Goal: Task Accomplishment & Management: Complete application form

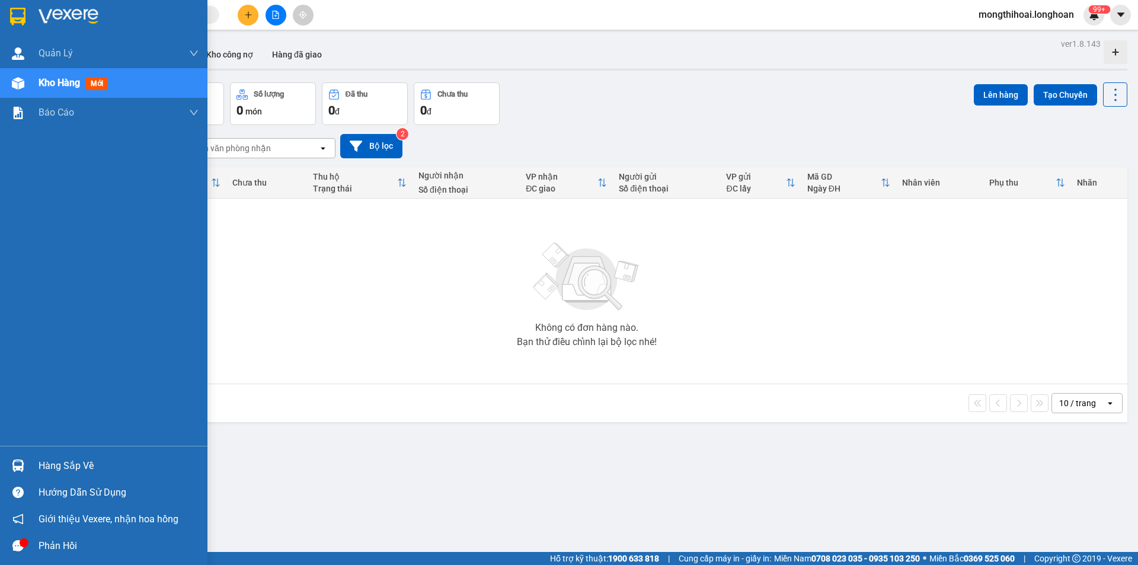
click at [16, 11] on img at bounding box center [17, 17] width 15 height 18
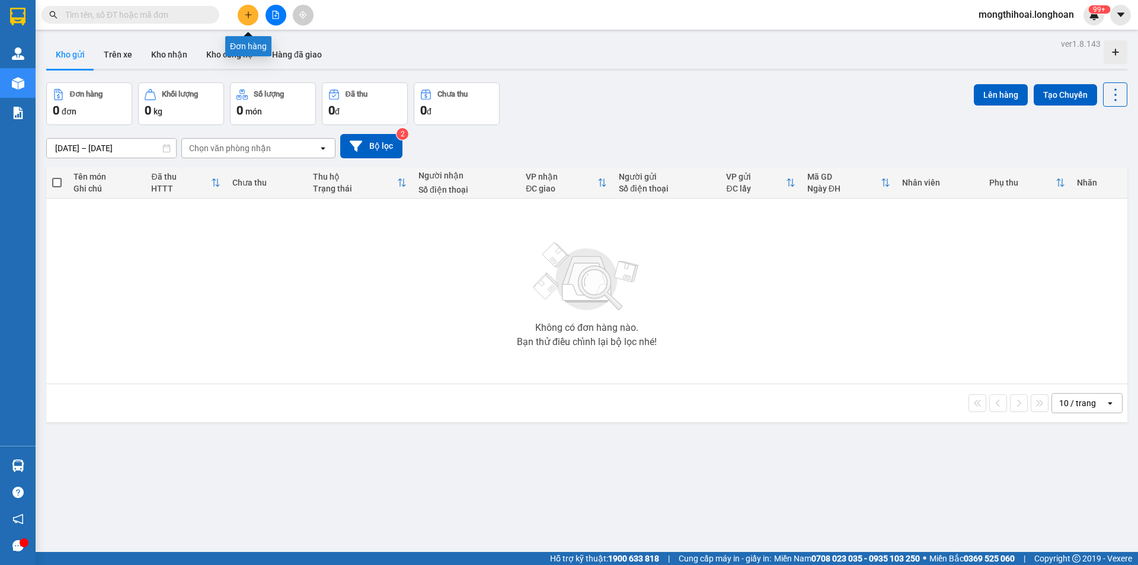
click at [247, 15] on icon "plus" at bounding box center [248, 14] width 7 height 1
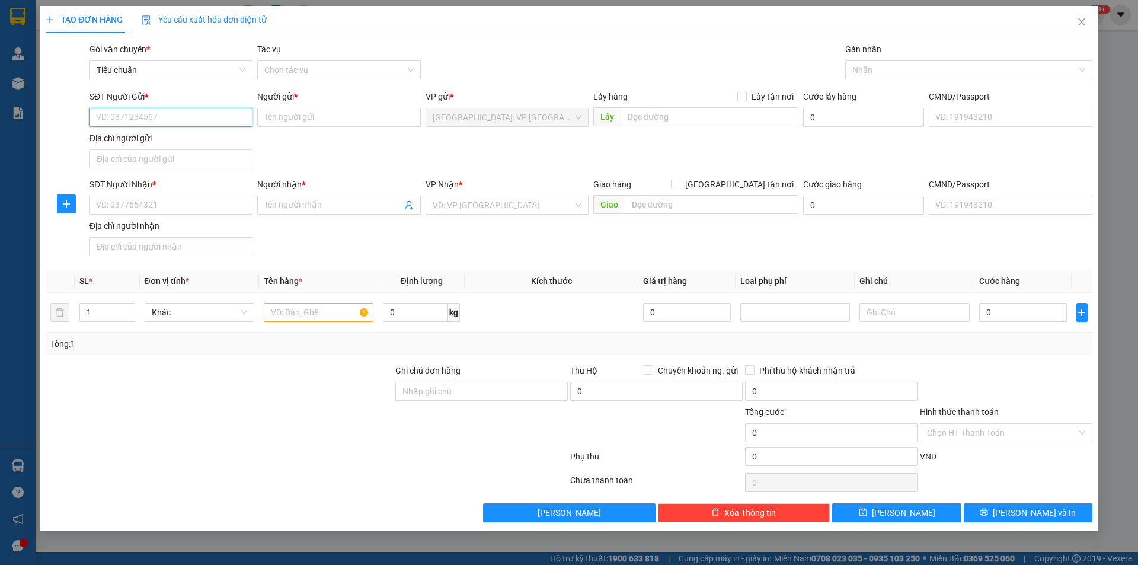
click at [234, 117] on input "SĐT Người Gửi *" at bounding box center [171, 117] width 163 height 19
click at [164, 158] on div "0902045566 - lê trinh" at bounding box center [177, 160] width 161 height 13
type input "0902045566"
type input "lê trinh"
type input "0902045566"
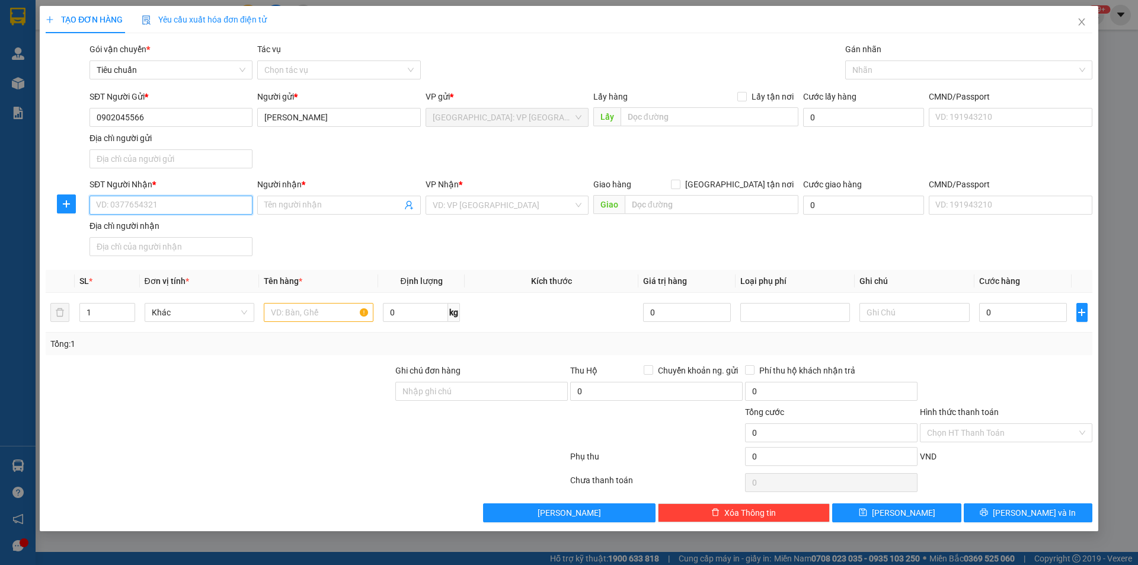
click at [220, 208] on input "SĐT Người Nhận *" at bounding box center [171, 205] width 163 height 19
type input "0987793539"
click at [185, 229] on div "0987793539 - anh Doanh" at bounding box center [171, 228] width 149 height 13
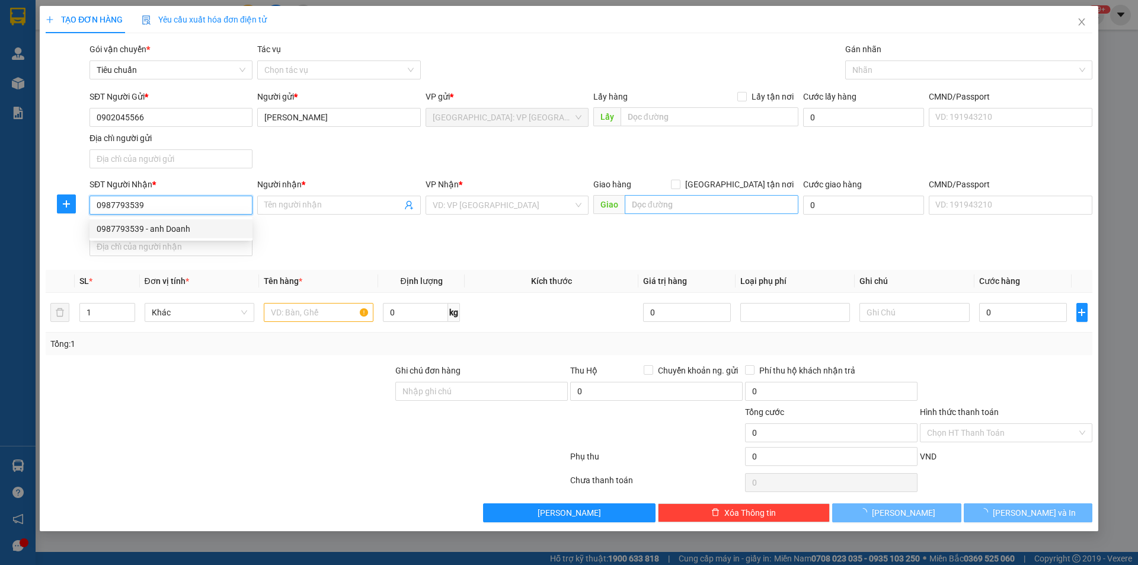
type input "anh Doanh"
type input "Lê Hồng Phong, P7, Vũng Tàu, BRVT"
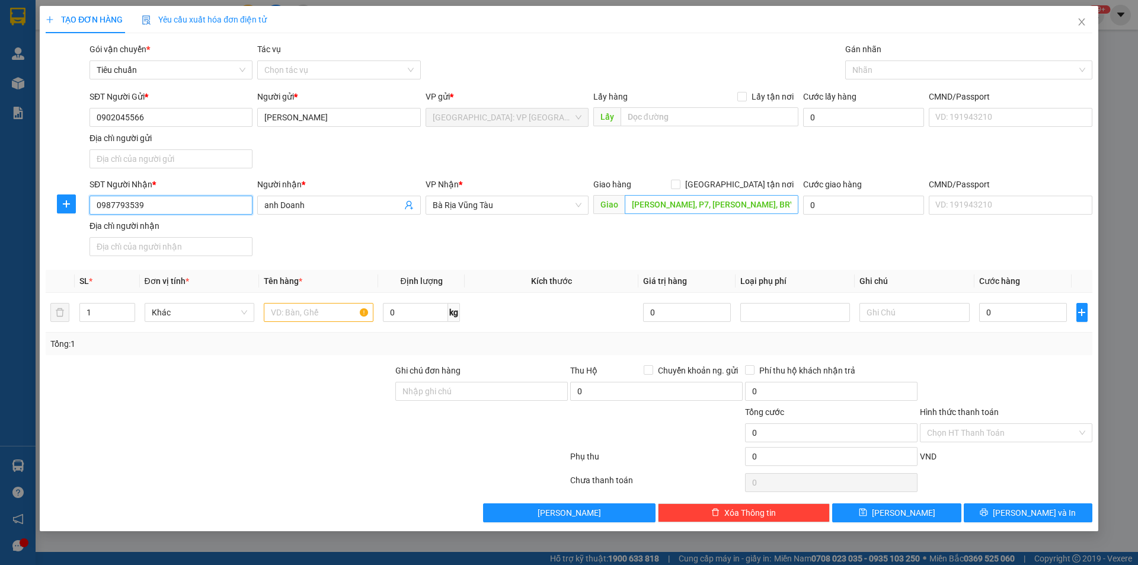
type input "0987793539"
click at [630, 204] on input "Lê Hồng Phong, P7, Vũng Tàu, BRVT" at bounding box center [712, 204] width 174 height 19
click at [630, 205] on input "Lê Hồng Phong, P7, Vũng Tàu, BRVT" at bounding box center [712, 204] width 174 height 19
click at [542, 203] on span "Bà Rịa Vũng Tàu" at bounding box center [507, 205] width 149 height 18
type input "109E Lê Hồng Phong, P7, Vũng Tàu, BRVT"
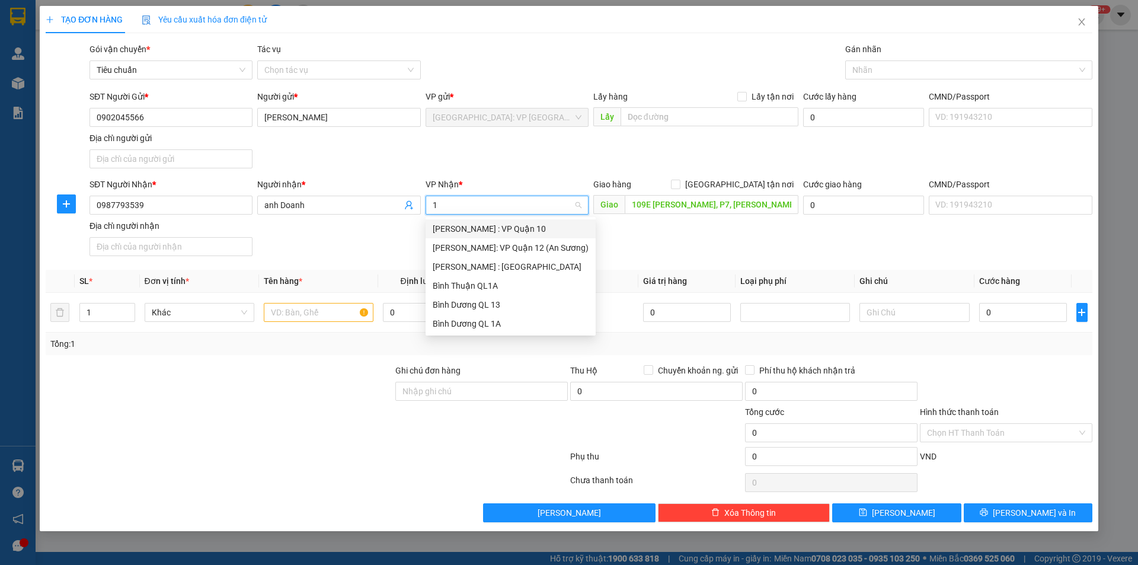
type input "12"
click at [513, 242] on div "[PERSON_NAME] : [GEOGRAPHIC_DATA]" at bounding box center [511, 247] width 156 height 13
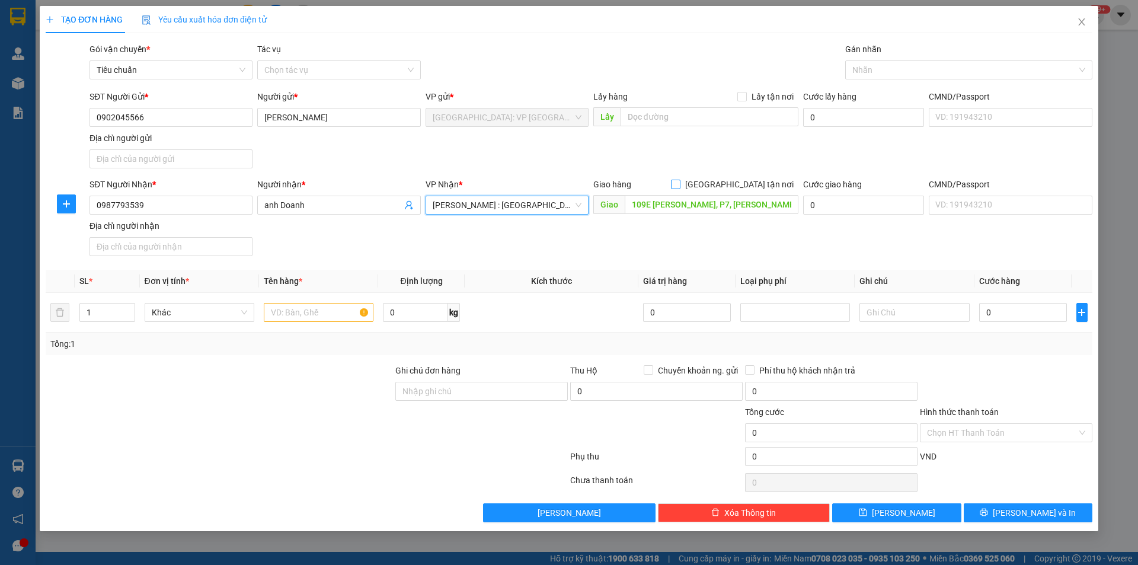
click at [679, 183] on input "[GEOGRAPHIC_DATA] tận nơi" at bounding box center [675, 184] width 8 height 8
checkbox input "true"
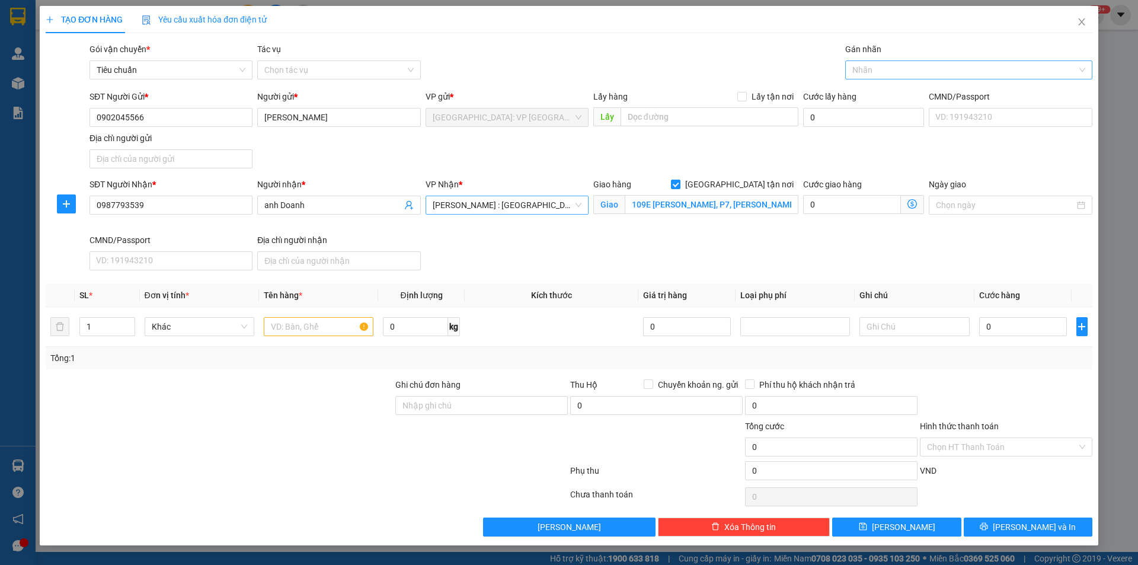
click at [863, 66] on div at bounding box center [962, 70] width 229 height 14
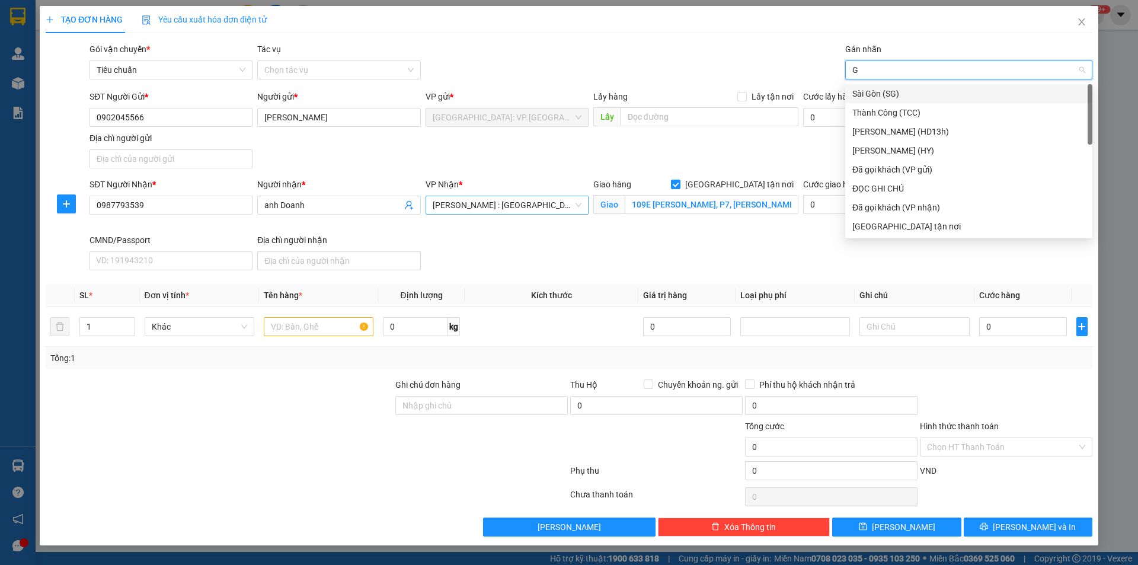
type input "GI"
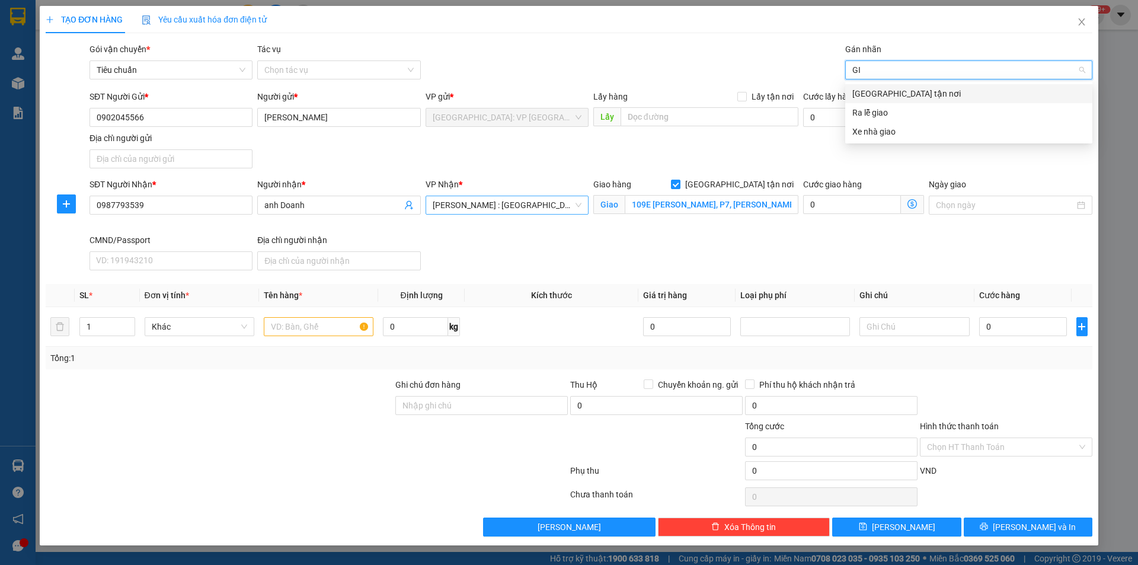
click at [854, 91] on div "[GEOGRAPHIC_DATA] tận nơi" at bounding box center [969, 93] width 233 height 13
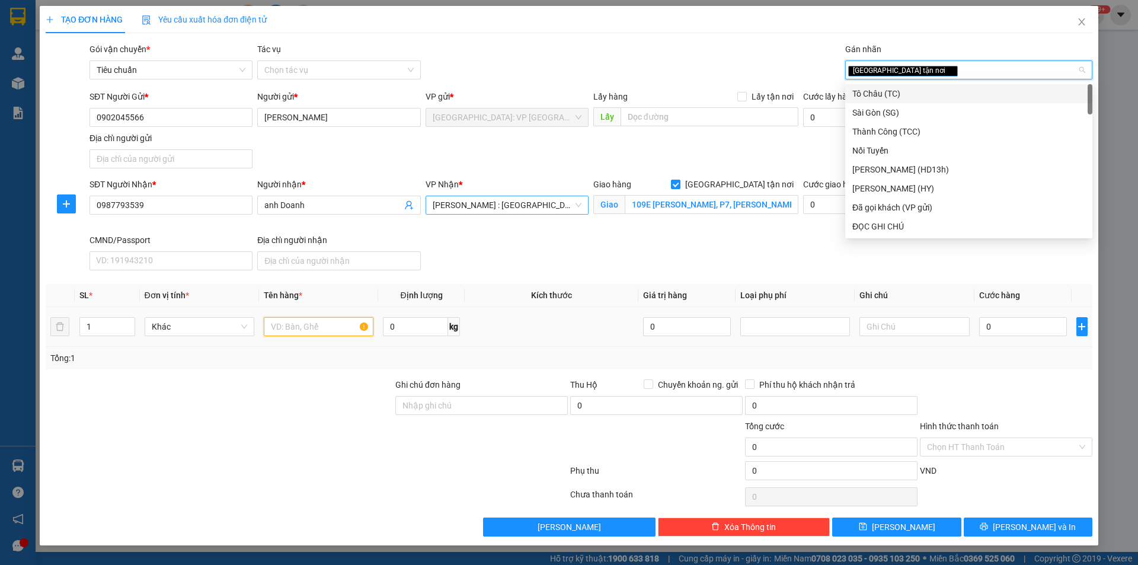
click at [328, 333] on input "text" at bounding box center [319, 326] width 110 height 19
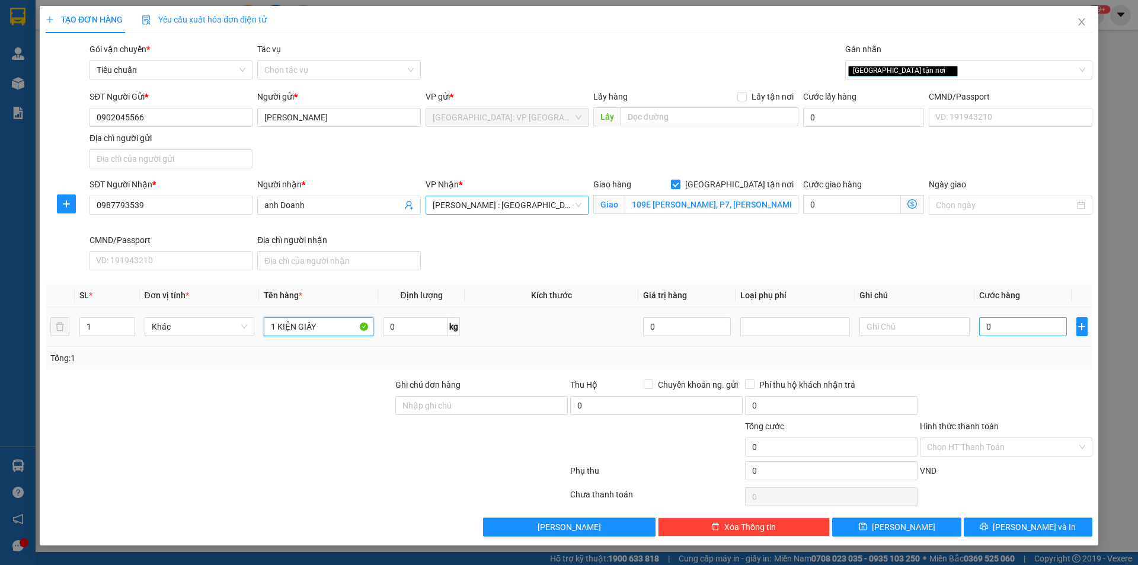
type input "1 KIỆN GIẤY"
click at [1051, 333] on input "0" at bounding box center [1023, 326] width 88 height 19
type input "2"
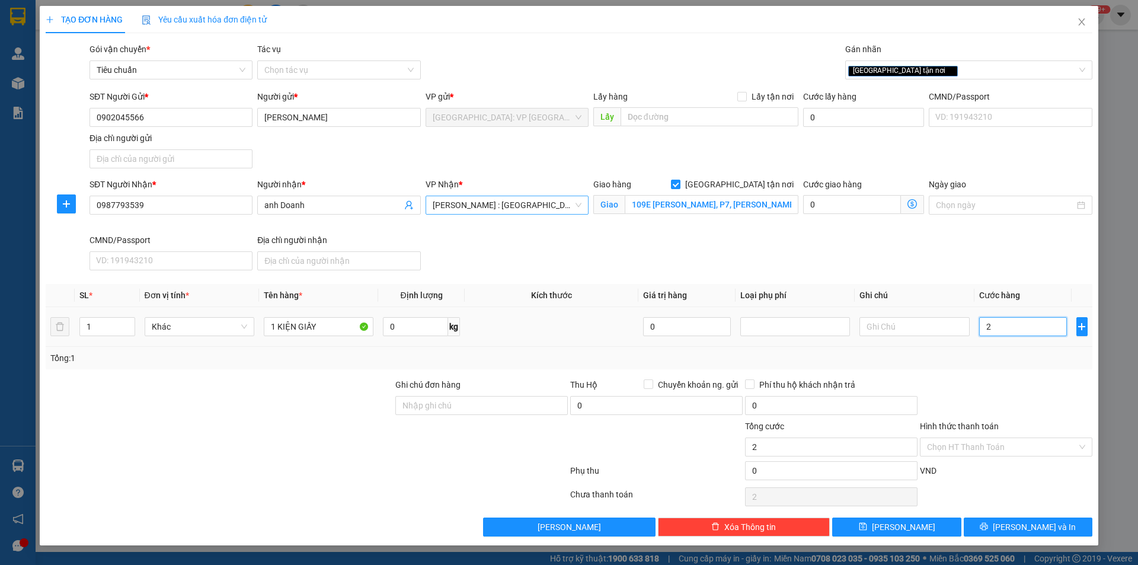
type input "22"
type input "220"
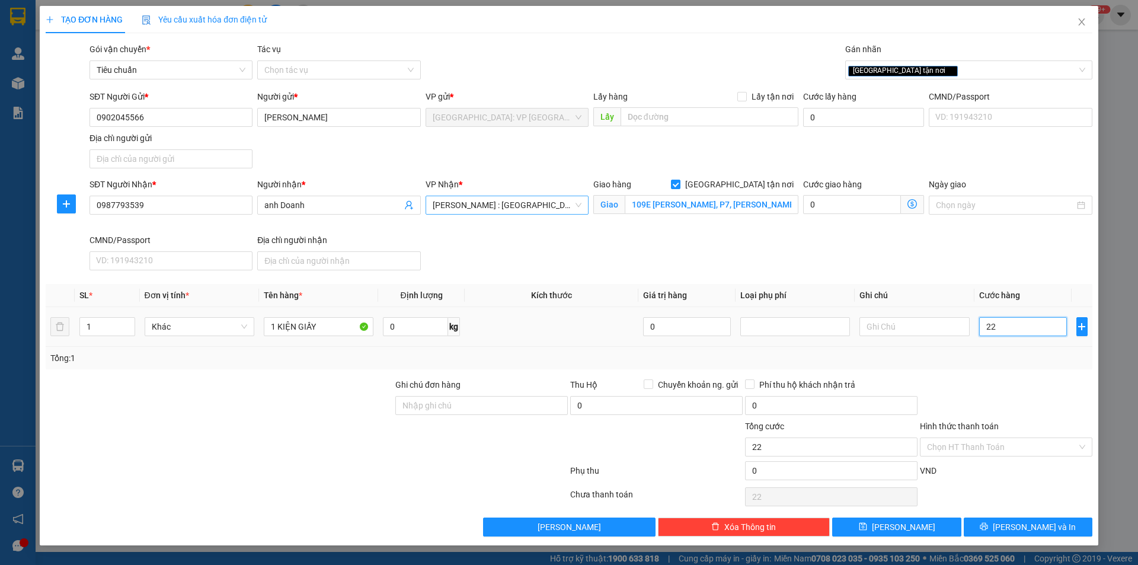
type input "220"
type input "2.200"
type input "22.000"
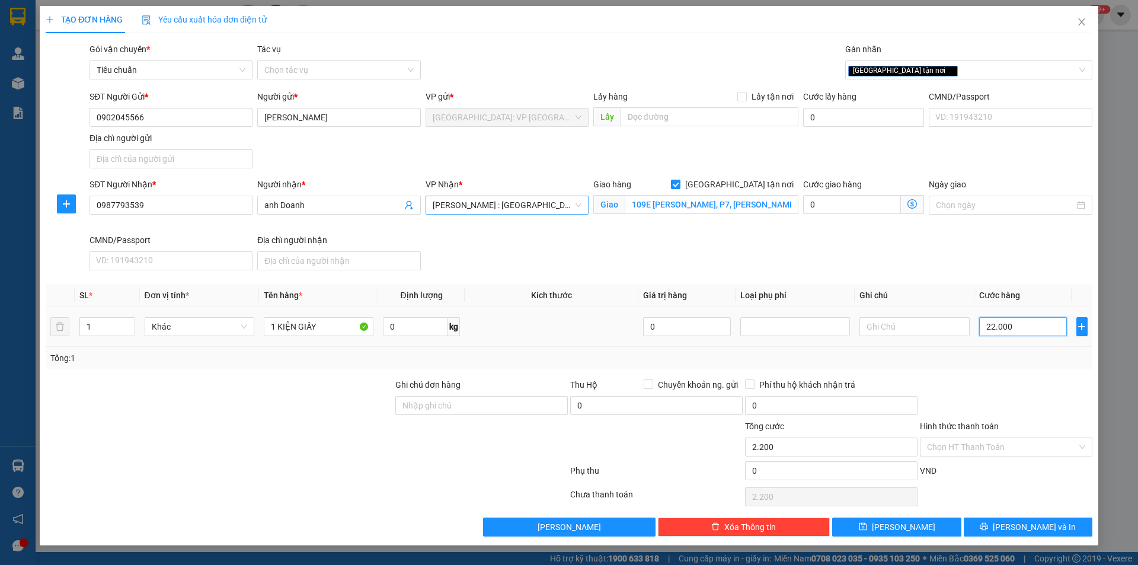
type input "22.000"
type input "220.000"
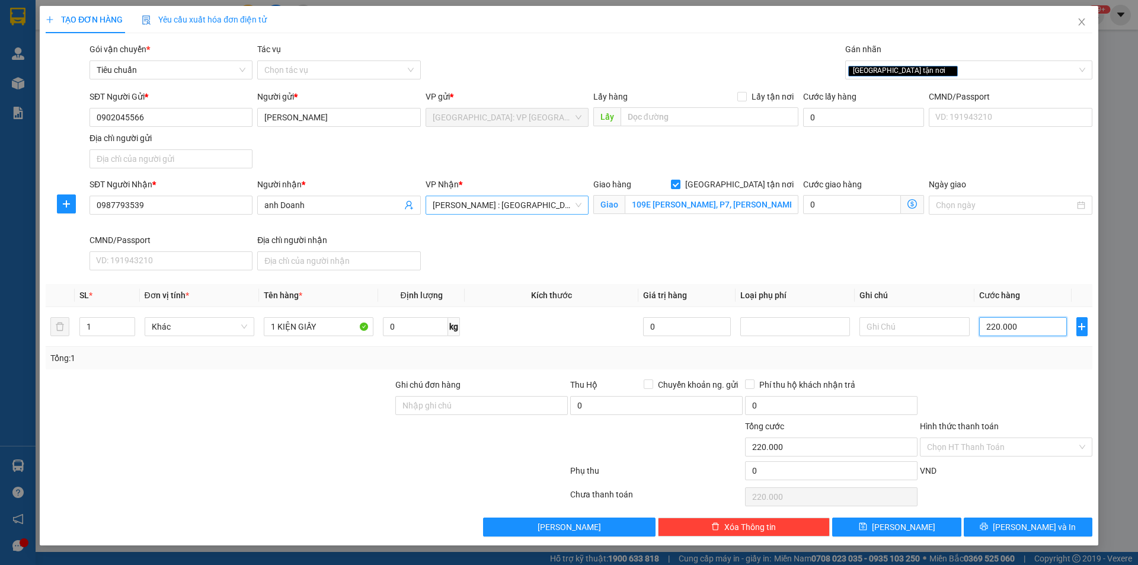
type input "22.000"
type input "2.200"
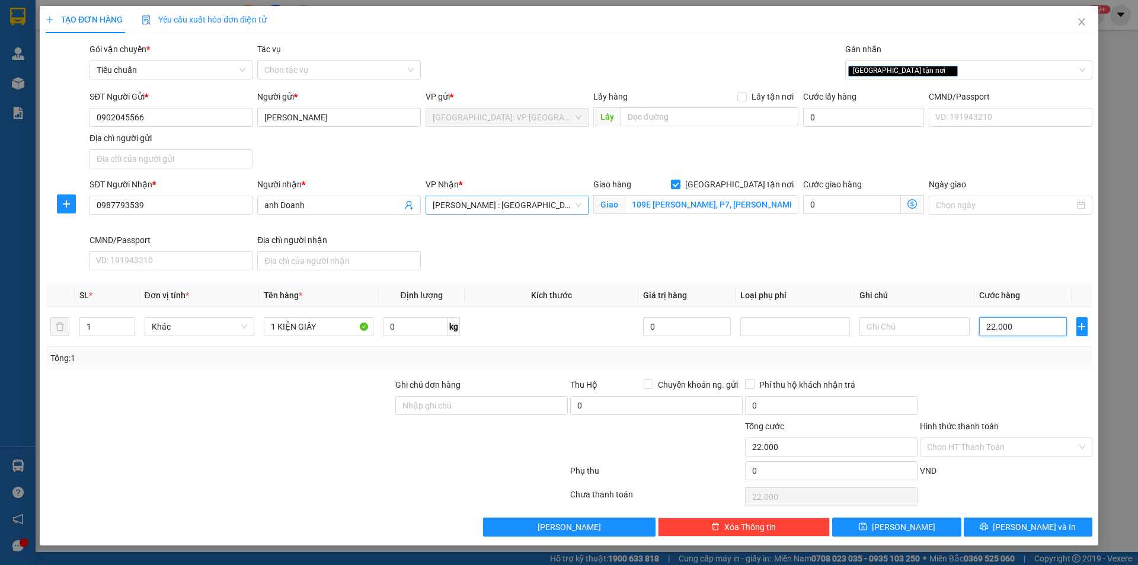
type input "2.200"
type input "220"
type input "22"
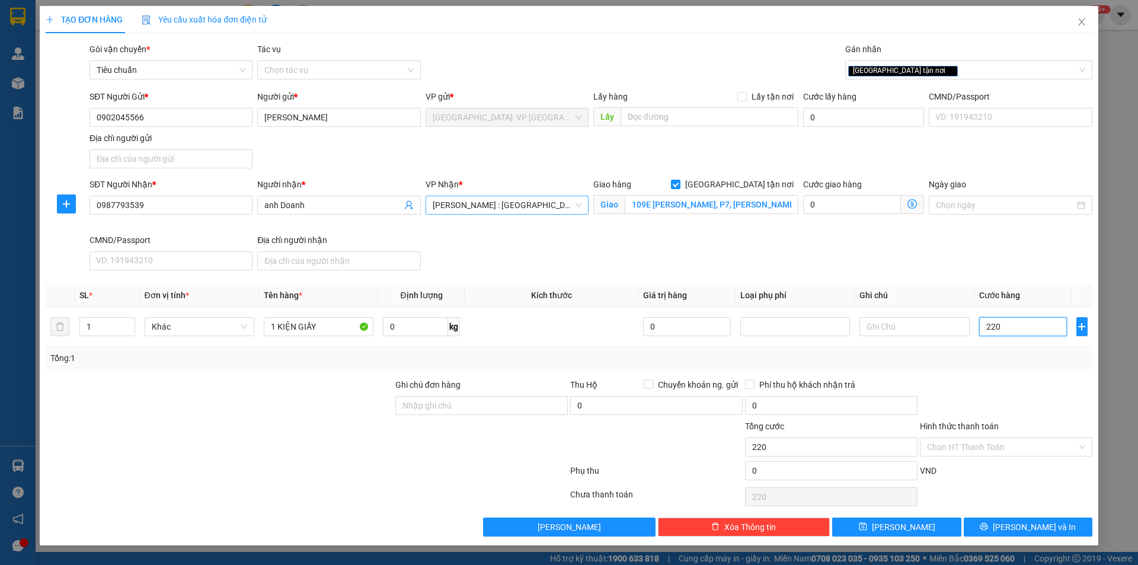
type input "22"
type input "2"
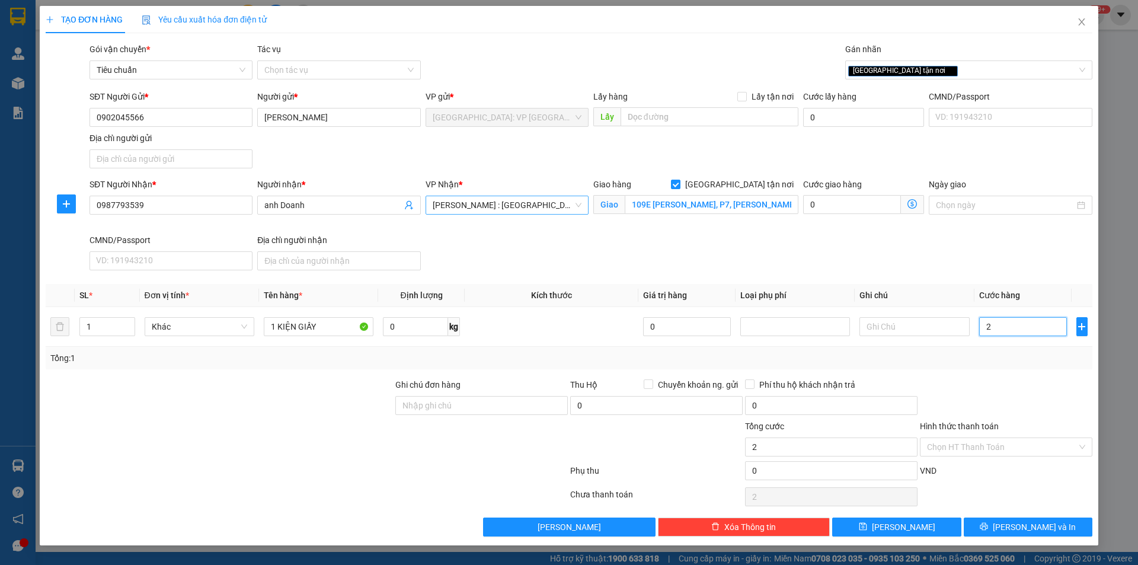
type input "20"
type input "200"
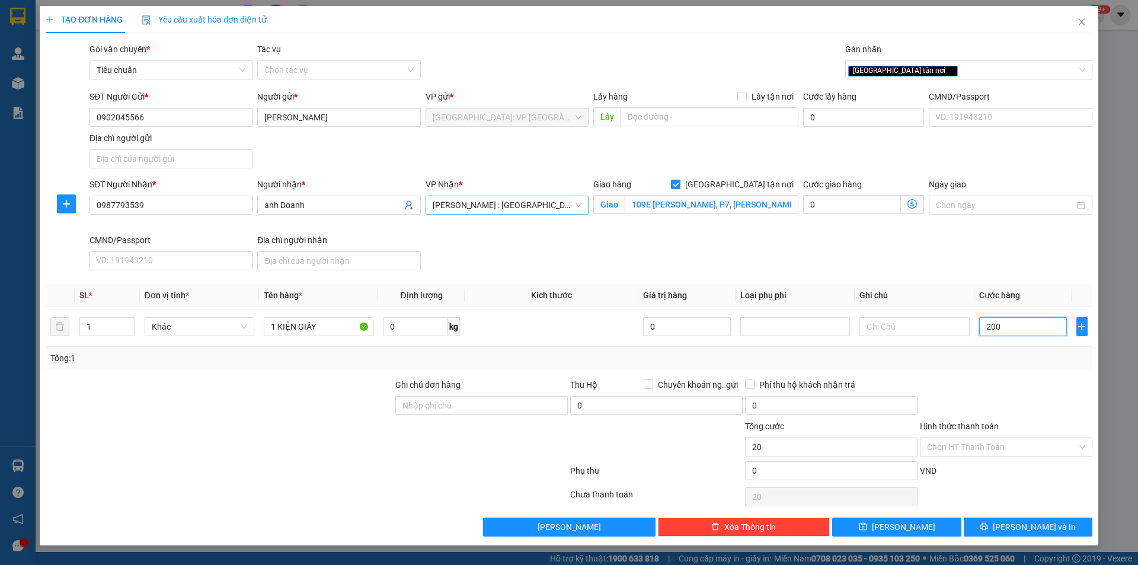
type input "200"
type input "2.000"
type input "20.000"
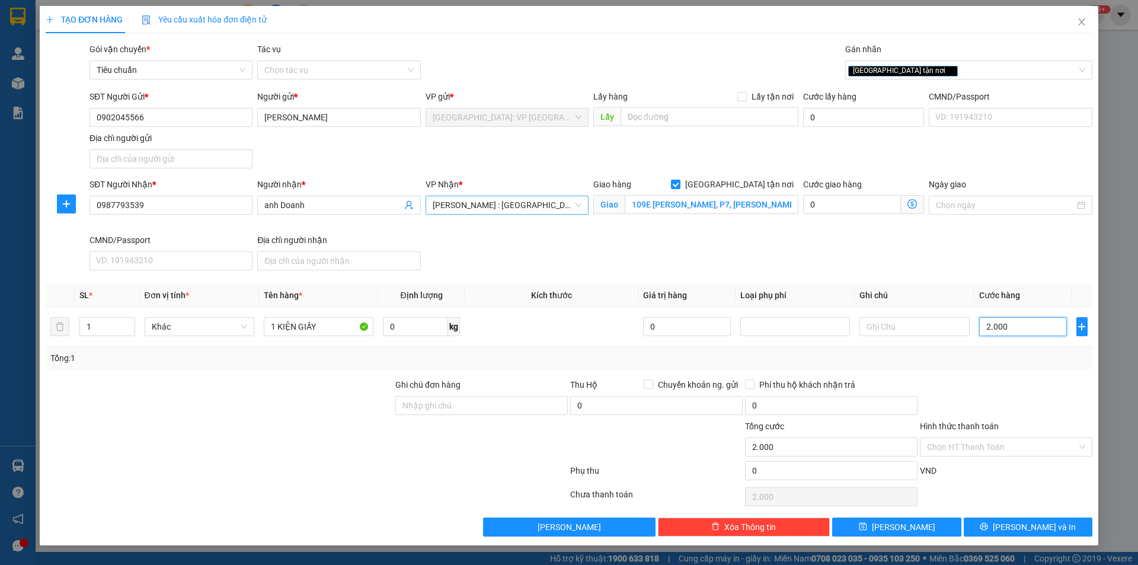
type input "20.000"
type input "200.000"
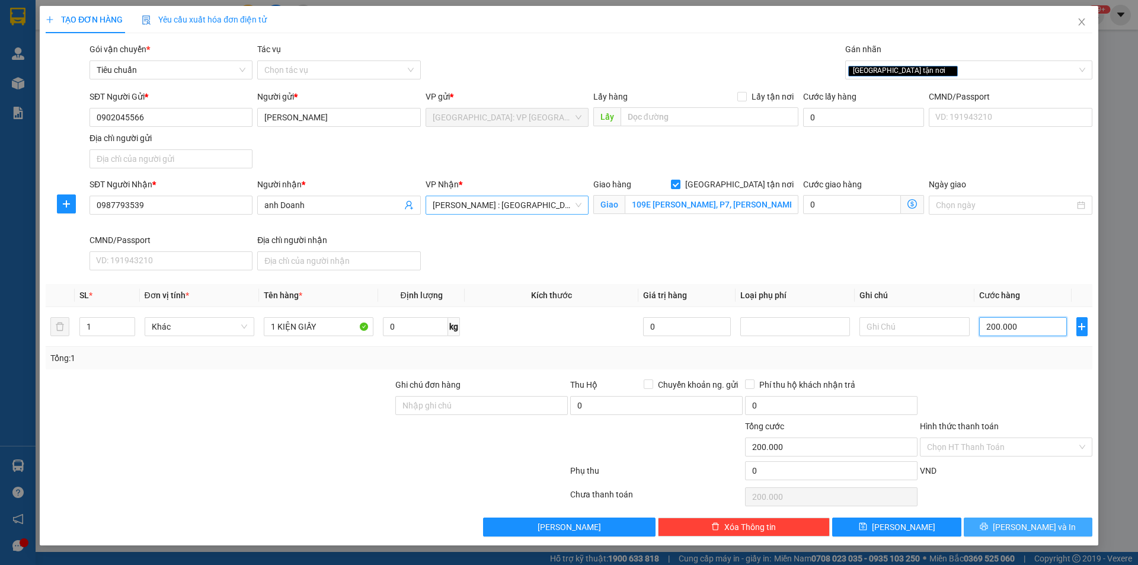
type input "200.000"
click at [1027, 532] on span "[PERSON_NAME] và In" at bounding box center [1034, 527] width 83 height 13
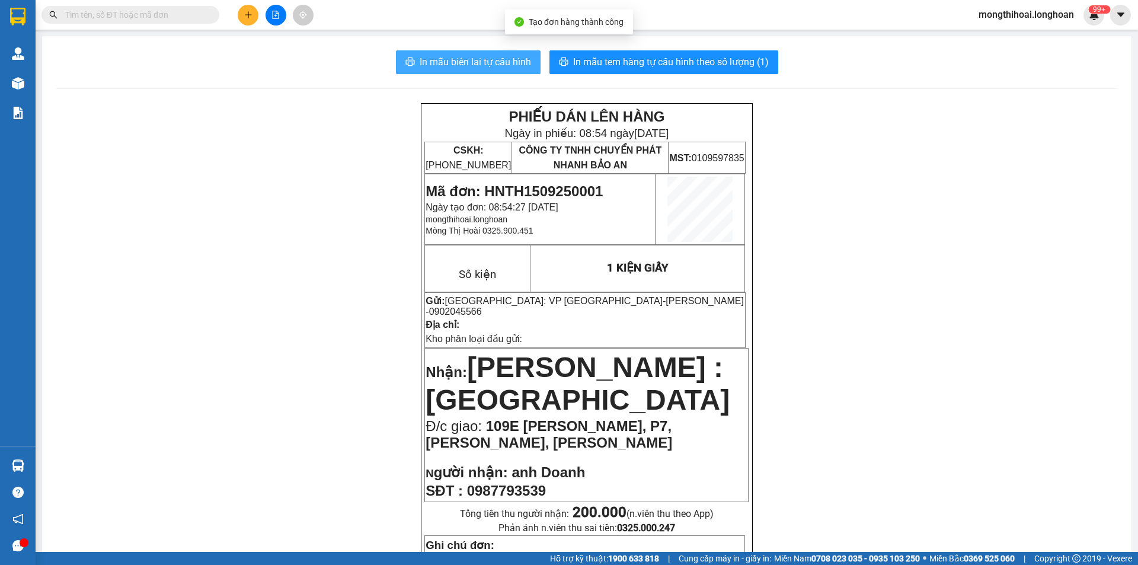
click at [511, 65] on span "In mẫu biên lai tự cấu hình" at bounding box center [475, 62] width 111 height 15
click at [478, 53] on button "In mẫu biên lai tự cấu hình" at bounding box center [468, 62] width 145 height 24
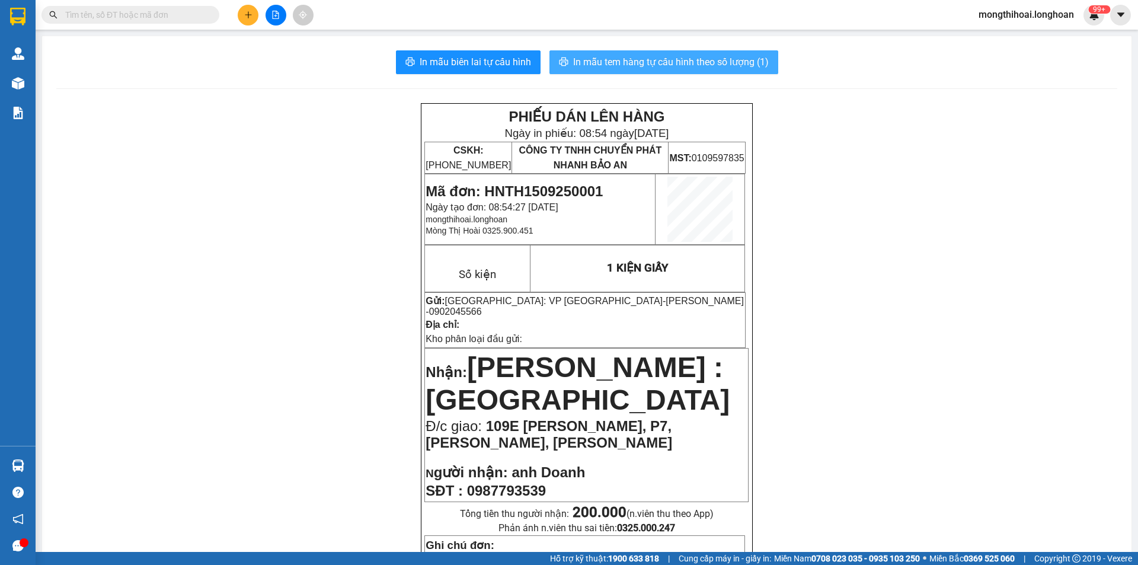
click at [667, 64] on span "In mẫu tem hàng tự cấu hình theo số lượng (1)" at bounding box center [671, 62] width 196 height 15
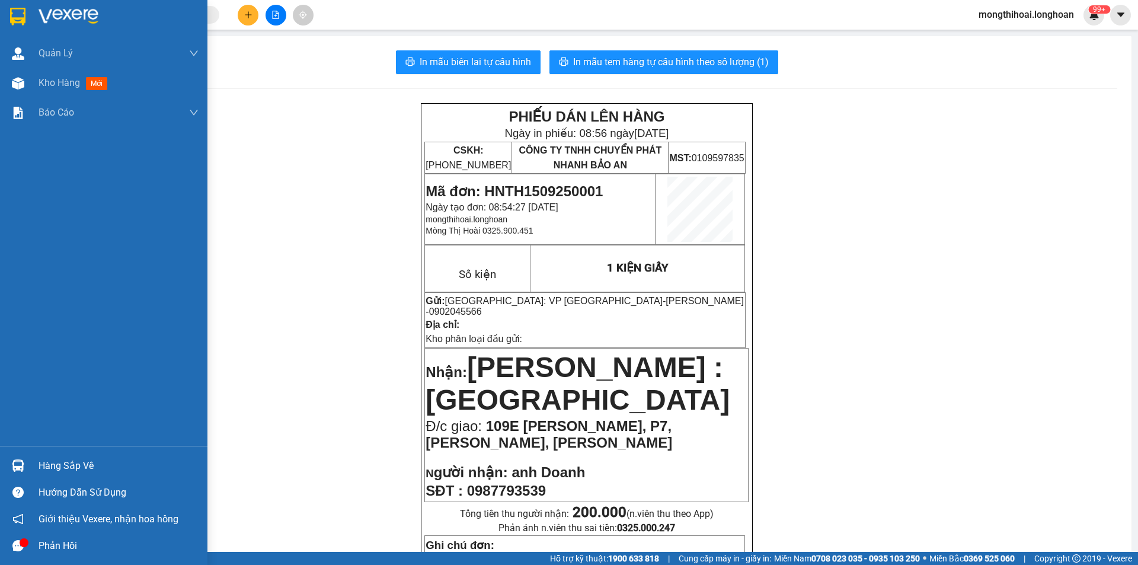
click at [1, 15] on div at bounding box center [104, 19] width 208 height 39
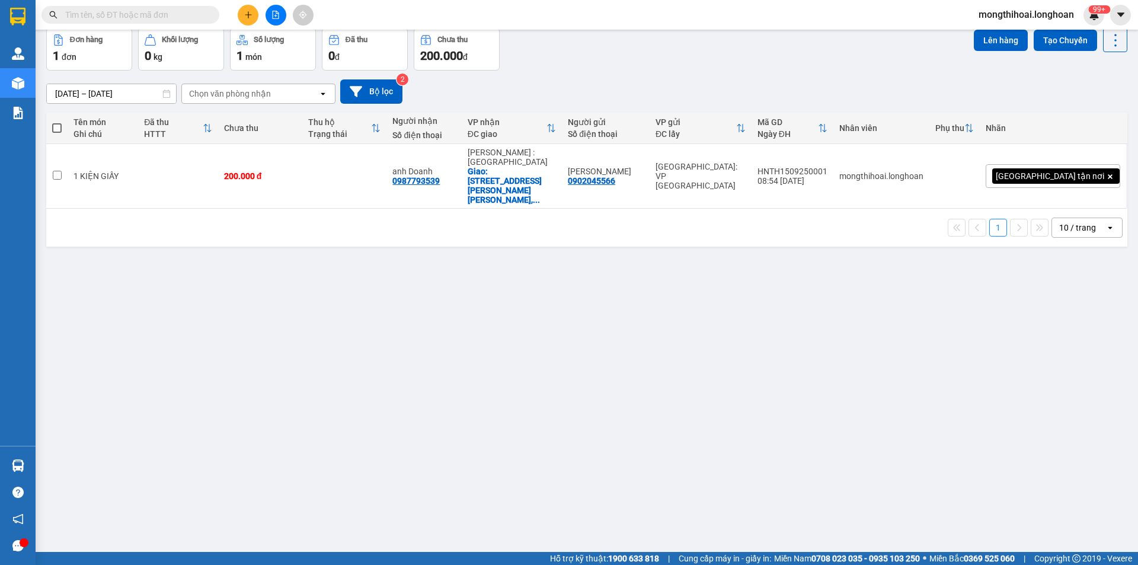
click at [241, 12] on button at bounding box center [248, 15] width 21 height 21
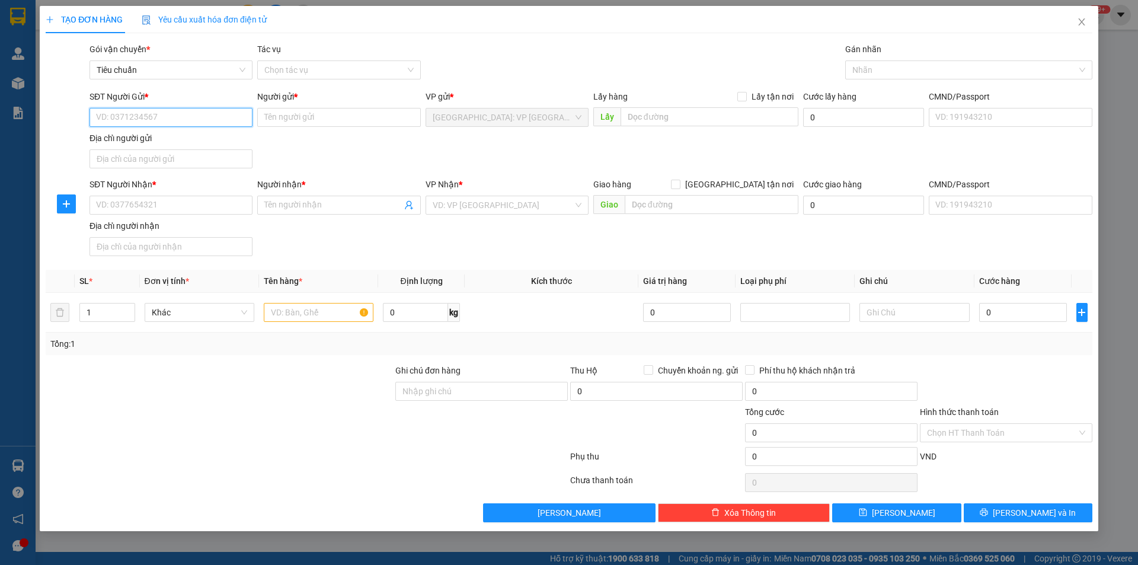
click at [237, 123] on input "SĐT Người Gửi *" at bounding box center [171, 117] width 163 height 19
click at [180, 142] on div "0962949229 - anh tuấn" at bounding box center [171, 141] width 149 height 13
type input "0962949229"
type input "anh tuấn"
type input "0962949229"
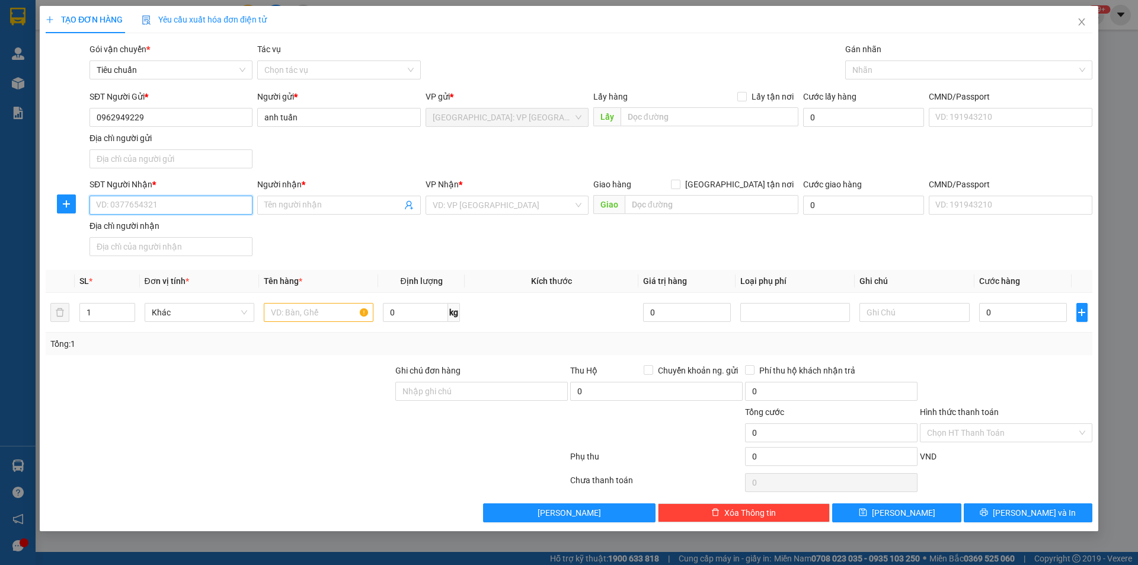
click at [212, 199] on input "SĐT Người Nhận *" at bounding box center [171, 205] width 163 height 19
click at [170, 231] on div "0986467424 - anh tiến" at bounding box center [171, 228] width 149 height 13
type input "0986467424"
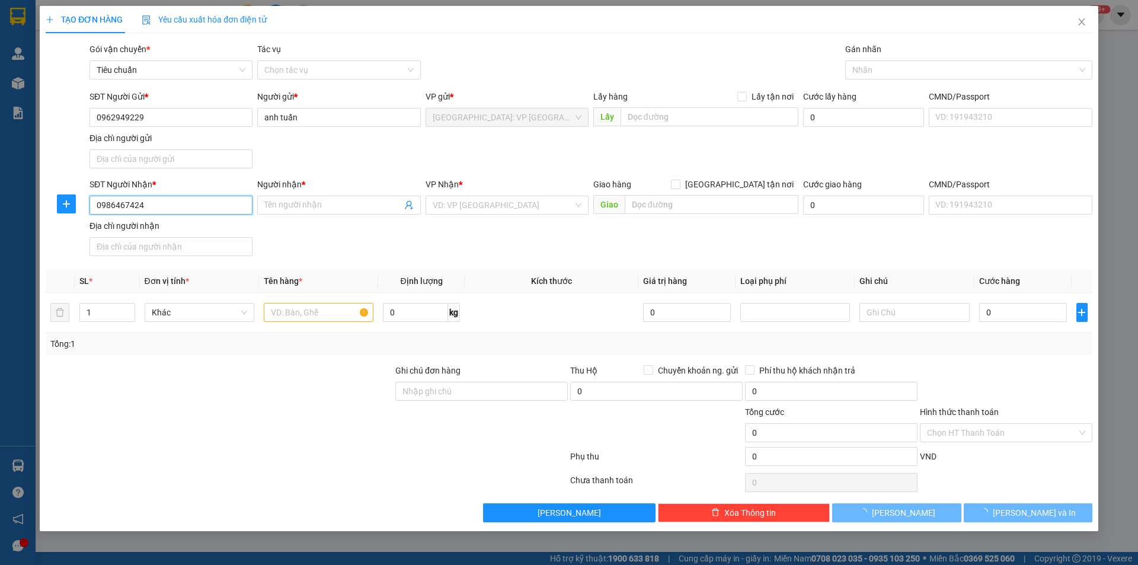
type input "anh tiến"
checkbox input "true"
type input "1145 phan văn trị P10 quận gò vấp hcm"
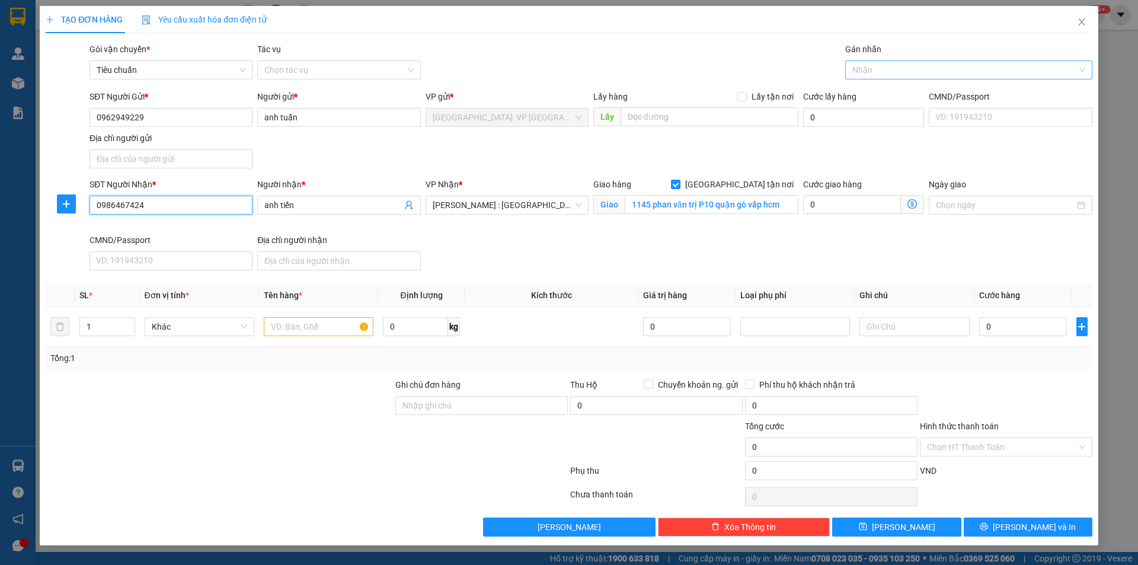
click at [858, 64] on div at bounding box center [962, 70] width 229 height 14
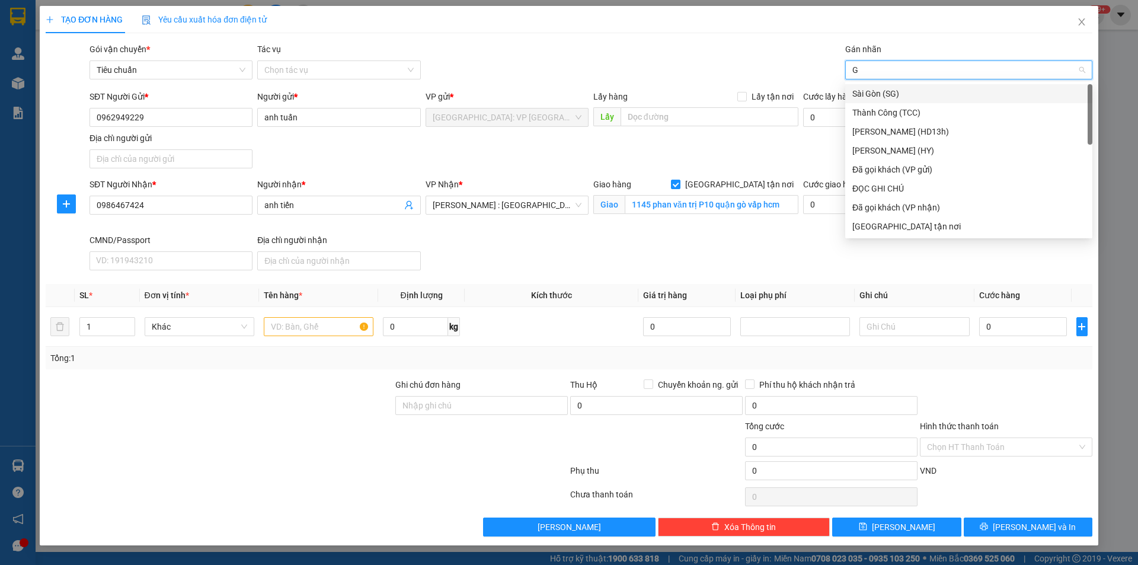
type input "GI"
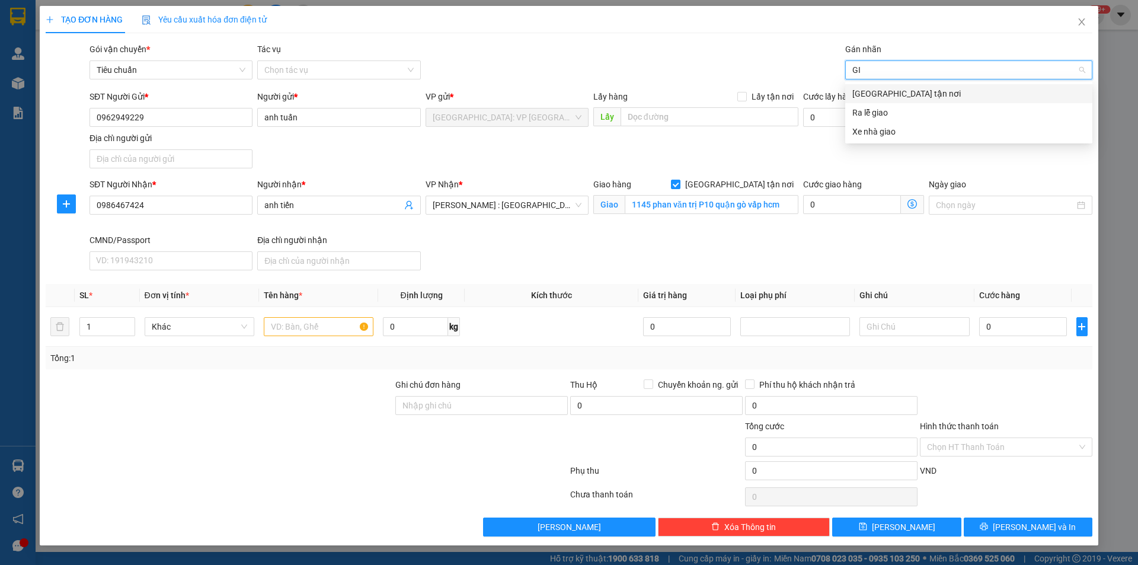
click at [870, 94] on div "[GEOGRAPHIC_DATA] tận nơi" at bounding box center [969, 93] width 233 height 13
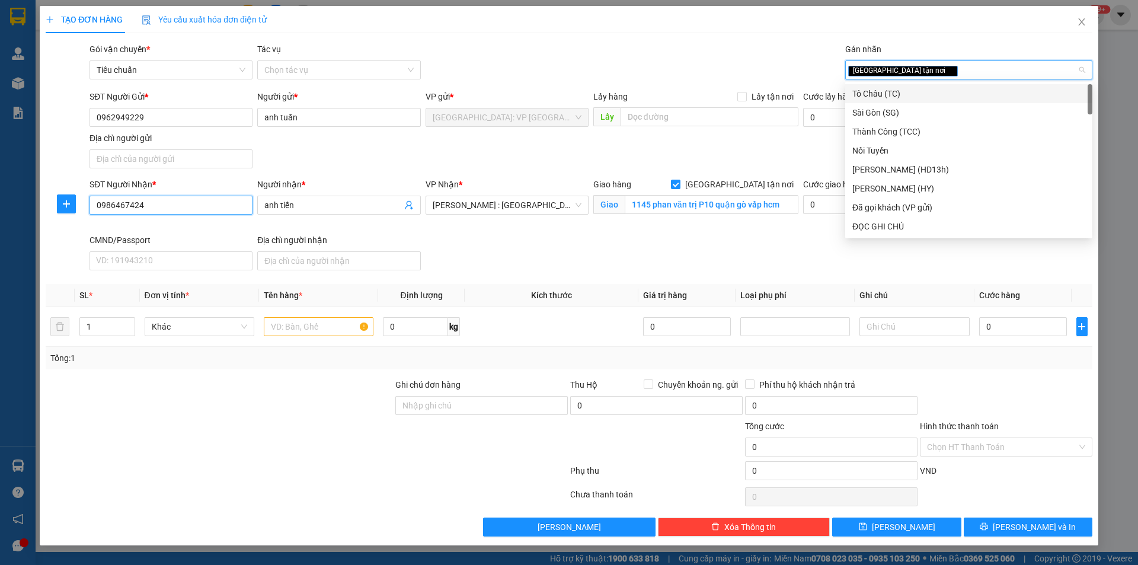
click at [183, 206] on input "0986467424" at bounding box center [171, 205] width 163 height 19
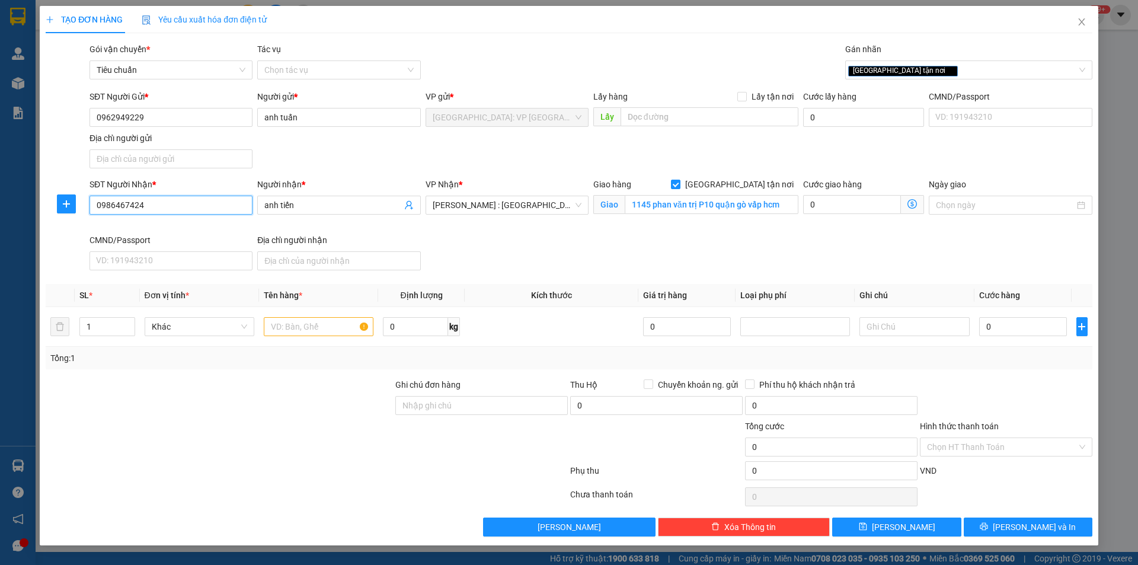
click at [183, 206] on input "0986467424" at bounding box center [171, 205] width 163 height 19
type input "2"
click at [131, 323] on span "up" at bounding box center [128, 323] width 7 height 7
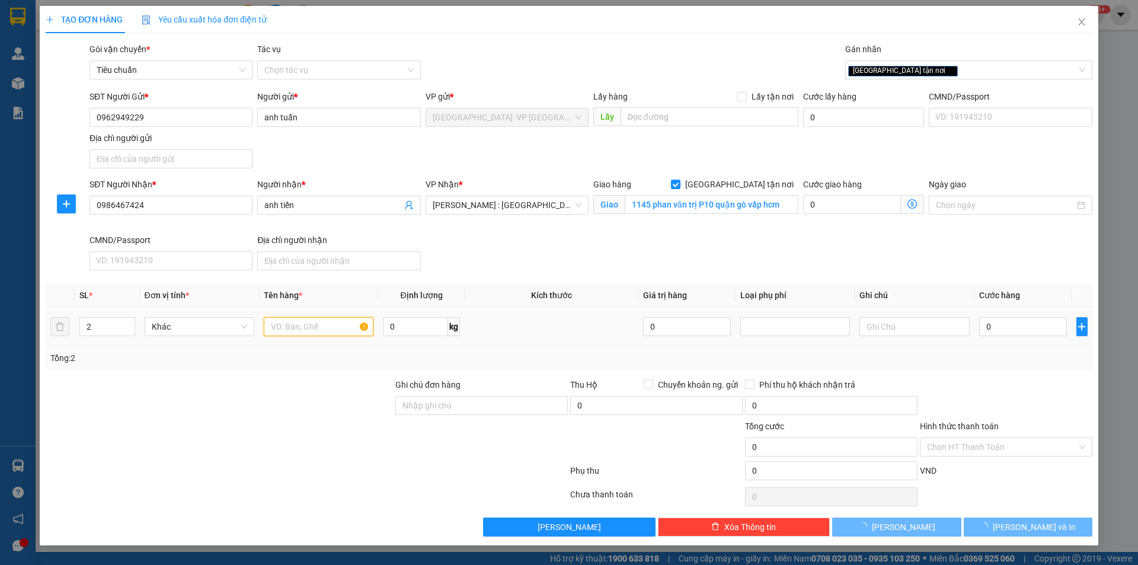
click at [304, 327] on input "text" at bounding box center [319, 326] width 110 height 19
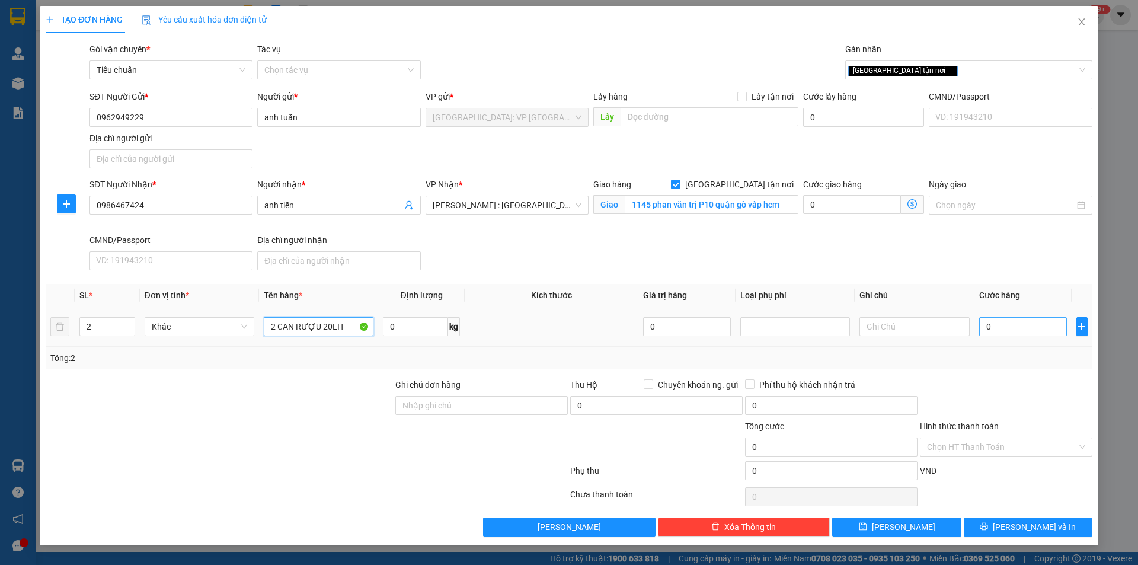
type input "2 CAN RƯỢU 20LIT"
click at [1016, 330] on input "0" at bounding box center [1023, 326] width 88 height 19
type input "2"
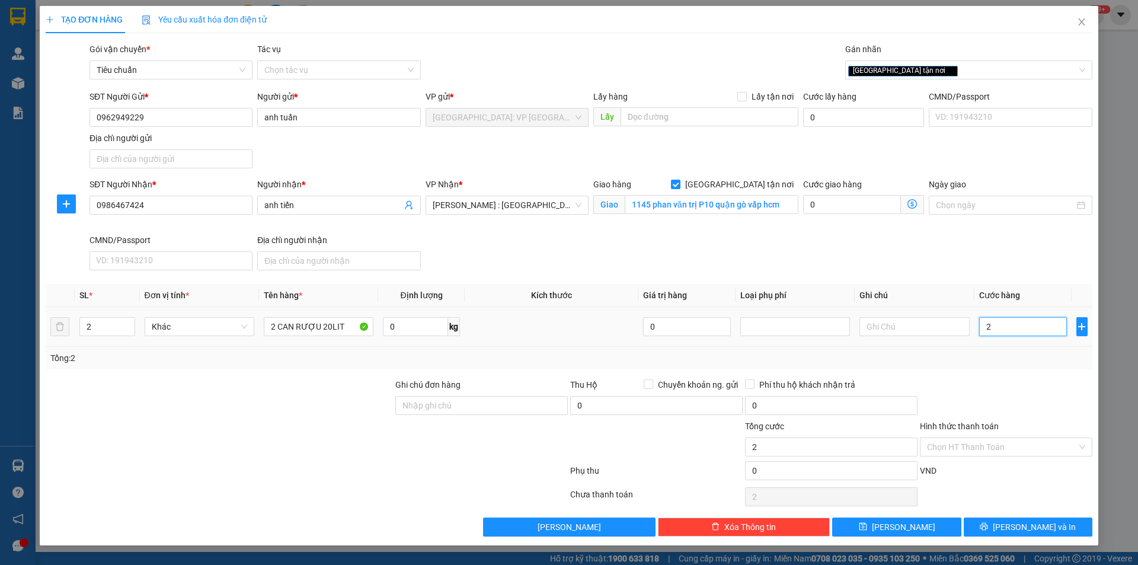
type input "0"
type input "03"
type input "3"
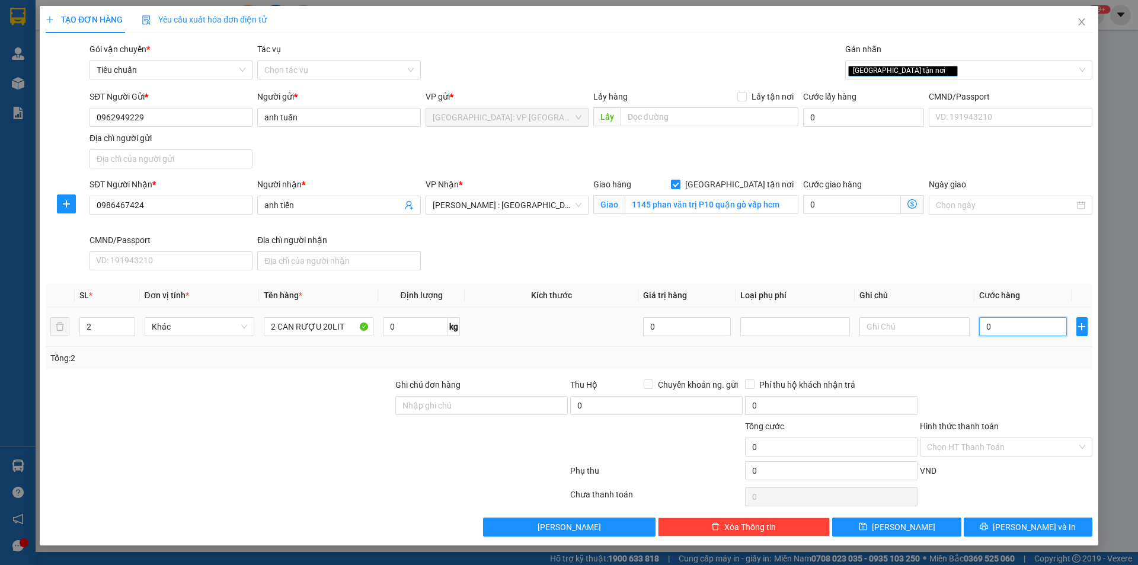
type input "3"
type input "030"
type input "30"
type input "0.300"
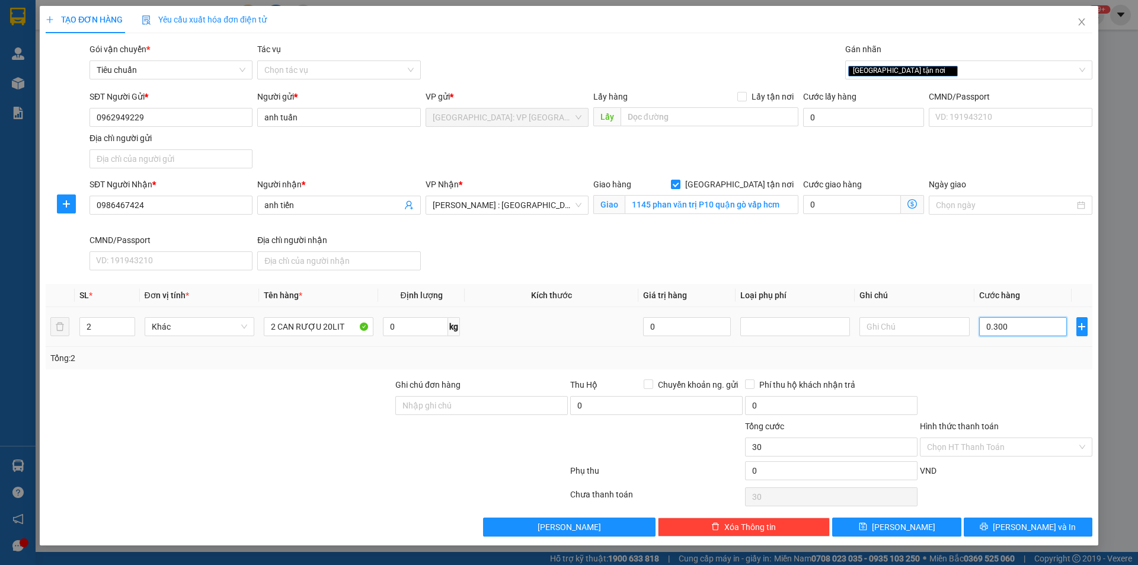
type input "300"
type input "03.000"
type input "3.000"
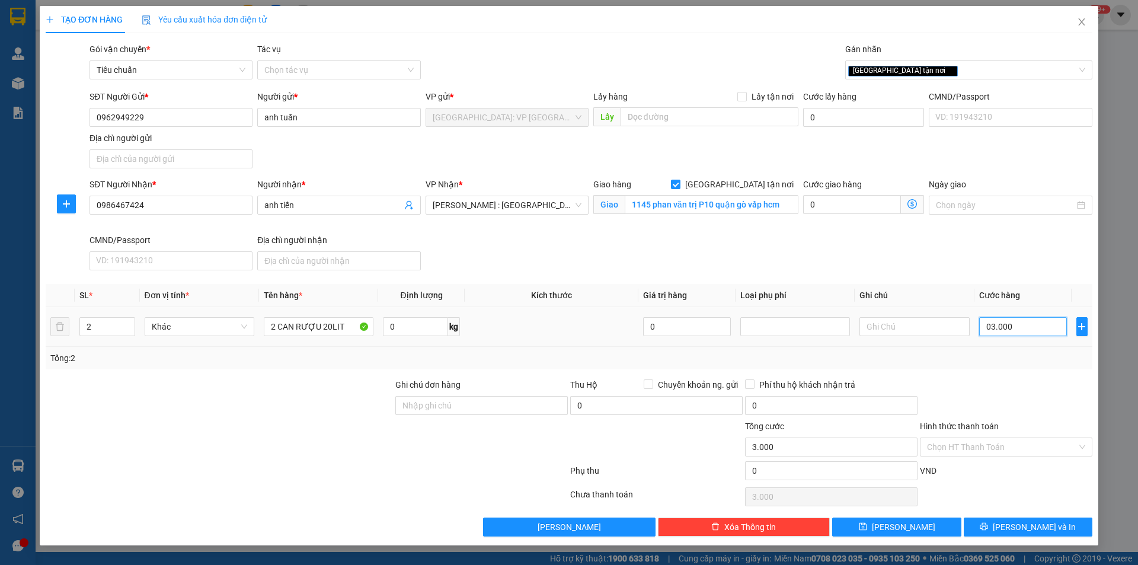
type input "030.000"
type input "30.000"
type input "0.300.000"
type input "300.000"
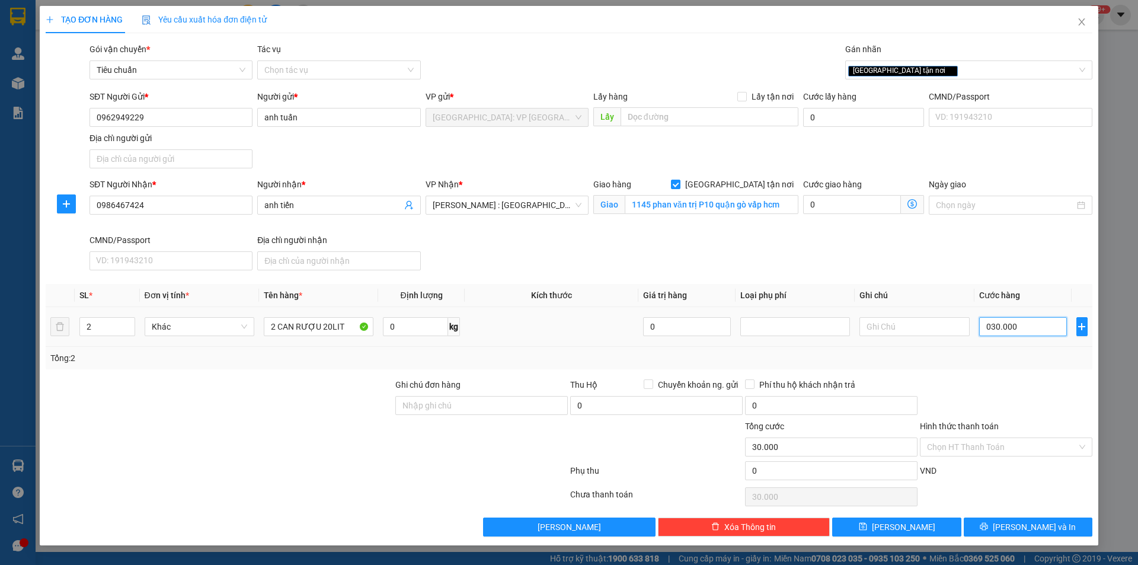
type input "300.000"
click at [988, 523] on icon "printer" at bounding box center [984, 526] width 8 height 8
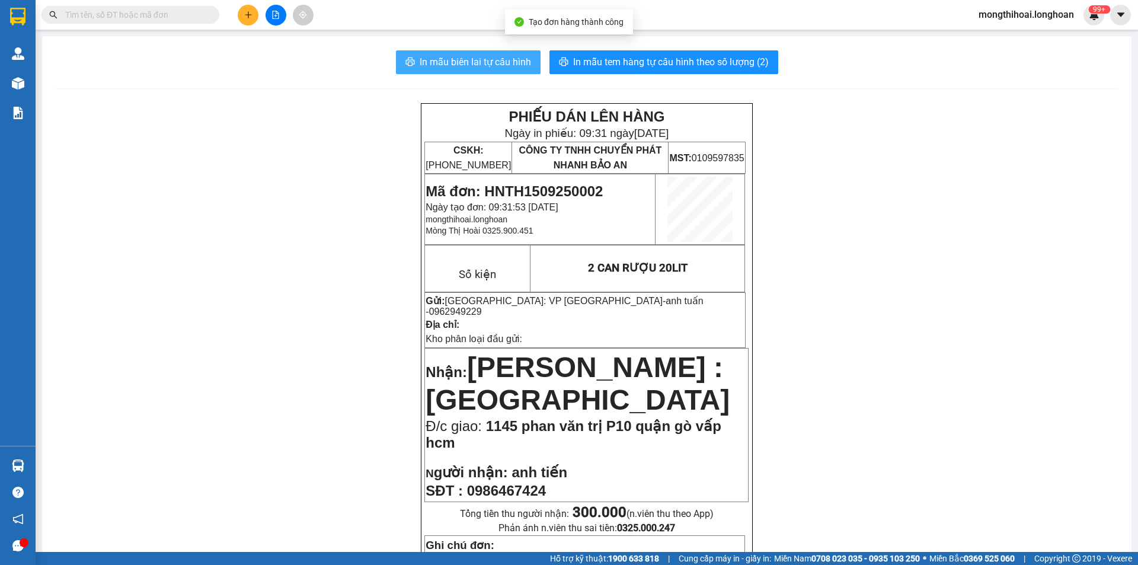
click at [512, 55] on span "In mẫu biên lai tự cấu hình" at bounding box center [475, 62] width 111 height 15
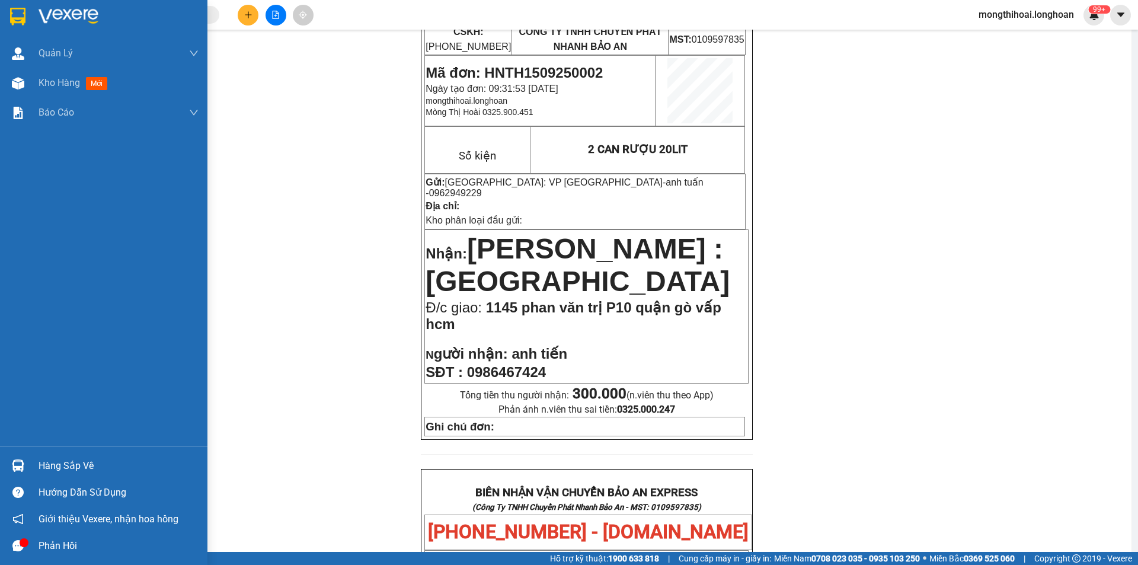
click at [2, 20] on div at bounding box center [104, 19] width 208 height 39
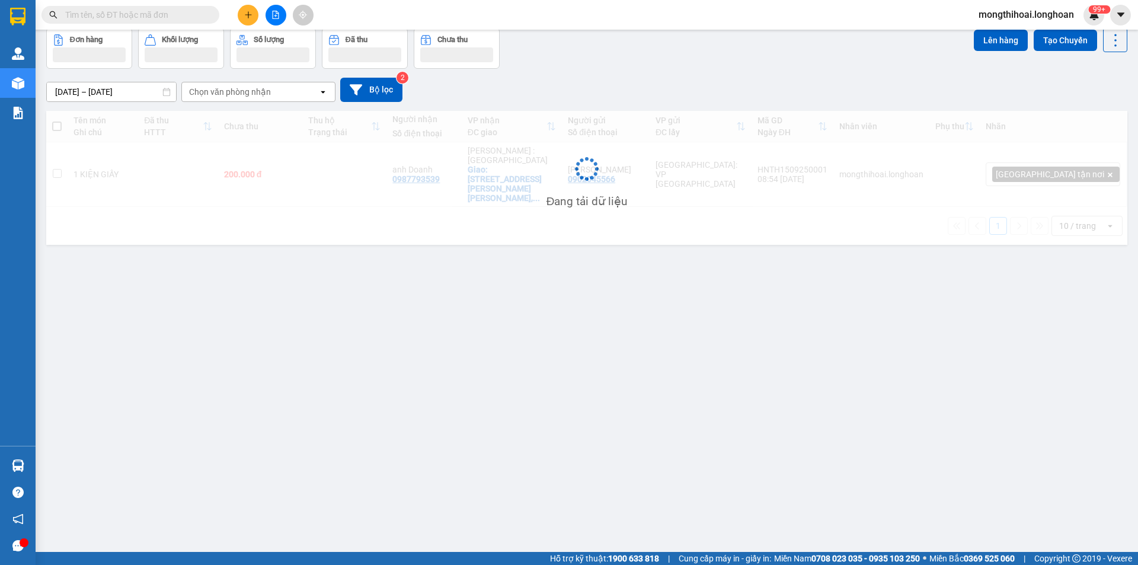
scroll to position [55, 0]
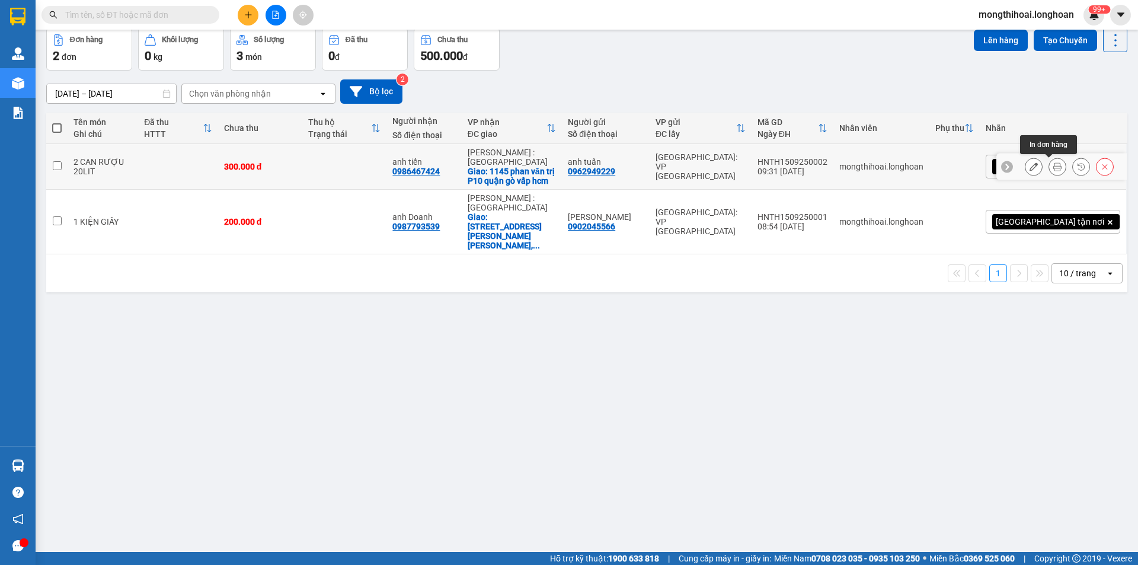
click at [1054, 165] on icon at bounding box center [1058, 166] width 8 height 8
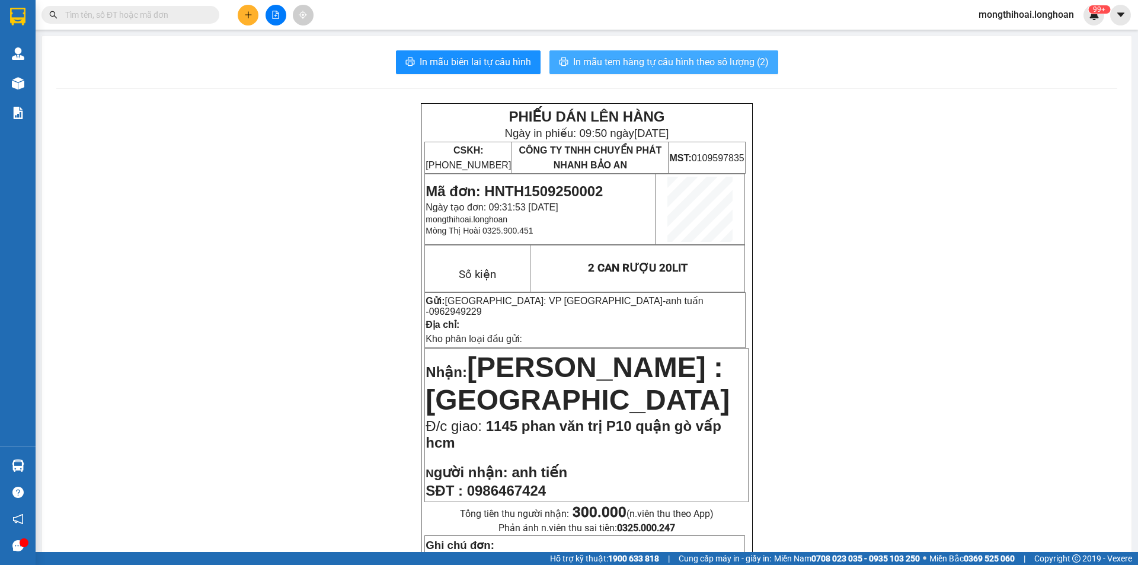
click at [711, 58] on span "In mẫu tem hàng tự cấu hình theo số lượng (2)" at bounding box center [671, 62] width 196 height 15
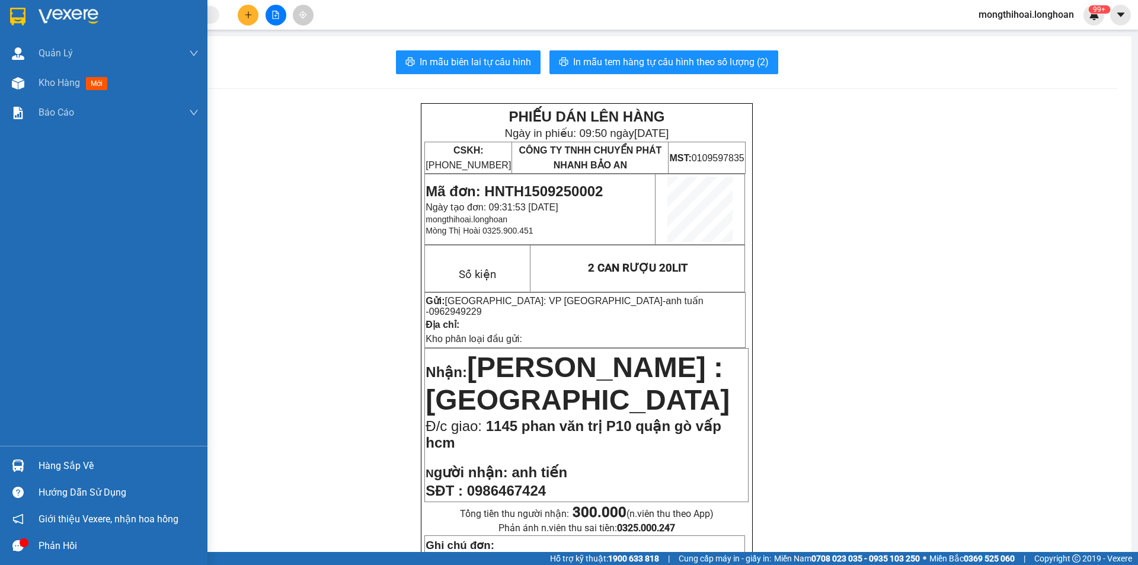
click at [5, 17] on div at bounding box center [104, 19] width 208 height 39
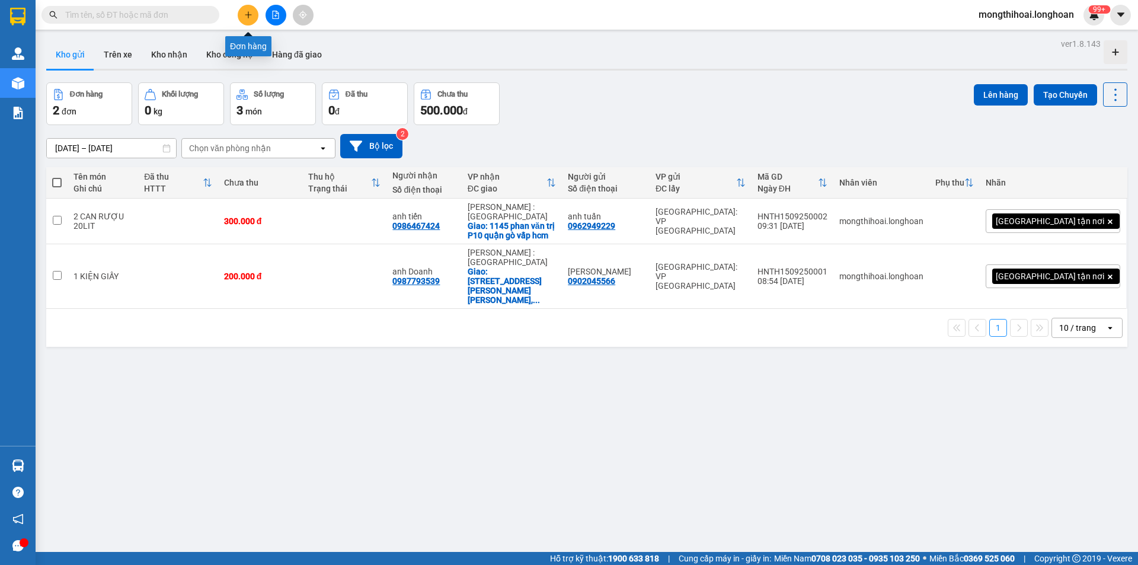
click at [244, 18] on icon "plus" at bounding box center [248, 15] width 8 height 8
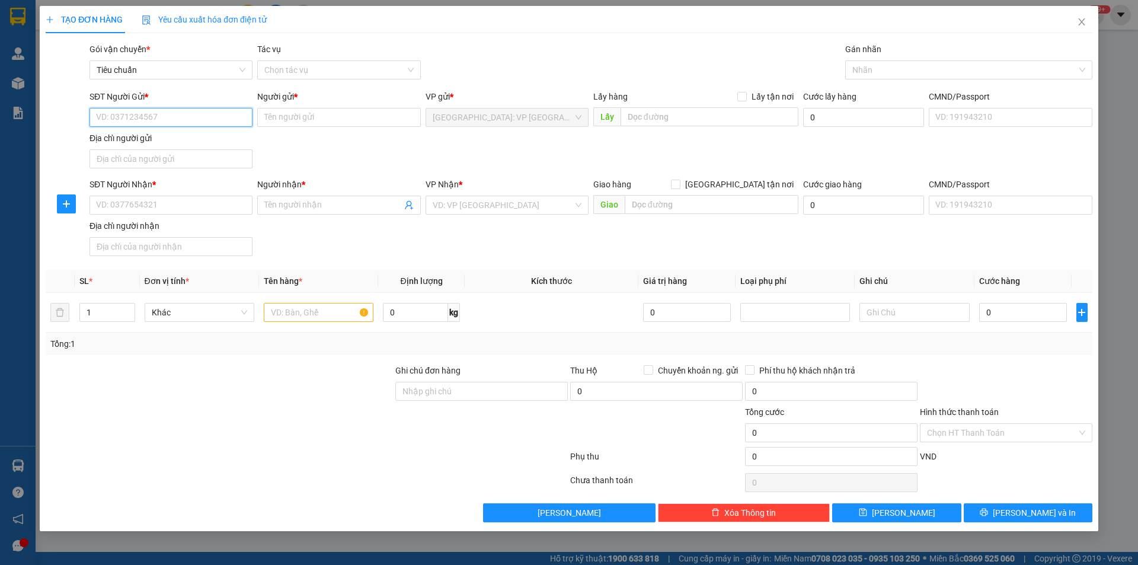
click at [225, 120] on input "SĐT Người Gửi *" at bounding box center [171, 117] width 163 height 19
type input "0965005898"
click at [132, 139] on div "0965005898 - A HẢI" at bounding box center [171, 141] width 149 height 13
type input "A HẢI"
checkbox input "true"
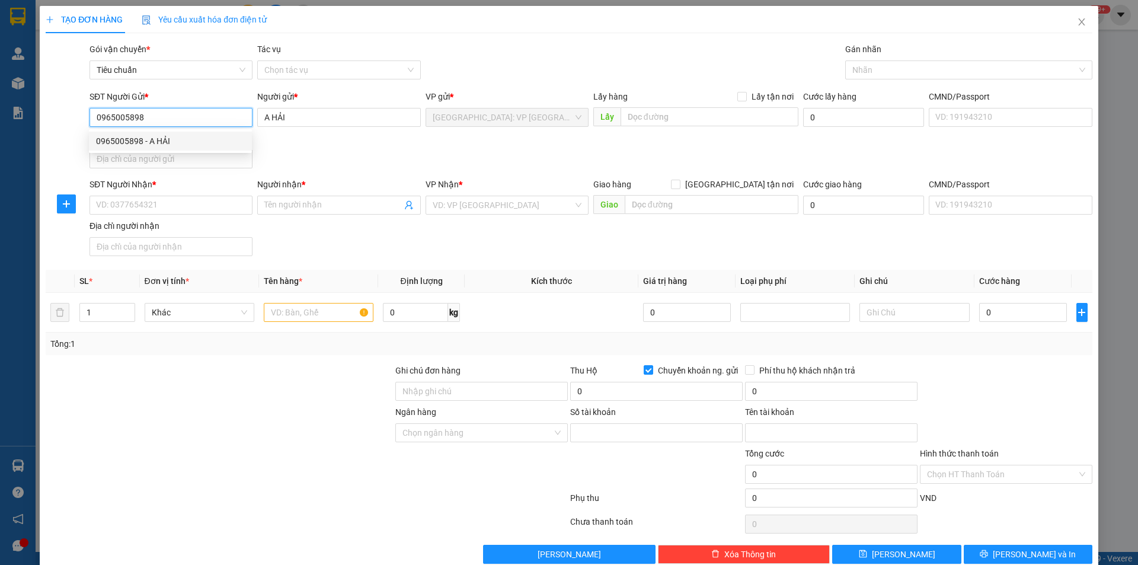
type input "68666689999"
type input "Nguyen Anh Thu"
type input "0965005898"
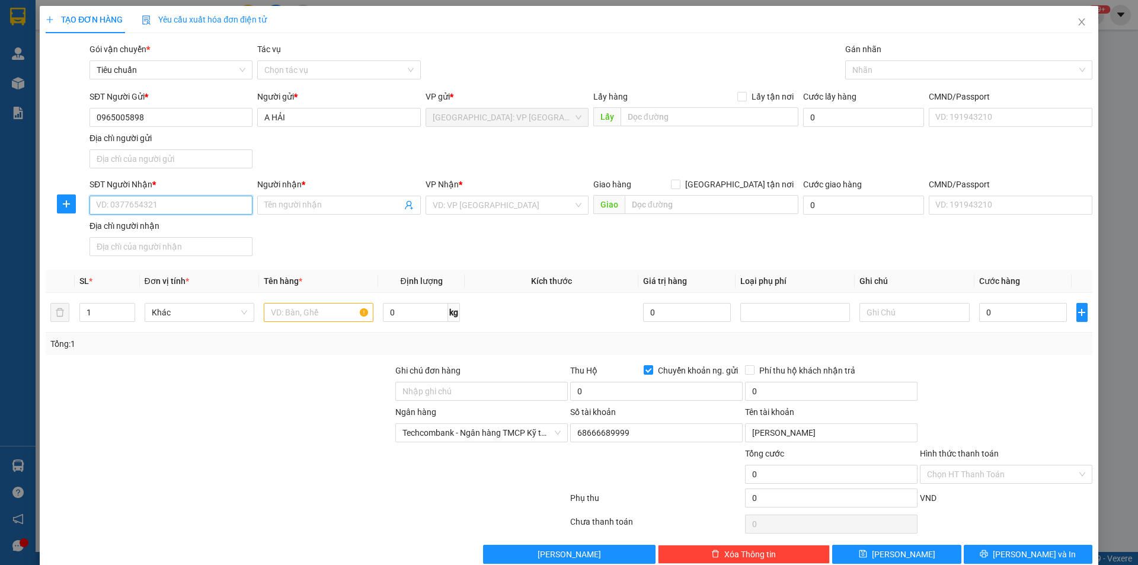
click at [217, 206] on input "SĐT Người Nhận *" at bounding box center [171, 205] width 163 height 19
type input "0913864653"
click at [177, 229] on div "0913864653 - VÕ Đông Tâm" at bounding box center [170, 228] width 148 height 13
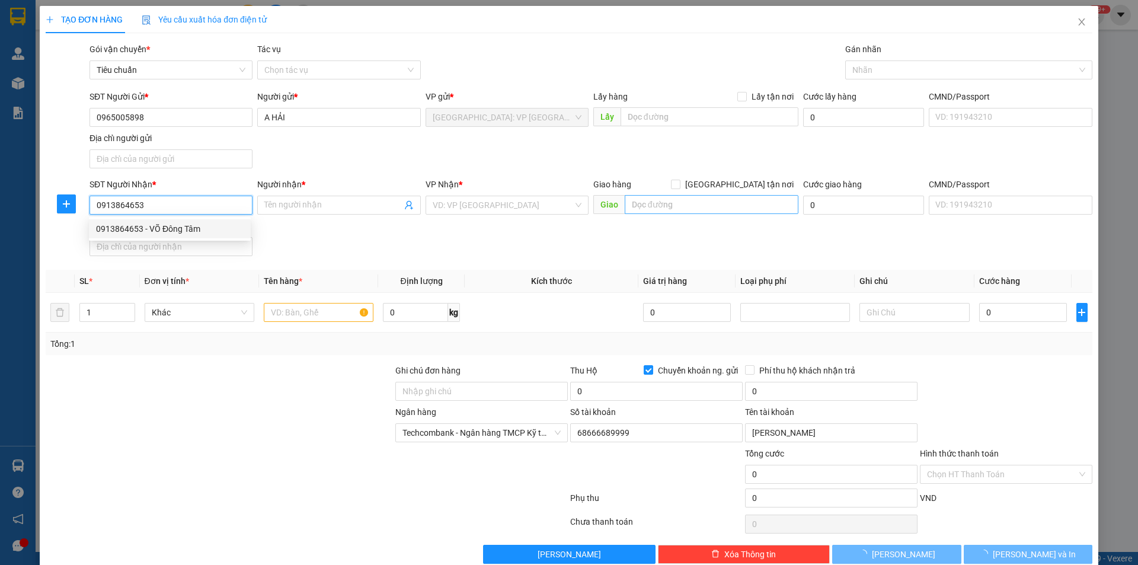
type input "VÕ Đông Tâm"
checkbox input "true"
type input "65 ngô gia tự, phường an hoà ., thành phố rạch giá , kiên giang"
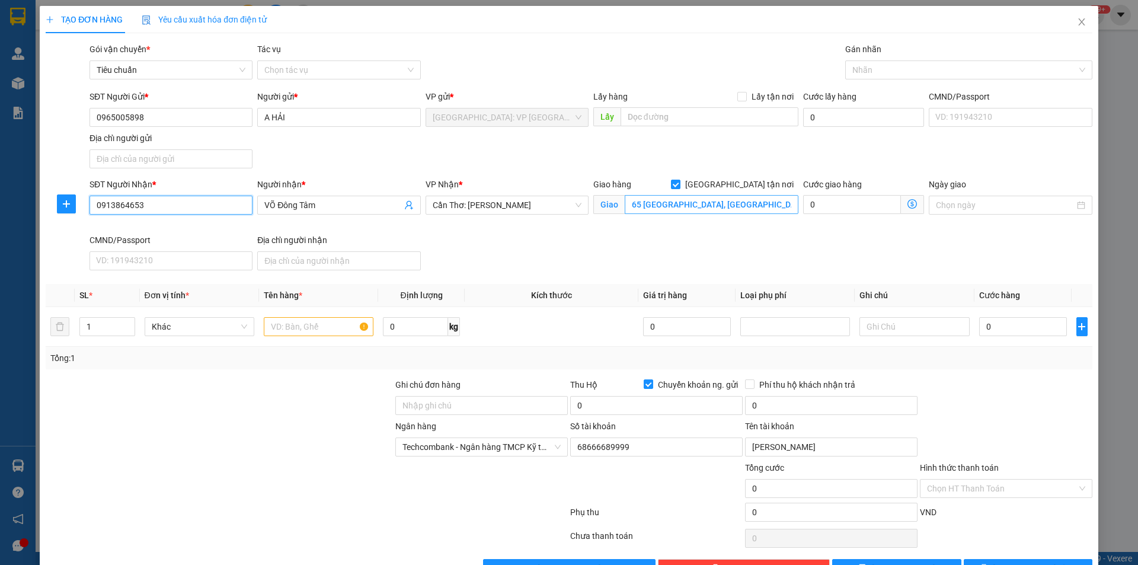
type input "0913864653"
click at [668, 203] on input "65 ngô gia tự, phường an hoà ., thành phố rạch giá , kiên giang" at bounding box center [712, 204] width 174 height 19
click at [675, 204] on input "65 ngô gia tự, phường an hoà ., thành phố rạch giá , kiên giang" at bounding box center [712, 204] width 174 height 19
click at [866, 74] on div at bounding box center [962, 70] width 229 height 14
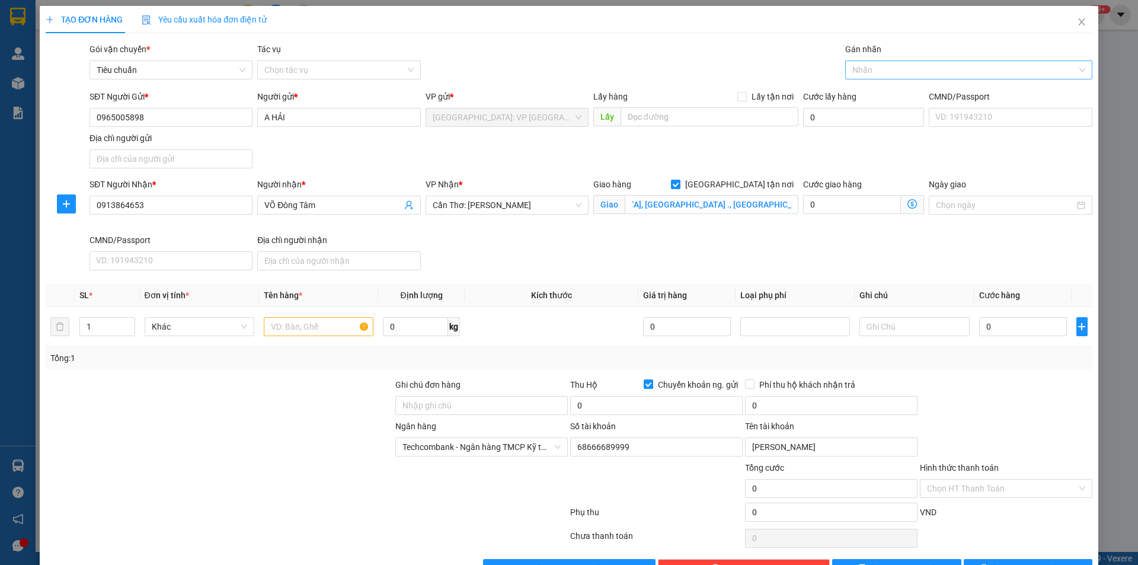
scroll to position [0, 0]
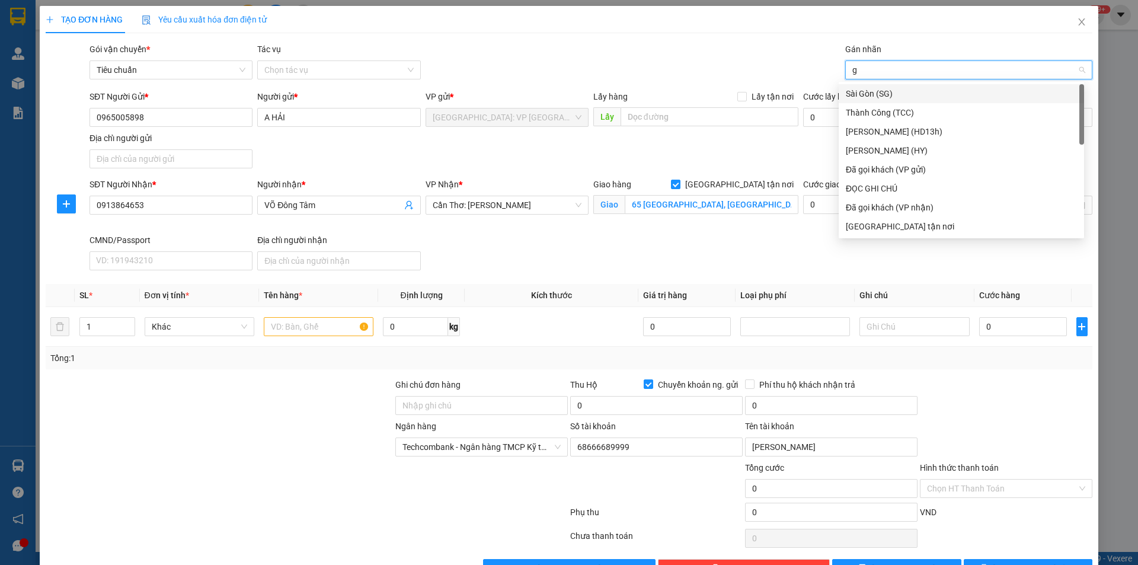
type input "gi"
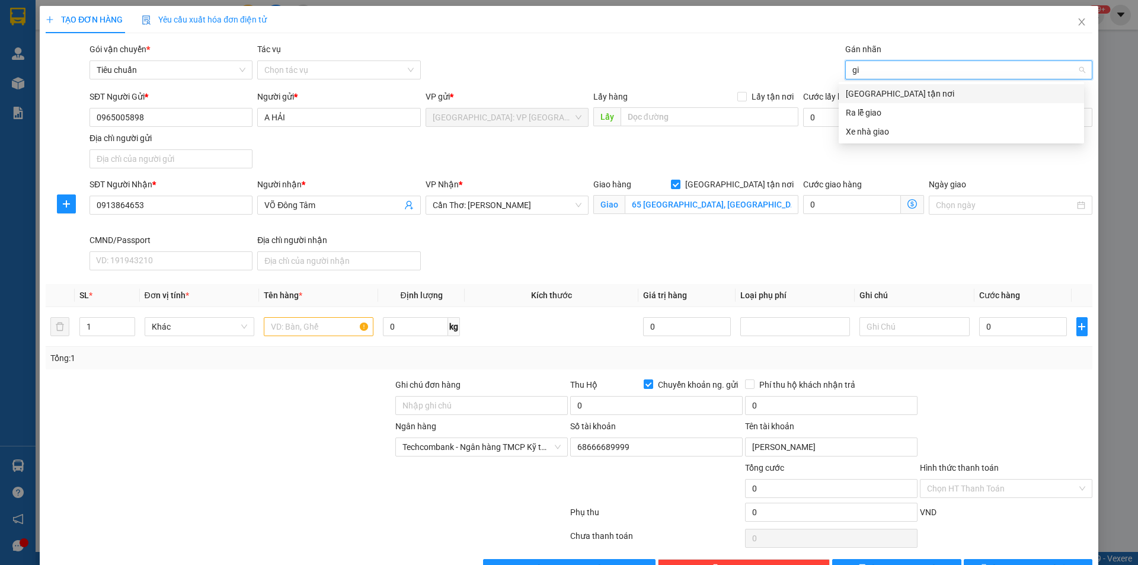
click at [874, 86] on div "[GEOGRAPHIC_DATA] tận nơi" at bounding box center [961, 93] width 245 height 19
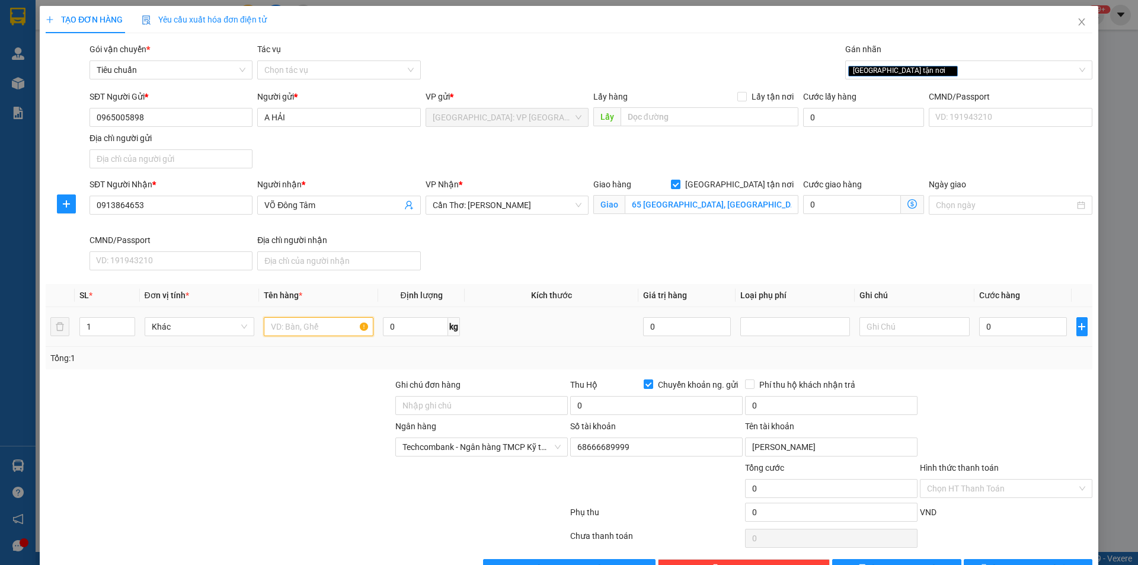
click at [298, 320] on input "text" at bounding box center [319, 326] width 110 height 19
type input "1 kiên bọc xốp trắng băng keo dẽ vỡ"
click at [509, 408] on input "Ghi chú đơn hàng" at bounding box center [481, 405] width 173 height 19
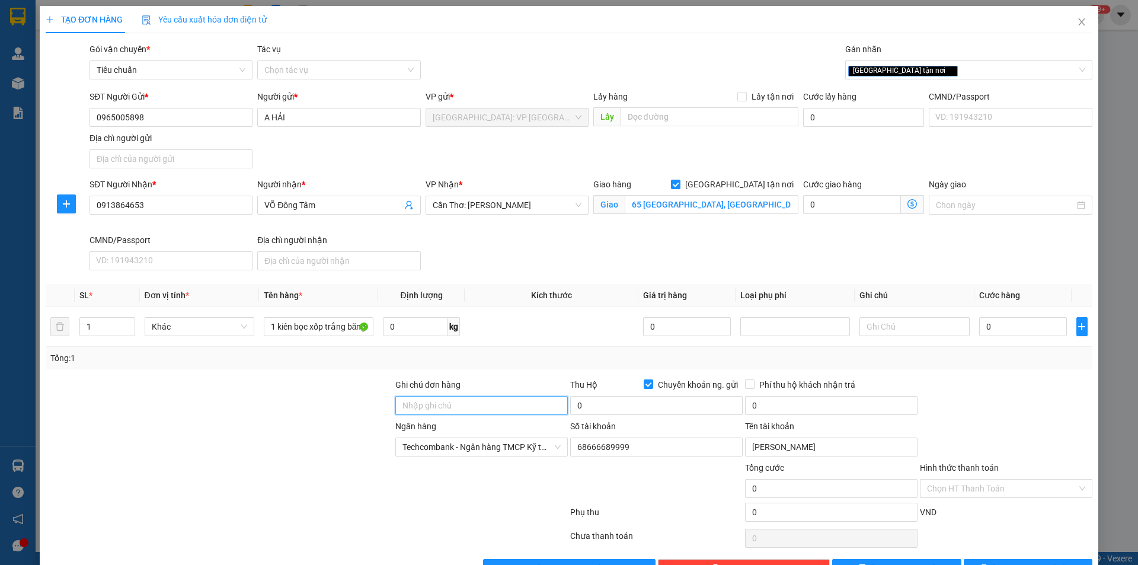
type input "hàng dễ vỡ xin nhẹ tay"
click at [615, 409] on input "0" at bounding box center [656, 405] width 173 height 19
type input "8.500.000"
click at [768, 406] on input "0" at bounding box center [831, 405] width 173 height 19
type input "25.000"
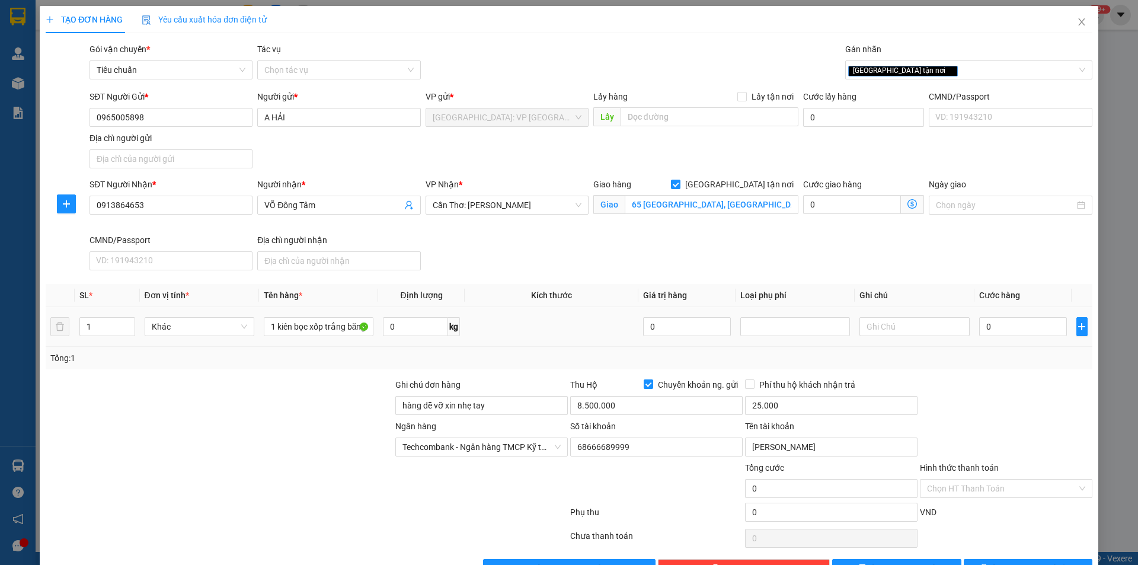
click at [1026, 339] on td "0" at bounding box center [1024, 327] width 98 height 40
click at [1024, 325] on input "0" at bounding box center [1023, 326] width 88 height 19
type input "2"
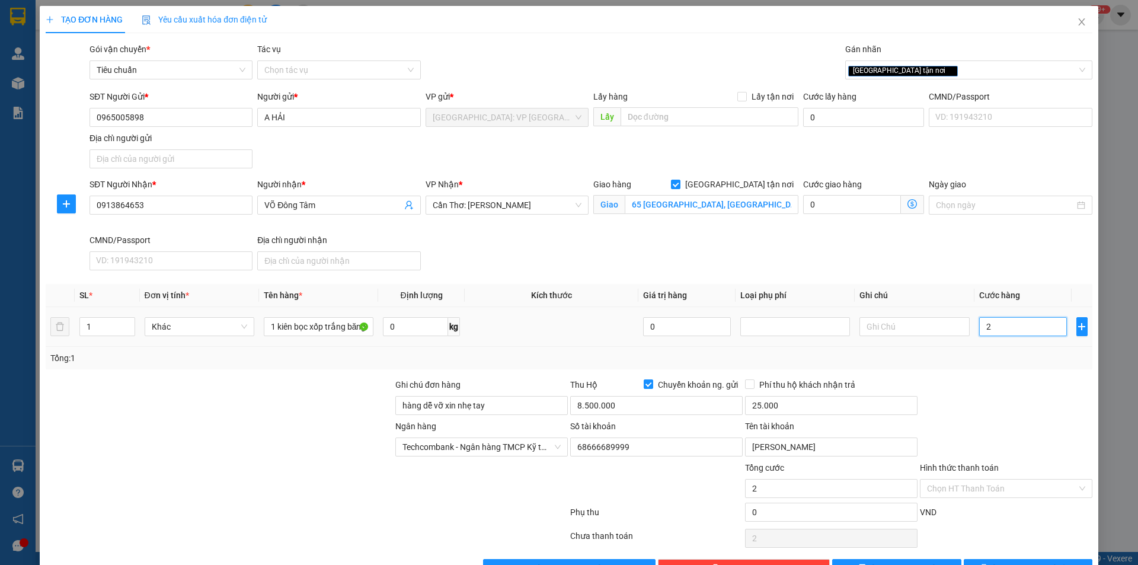
type input "20"
type input "200"
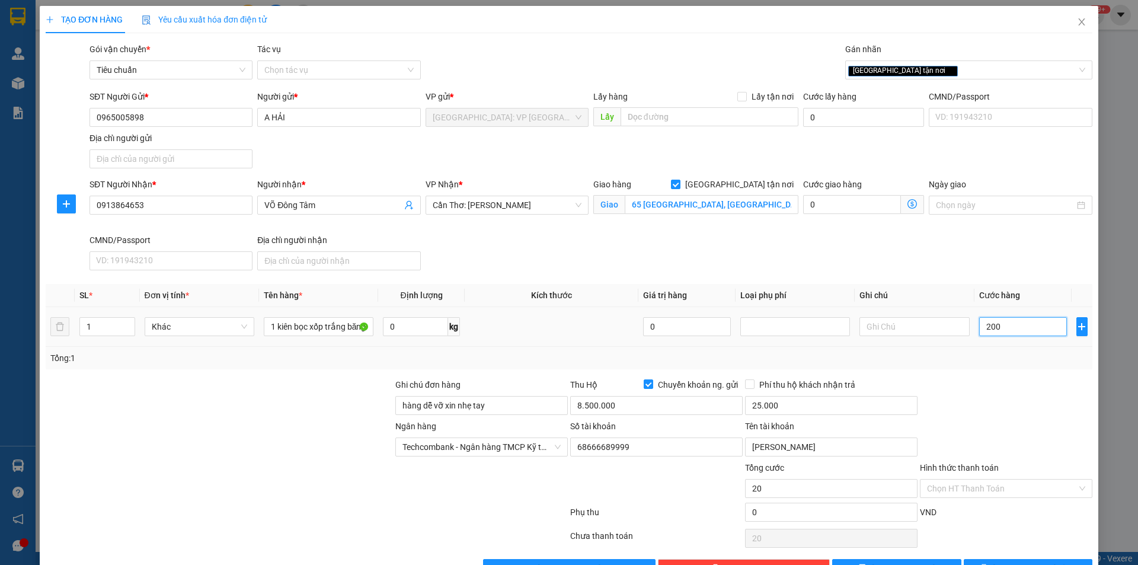
type input "200"
type input "2.000"
type input "20.000"
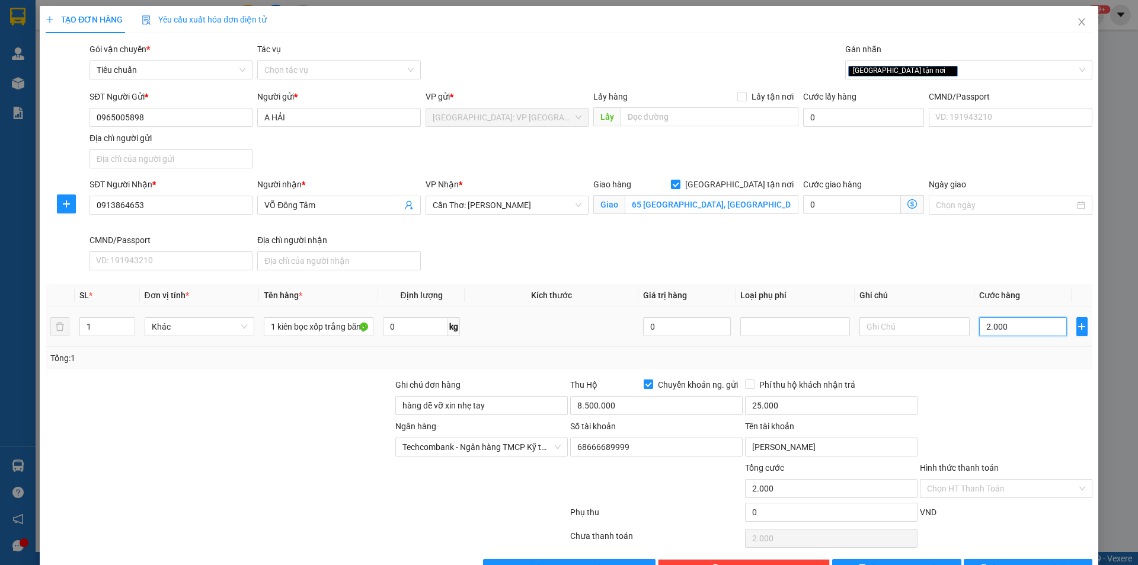
type input "20.000"
type input "200.000"
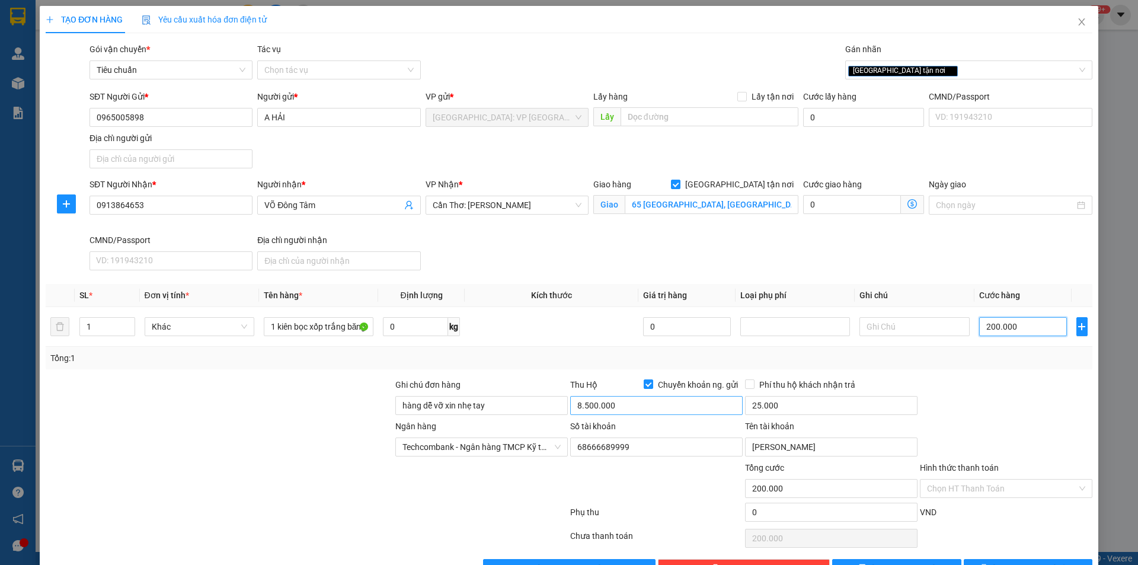
type input "200.000"
click at [640, 399] on input "8.500.000" at bounding box center [656, 405] width 173 height 19
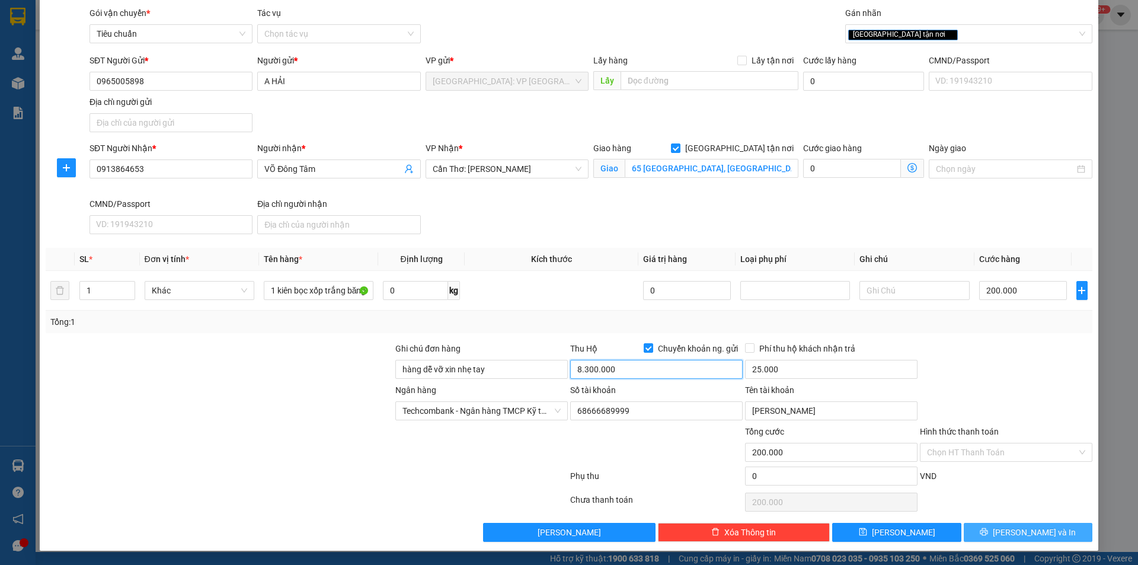
type input "8.300.000"
click at [988, 528] on icon "printer" at bounding box center [985, 532] width 8 height 8
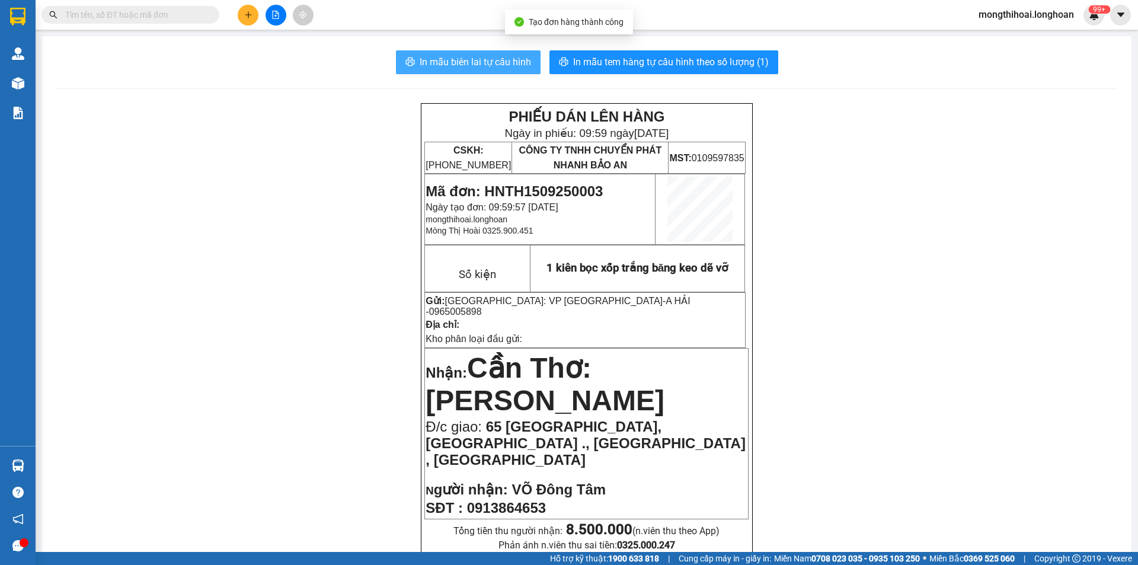
click at [505, 62] on span "In mẫu biên lai tự cấu hình" at bounding box center [475, 62] width 111 height 15
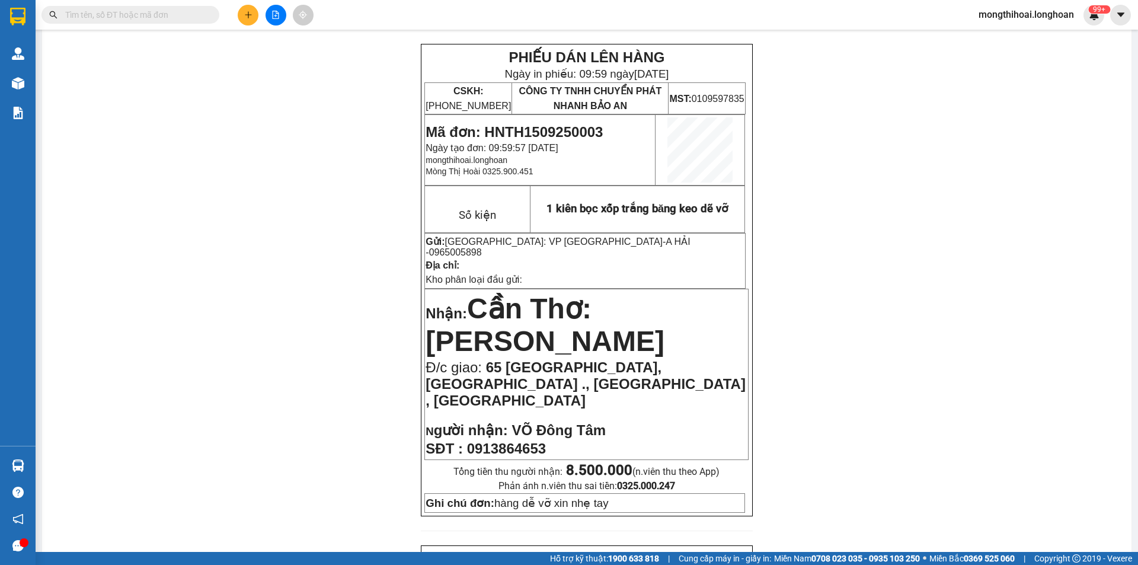
click at [168, 20] on input "text" at bounding box center [135, 14] width 140 height 13
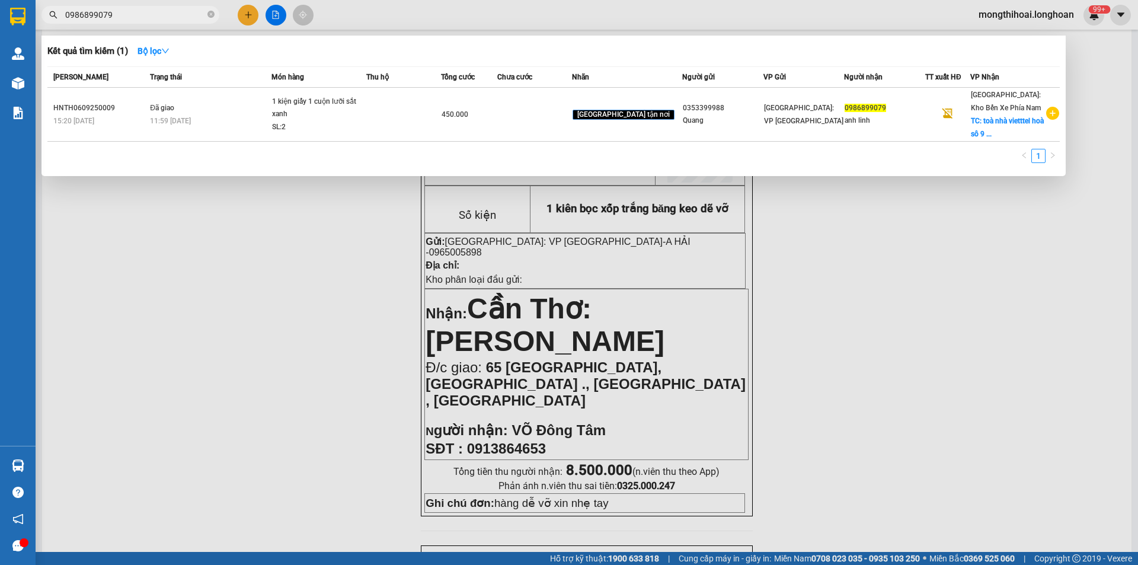
type input "0986899079"
click at [210, 15] on icon "close-circle" at bounding box center [211, 14] width 7 height 7
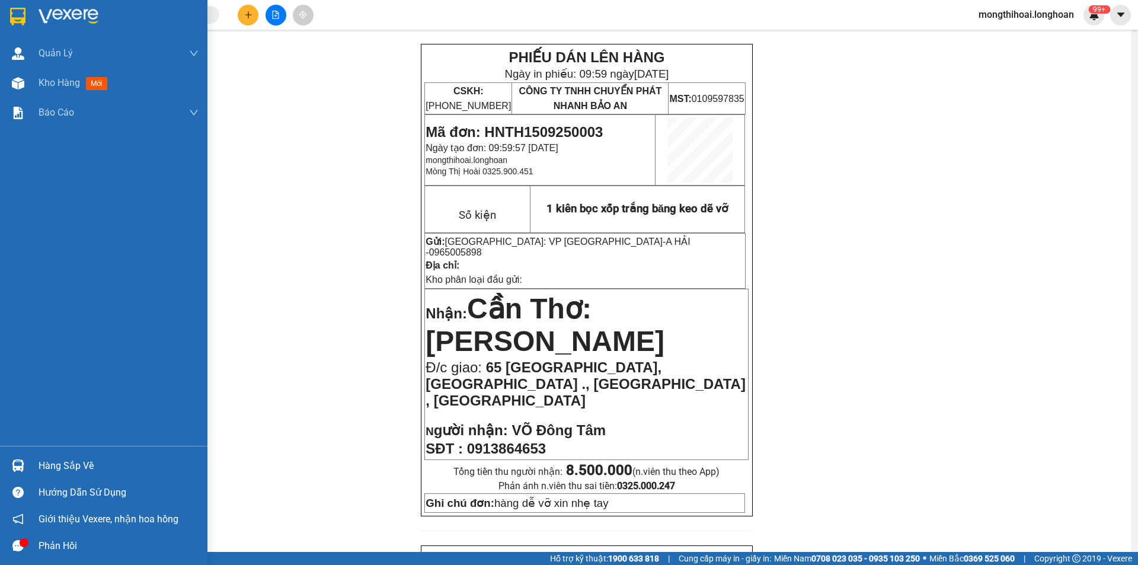
click at [12, 20] on img at bounding box center [17, 17] width 15 height 18
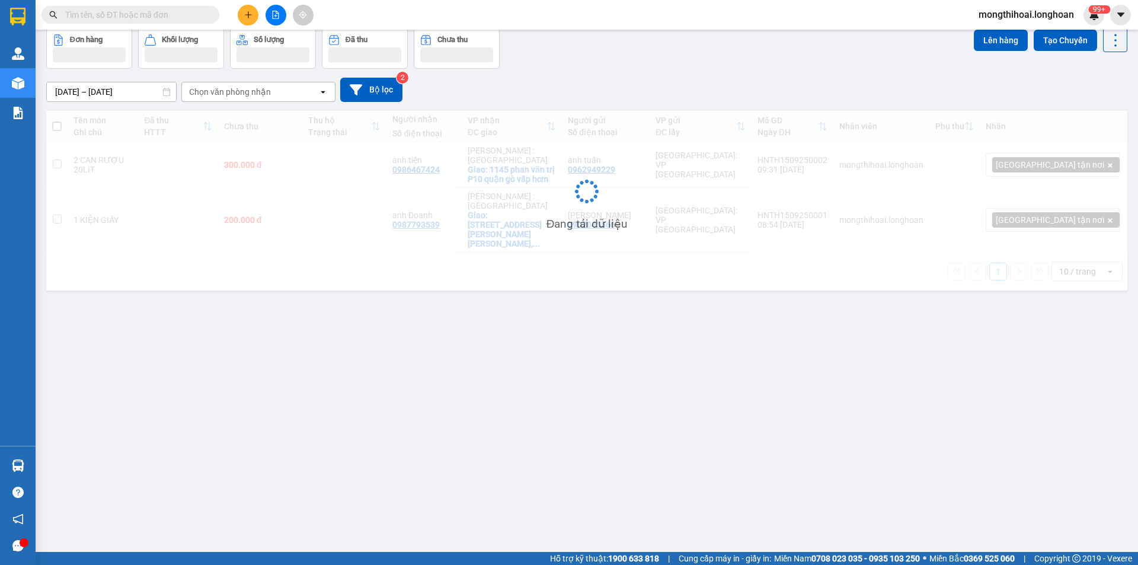
scroll to position [55, 0]
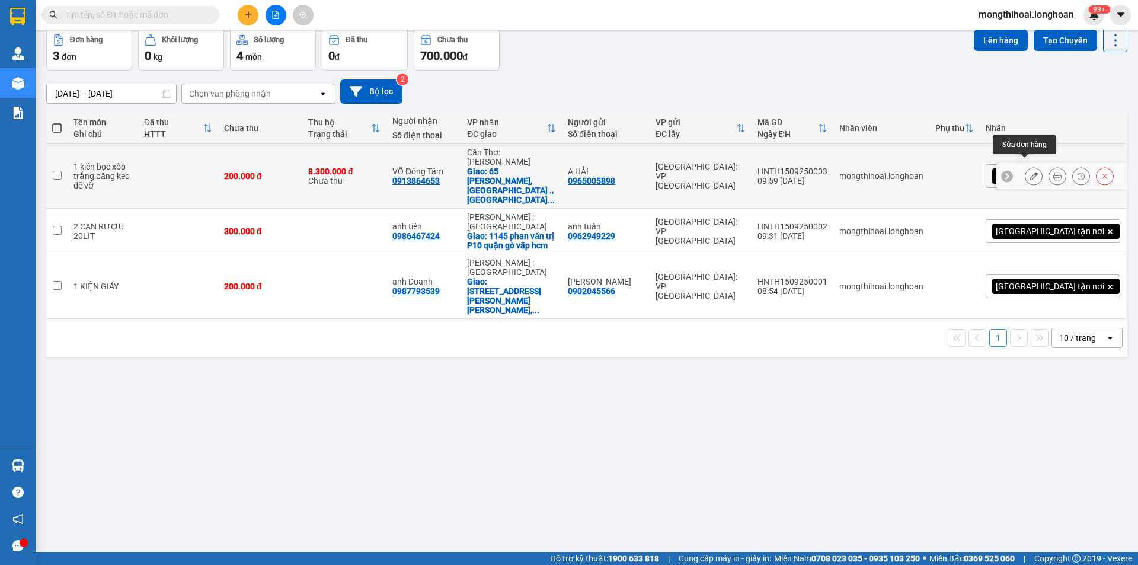
click at [1030, 172] on icon at bounding box center [1034, 176] width 8 height 8
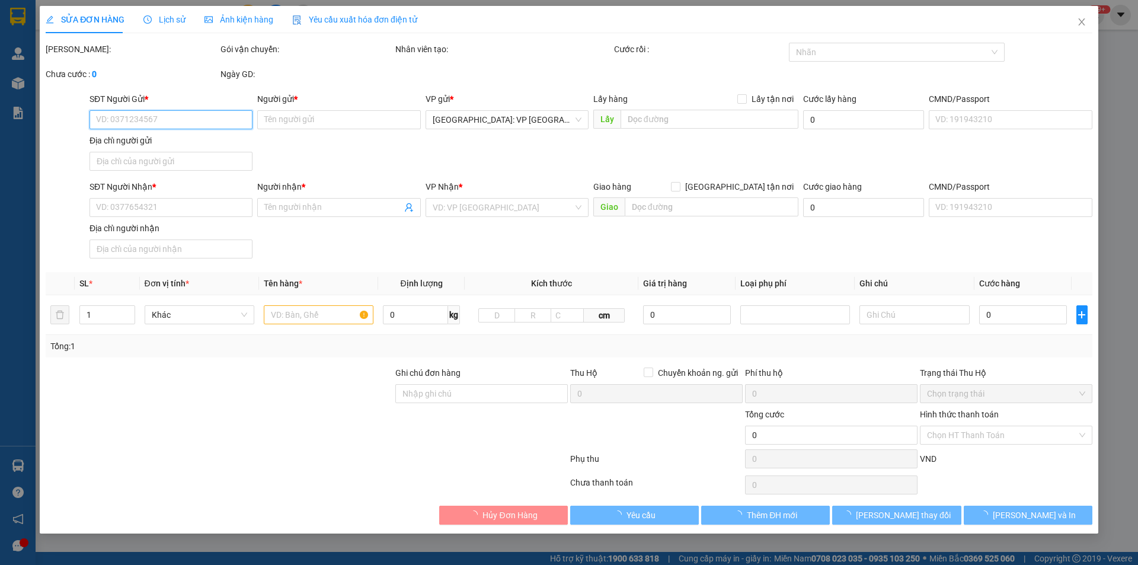
type input "0965005898"
type input "A HẢI"
type input "0913864653"
type input "VÕ Đông Tâm"
checkbox input "true"
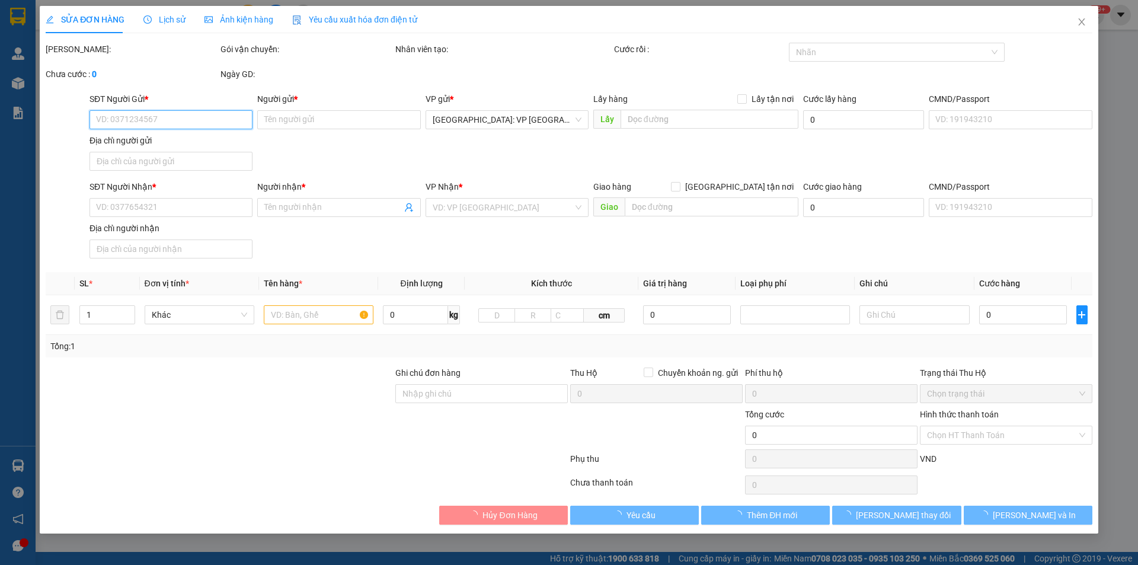
type input "65 ngô gia tự, phường an hoà ., thành phố rạch giá , kiên giang"
type input "hàng dễ vỡ xin nhẹ tay"
type input "200.000"
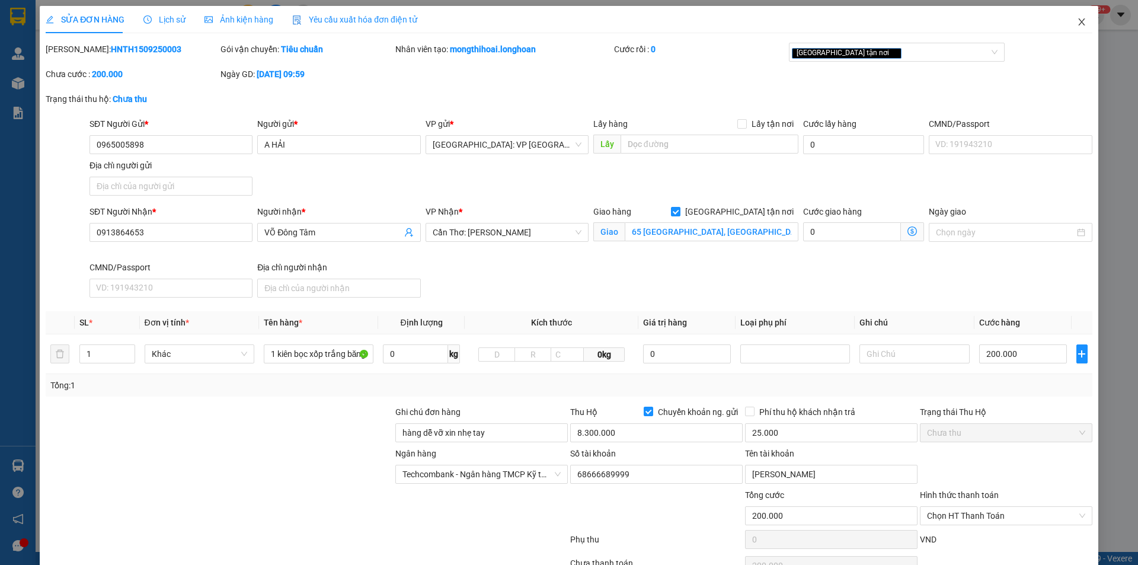
click at [1065, 24] on span "Close" at bounding box center [1081, 22] width 33 height 33
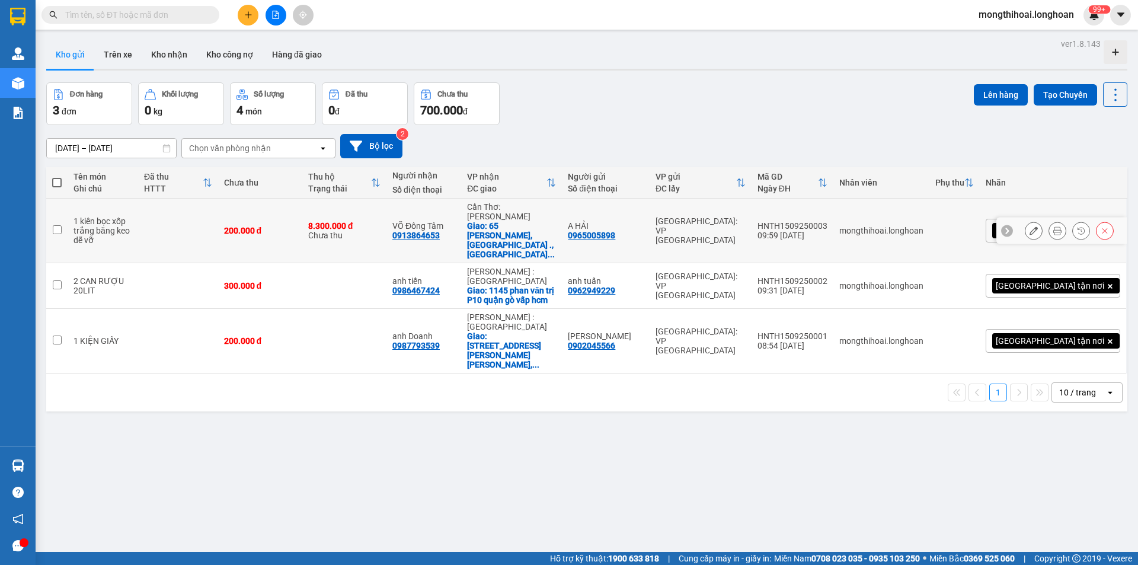
click at [1054, 226] on icon at bounding box center [1058, 230] width 8 height 8
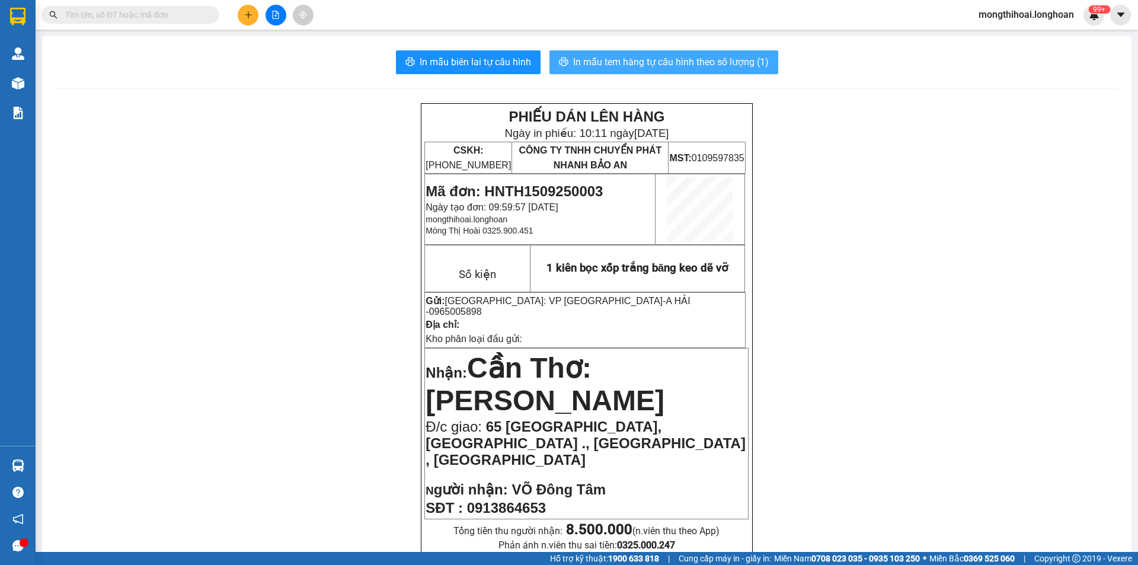
click at [748, 58] on span "In mẫu tem hàng tự cấu hình theo số lượng (1)" at bounding box center [671, 62] width 196 height 15
click at [129, 17] on input "text" at bounding box center [135, 14] width 140 height 13
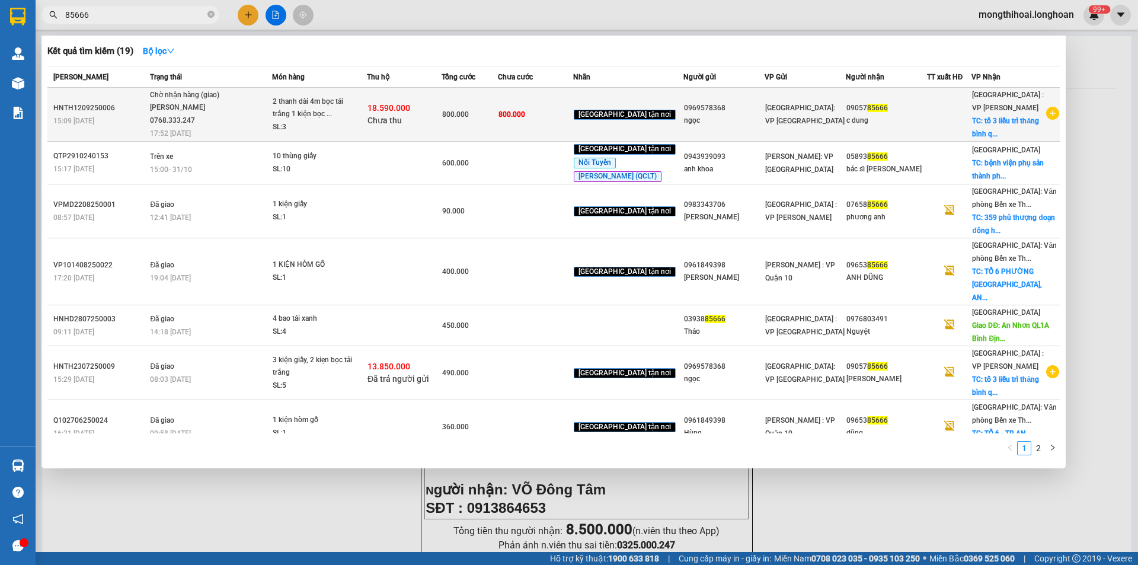
type input "85666"
click at [439, 105] on div "18.590.000 Chưa thu" at bounding box center [405, 114] width 74 height 25
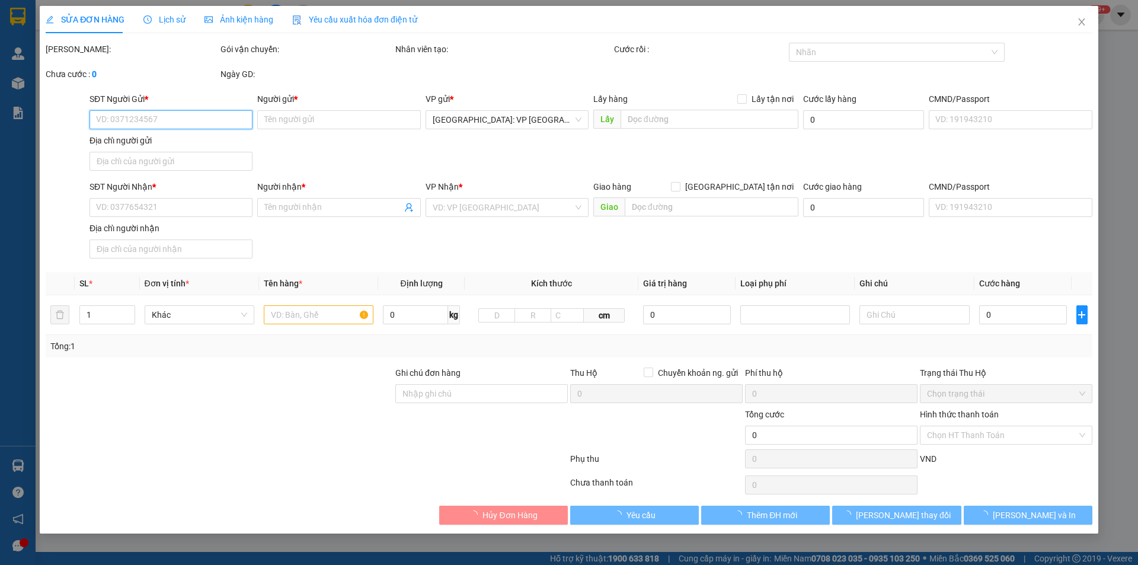
type input "0969578368"
type input "ngọc"
type input "0905785666"
type input "c dung"
checkbox input "true"
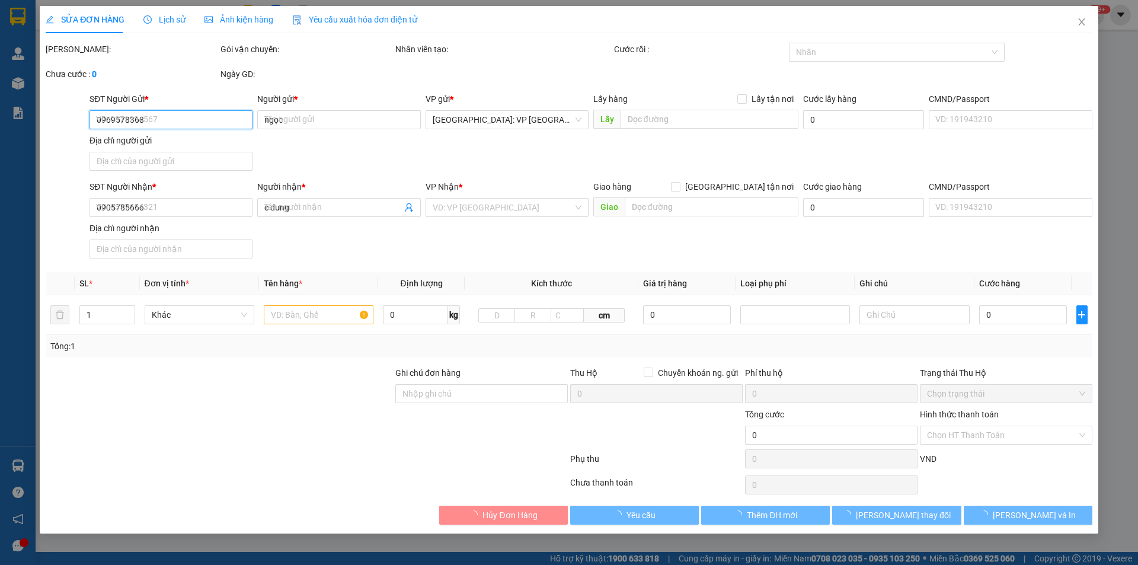
type input "tổ 3 liễu trì thăng bình quảng nam"
type input "800.000"
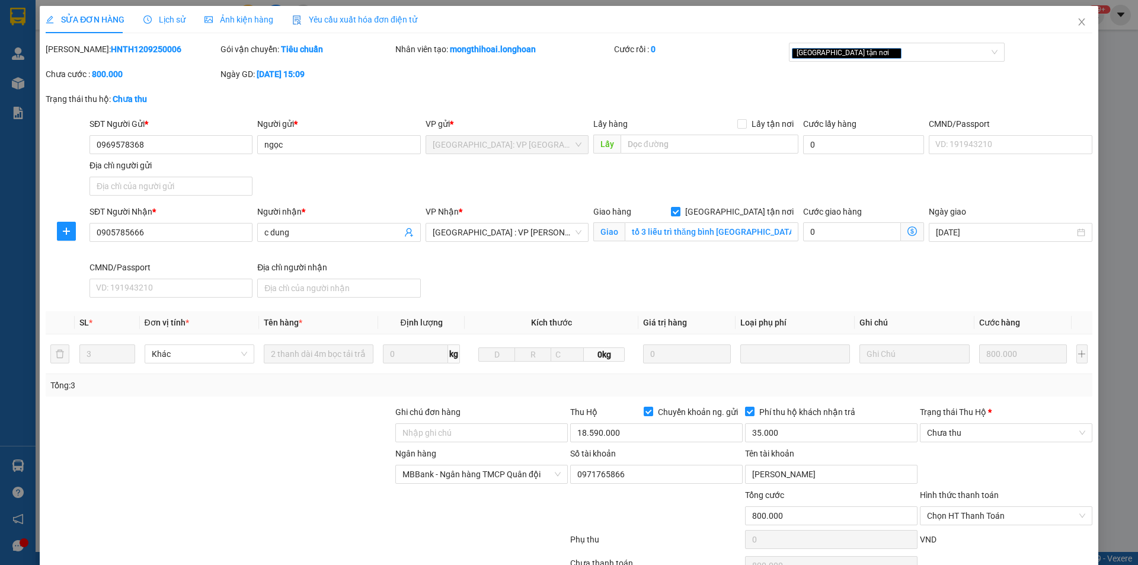
click at [168, 15] on span "Lịch sử" at bounding box center [164, 19] width 42 height 9
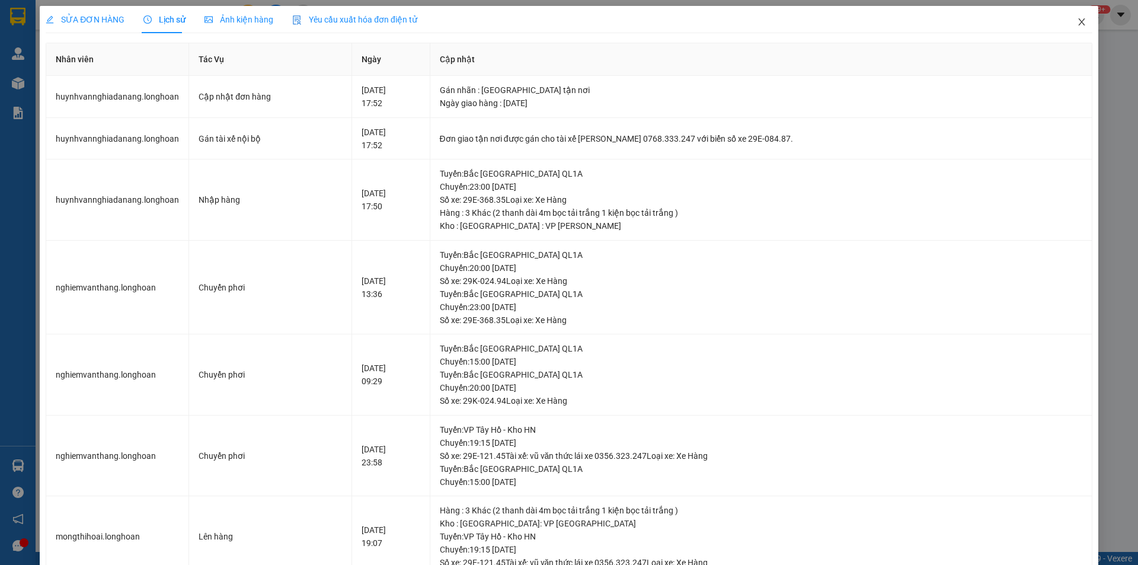
click at [1077, 23] on icon "close" at bounding box center [1081, 21] width 9 height 9
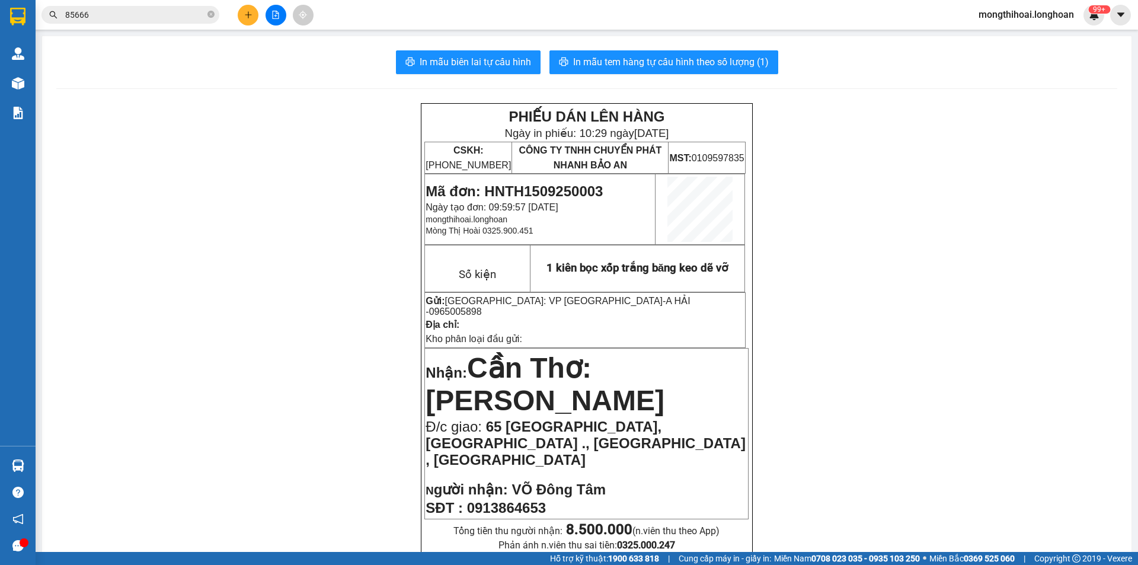
click at [206, 15] on span "85666" at bounding box center [131, 15] width 178 height 18
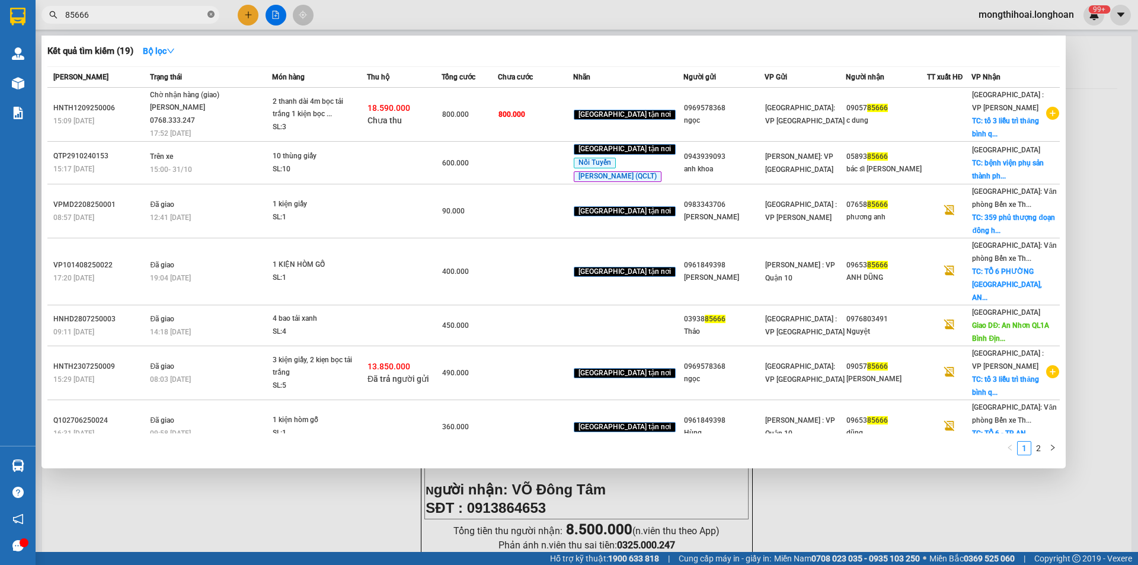
click at [213, 16] on icon "close-circle" at bounding box center [211, 14] width 7 height 7
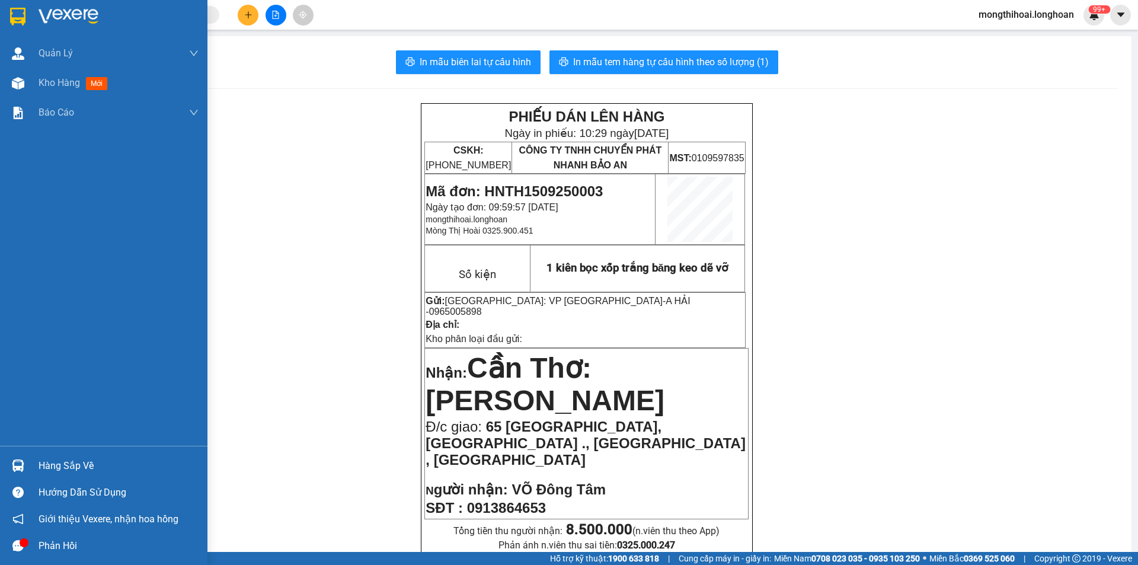
click at [8, 18] on div at bounding box center [18, 16] width 21 height 21
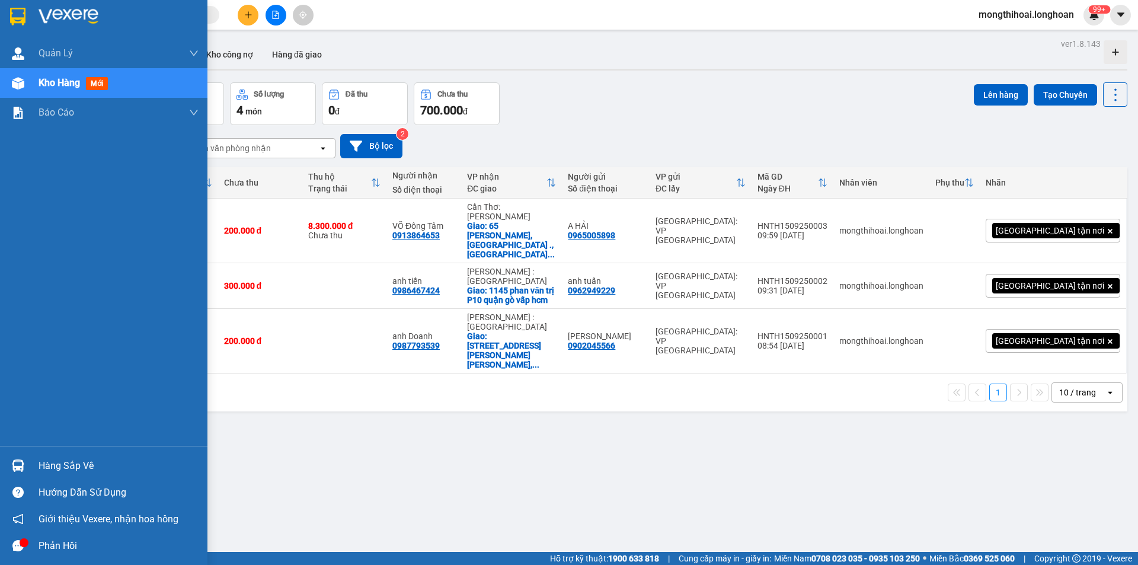
click at [0, 11] on div at bounding box center [104, 19] width 208 height 39
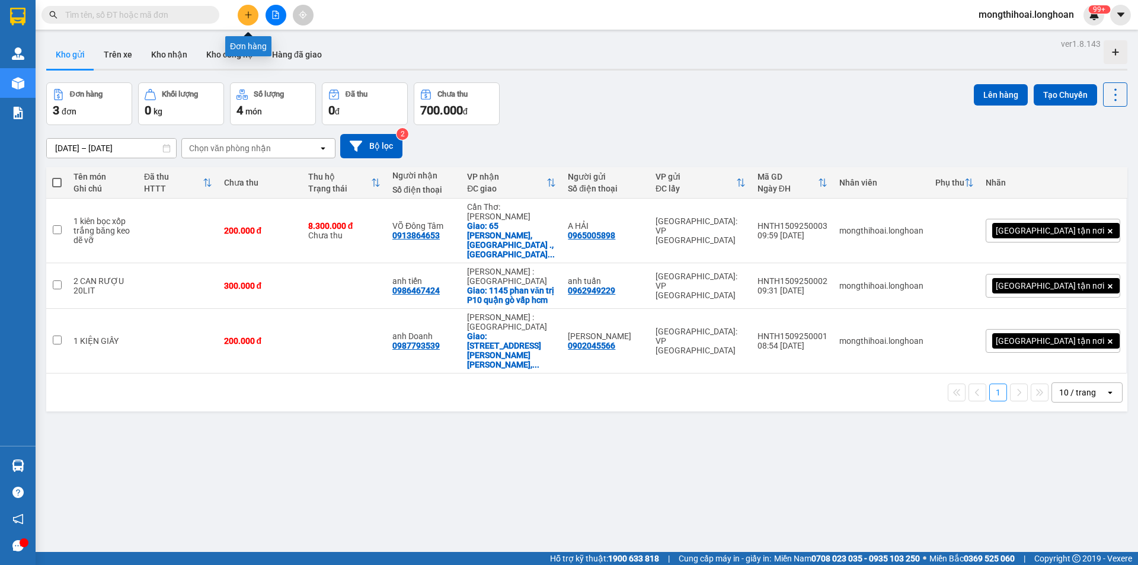
click at [248, 18] on icon "plus" at bounding box center [248, 15] width 8 height 8
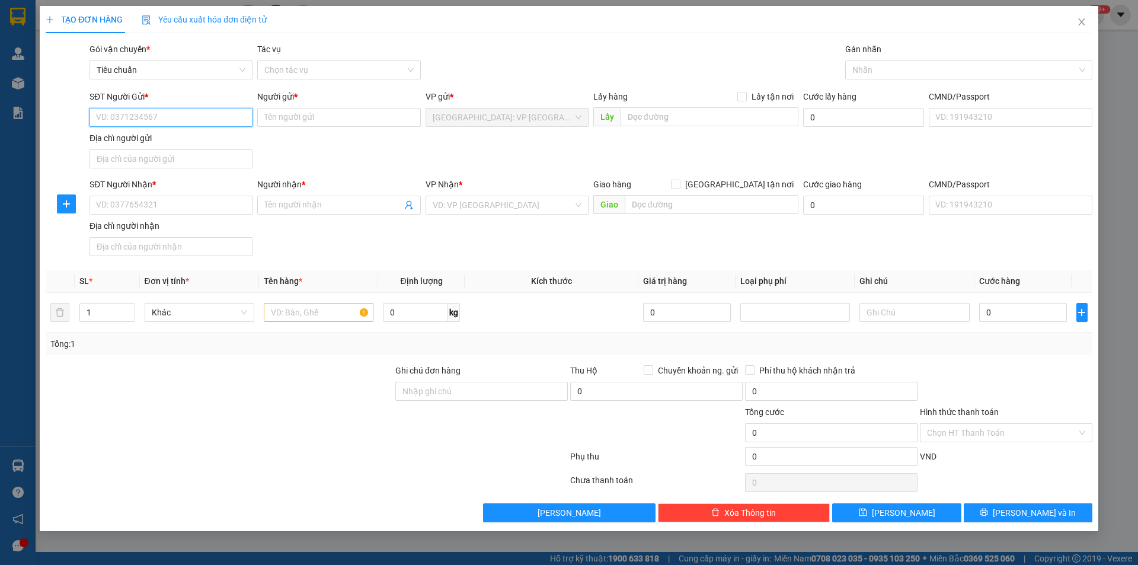
click at [233, 123] on input "SĐT Người Gửi *" at bounding box center [171, 117] width 163 height 19
type input "0971193939"
click at [291, 118] on input "Người gửi *" at bounding box center [338, 117] width 163 height 19
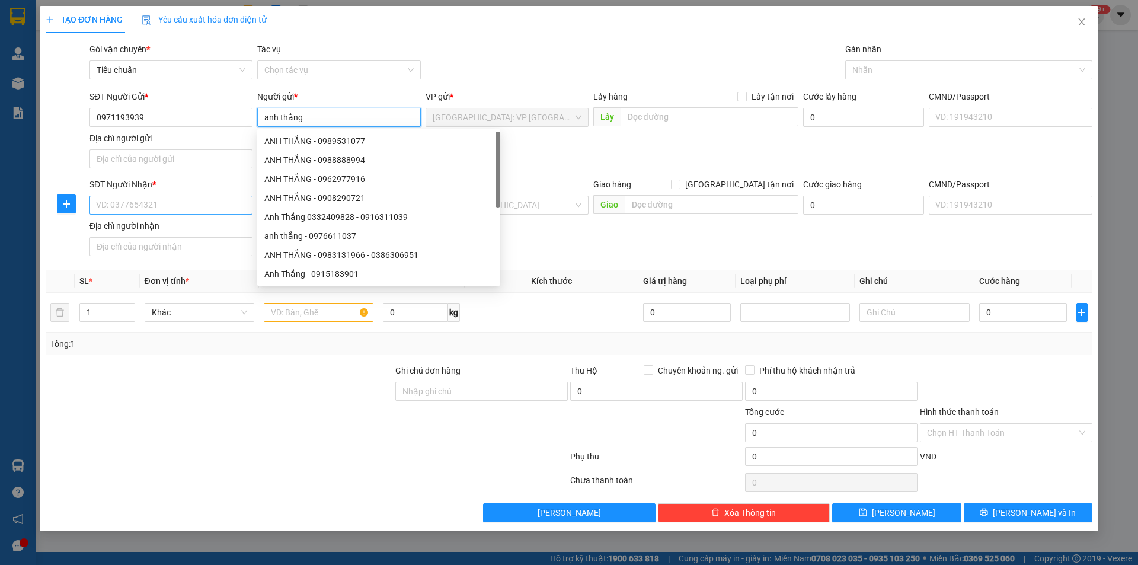
type input "anh thắng"
click at [207, 198] on input "SĐT Người Nhận *" at bounding box center [171, 205] width 163 height 19
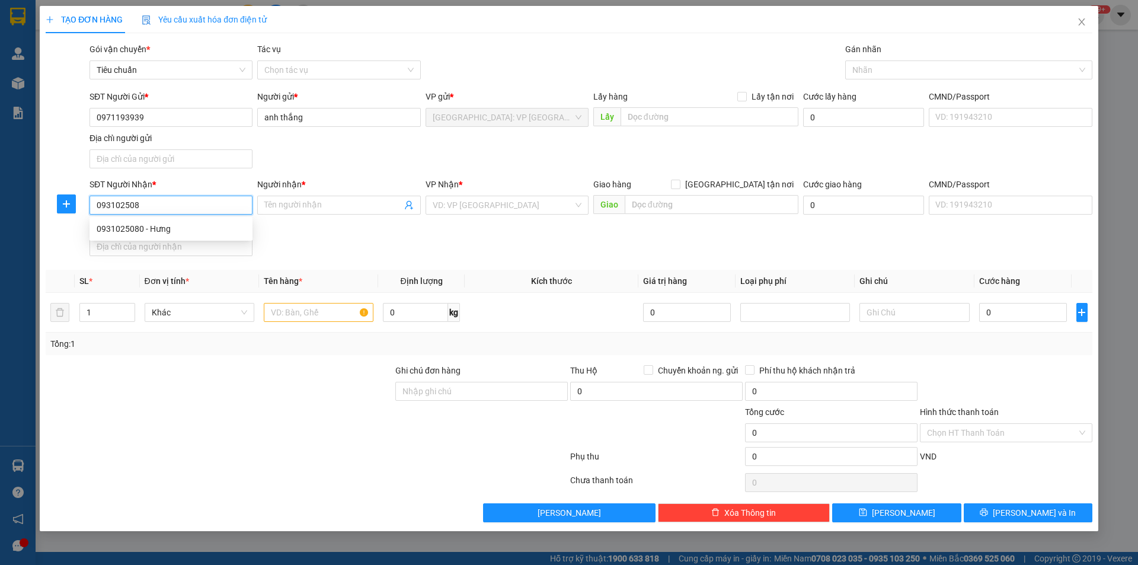
type input "0931025080"
click at [166, 234] on div "0931025080 - Hưng" at bounding box center [171, 228] width 149 height 13
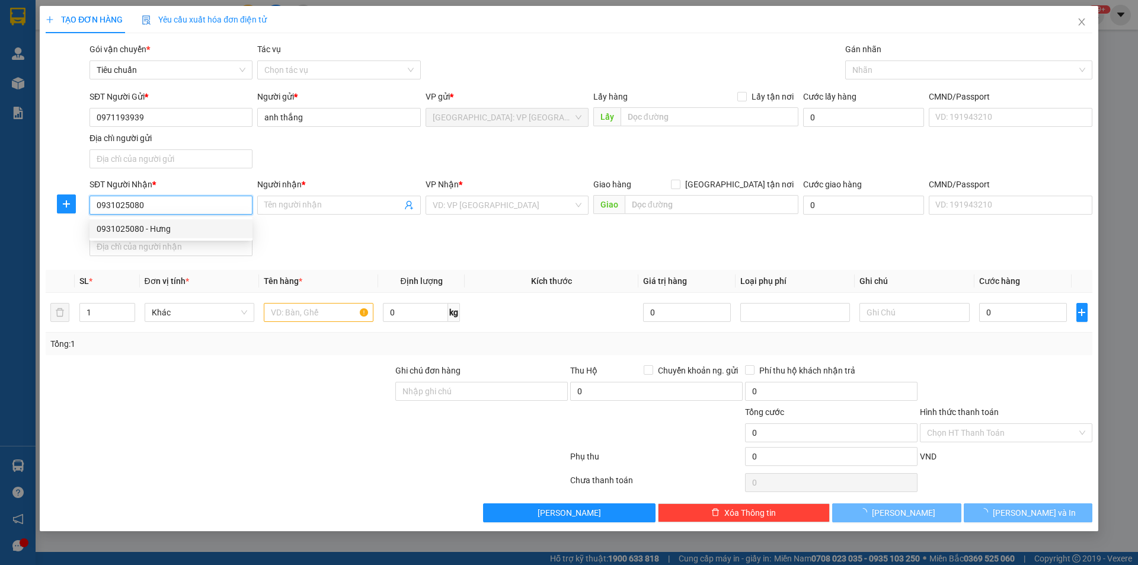
type input "Hưng"
checkbox input "true"
type input "Landmark3 Vinhomes central park, 720A điện biên phủ, phường 22, bình thạnh, hcm"
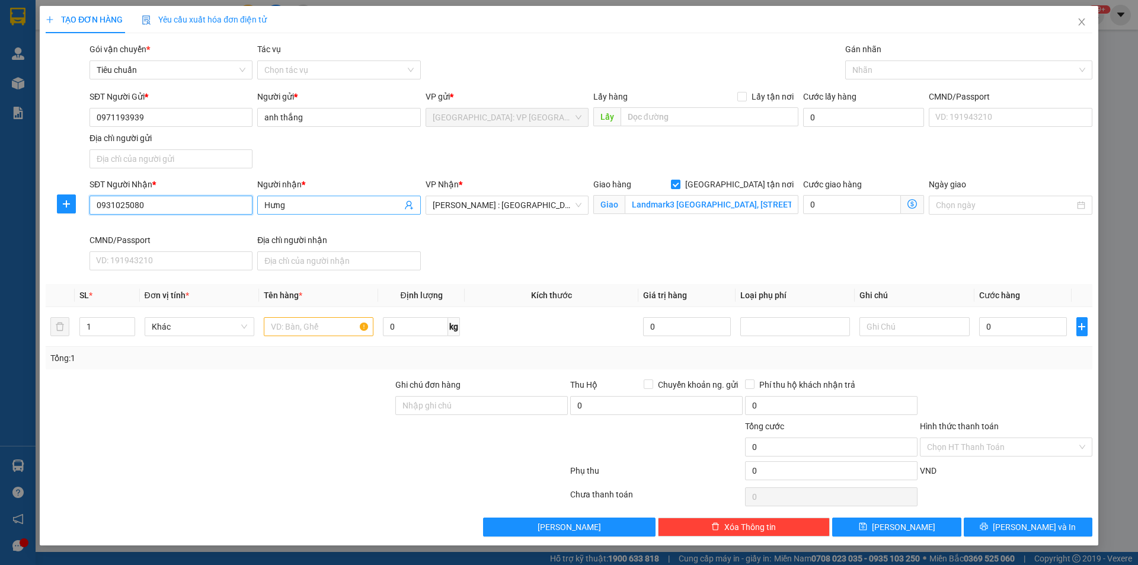
type input "0931025080"
click at [368, 213] on span "Hưng" at bounding box center [338, 205] width 163 height 19
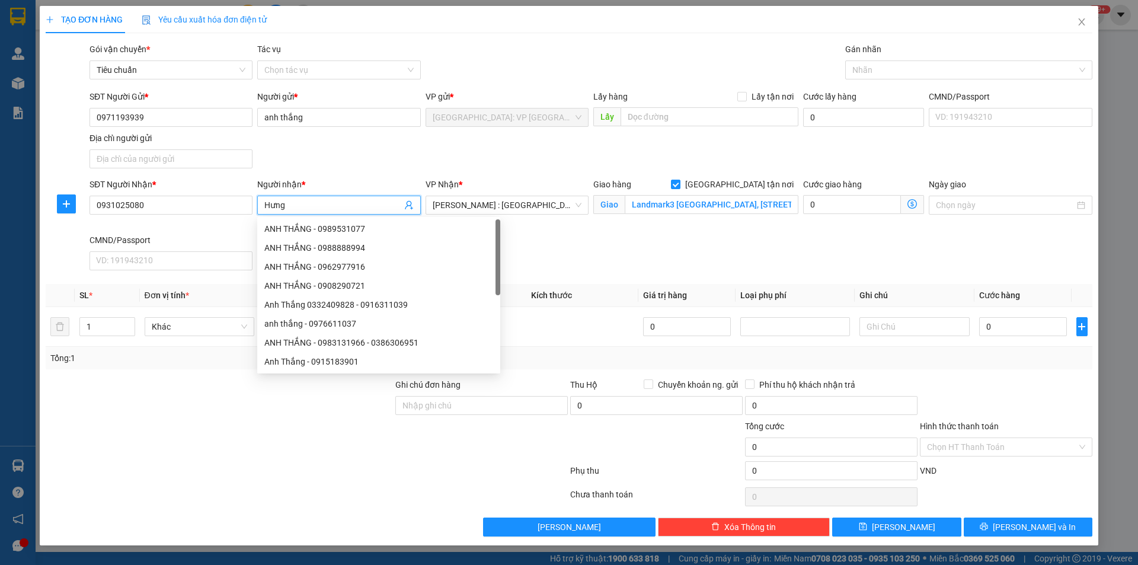
click at [368, 213] on span "Hưng" at bounding box center [338, 205] width 163 height 19
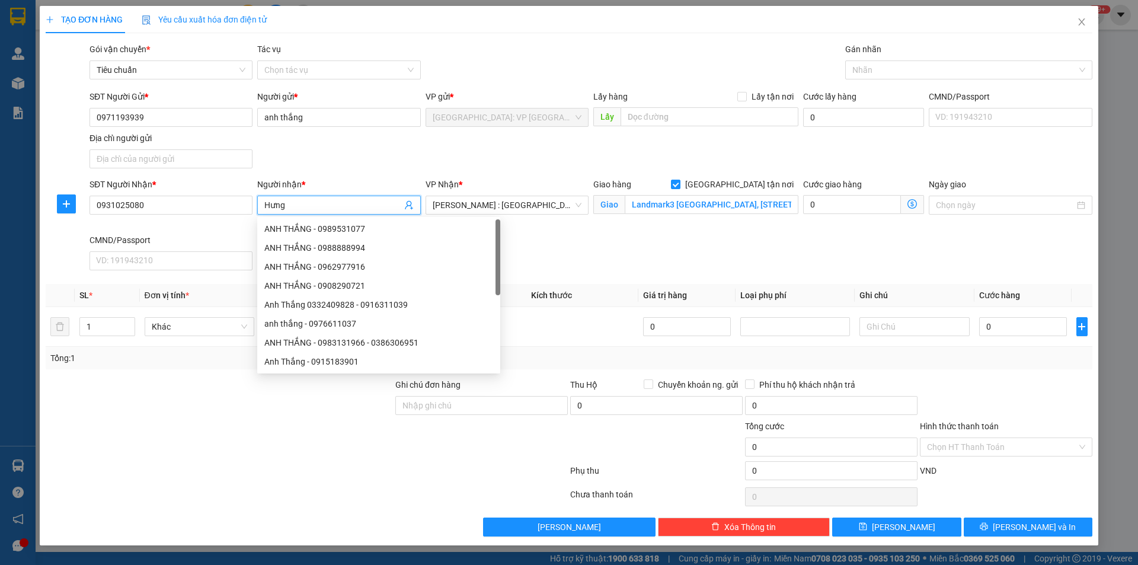
click at [366, 208] on input "Hưng" at bounding box center [332, 205] width 137 height 13
type input "anh hùng"
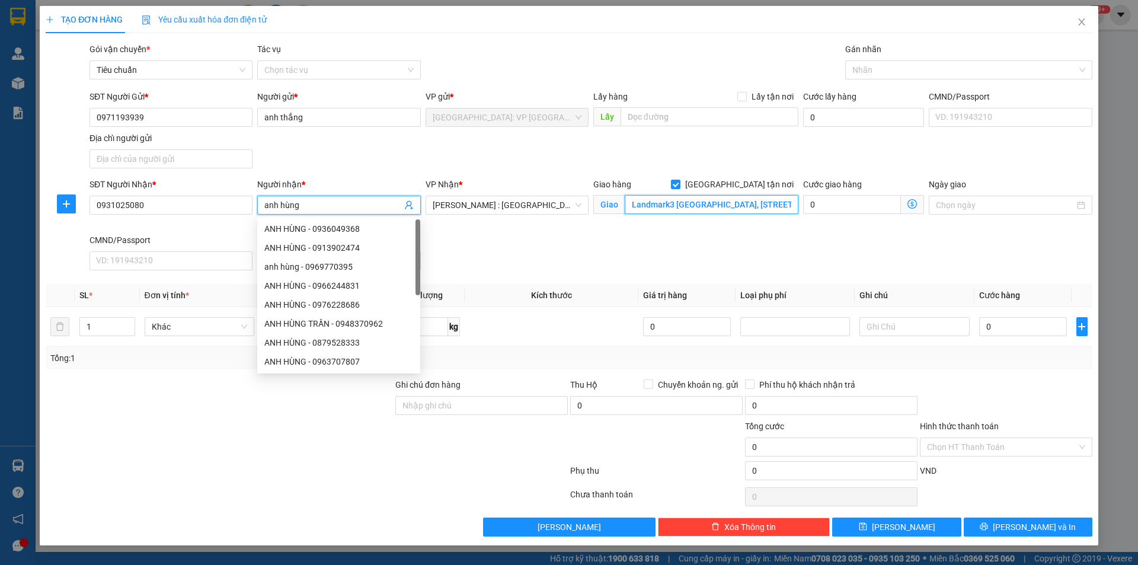
click at [720, 202] on input "Landmark3 Vinhomes central park, 720A điện biên phủ, phường 22, bình thạnh, hcm" at bounding box center [712, 204] width 174 height 19
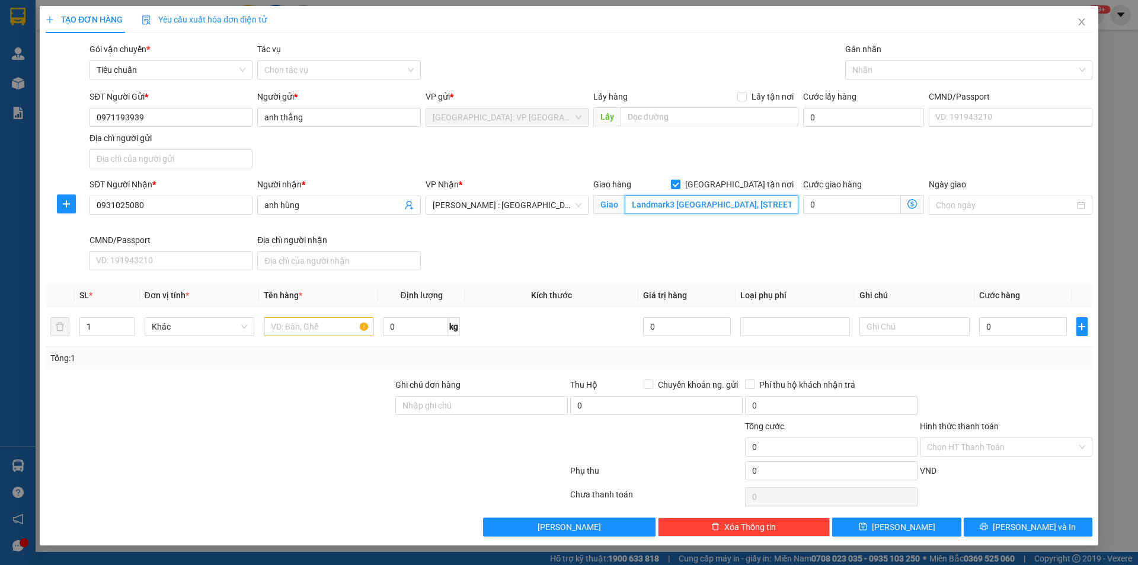
click at [727, 203] on input "Landmark3 Vinhomes central park, 720A điện biên phủ, phường 22, bình thạnh, hcm" at bounding box center [712, 204] width 174 height 19
click at [710, 206] on input "Landmark3 Vinhomes central park, 720A điện biên phủ, phường 22, bình thạnh, hcm" at bounding box center [712, 204] width 174 height 19
click at [716, 203] on input "Landmark3 Vinhomes central park, 720A điện biên phủ, phường 22, bình thạnh, hcm" at bounding box center [712, 204] width 174 height 19
drag, startPoint x: 715, startPoint y: 202, endPoint x: 779, endPoint y: 208, distance: 64.3
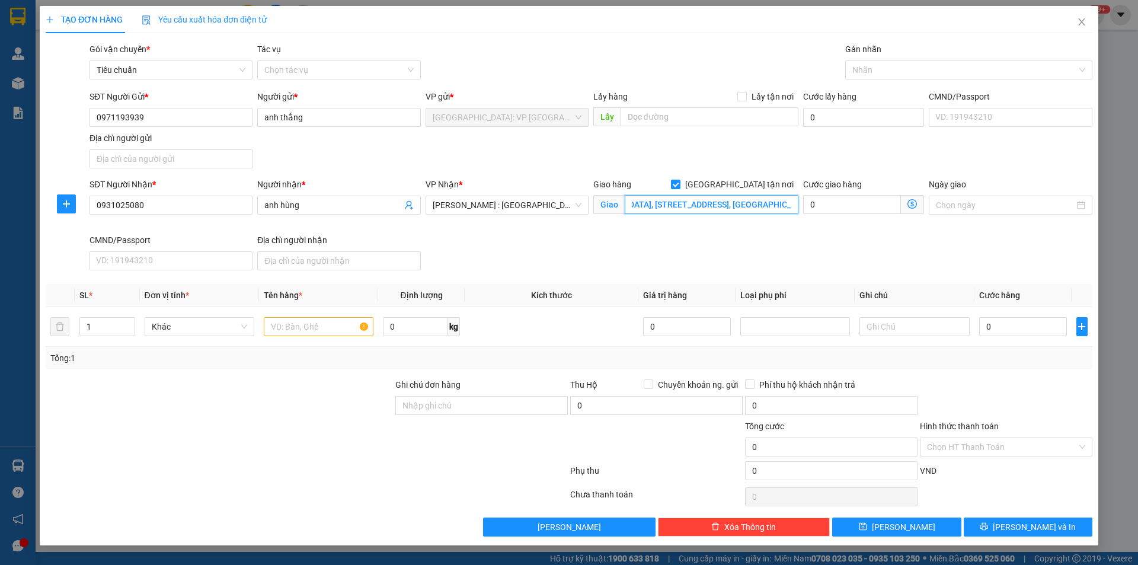
click at [779, 208] on input "Landmark3 Vinhomes central park, 720A điện biên phủ, phường 22, bình thạnh, hcm" at bounding box center [712, 204] width 174 height 19
click at [729, 205] on input "Landmark3 Vinhomes tân cảng , bình thạnh, hcm" at bounding box center [712, 204] width 174 height 19
click at [727, 203] on input "Landmark3 Vinhomes tân cảng , bình thạnh, hcm" at bounding box center [712, 204] width 174 height 19
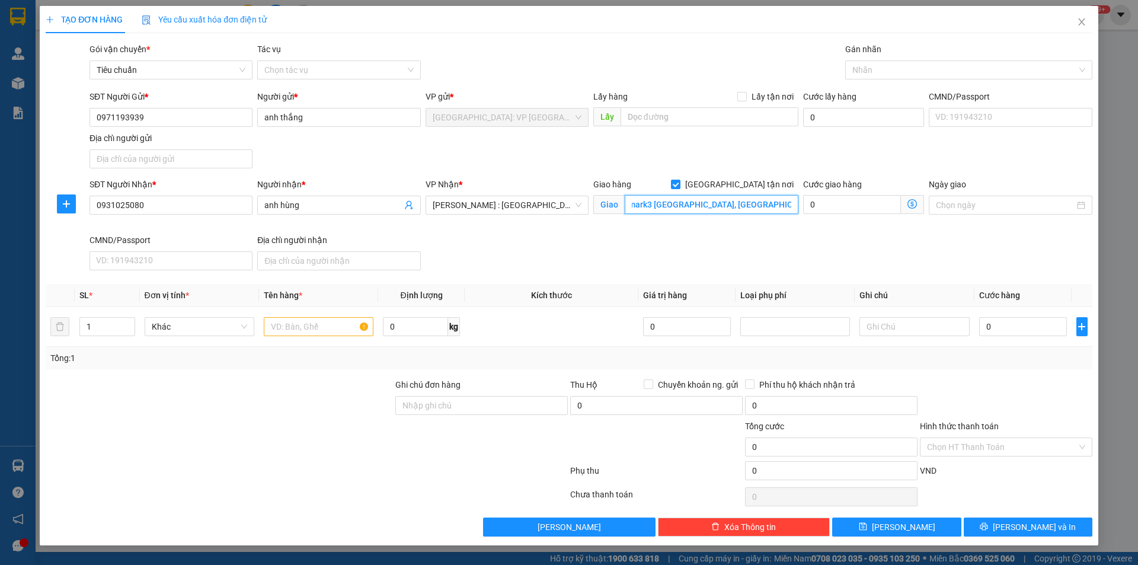
click at [772, 196] on input "Landmark3 Vinhomes tân cảng bình thạnh, hcm" at bounding box center [712, 204] width 174 height 19
click at [858, 66] on div at bounding box center [962, 70] width 229 height 14
type input "Landmark3 [GEOGRAPHIC_DATA] [GEOGRAPHIC_DATA]"
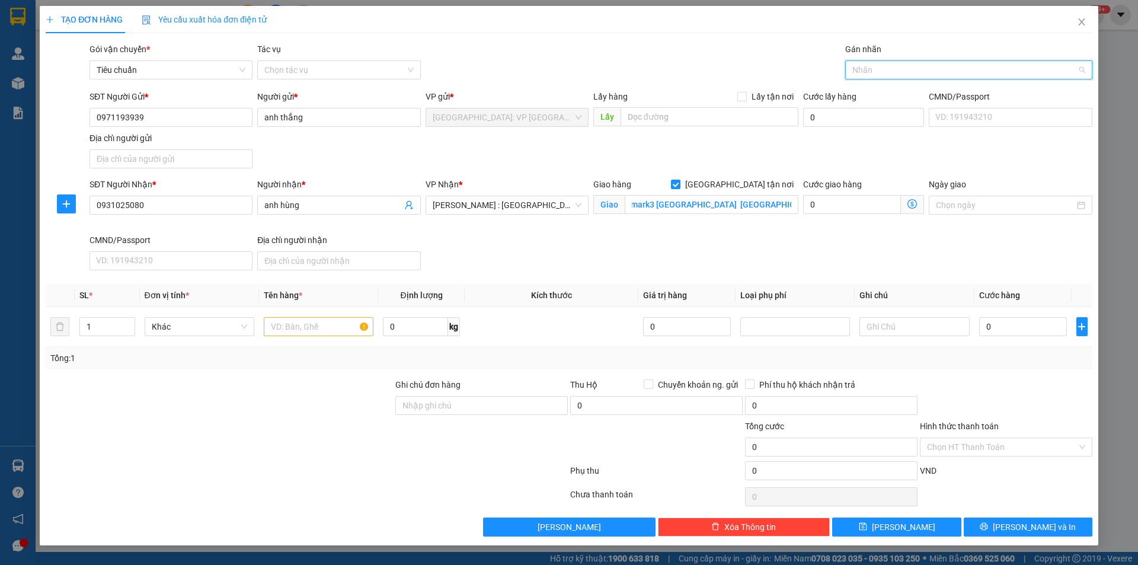
scroll to position [0, 0]
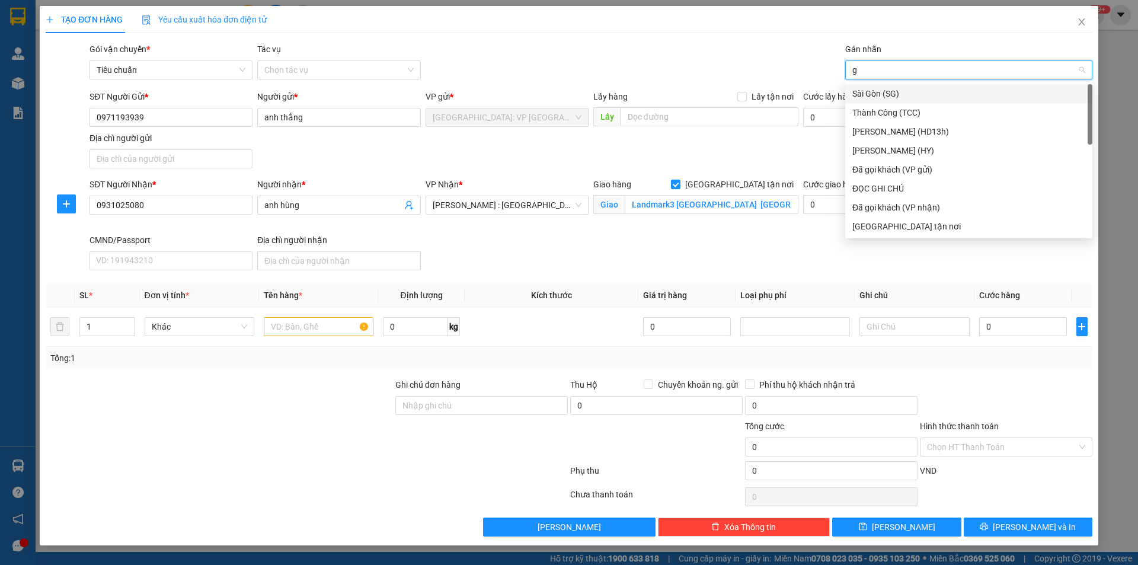
type input "gi"
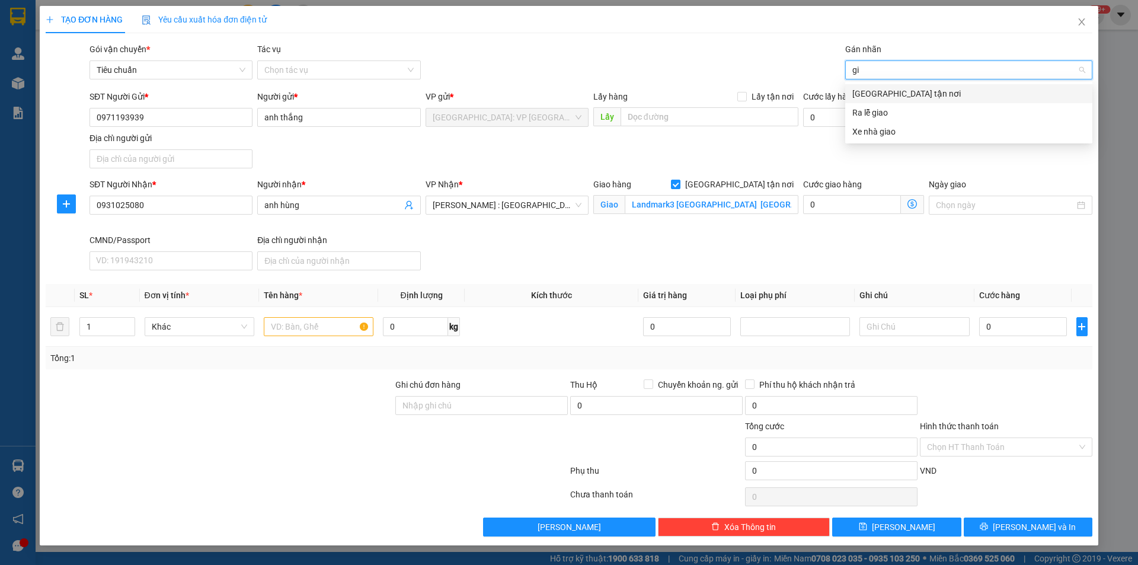
click at [870, 94] on div "[GEOGRAPHIC_DATA] tận nơi" at bounding box center [969, 93] width 233 height 13
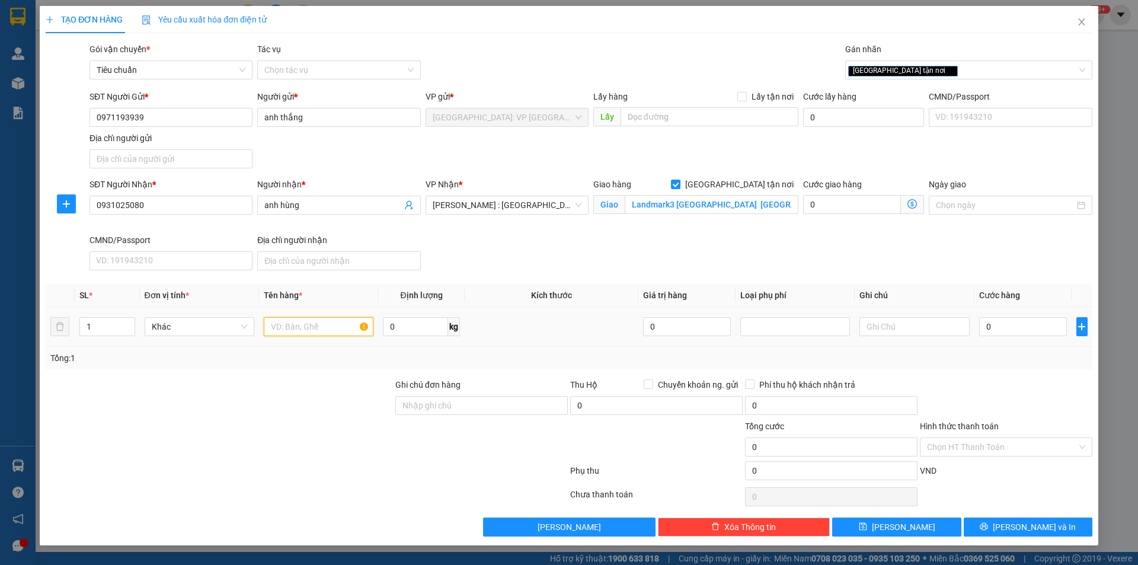
click at [281, 329] on input "text" at bounding box center [319, 326] width 110 height 19
click at [343, 325] on input "1 xe honda CD 125 BS 54L4 -1157" at bounding box center [319, 326] width 110 height 19
type input "1 xe honda CD 125 BS 54L5 -1157"
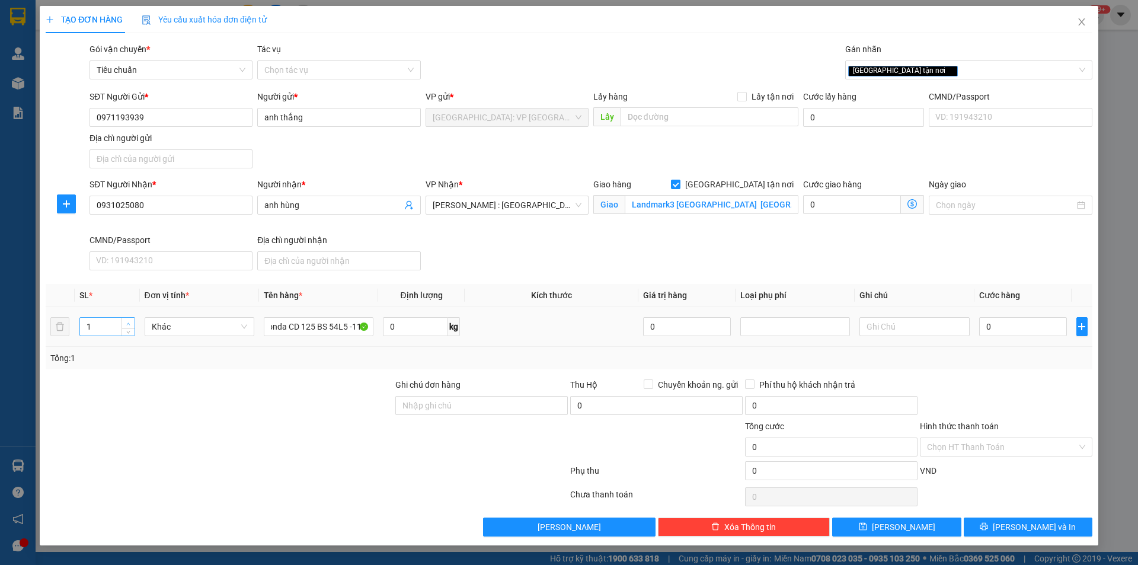
type input "2"
click at [126, 322] on icon "up" at bounding box center [128, 324] width 4 height 4
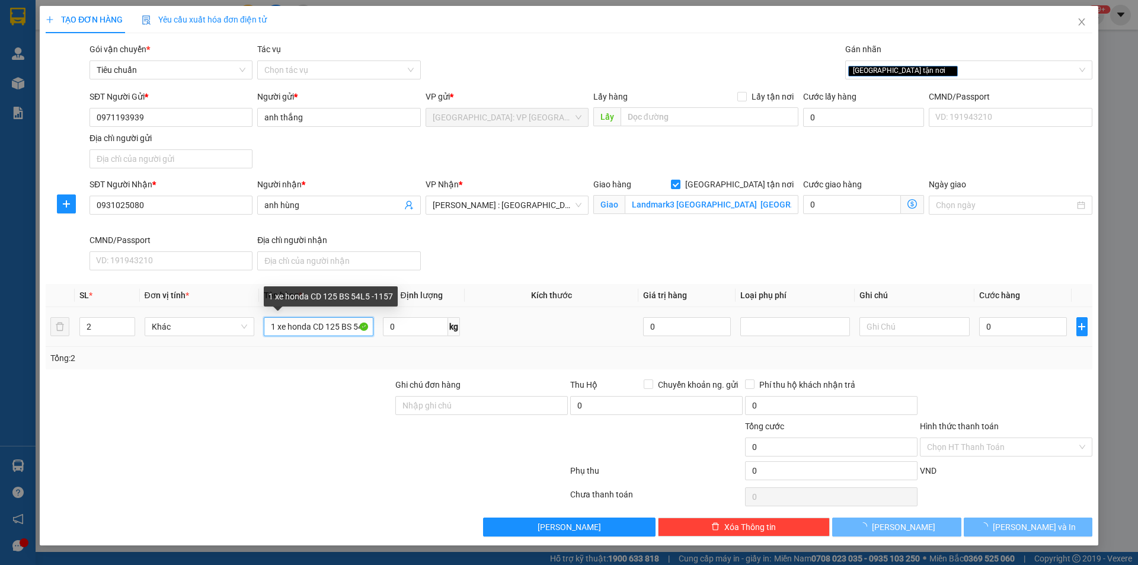
click at [343, 324] on input "1 xe honda CD 125 BS 54L5 -1157" at bounding box center [319, 326] width 110 height 19
click at [346, 324] on input "1 xe honda CD 125 BS 54L5 -1157" at bounding box center [319, 326] width 110 height 19
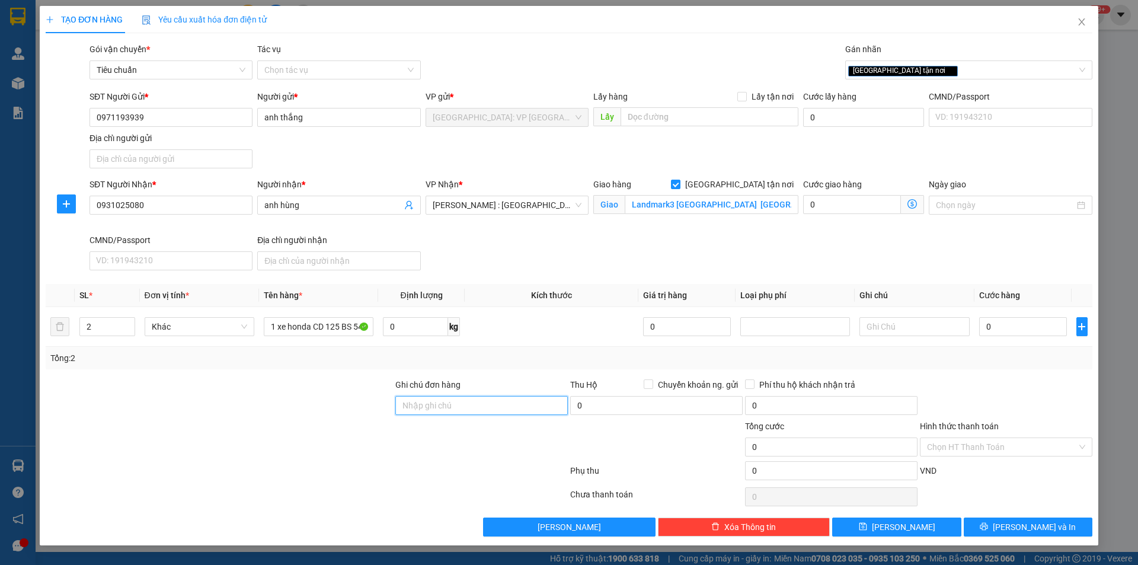
click at [432, 398] on input "Ghi chú đơn hàng" at bounding box center [481, 405] width 173 height 19
type input "1 chìa khoá quấn tay lái"
click at [500, 406] on input "1 chìa khoá quấn tay lái" at bounding box center [481, 405] width 173 height 19
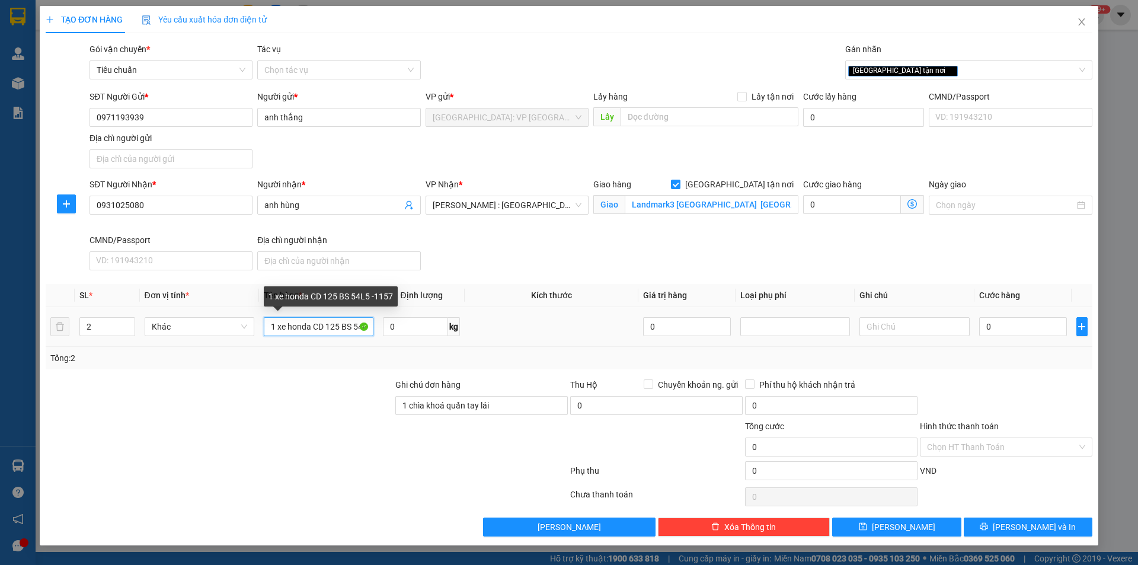
click at [340, 323] on input "1 xe honda CD 125 BS 54L5 -1157" at bounding box center [319, 326] width 110 height 19
type input "1 xe honda CD 125 BS 54L5 -1157, 1 KIỆN CUỘN BỌC BE"
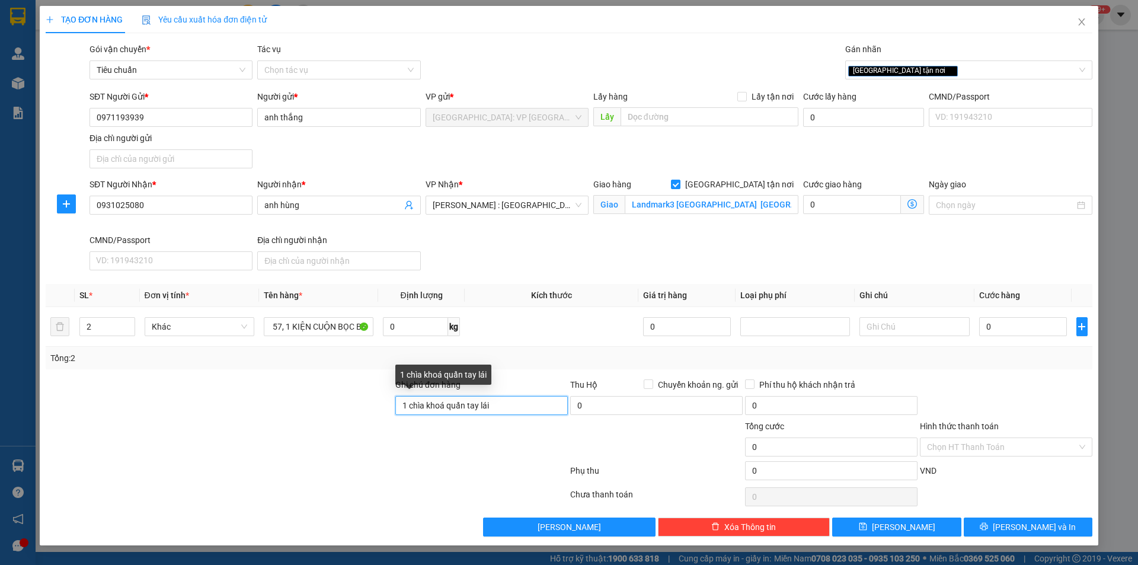
scroll to position [0, 0]
click at [501, 406] on input "1 chìa khoá quấn tay lái" at bounding box center [481, 405] width 173 height 19
type input "1 chìa khoá quấn tay lái, 1 CVET"
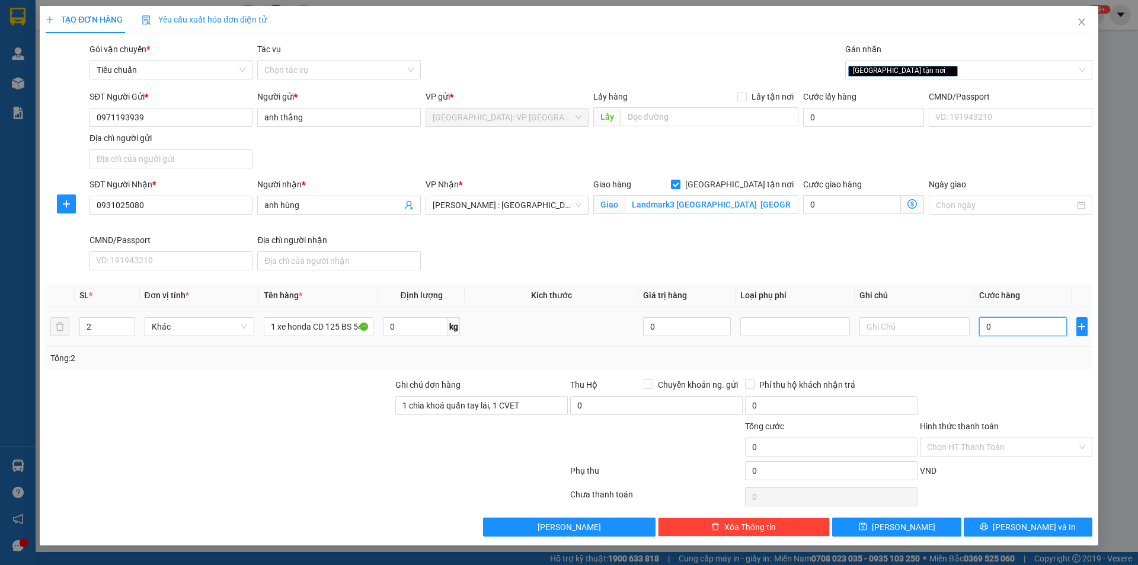
click at [996, 330] on input "0" at bounding box center [1023, 326] width 88 height 19
type input "1"
type input "18"
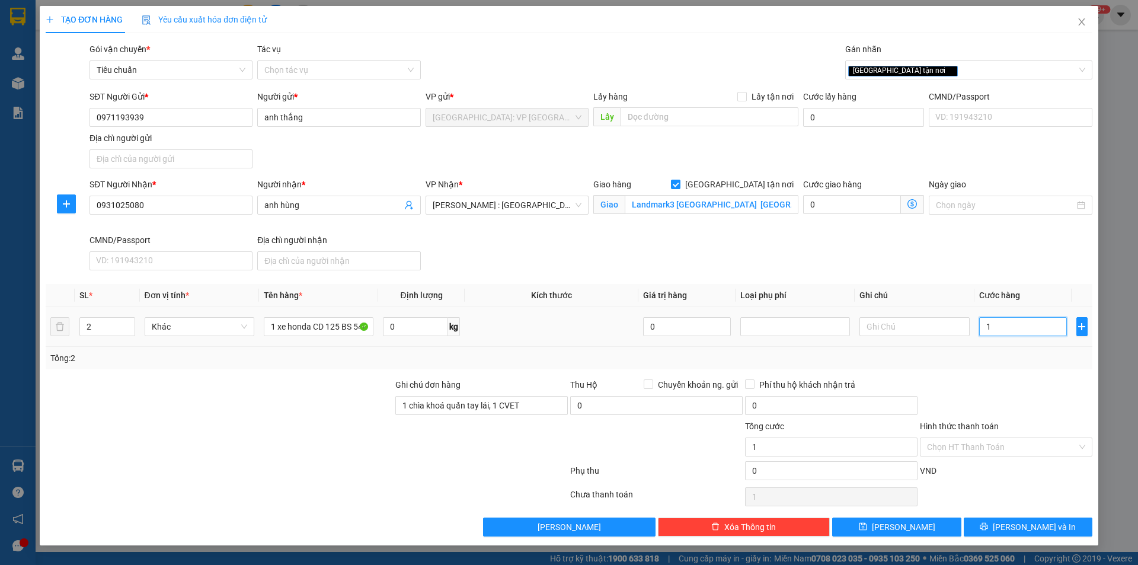
type input "18"
type input "183"
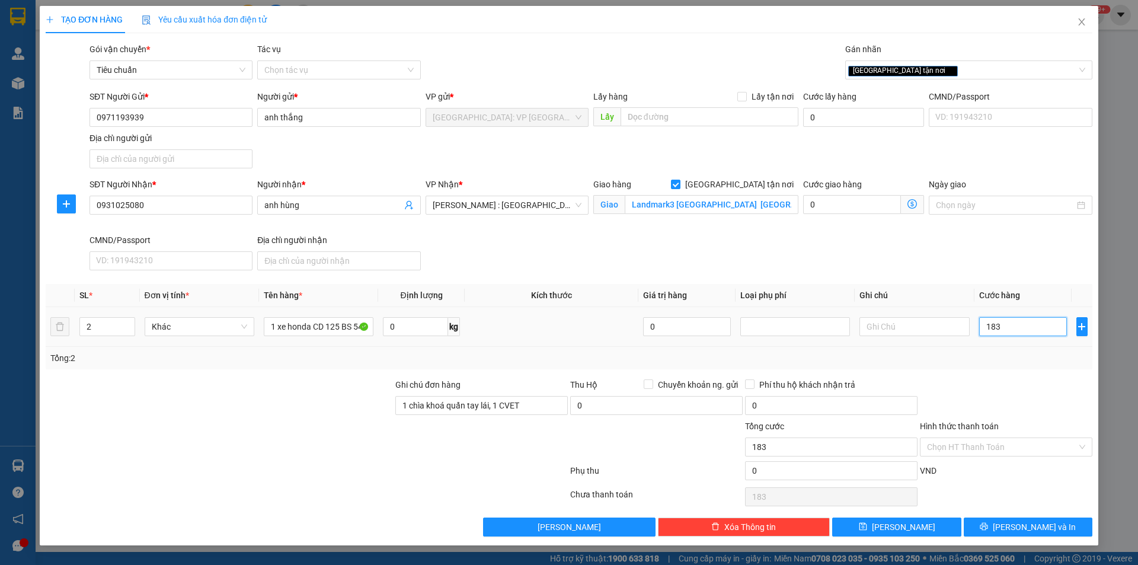
type input "1.830"
type input "18.300"
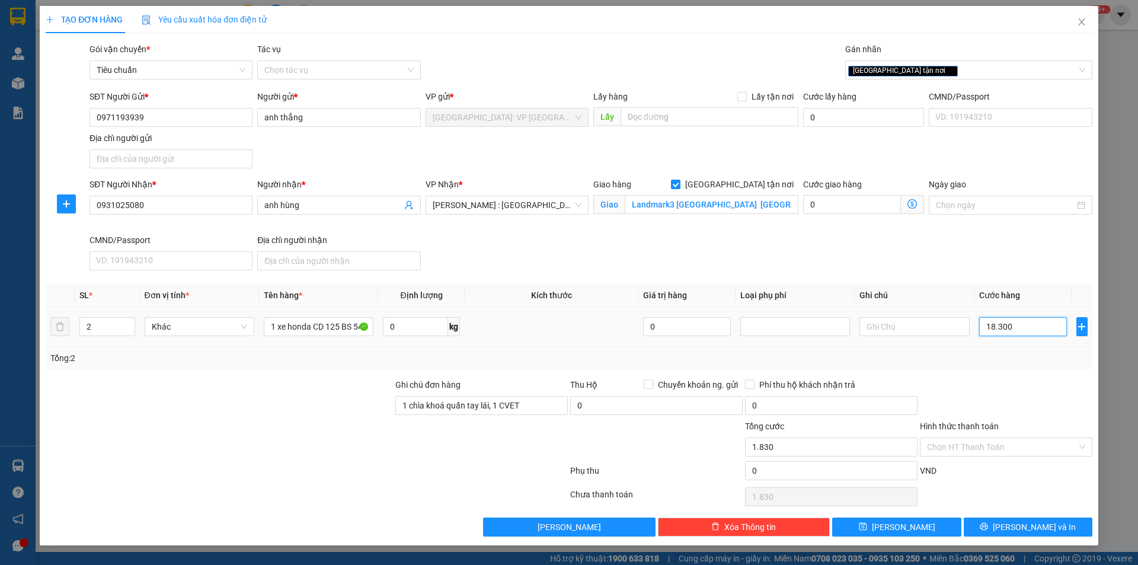
type input "18.300"
type input "183.000"
type input "1.830.000"
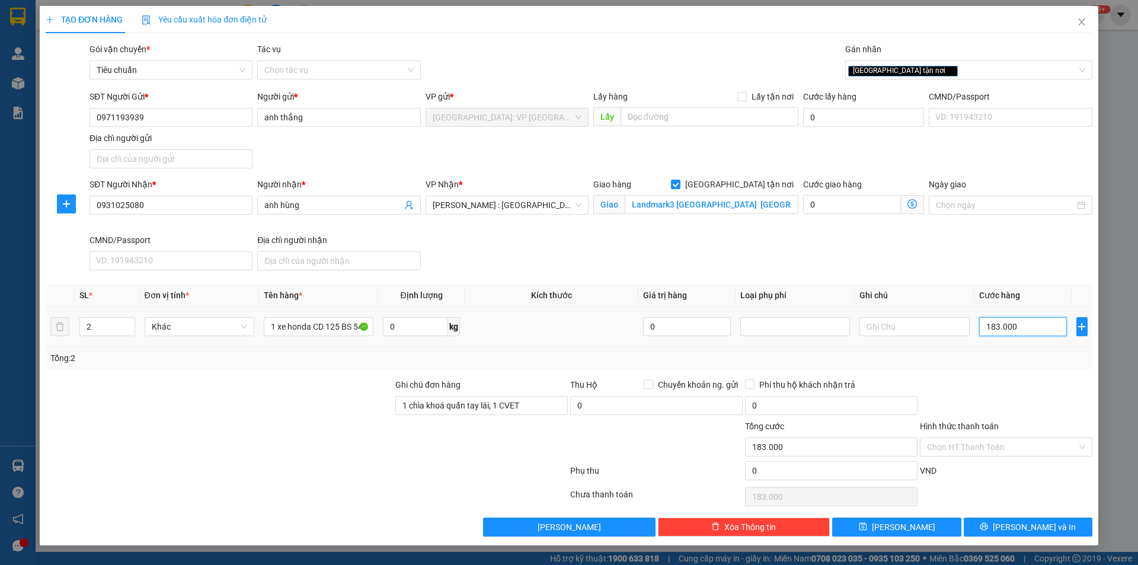
type input "1.830.000"
click at [1025, 525] on span "[PERSON_NAME] và In" at bounding box center [1034, 527] width 83 height 13
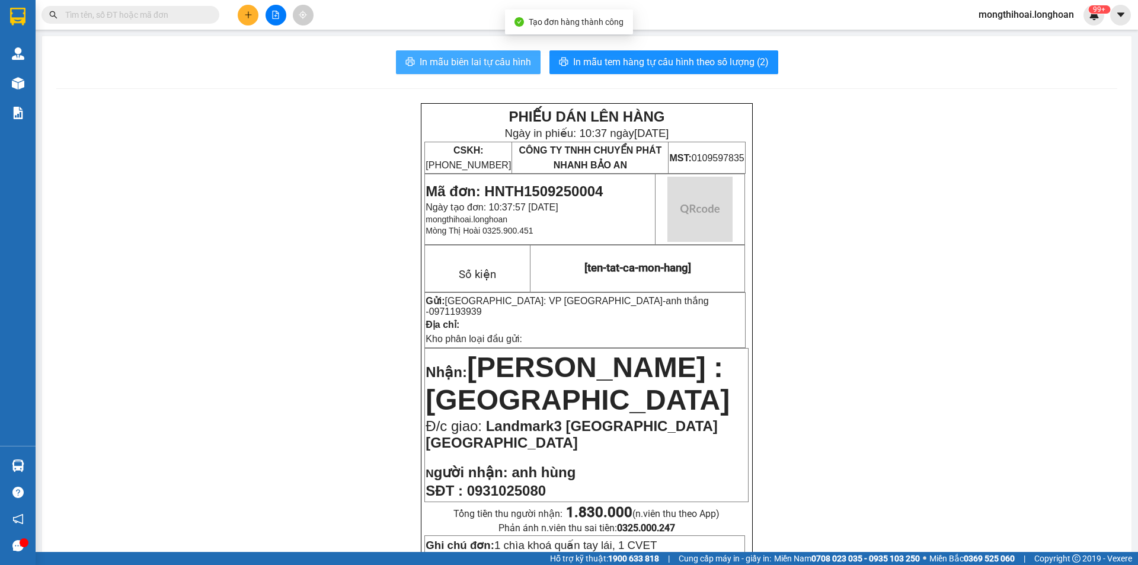
click at [493, 56] on span "In mẫu biên lai tự cấu hình" at bounding box center [475, 62] width 111 height 15
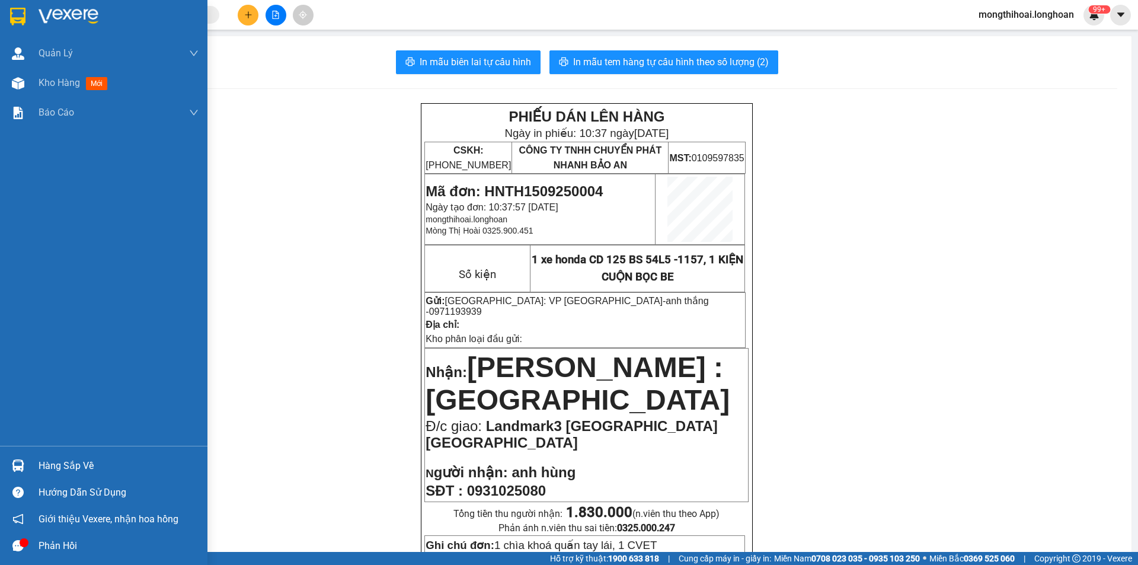
click at [8, 21] on div at bounding box center [18, 16] width 21 height 21
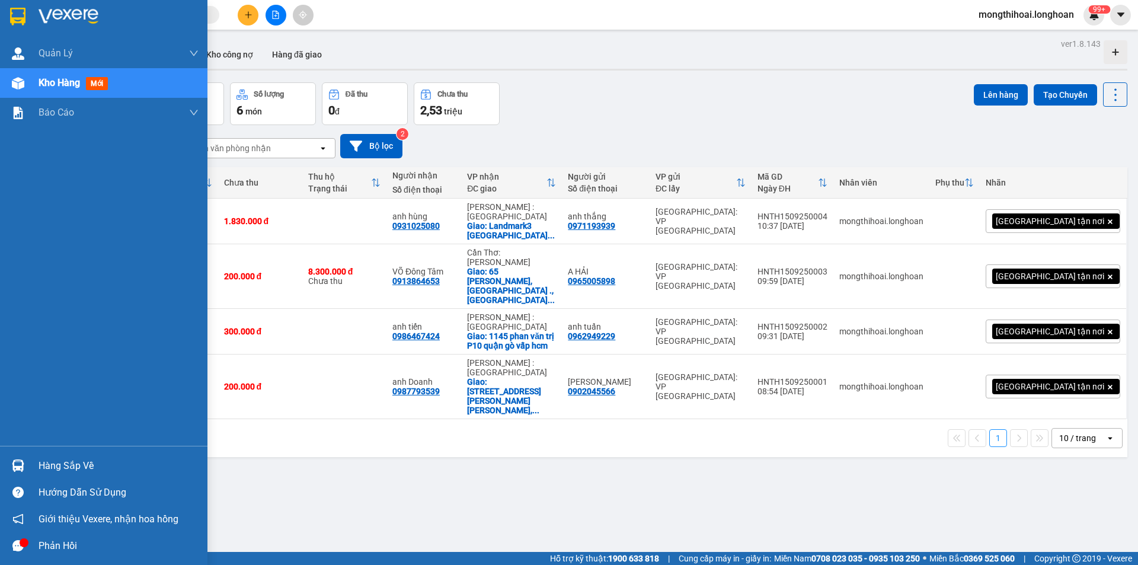
click at [1, 8] on div at bounding box center [104, 19] width 208 height 39
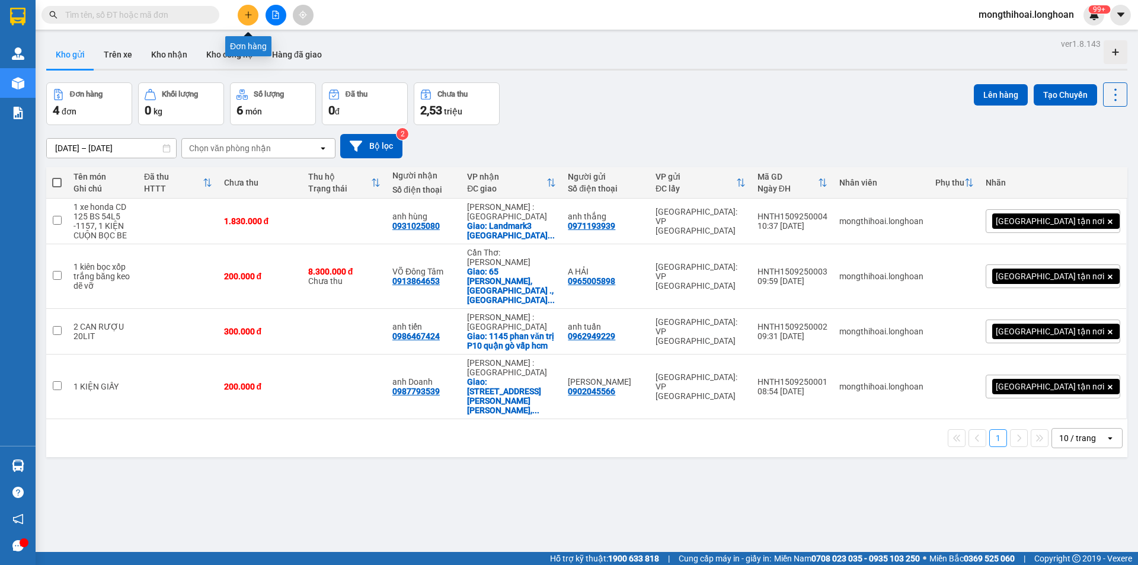
click at [247, 20] on button at bounding box center [248, 15] width 21 height 21
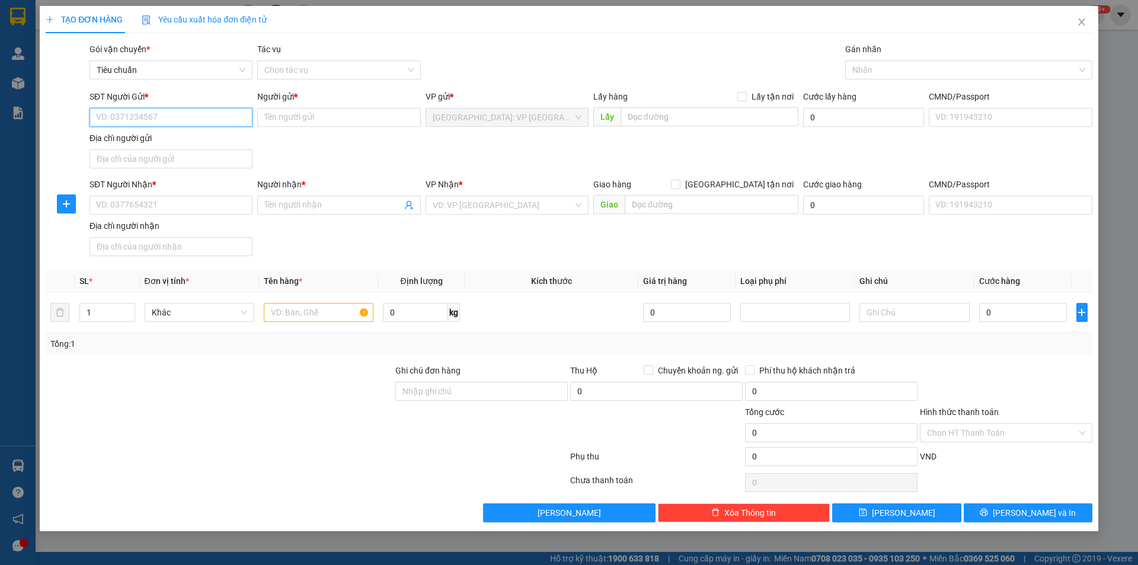
click at [237, 118] on input "SĐT Người Gửi *" at bounding box center [171, 117] width 163 height 19
type input "0989589871"
click at [280, 116] on input "Người gửi *" at bounding box center [338, 117] width 163 height 19
type input "[PERSON_NAME]"
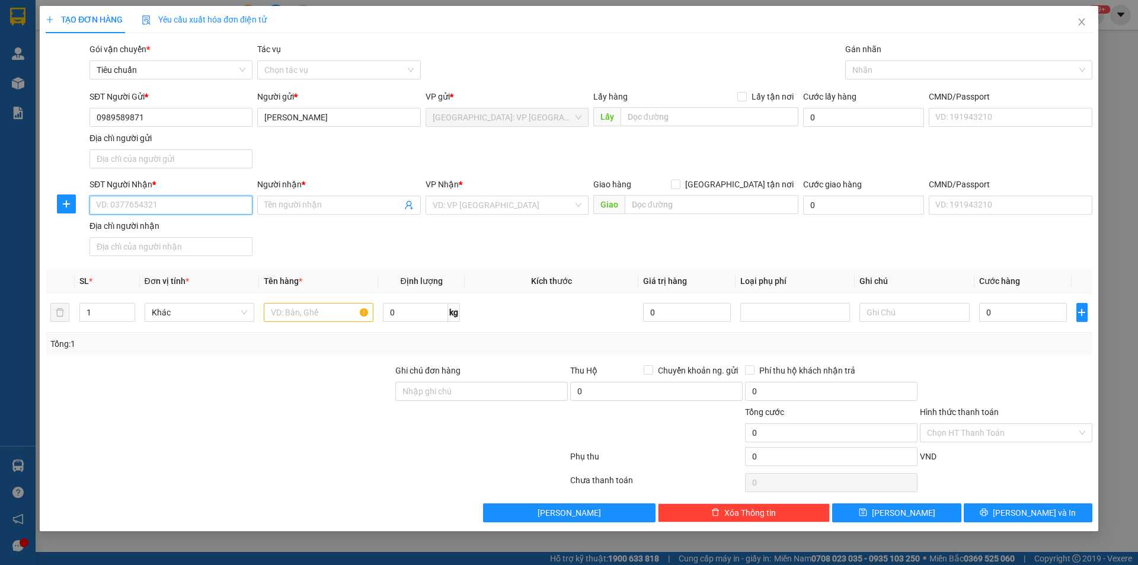
click at [223, 200] on input "SĐT Người Nhận *" at bounding box center [171, 205] width 163 height 19
type input "0904011679"
click at [327, 202] on input "Người nhận *" at bounding box center [332, 205] width 137 height 13
type input "[PERSON_NAME]"
click at [454, 211] on input "search" at bounding box center [503, 205] width 141 height 18
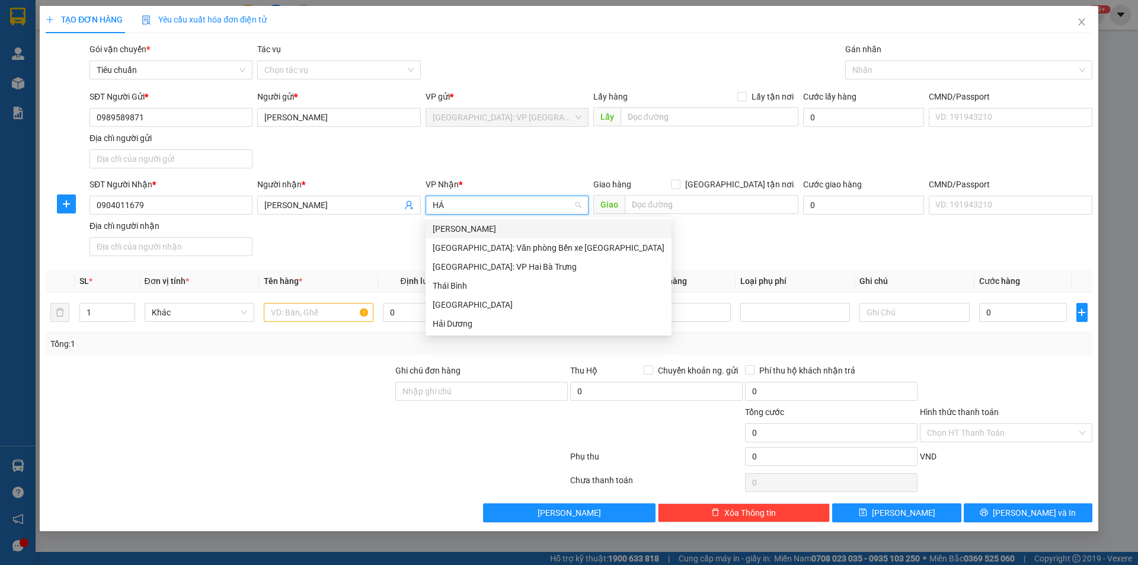
type input "HẢI"
drag, startPoint x: 494, startPoint y: 244, endPoint x: 650, endPoint y: 221, distance: 157.7
click at [495, 244] on div "[GEOGRAPHIC_DATA]: Văn phòng Bến xe [GEOGRAPHIC_DATA]" at bounding box center [549, 247] width 232 height 13
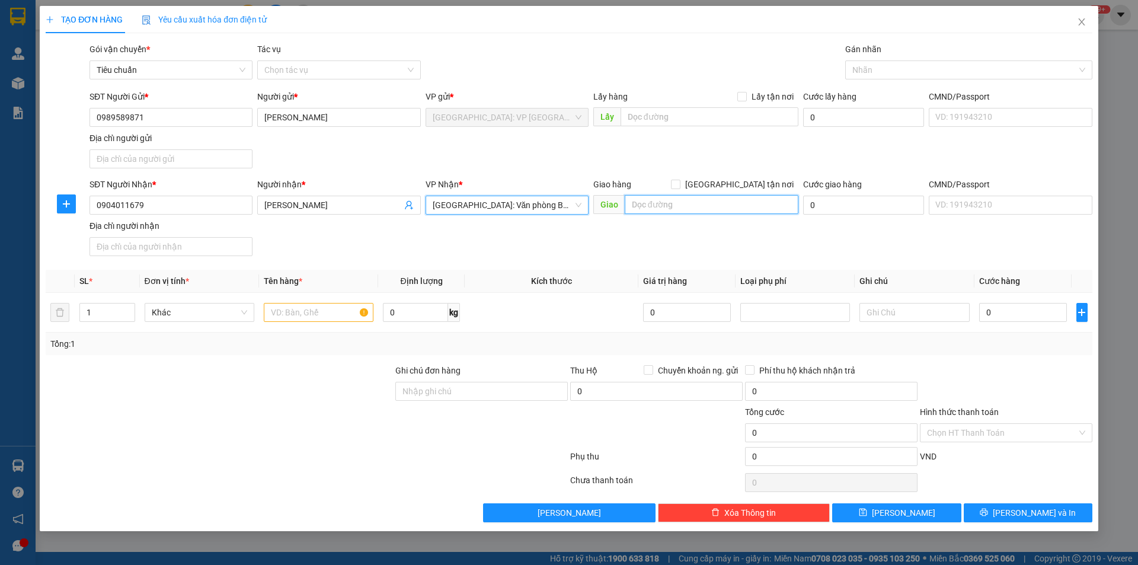
click at [719, 203] on input "text" at bounding box center [712, 204] width 174 height 19
click at [752, 208] on input "số 16 thiên lôi phường gia viên," at bounding box center [712, 204] width 174 height 19
drag, startPoint x: 684, startPoint y: 205, endPoint x: 759, endPoint y: 216, distance: 76.0
click at [759, 216] on div "Giao hàng Giao tận nơi Giao số 16 thiên lôi phường gia viên," at bounding box center [695, 199] width 205 height 42
click at [755, 206] on input "số 16 thiên lôi phường gia viên," at bounding box center [712, 204] width 174 height 19
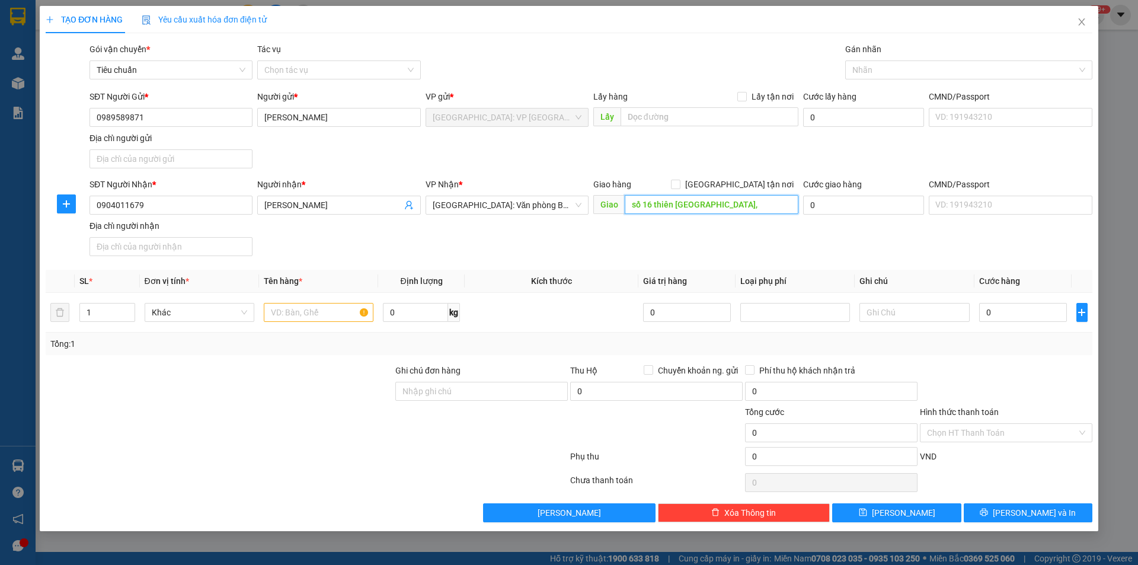
click at [755, 206] on input "số 16 thiên lôi phường gia viên," at bounding box center [712, 204] width 174 height 19
click at [752, 204] on input "số 16 thiên lôi phường gia viên," at bounding box center [712, 204] width 174 height 19
click at [734, 179] on div "Giao hàng Giao tận nơi" at bounding box center [695, 184] width 205 height 13
drag, startPoint x: 741, startPoint y: 184, endPoint x: 811, endPoint y: 156, distance: 75.5
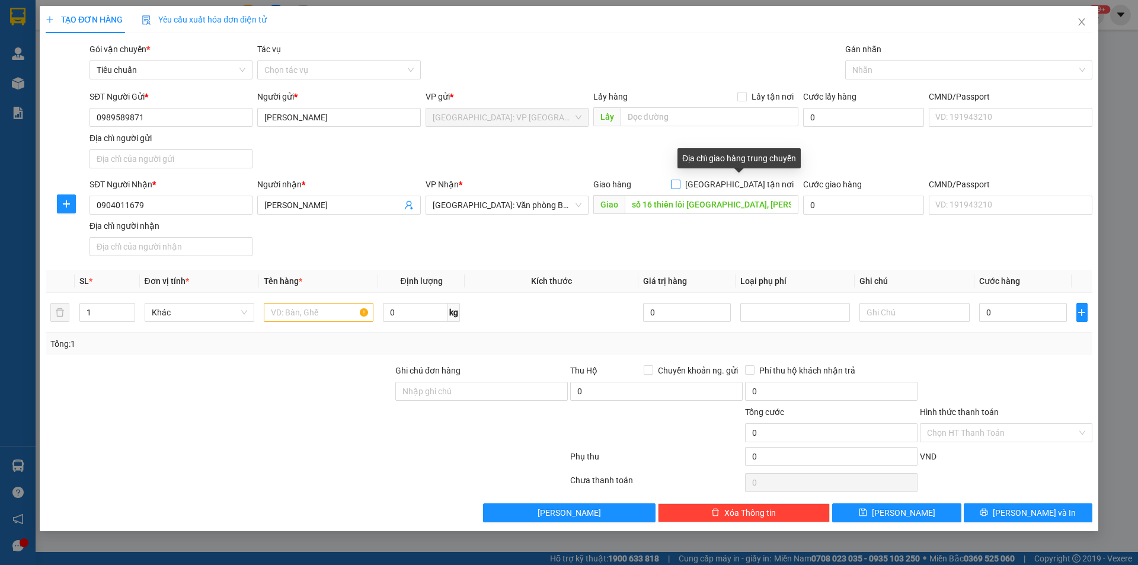
click at [679, 184] on input "[GEOGRAPHIC_DATA] tận nơi" at bounding box center [675, 184] width 8 height 8
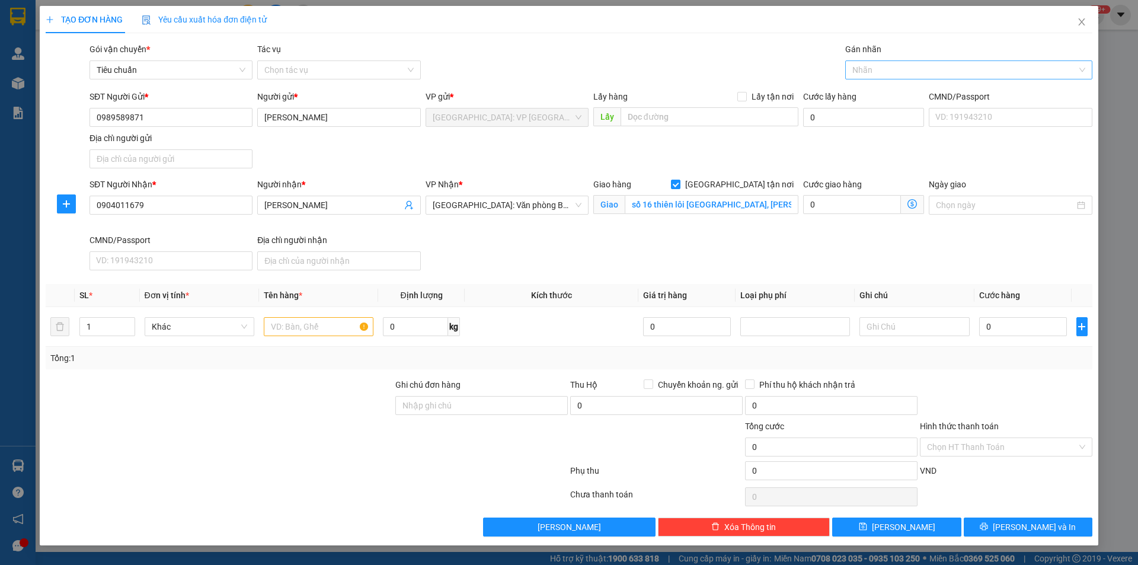
click at [869, 68] on div at bounding box center [962, 70] width 229 height 14
click at [868, 93] on div "[GEOGRAPHIC_DATA] tận nơi" at bounding box center [969, 93] width 233 height 13
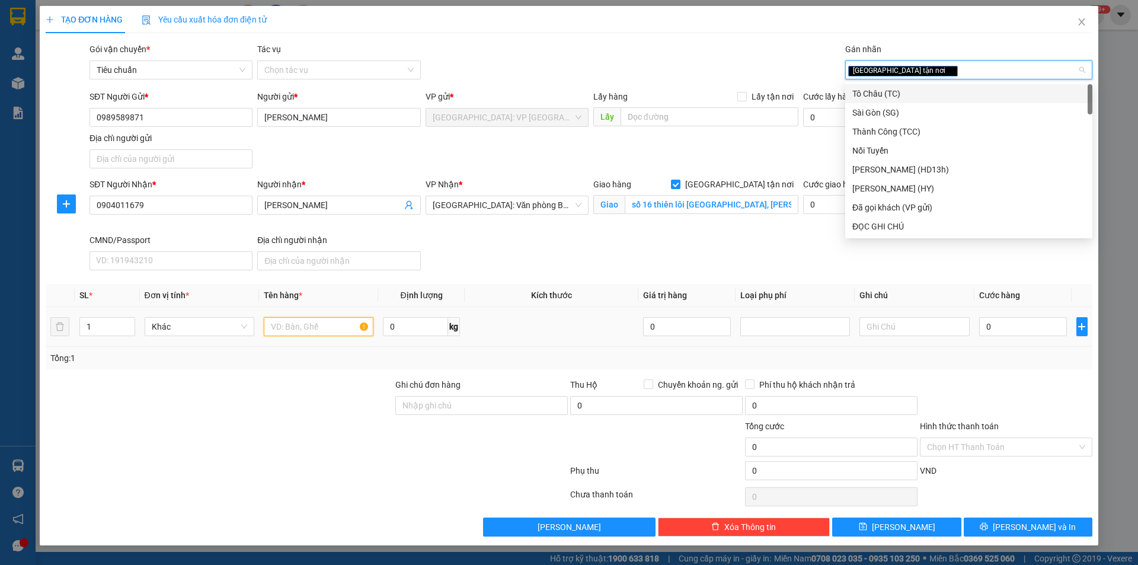
click at [299, 323] on input "text" at bounding box center [319, 326] width 110 height 19
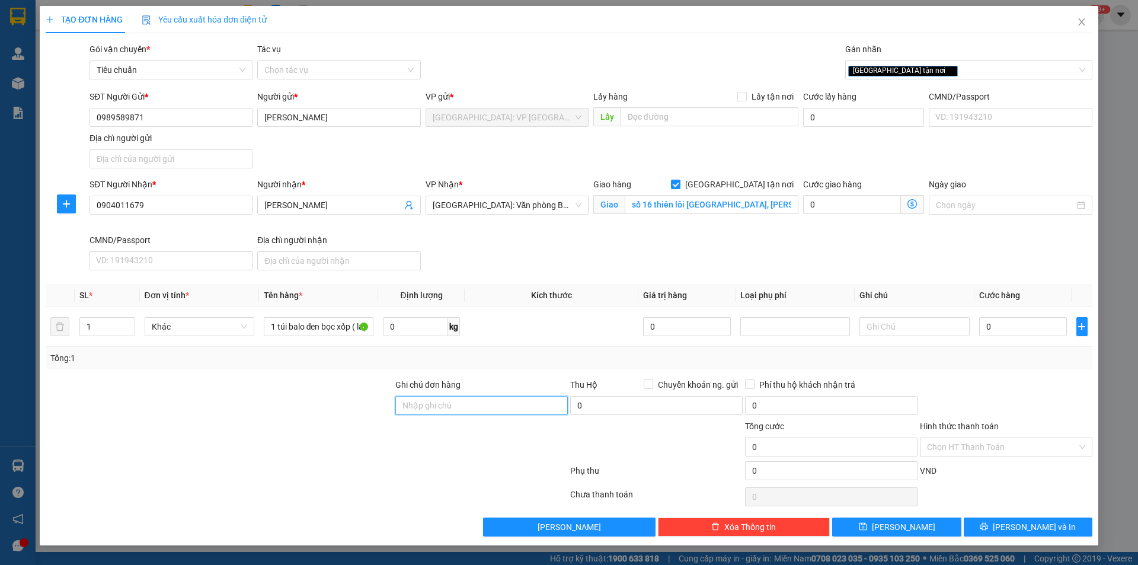
click at [495, 403] on input "Ghi chú đơn hàng" at bounding box center [481, 405] width 173 height 19
click at [1006, 334] on input "0" at bounding box center [1023, 326] width 88 height 19
click at [1001, 321] on input "0" at bounding box center [1023, 326] width 88 height 19
click at [1005, 442] on input "Hình thức thanh toán" at bounding box center [1002, 447] width 150 height 18
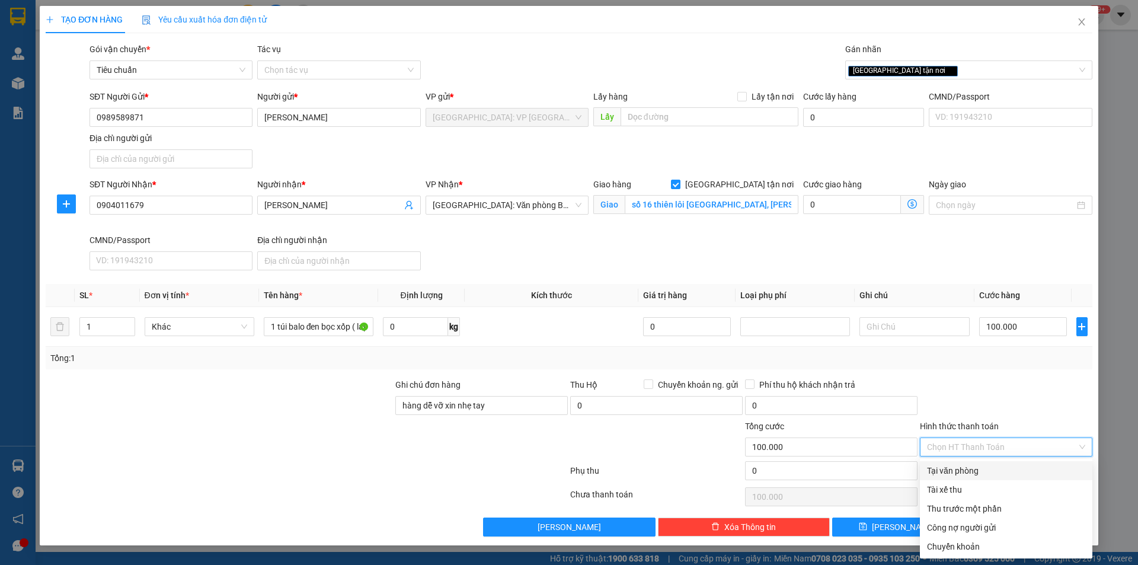
click at [975, 472] on div "Tại văn phòng" at bounding box center [1006, 470] width 158 height 13
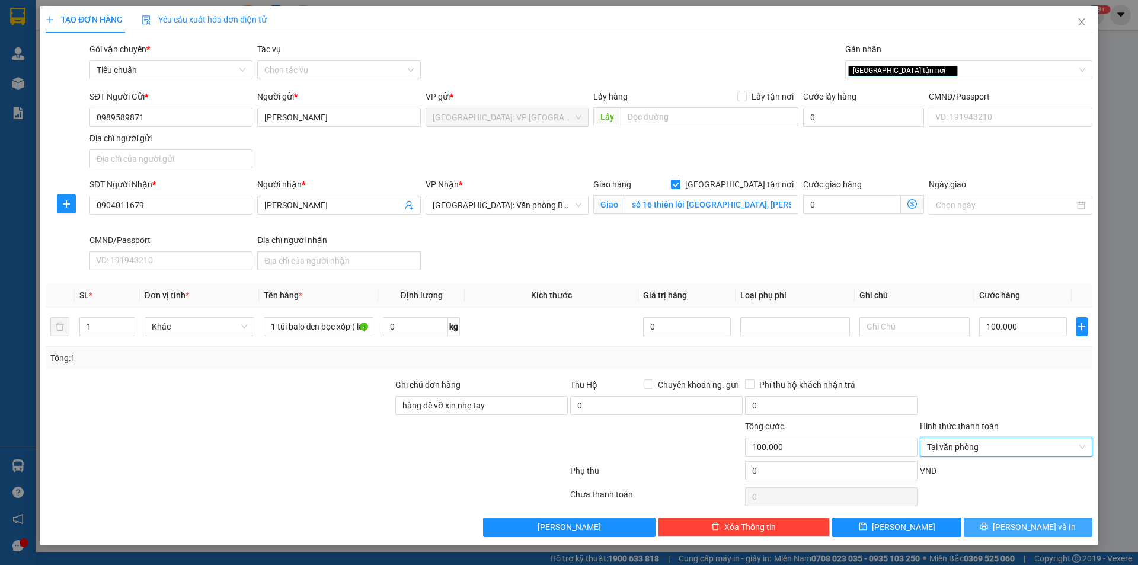
click at [1027, 527] on span "[PERSON_NAME] và In" at bounding box center [1034, 527] width 83 height 13
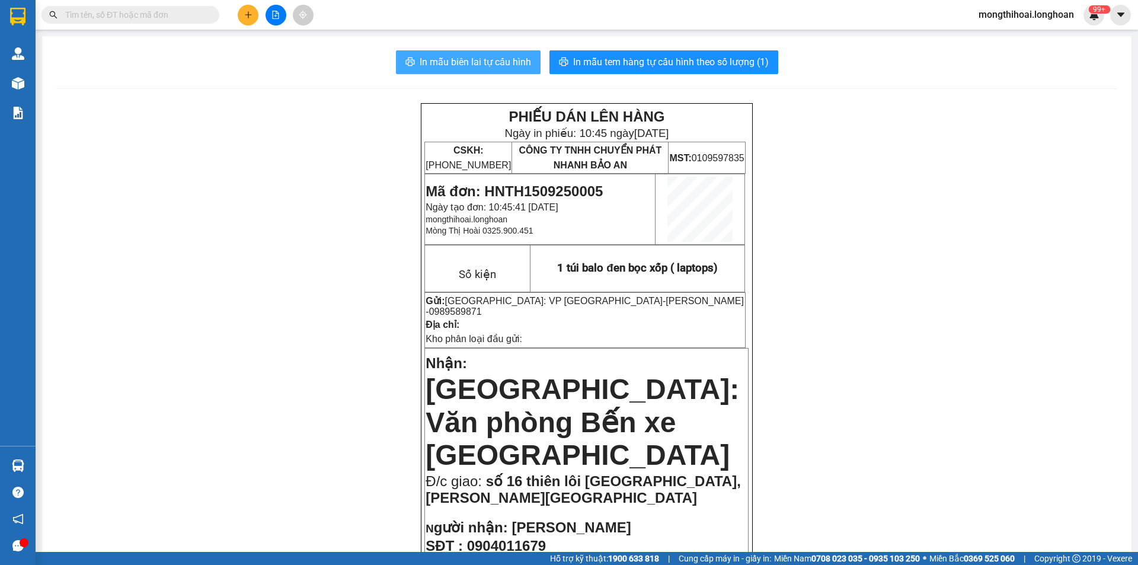
click at [501, 59] on span "In mẫu biên lai tự cấu hình" at bounding box center [475, 62] width 111 height 15
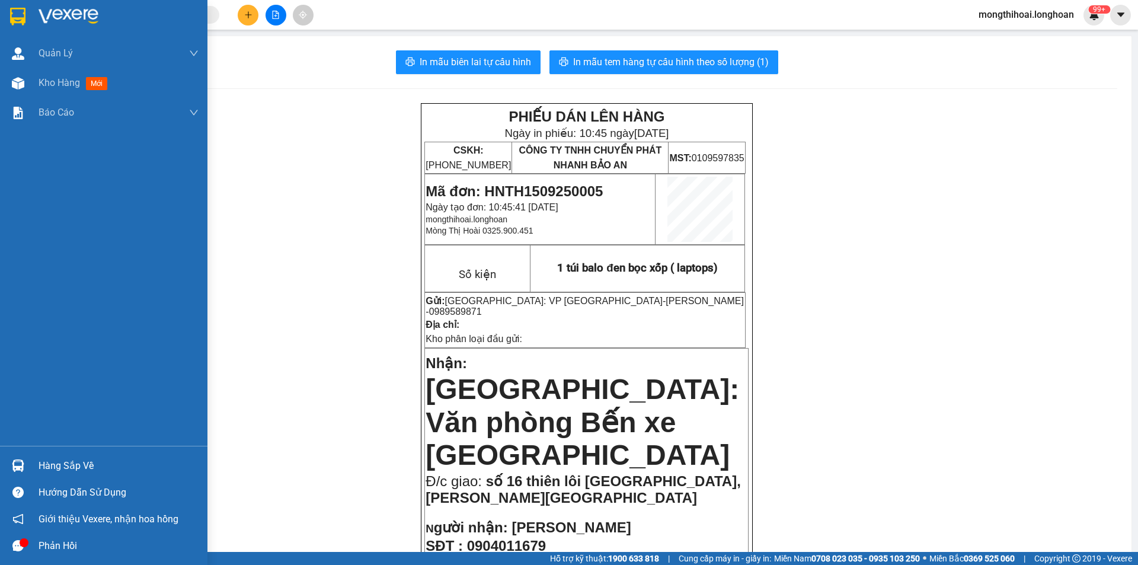
click at [2, 4] on div at bounding box center [104, 19] width 208 height 39
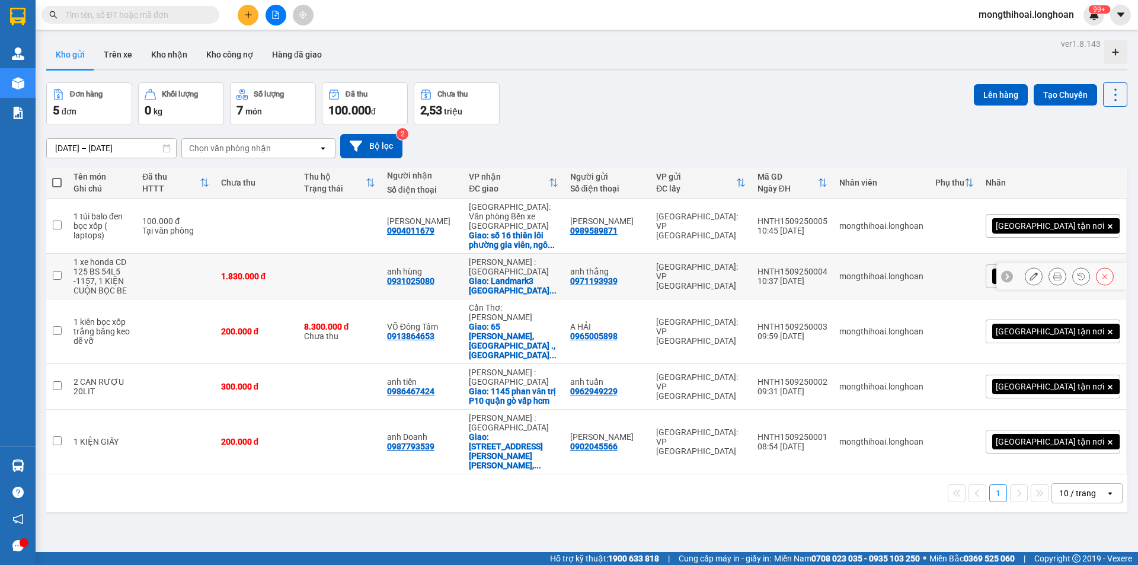
click at [1054, 272] on icon at bounding box center [1058, 276] width 8 height 8
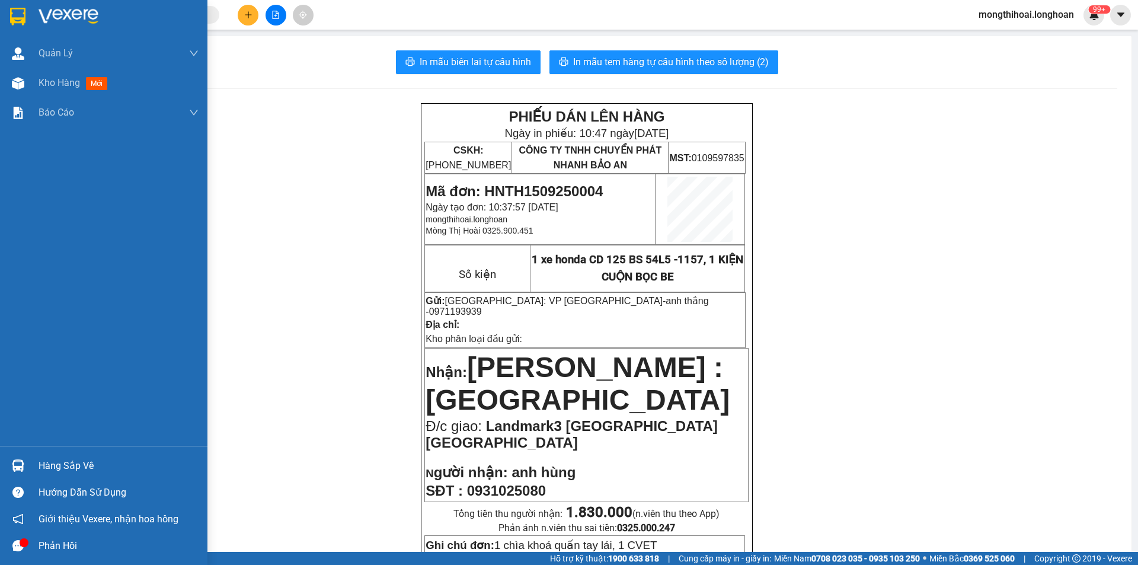
click at [0, 9] on div at bounding box center [104, 19] width 208 height 39
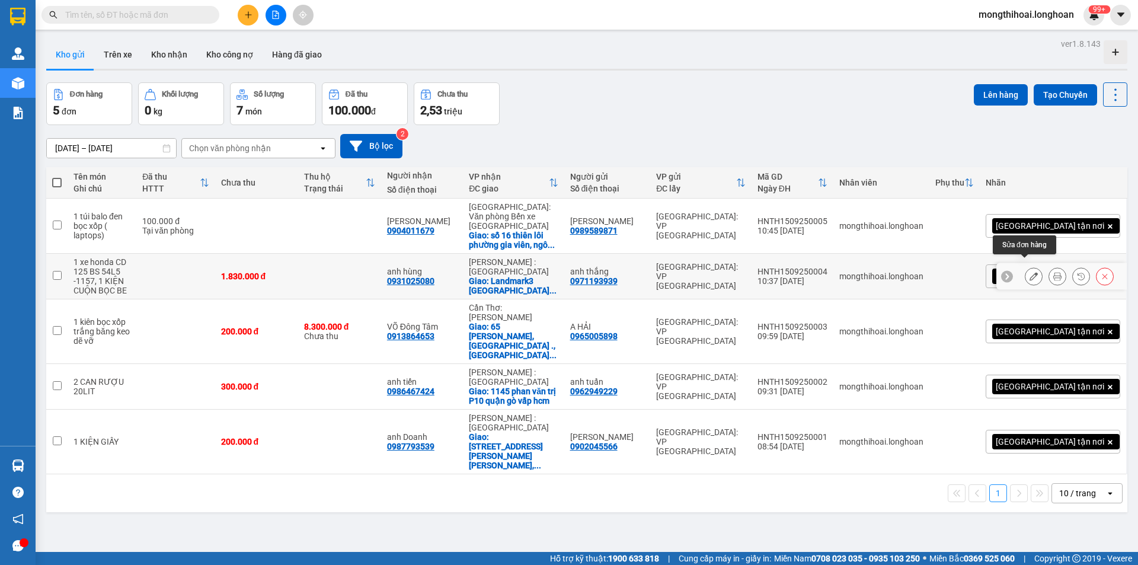
click at [1030, 269] on button at bounding box center [1034, 276] width 17 height 21
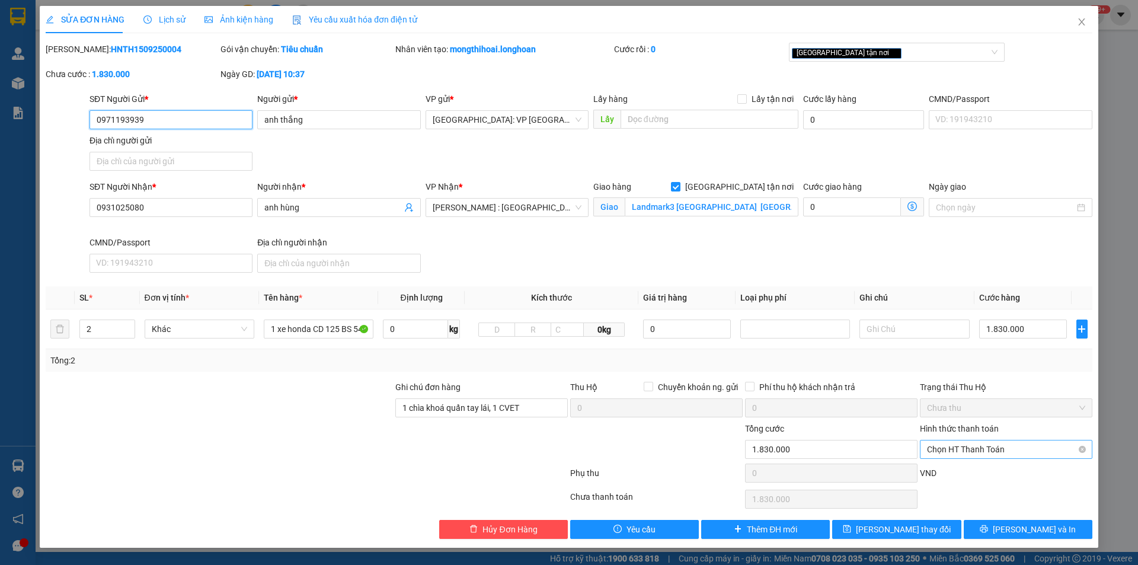
click at [991, 446] on span "Chọn HT Thanh Toán" at bounding box center [1006, 449] width 158 height 18
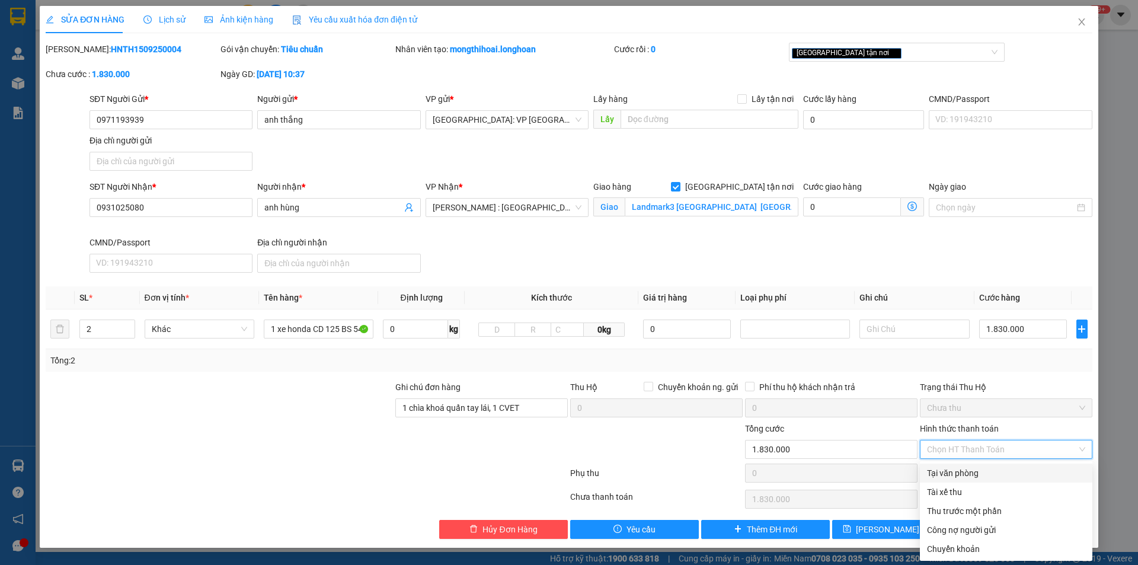
click at [974, 475] on div "Tại văn phòng" at bounding box center [1006, 473] width 158 height 13
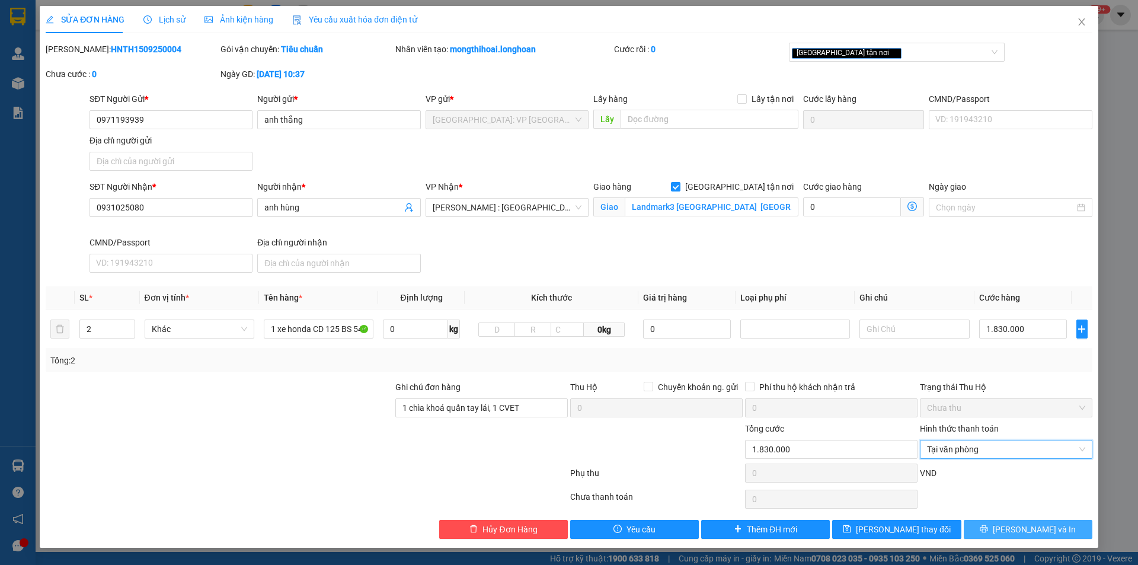
click at [988, 531] on icon "printer" at bounding box center [984, 529] width 8 height 8
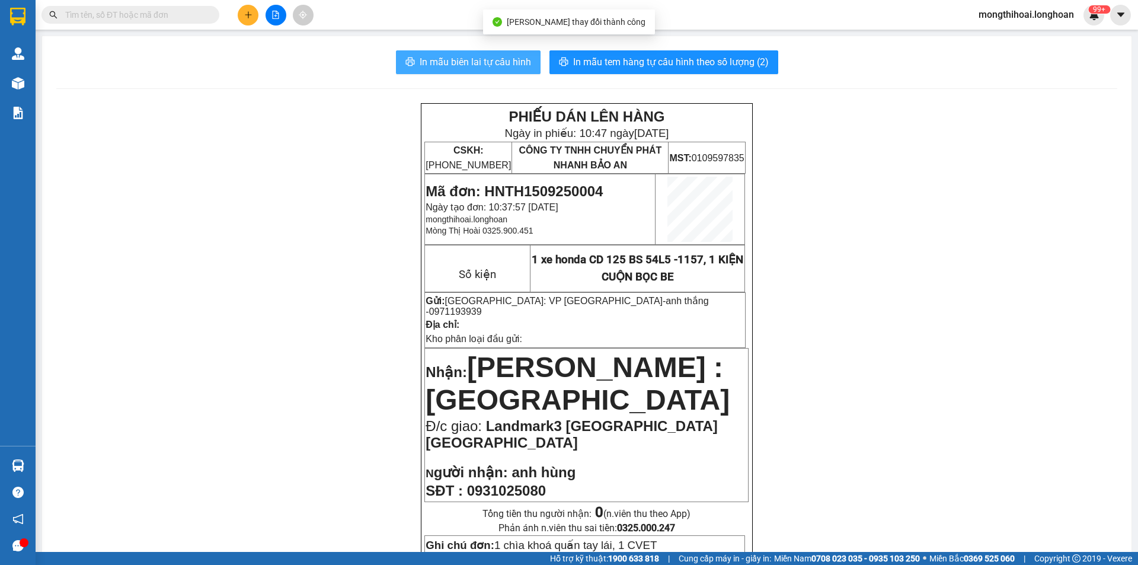
click at [473, 65] on span "In mẫu biên lai tự cấu hình" at bounding box center [475, 62] width 111 height 15
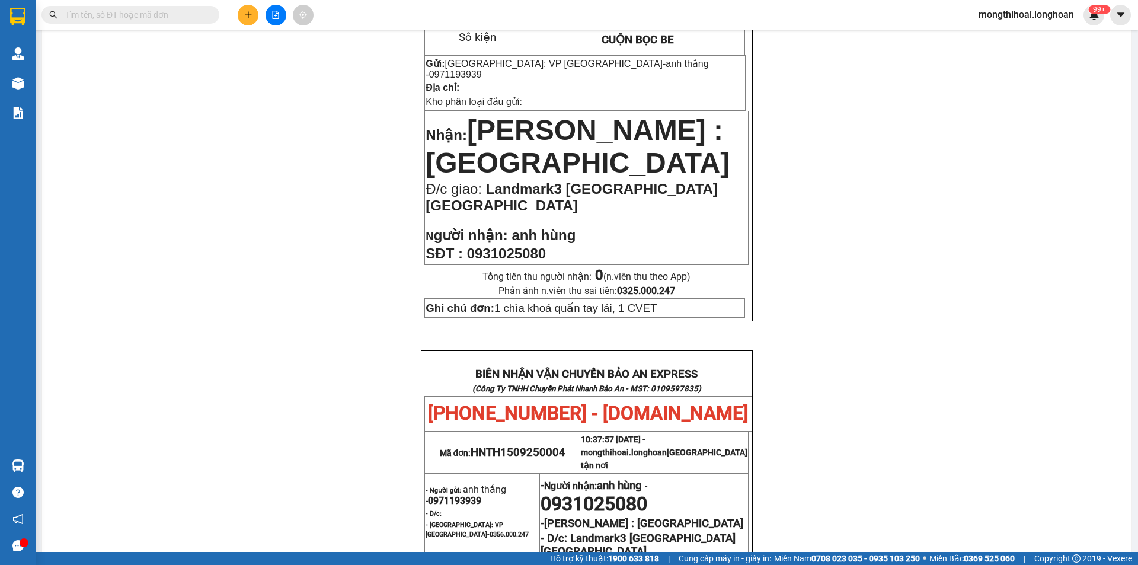
scroll to position [119, 0]
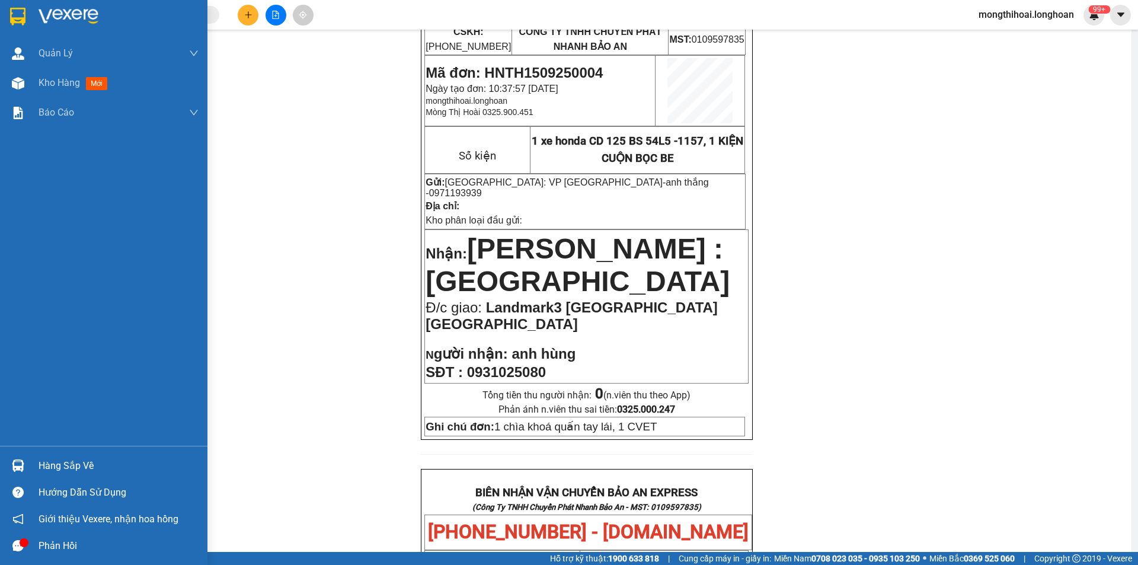
click at [4, 15] on div at bounding box center [104, 19] width 208 height 39
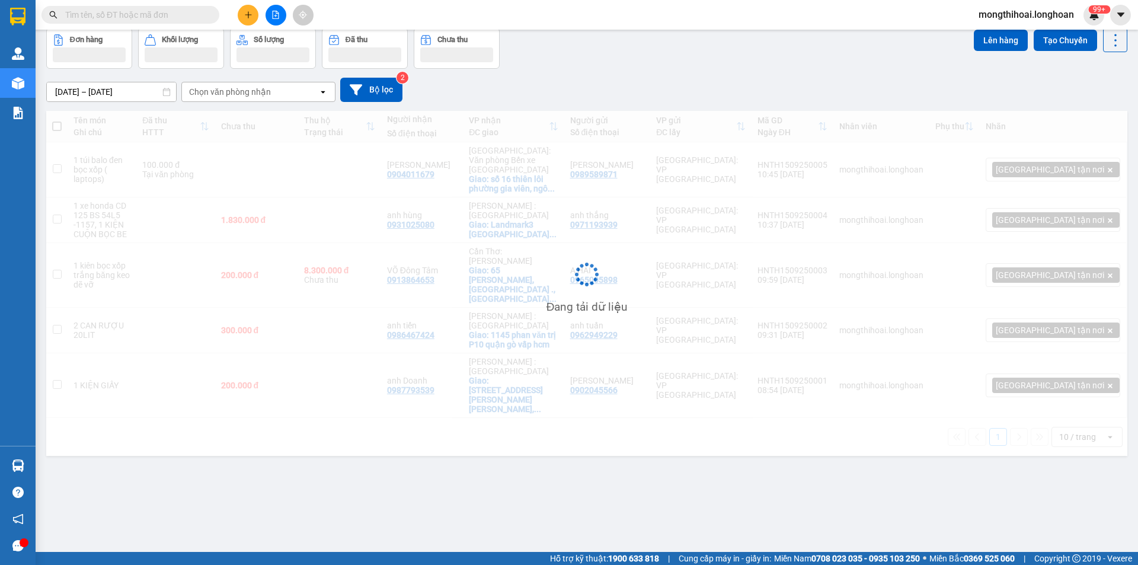
scroll to position [55, 0]
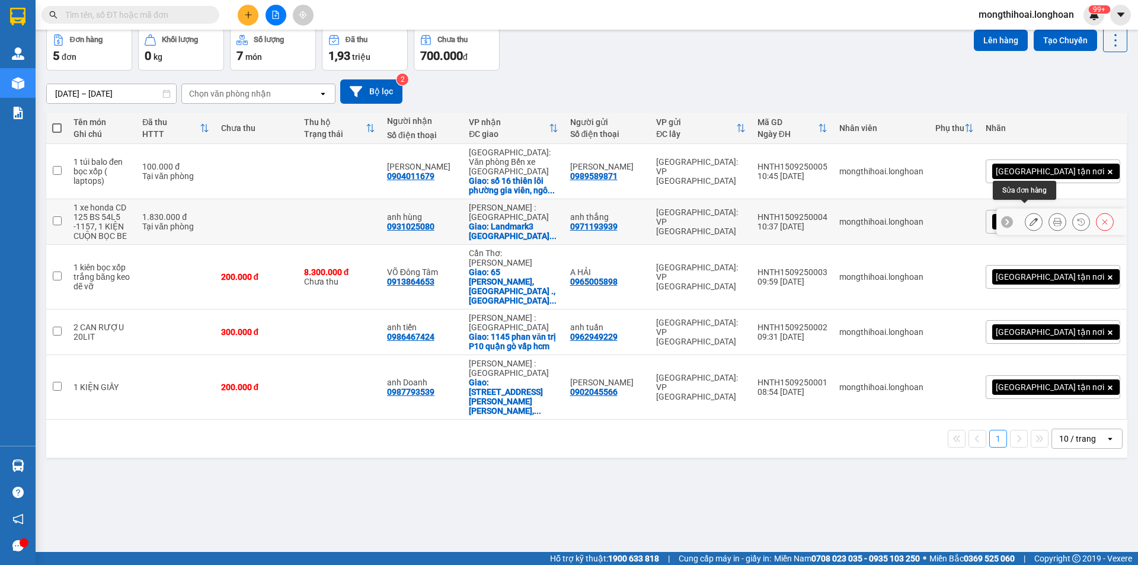
click at [1030, 218] on icon at bounding box center [1034, 222] width 8 height 8
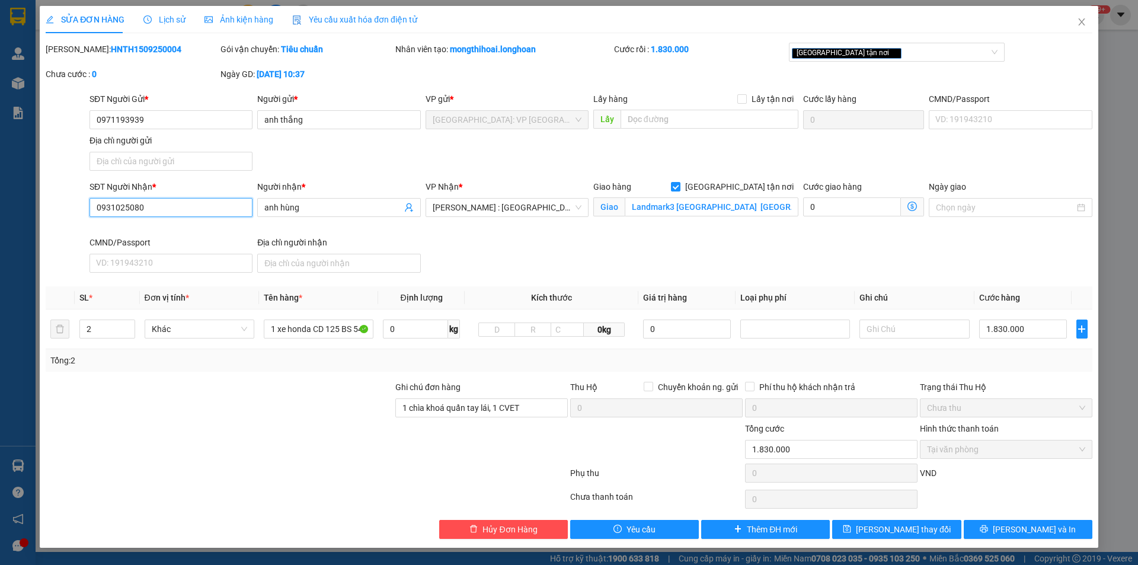
click at [224, 203] on input "0931025080" at bounding box center [171, 207] width 163 height 19
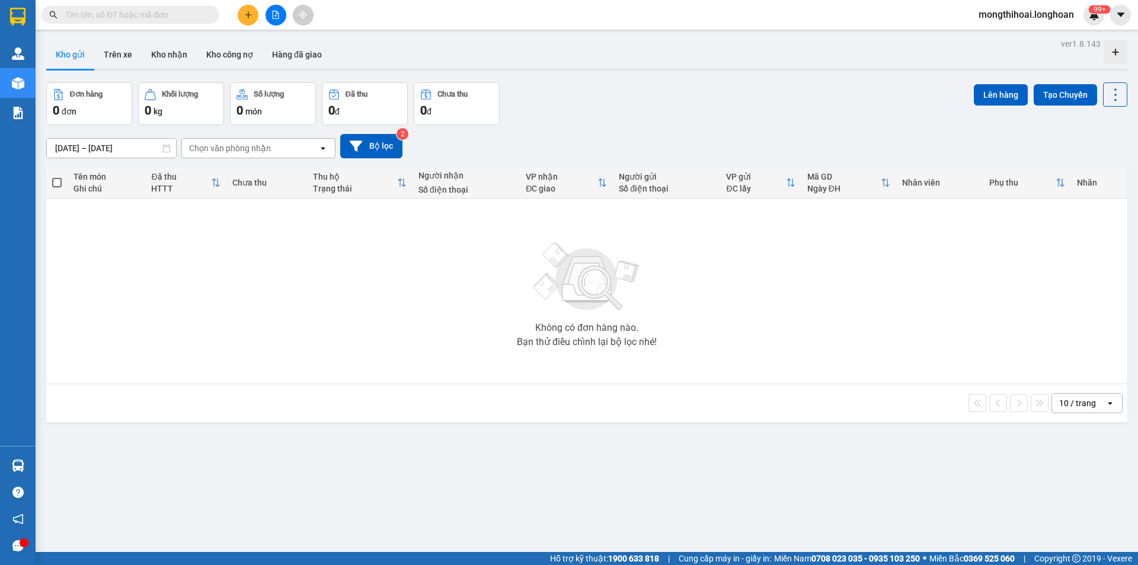
click at [187, 15] on input "text" at bounding box center [135, 14] width 140 height 13
paste input "0986467424"
type input "0986467424"
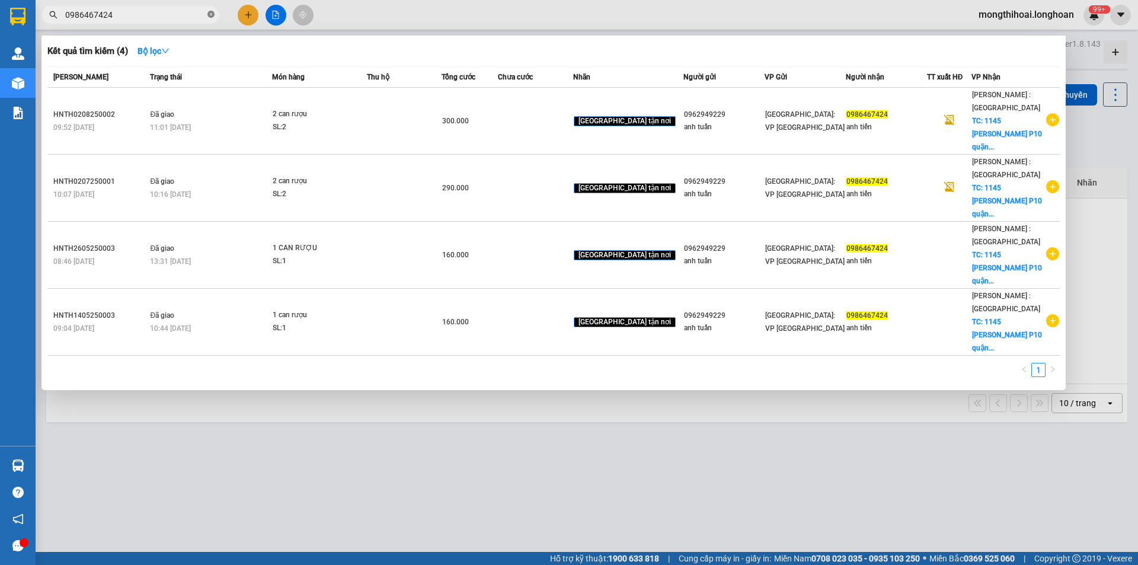
click at [213, 13] on icon "close-circle" at bounding box center [211, 14] width 7 height 7
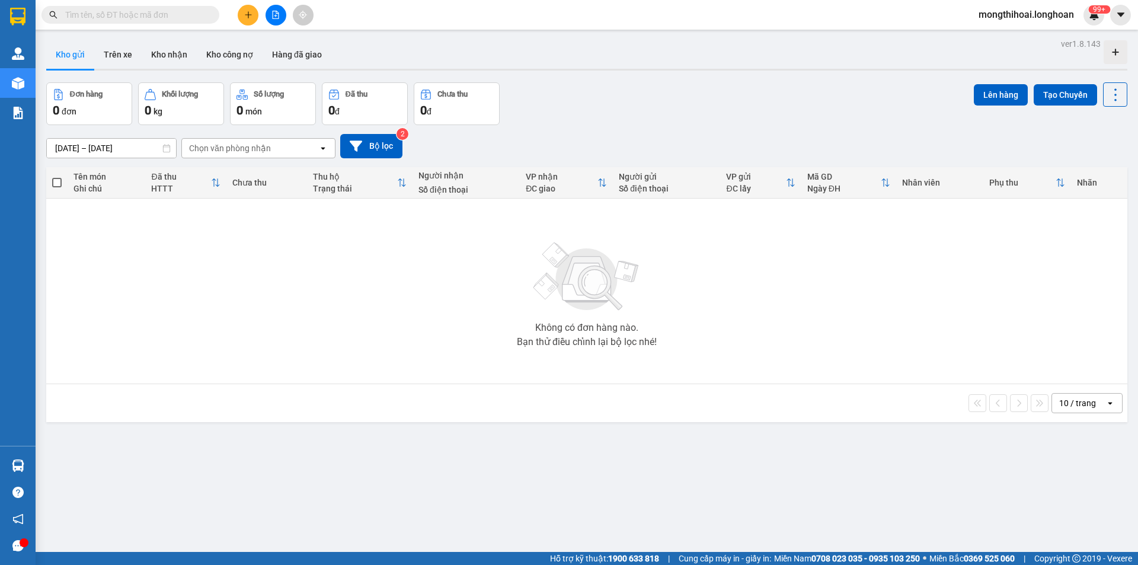
click at [183, 20] on input "text" at bounding box center [135, 14] width 140 height 13
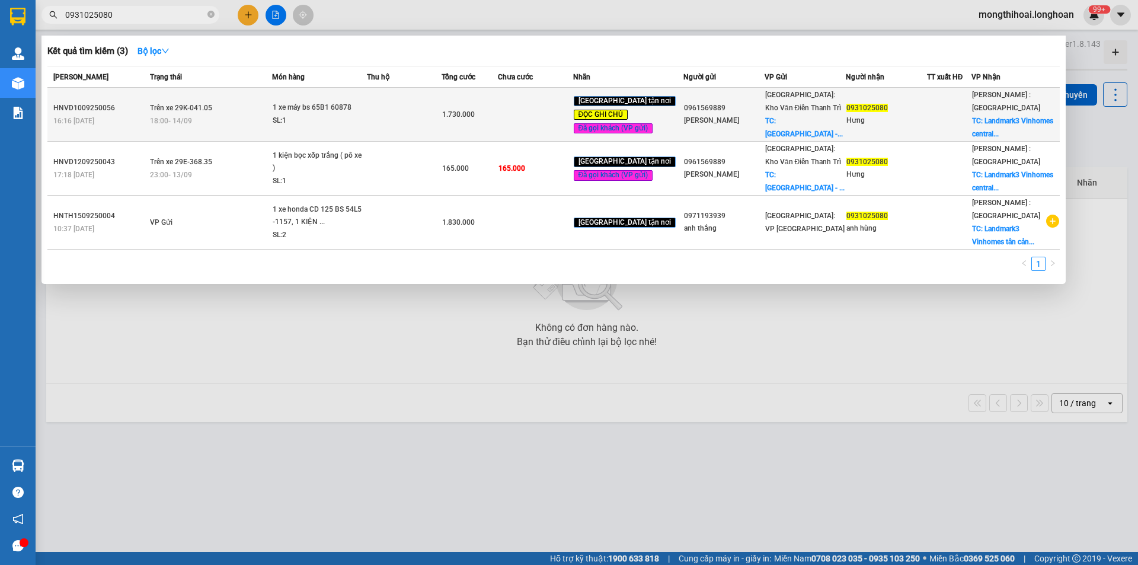
type input "0931025080"
click at [426, 115] on td at bounding box center [404, 115] width 75 height 54
click at [441, 123] on td at bounding box center [404, 115] width 75 height 54
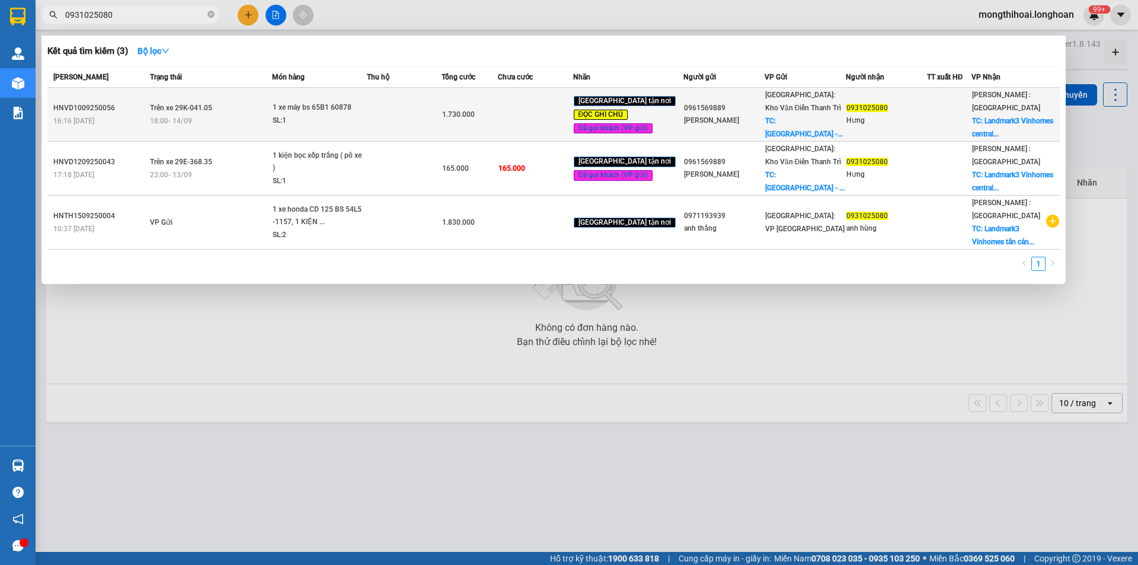
click at [417, 117] on td at bounding box center [404, 115] width 75 height 54
click at [416, 117] on td at bounding box center [404, 115] width 75 height 54
click at [407, 107] on td at bounding box center [404, 115] width 75 height 54
click at [407, 108] on td at bounding box center [404, 115] width 75 height 54
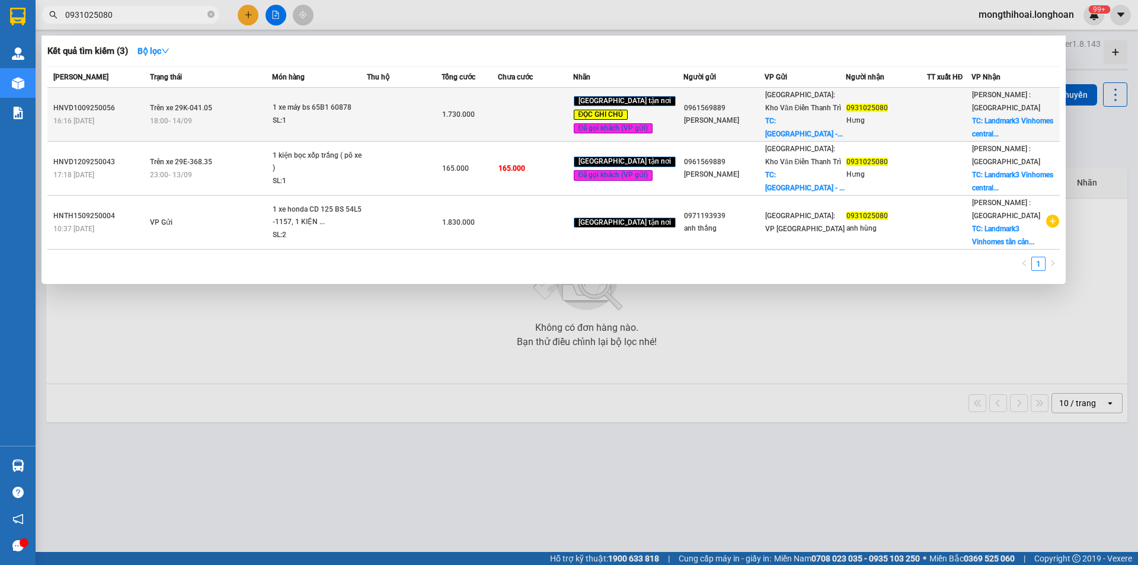
click at [432, 119] on td at bounding box center [404, 115] width 75 height 54
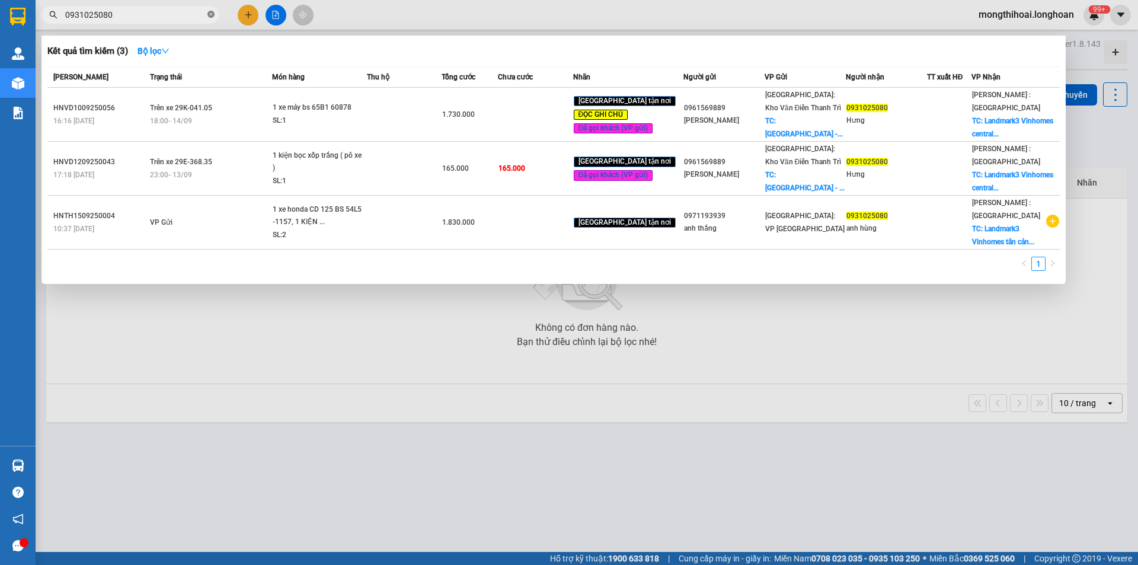
click at [210, 15] on icon "close-circle" at bounding box center [211, 14] width 7 height 7
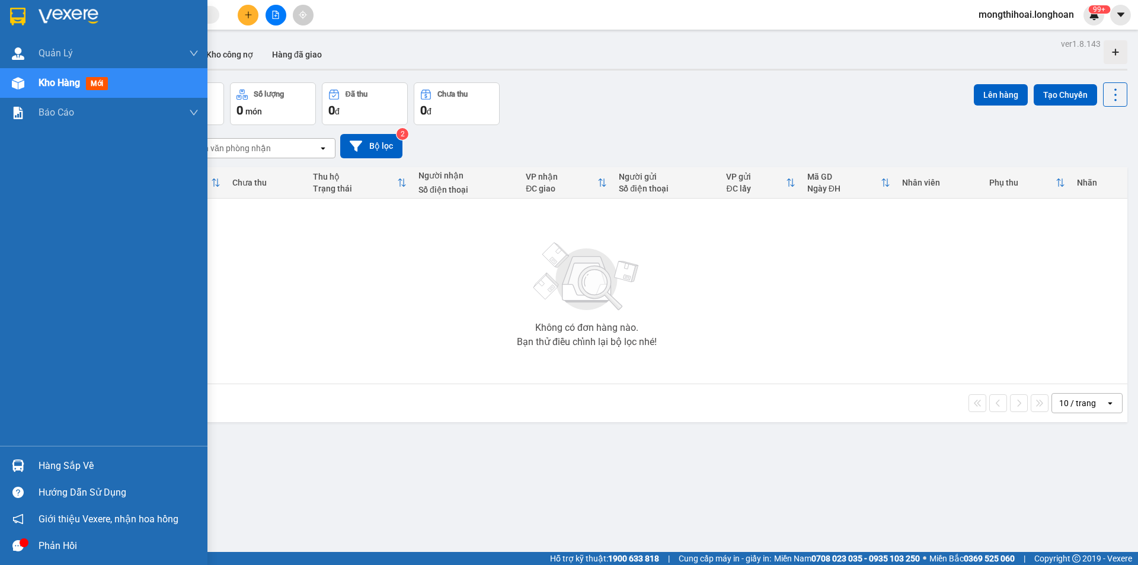
click at [11, 15] on img at bounding box center [17, 17] width 15 height 18
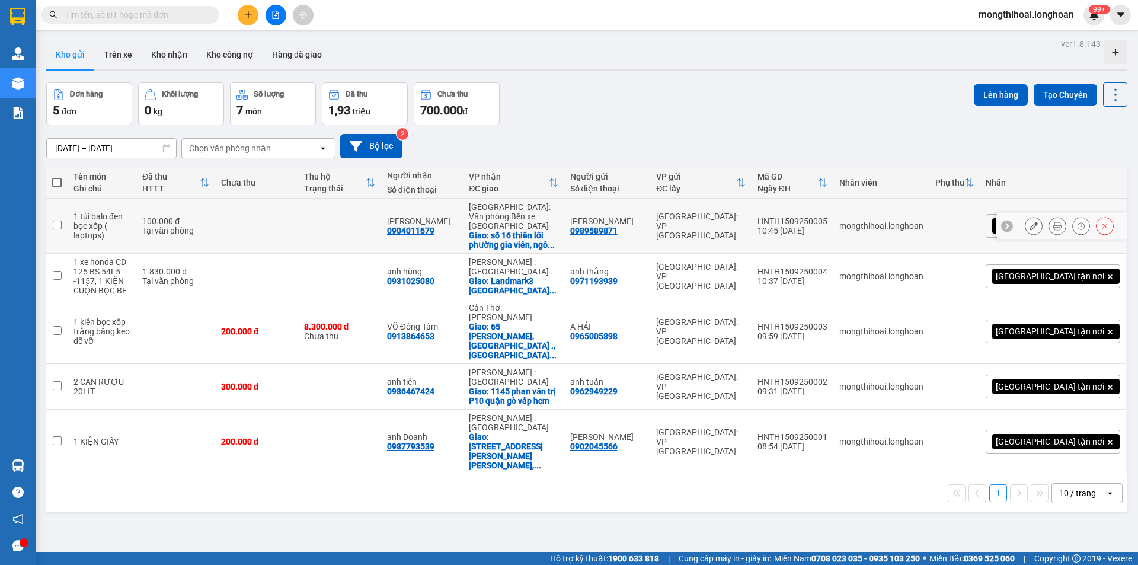
click at [1030, 224] on button at bounding box center [1034, 226] width 17 height 21
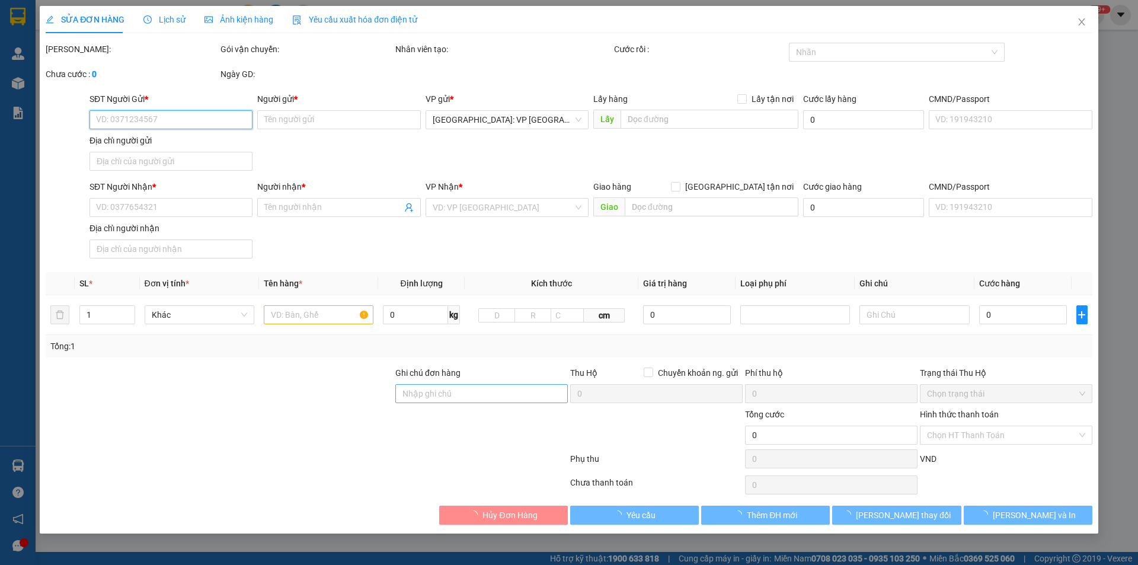
type input "0989589871"
type input "[PERSON_NAME]"
type input "0904011679"
type input "[PERSON_NAME]"
checkbox input "true"
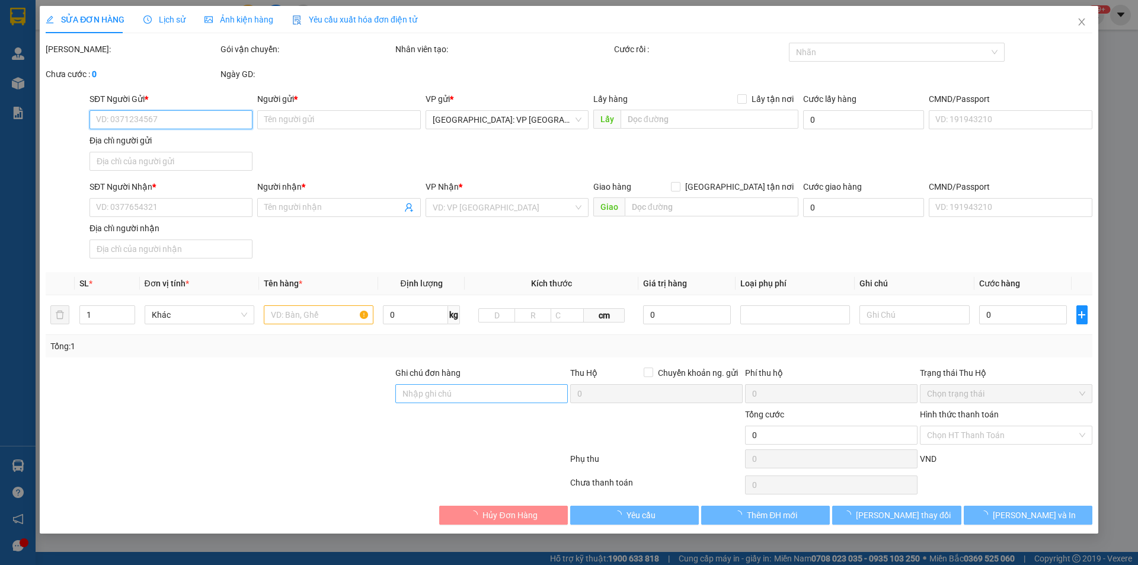
type input "số 16 thiên lôi phường gia viên, ngô quyền hải phòng"
type input "hàng dễ vỡ xin nhẹ tay"
type input "100.000"
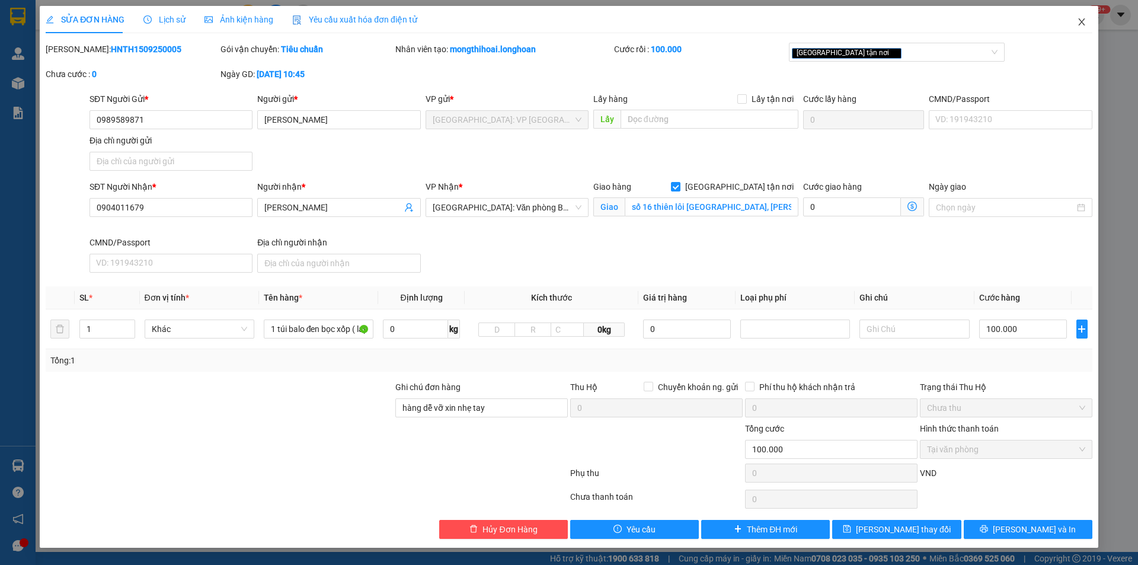
click at [1086, 25] on icon "close" at bounding box center [1081, 21] width 9 height 9
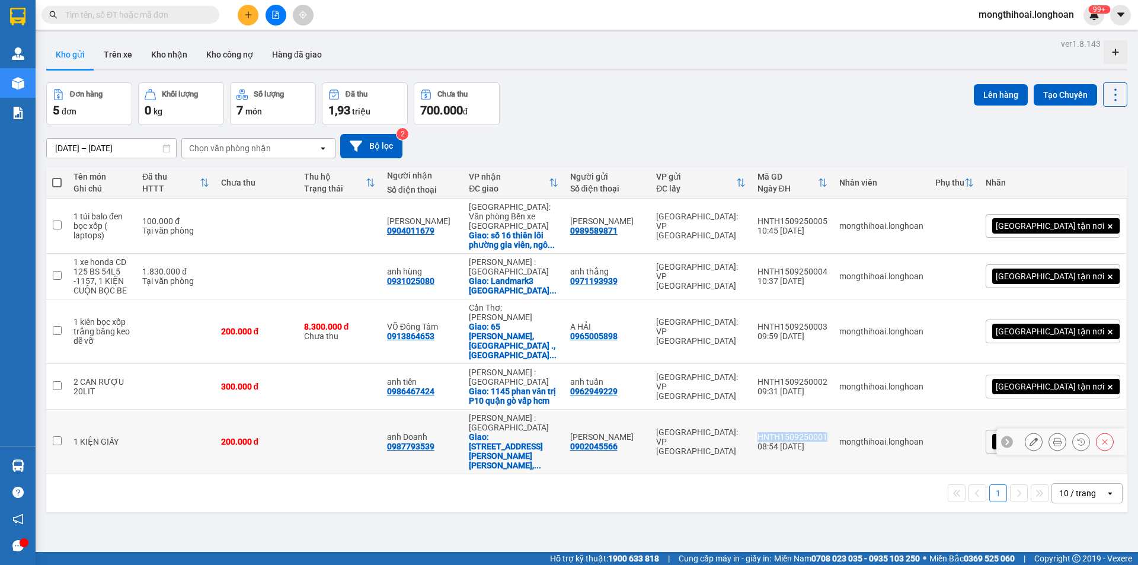
drag, startPoint x: 811, startPoint y: 396, endPoint x: 883, endPoint y: 396, distance: 72.3
click at [834, 410] on td "HNTH1509250001 08:54 15/09" at bounding box center [793, 442] width 82 height 65
checkbox input "true"
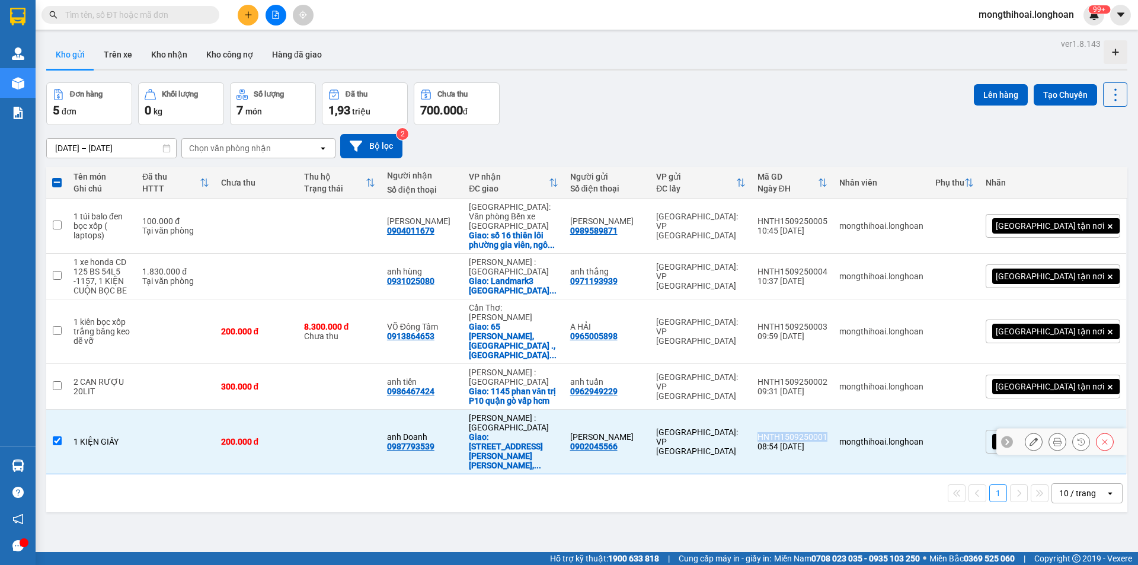
copy div "HNTH1509250001"
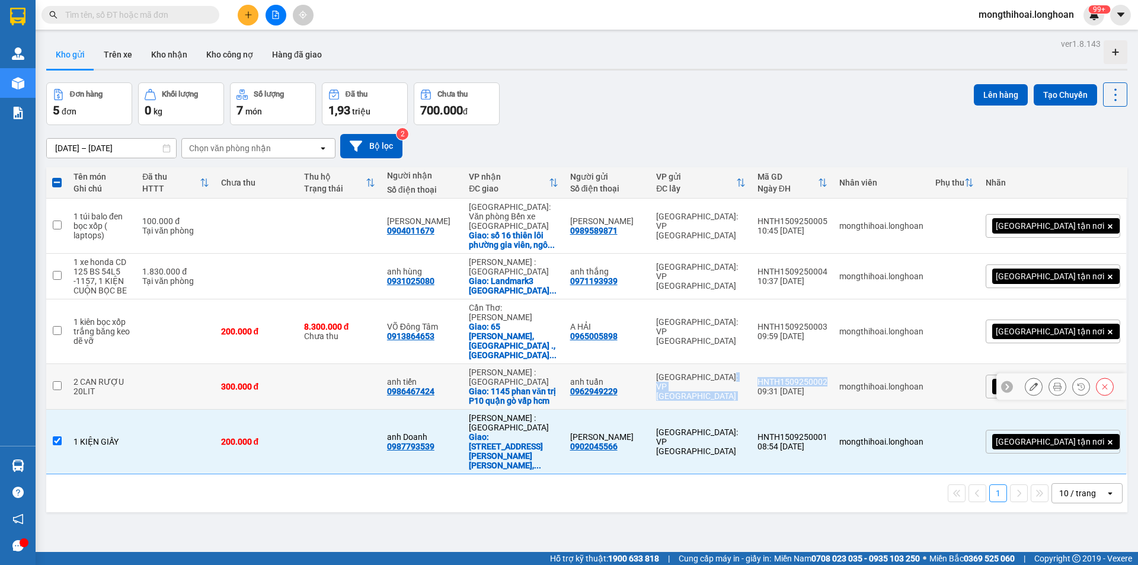
drag, startPoint x: 806, startPoint y: 343, endPoint x: 886, endPoint y: 343, distance: 80.0
click at [886, 364] on tr "2 CAN RƯỢU 20LIT 300.000 đ anh tiến 0986467424 Hồ Chí Minh : Kho Quận 12 Giao: …" at bounding box center [586, 387] width 1081 height 46
checkbox input "true"
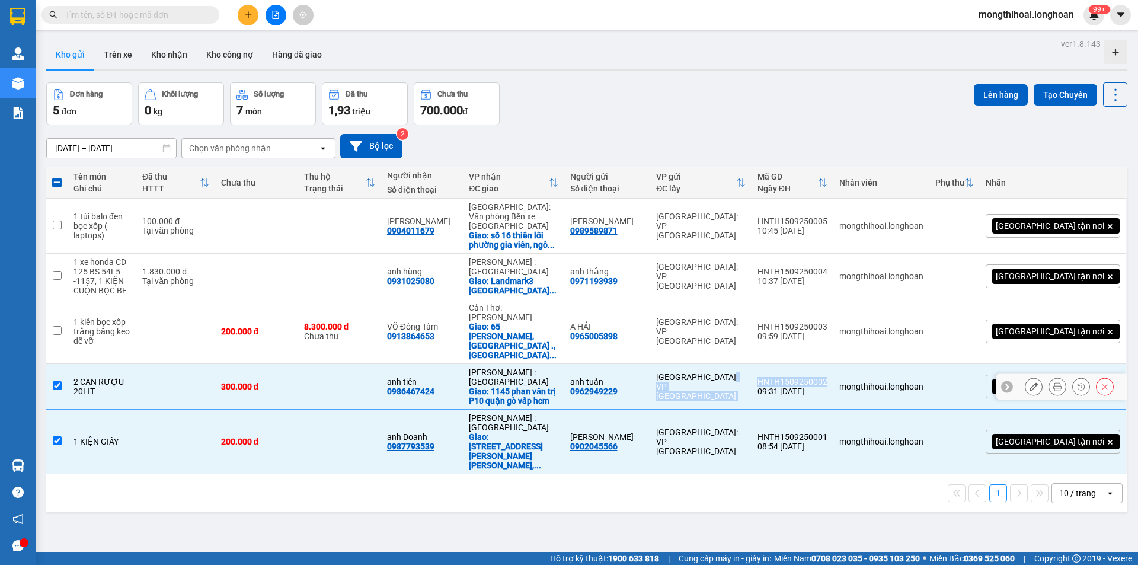
copy tr "Hà Nội: VP Tây Hồ HNTH1509250002"
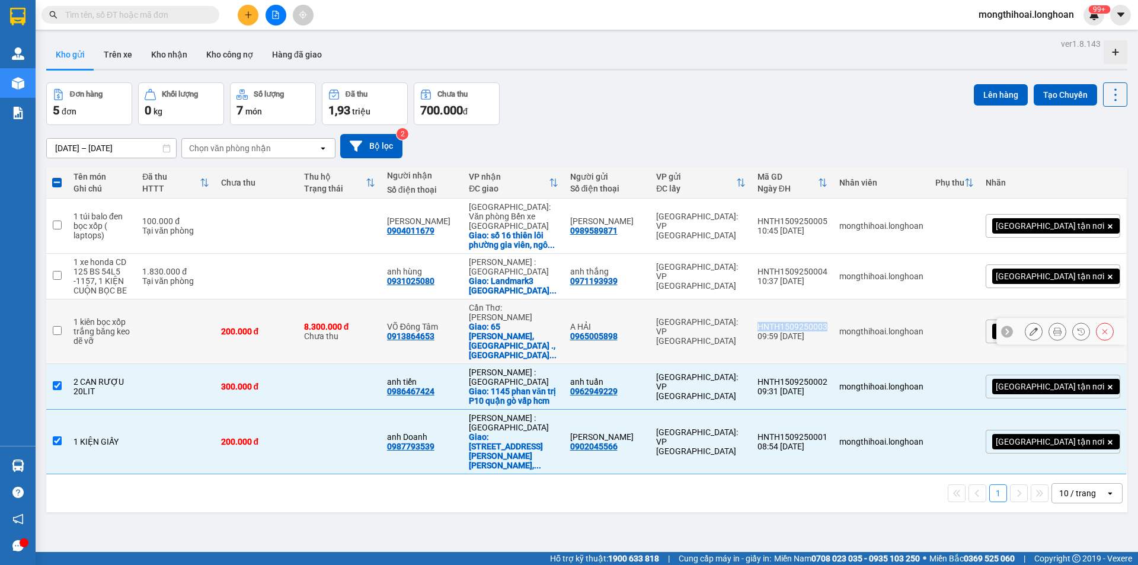
drag, startPoint x: 811, startPoint y: 301, endPoint x: 885, endPoint y: 304, distance: 74.2
click at [834, 304] on td "HNTH1509250003 09:59 15/09" at bounding box center [793, 331] width 82 height 65
checkbox input "true"
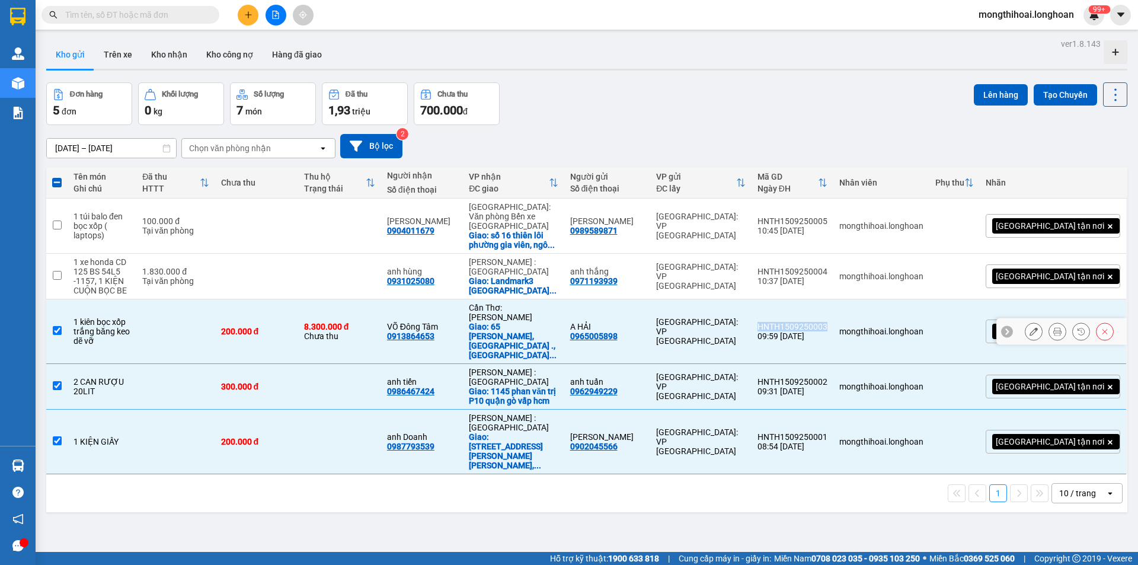
copy div "HNTH1509250003"
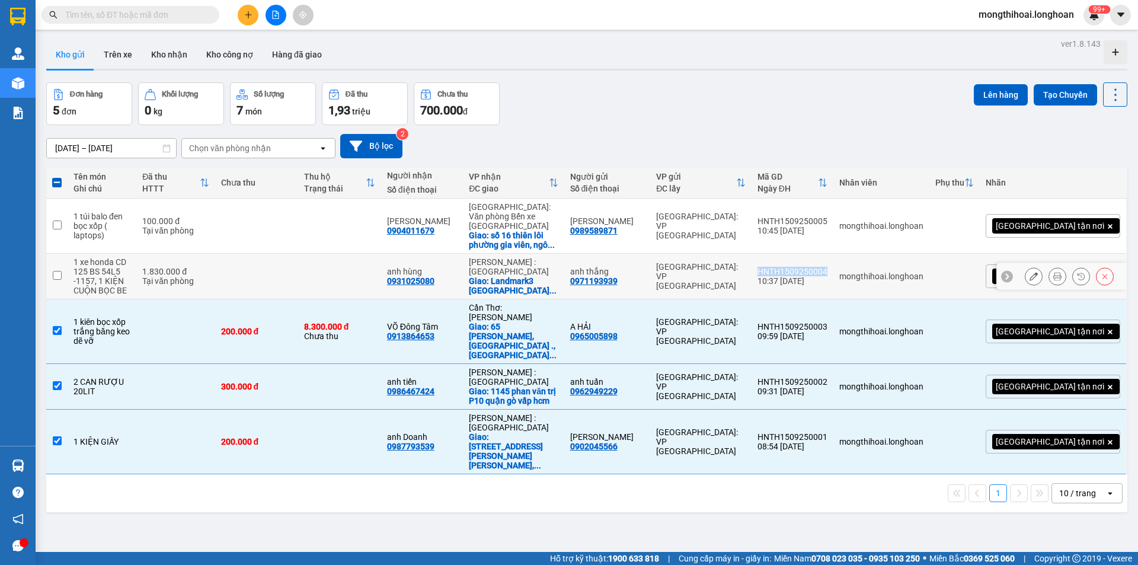
drag, startPoint x: 810, startPoint y: 256, endPoint x: 888, endPoint y: 258, distance: 77.7
click at [834, 258] on td "HNTH1509250004 10:37 15/09" at bounding box center [793, 277] width 82 height 46
checkbox input "true"
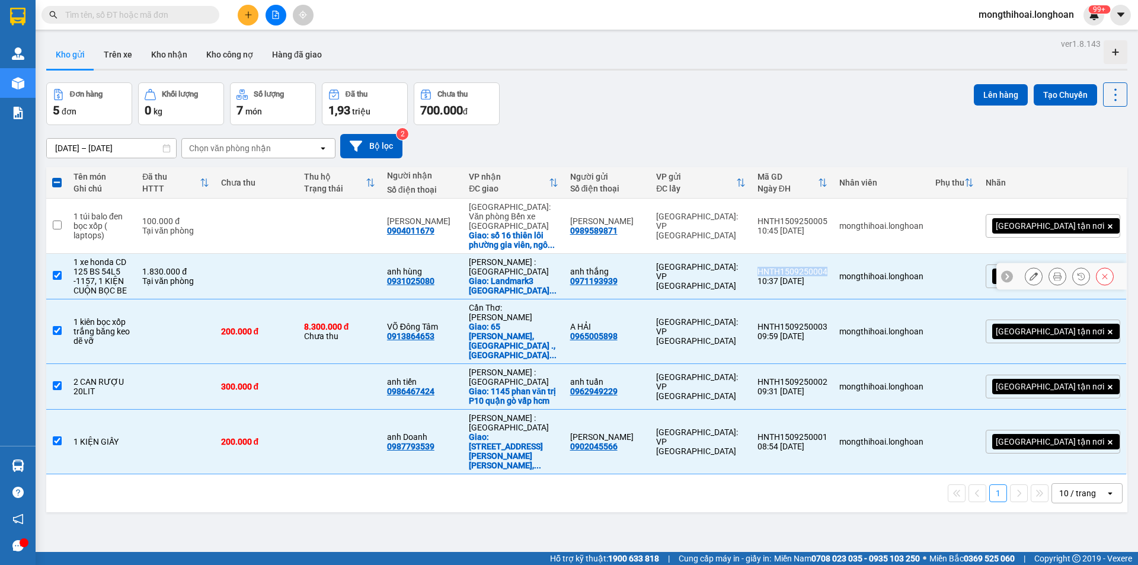
copy div "HNTH1509250004"
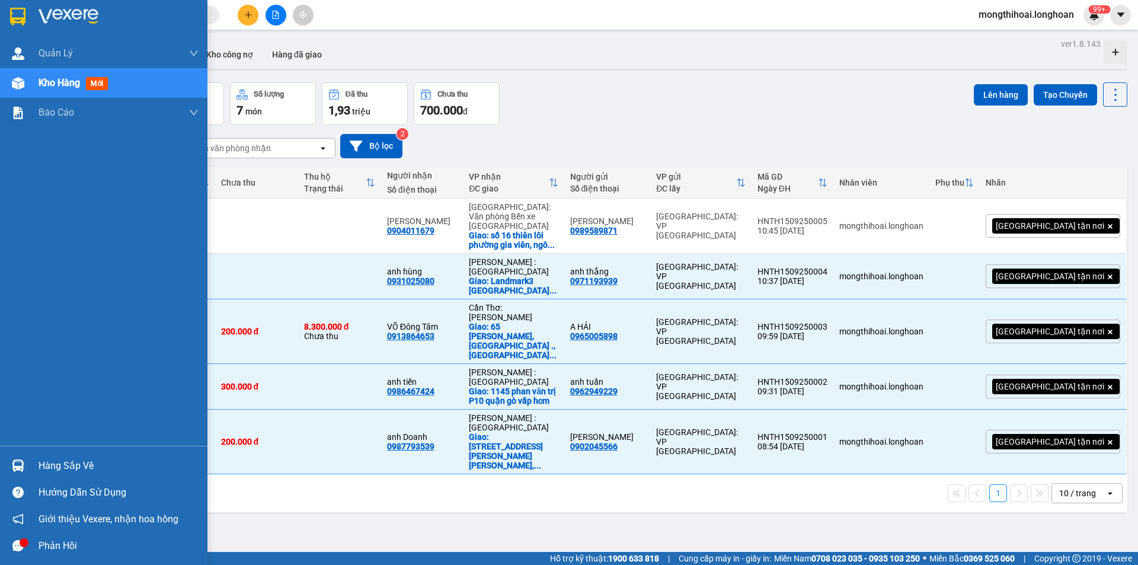
click at [0, 15] on div at bounding box center [104, 19] width 208 height 39
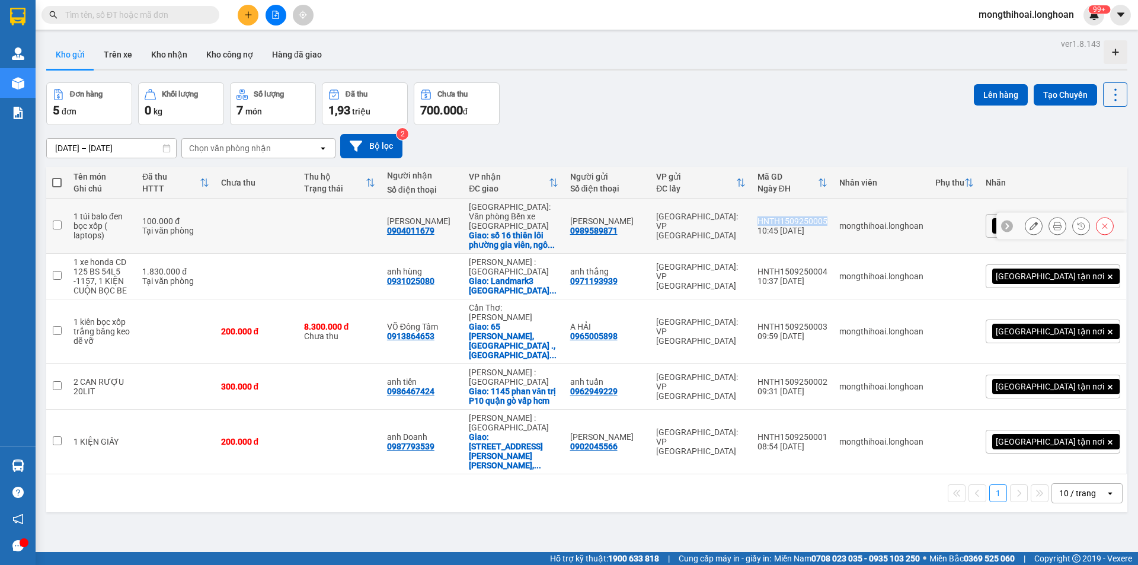
drag, startPoint x: 809, startPoint y: 212, endPoint x: 886, endPoint y: 216, distance: 76.6
click at [834, 216] on td "HNTH1509250005 10:45 15/09" at bounding box center [793, 226] width 82 height 55
checkbox input "true"
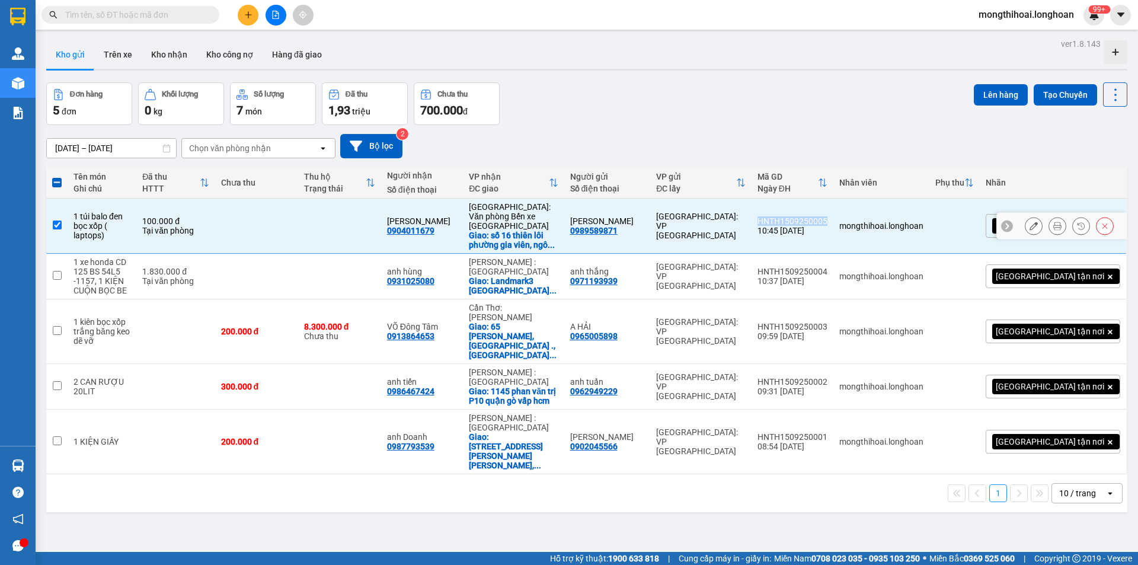
copy div "HNTH1509250005"
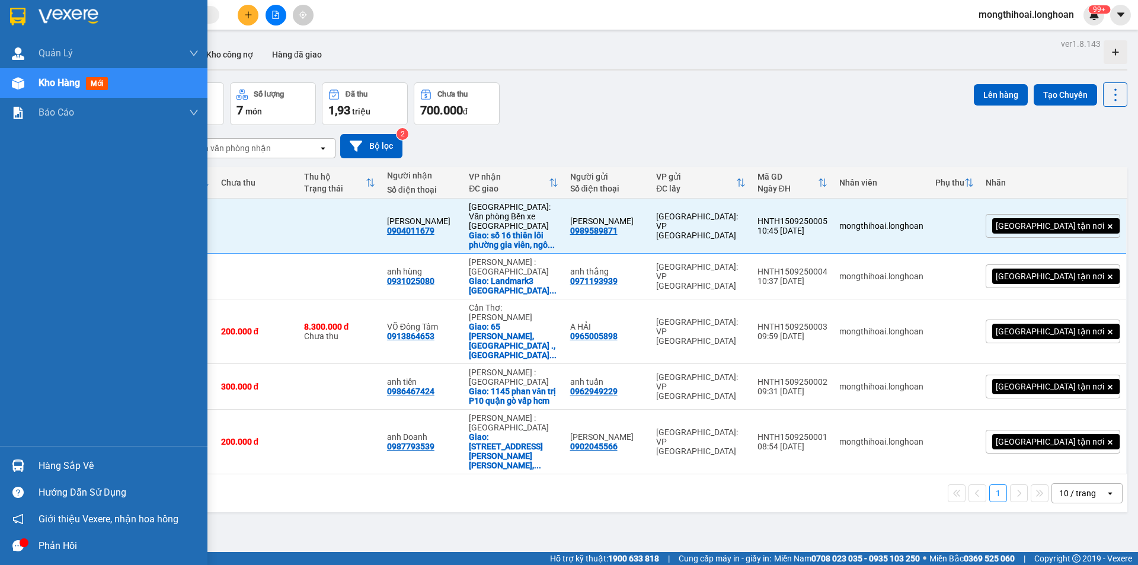
click at [4, 8] on div at bounding box center [104, 19] width 208 height 39
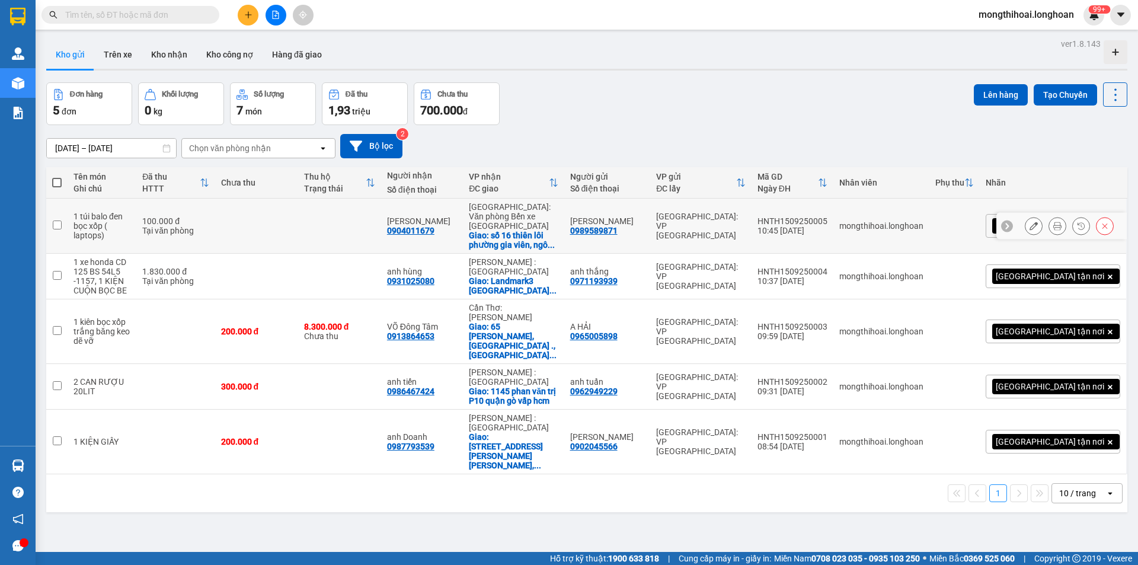
click at [1054, 222] on icon at bounding box center [1058, 226] width 8 height 8
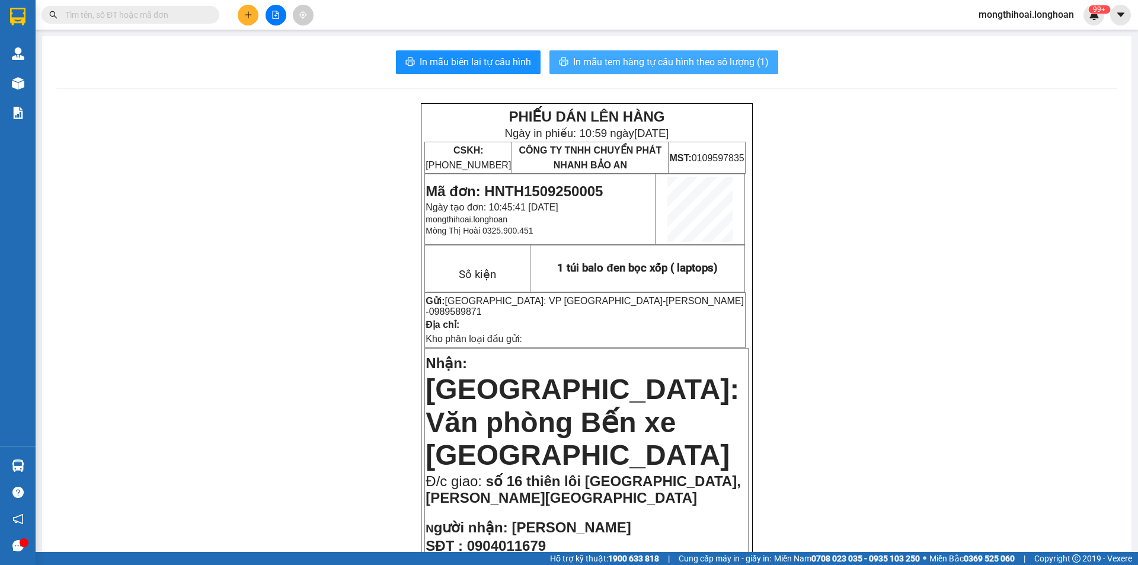
click at [588, 60] on span "In mẫu tem hàng tự cấu hình theo số lượng (1)" at bounding box center [671, 62] width 196 height 15
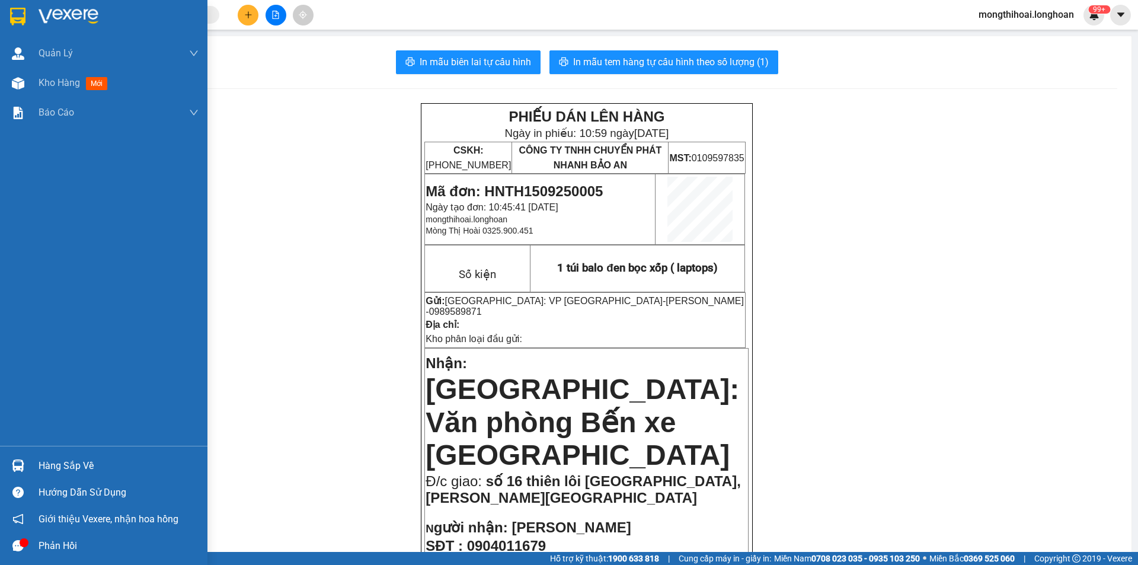
click at [14, 9] on img at bounding box center [17, 17] width 15 height 18
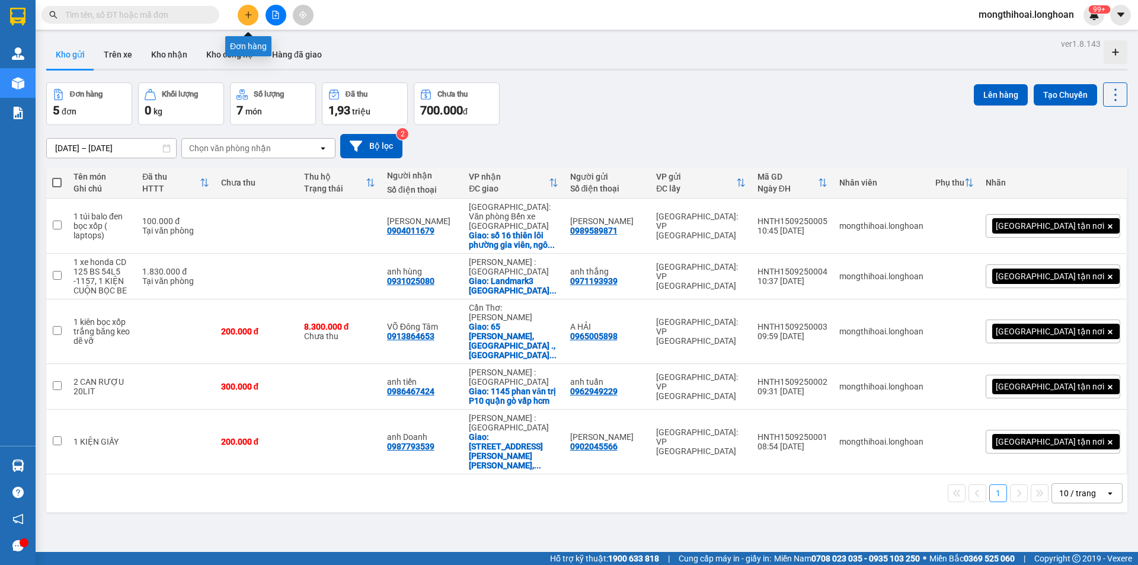
click at [253, 21] on button at bounding box center [248, 15] width 21 height 21
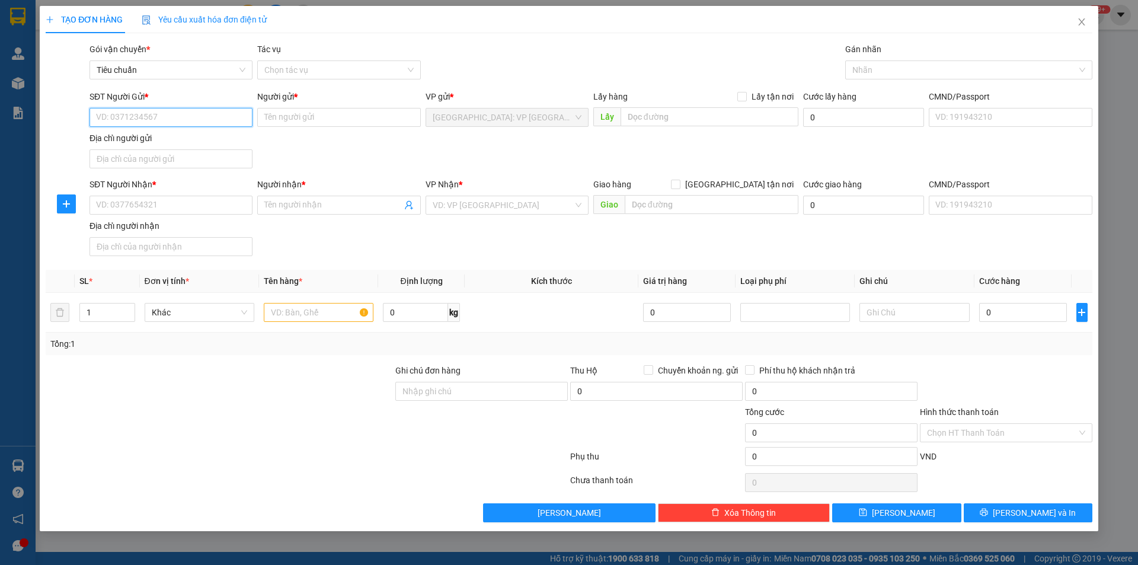
click at [219, 120] on input "SĐT Người Gửi *" at bounding box center [171, 117] width 163 height 19
click at [200, 120] on input "SĐT Người Gửi *" at bounding box center [171, 117] width 163 height 19
click at [200, 118] on input "SĐT Người Gửi *" at bounding box center [171, 117] width 163 height 19
paste input "364 cộng hoà phường tân bình thành phố hồ chí minh việt nam"
type input "364 cộng hoà phường tân bình thành phố hồ chí minh việt nam"
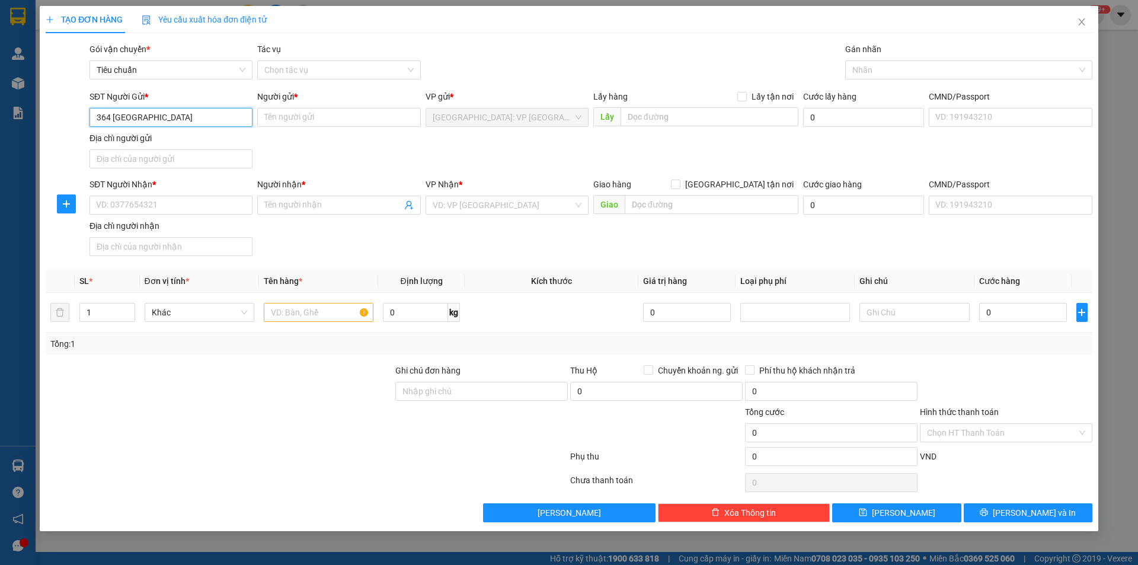
scroll to position [0, 89]
click at [200, 118] on input "364 cộng hoà phường tân bình thành phố hồ chí minh việt nam" at bounding box center [171, 117] width 163 height 19
click at [224, 125] on input "364 cộng hoà phường tân bình thành phố hồ chí minh việt nam" at bounding box center [171, 117] width 163 height 19
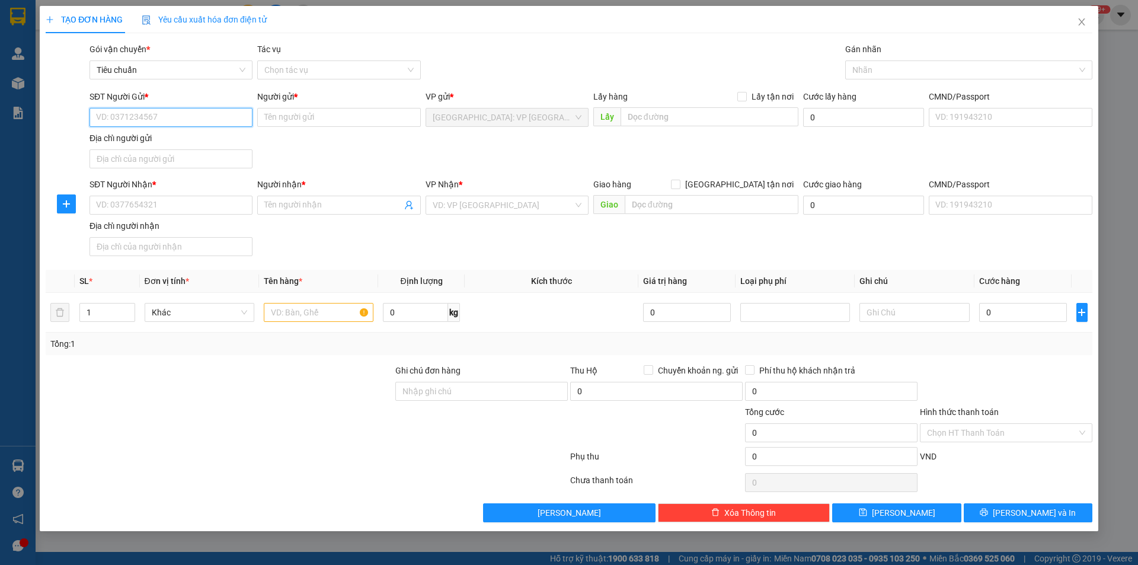
scroll to position [0, 0]
click at [203, 119] on input "SĐT Người Gửi *" at bounding box center [171, 117] width 163 height 19
paste input "0969390898"
type input "0969390898"
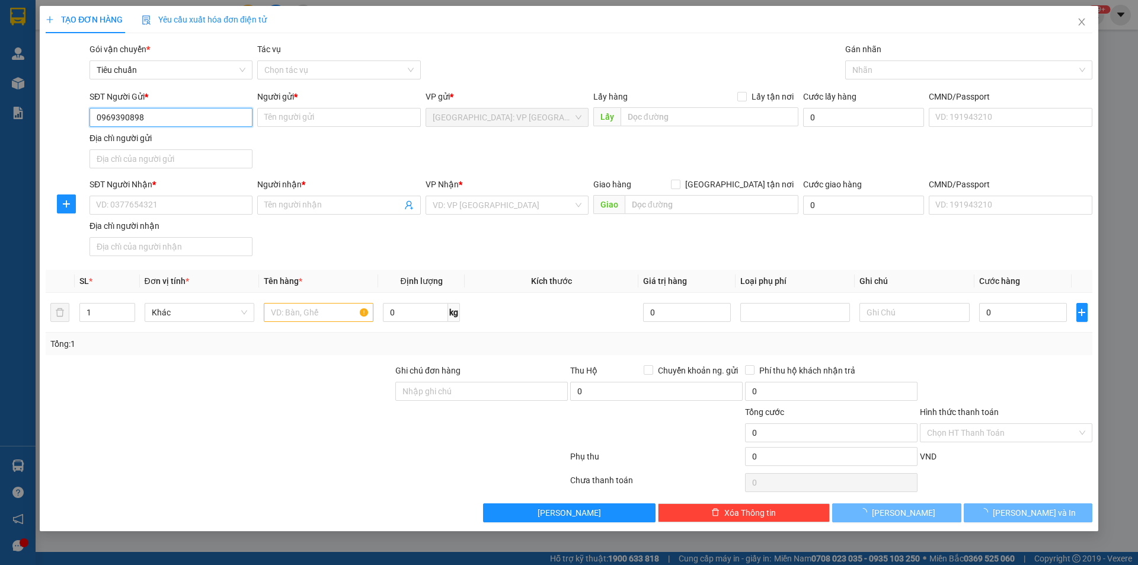
click at [191, 117] on input "0969390898" at bounding box center [171, 117] width 163 height 19
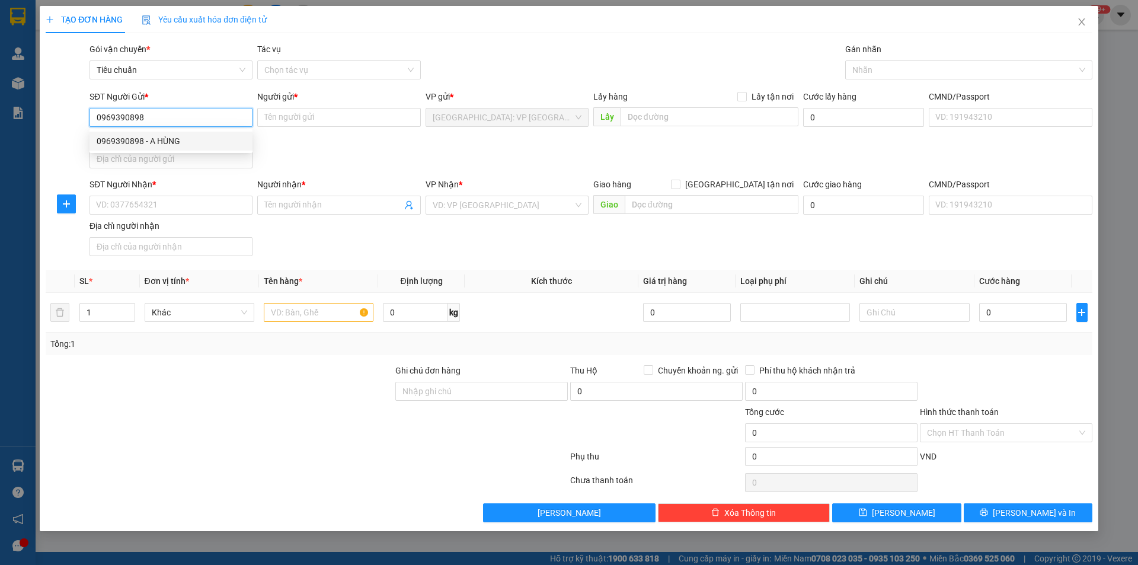
click at [189, 139] on div "0969390898 - A HÙNG" at bounding box center [171, 141] width 149 height 13
type input "A HÙNG"
type input "0969390898"
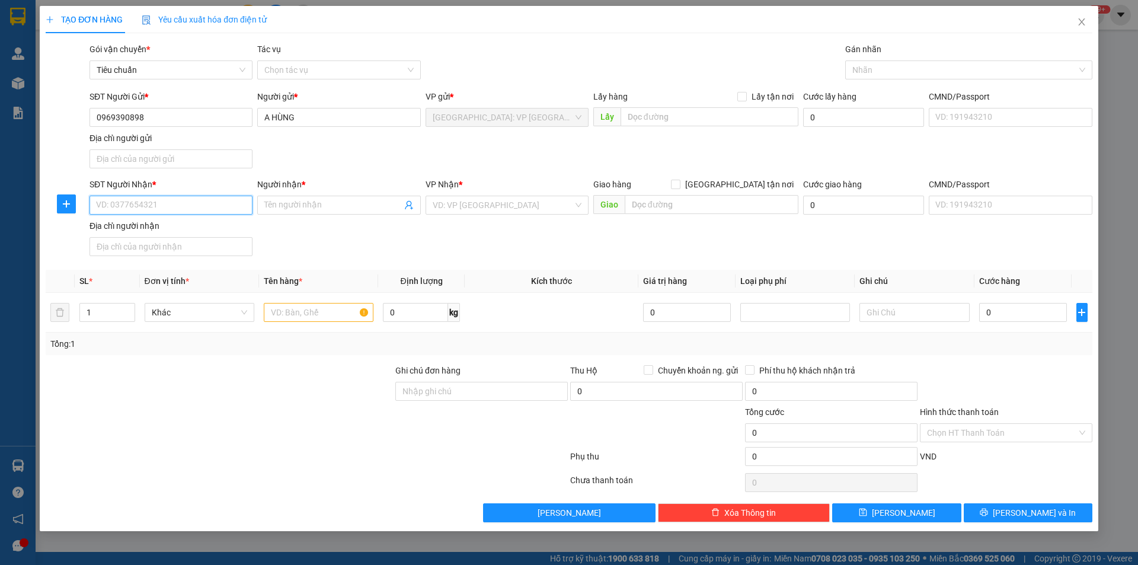
click at [233, 206] on input "SĐT Người Nhận *" at bounding box center [171, 205] width 163 height 19
click at [177, 205] on input "SĐT Người Nhận *" at bounding box center [171, 205] width 163 height 19
paste input "0977720750"
click at [177, 205] on input "0977720750" at bounding box center [171, 205] width 163 height 19
type input "0977720750"
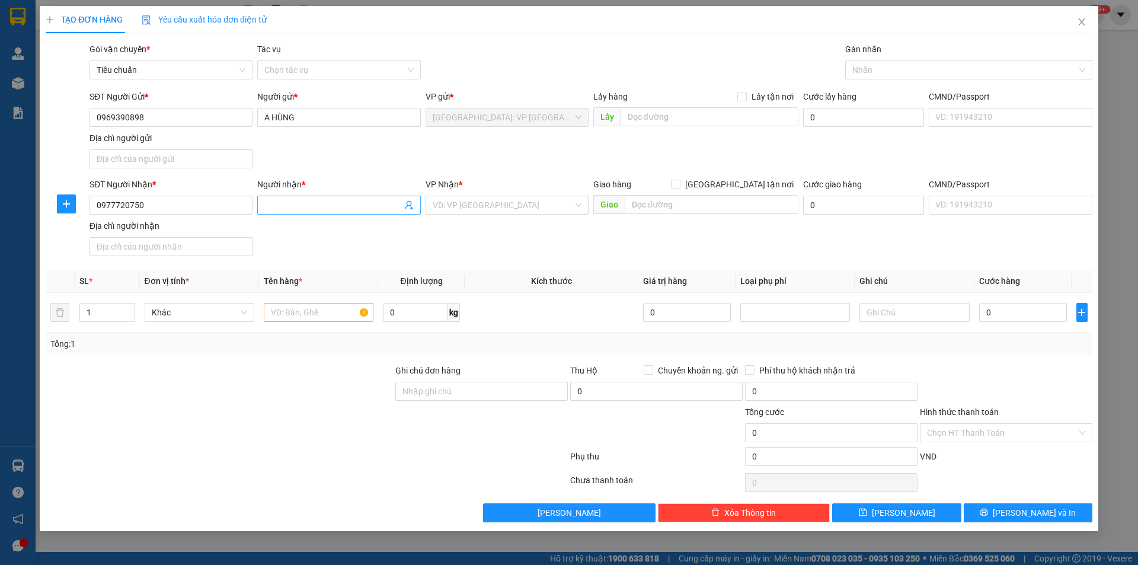
click at [291, 210] on input "Người nhận *" at bounding box center [332, 205] width 137 height 13
click at [323, 202] on input "Người nhận *" at bounding box center [332, 205] width 137 height 13
type input "[PERSON_NAME]"
click at [481, 202] on input "search" at bounding box center [503, 205] width 141 height 18
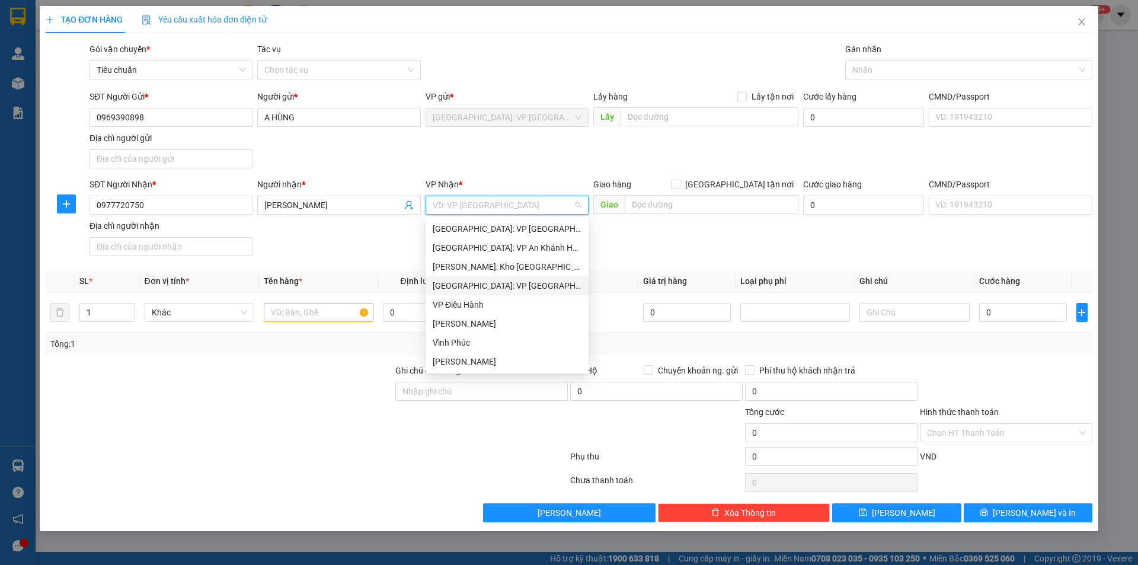
click at [509, 288] on div "[GEOGRAPHIC_DATA]: VP [GEOGRAPHIC_DATA]" at bounding box center [507, 285] width 149 height 13
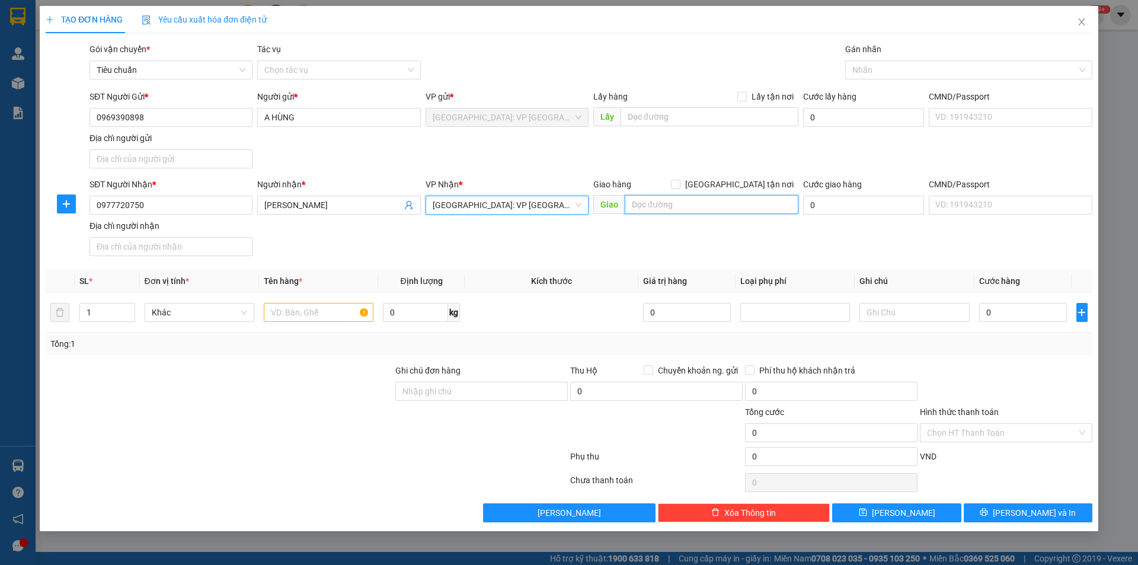
click at [650, 202] on input "text" at bounding box center [712, 204] width 174 height 19
click at [643, 202] on input "text" at bounding box center [712, 204] width 174 height 19
click at [632, 205] on input "text" at bounding box center [712, 204] width 174 height 19
paste input "Công ty TNHH may Vinatex Tư Nghĩa, TT La Hà, Tư Nghĩa, Quảng Ngãi"
click at [685, 200] on input "Công ty TNHH may Vinatex Tư Nghĩa, TT La Hà, Tư Nghĩa, Quảng Ngãi" at bounding box center [712, 204] width 174 height 19
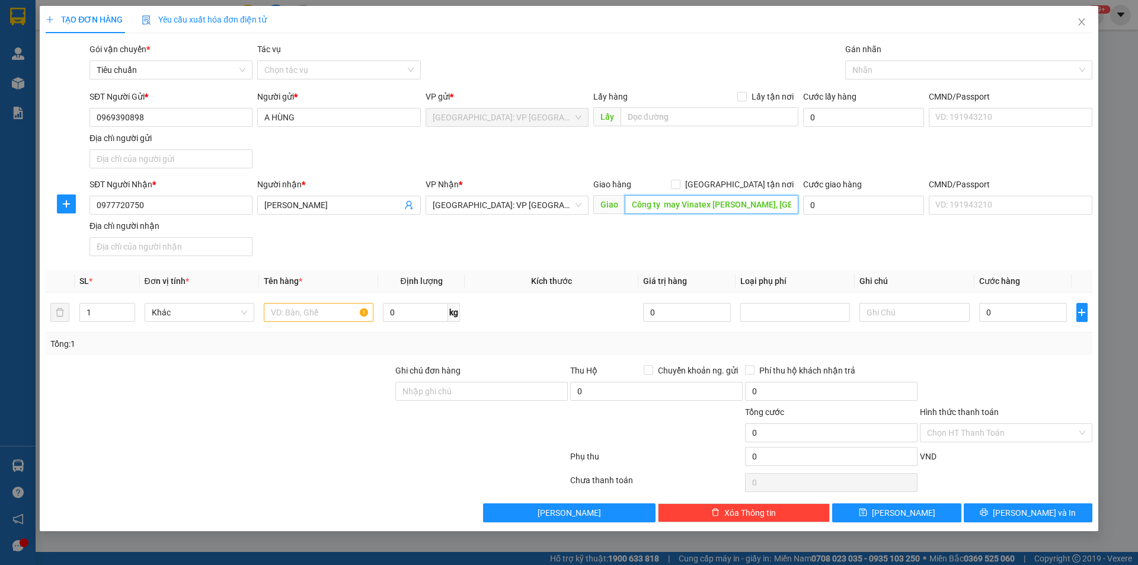
click at [710, 197] on input "Công ty may Vinatex Tư Nghĩa, TT La Hà, Tư Nghĩa, Quảng Ngãi" at bounding box center [712, 204] width 174 height 19
type input "Công ty may Vinatex Tư Nghĩa, TT La Hà, Tư Nghĩa, Quảng Ngãi"
click at [679, 184] on input "[GEOGRAPHIC_DATA] tận nơi" at bounding box center [675, 184] width 8 height 8
checkbox input "true"
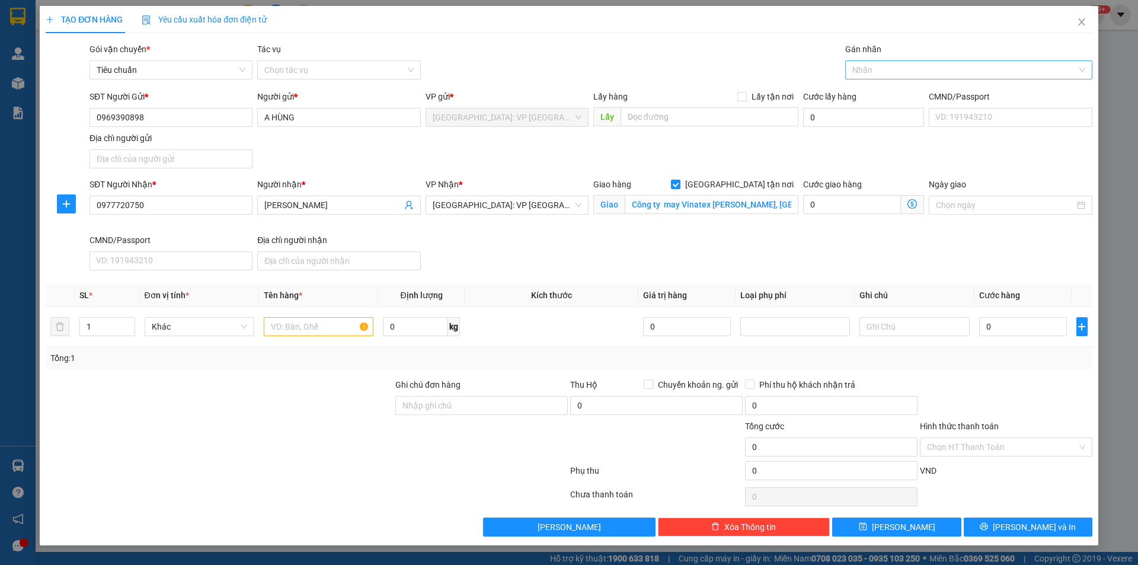
click at [867, 68] on div at bounding box center [962, 70] width 229 height 14
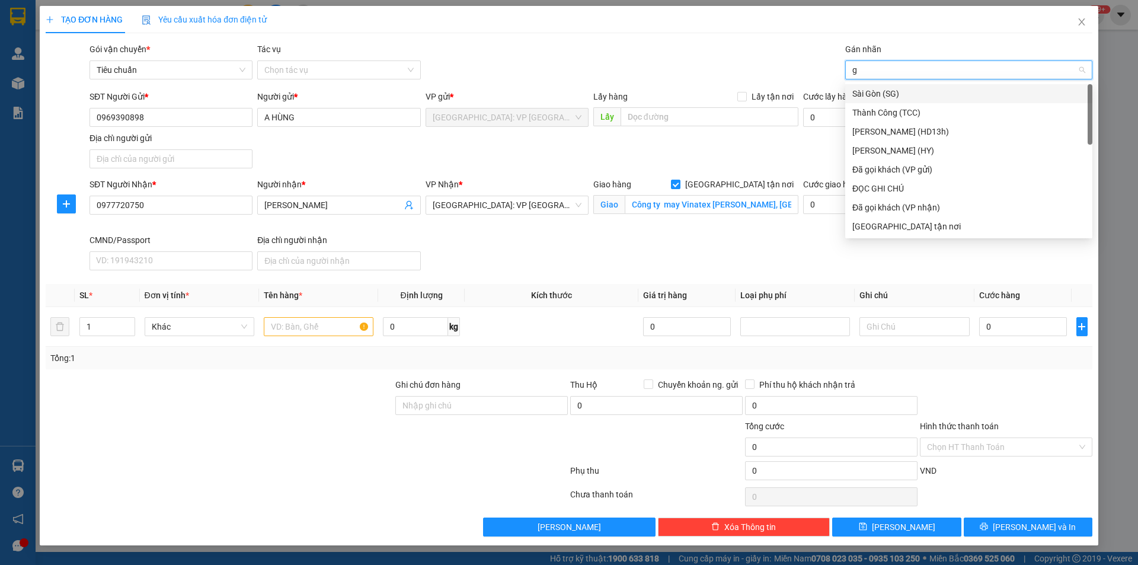
type input "gi"
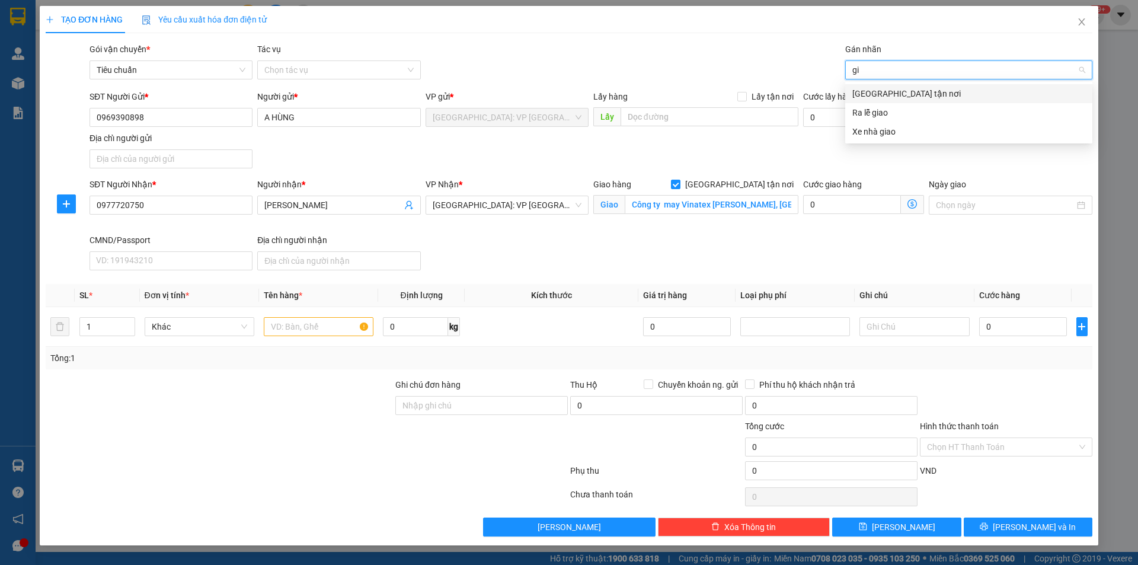
click at [864, 96] on div "[GEOGRAPHIC_DATA] tận nơi" at bounding box center [969, 93] width 233 height 13
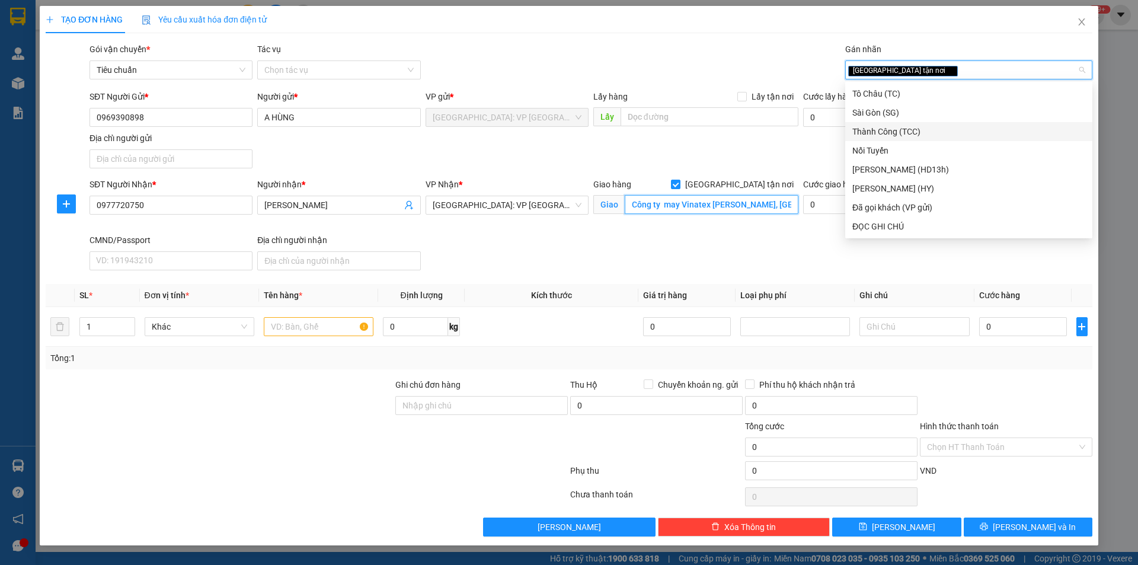
click at [663, 202] on input "Công ty may Vinatex Tư Nghĩa, TT La Hà, Tư Nghĩa, Quảng Ngãi" at bounding box center [712, 204] width 174 height 19
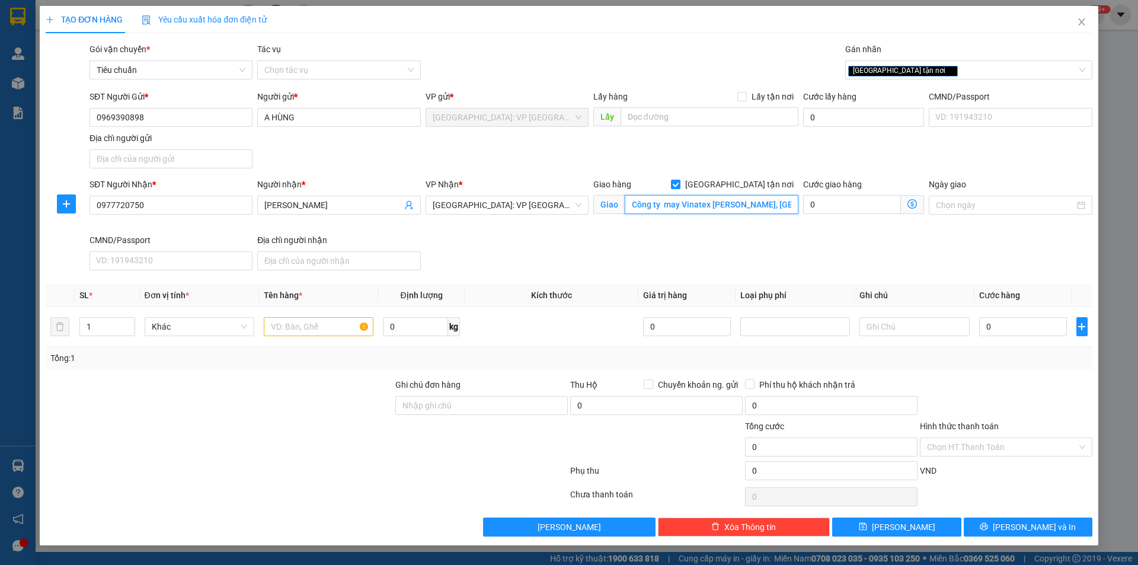
click at [666, 203] on input "Công ty may Vinatex Tư Nghĩa, TT La Hà, Tư Nghĩa, Quảng Ngãi" at bounding box center [712, 204] width 174 height 19
click at [664, 203] on input "Công ty may Vinatex Tư Nghĩa, TT La Hà, Tư Nghĩa, Quảng Ngãi" at bounding box center [712, 204] width 174 height 19
type input "Công ty may Vinatex Tư Nghĩa, TT La Hà, Tư Nghĩa, Quảng Ngãi"
click at [129, 318] on span "Increase Value" at bounding box center [128, 323] width 13 height 11
click at [130, 318] on span "Increase Value" at bounding box center [128, 323] width 13 height 11
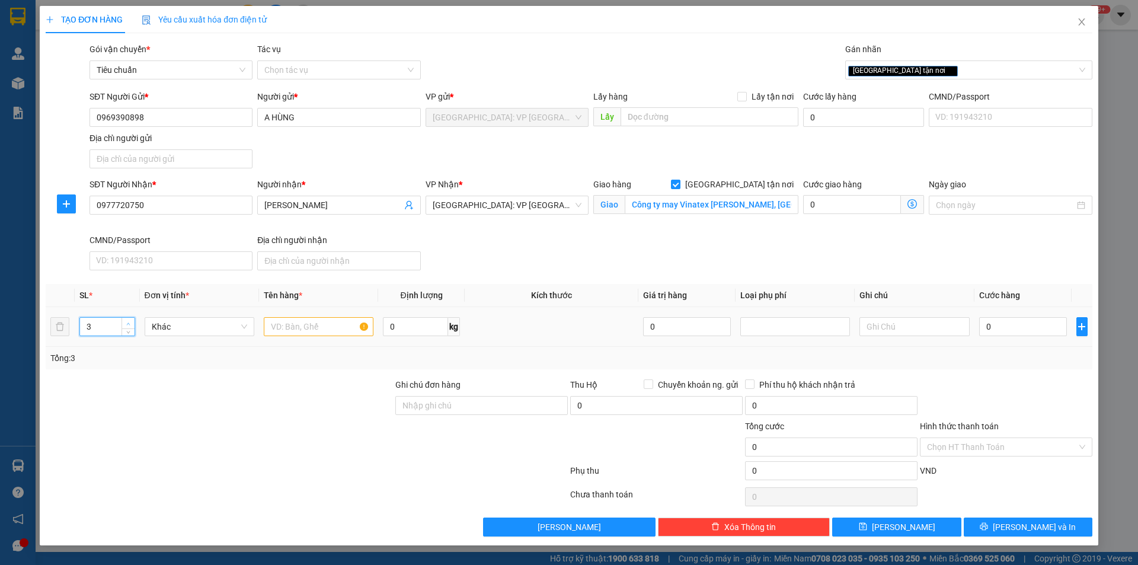
type input "4"
click at [130, 318] on span "Increase Value" at bounding box center [128, 323] width 13 height 11
click at [279, 325] on input "text" at bounding box center [319, 326] width 110 height 19
type input "4 bao tải xanh giống nhau"
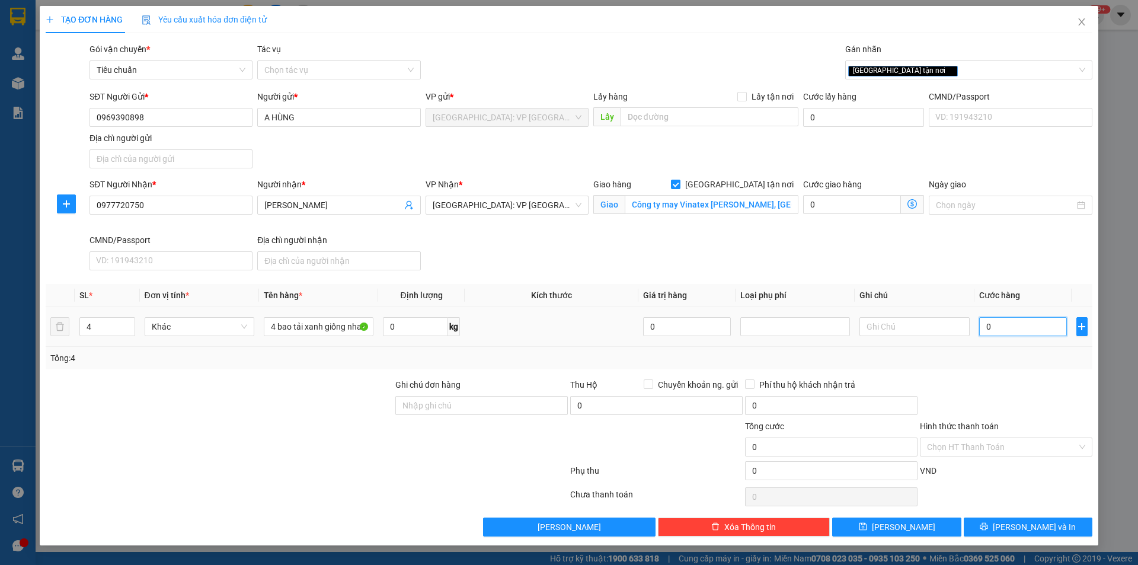
click at [1042, 327] on input "0" at bounding box center [1023, 326] width 88 height 19
click at [986, 321] on input "0" at bounding box center [1023, 326] width 88 height 19
type input "10"
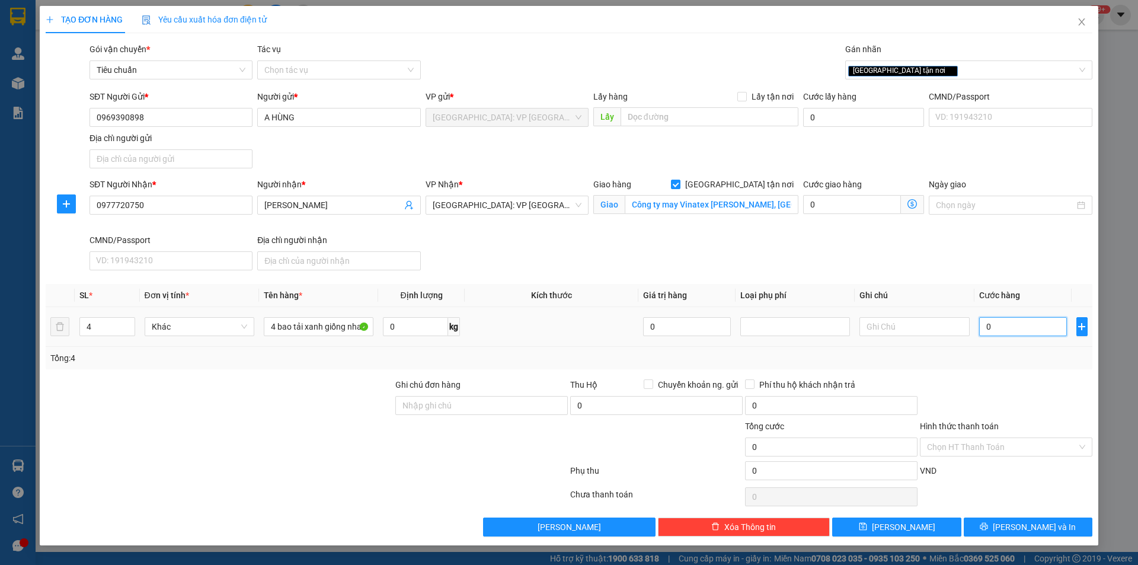
type input "10"
type input "150"
type input "1.500"
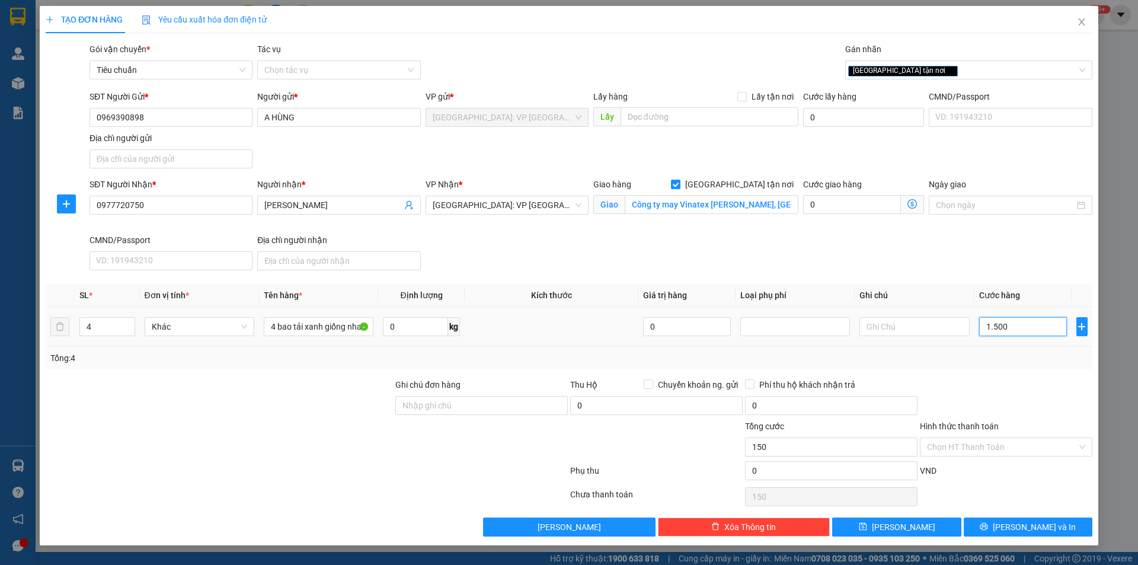
type input "1.500"
type input "15.000"
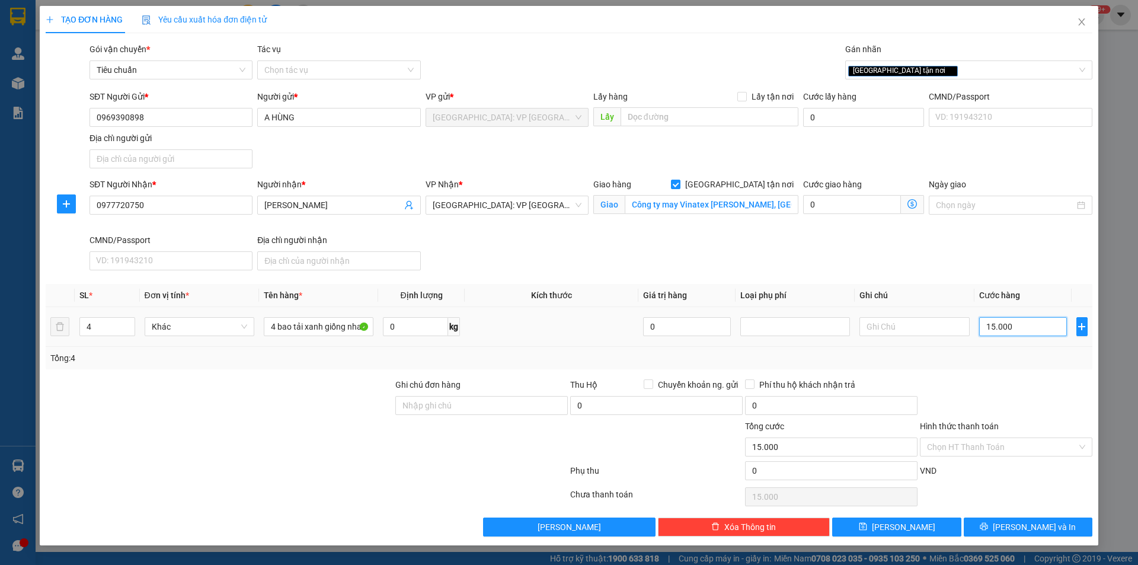
type input "150.000"
type input "1.500.000"
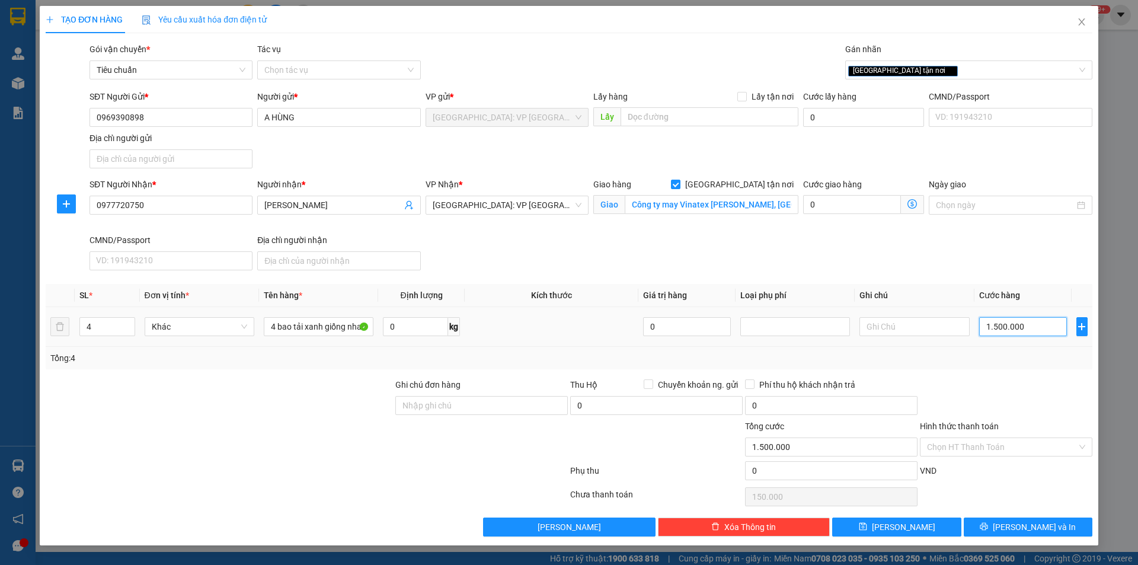
type input "1.500.000"
click at [1030, 515] on div "Transit Pickup Surcharge Ids Transit Deliver Surcharge Ids Transit Deliver Surc…" at bounding box center [569, 290] width 1047 height 494
click at [1033, 522] on span "[PERSON_NAME] và In" at bounding box center [1034, 527] width 83 height 13
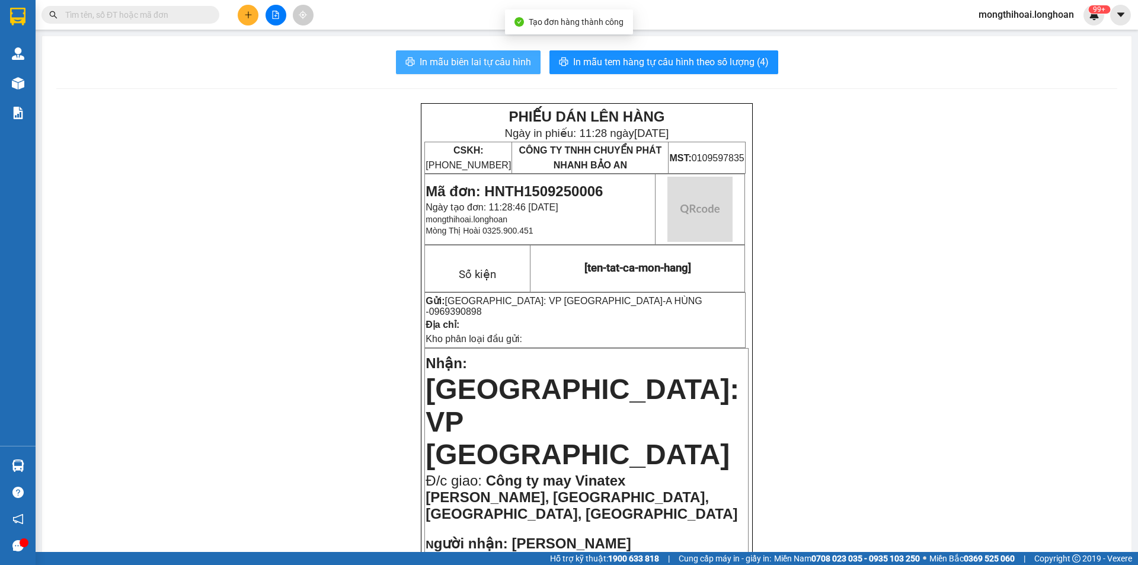
click at [431, 60] on span "In mẫu biên lai tự cấu hình" at bounding box center [475, 62] width 111 height 15
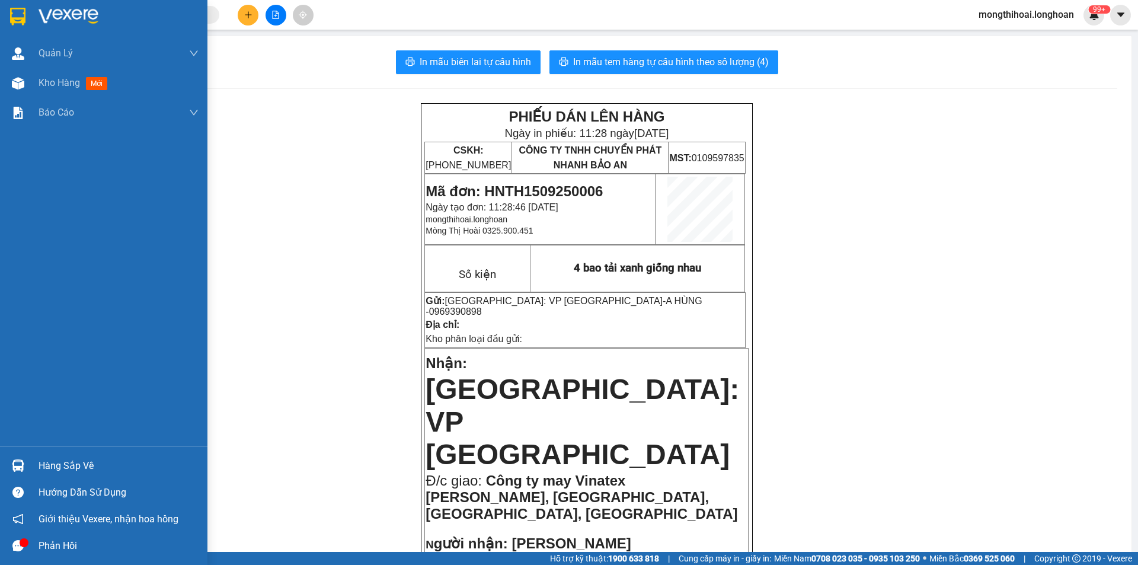
click at [3, 22] on div at bounding box center [104, 19] width 208 height 39
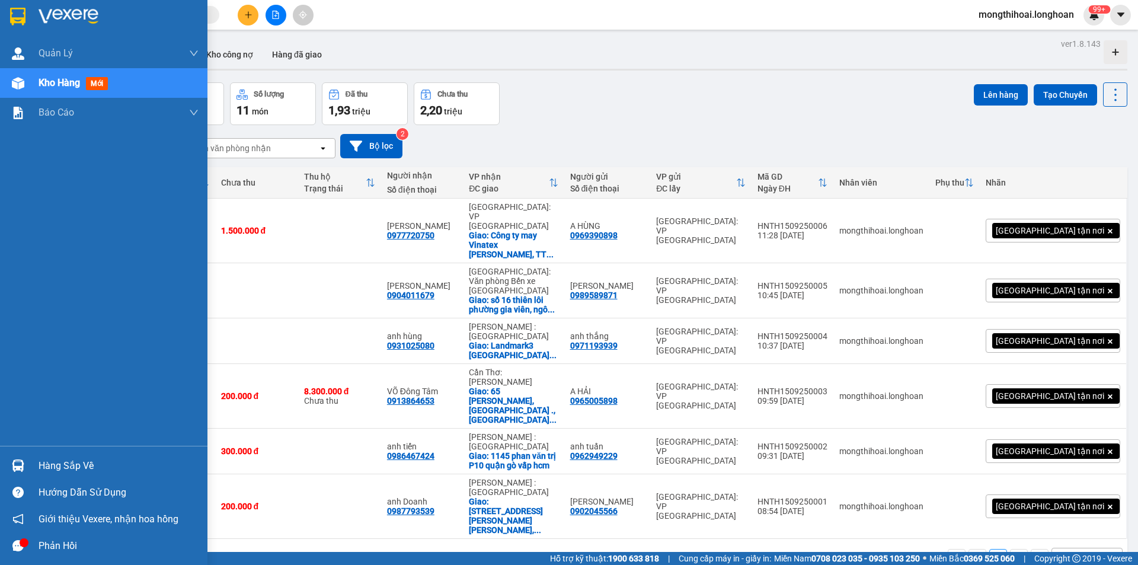
click at [6, 16] on div at bounding box center [104, 19] width 208 height 39
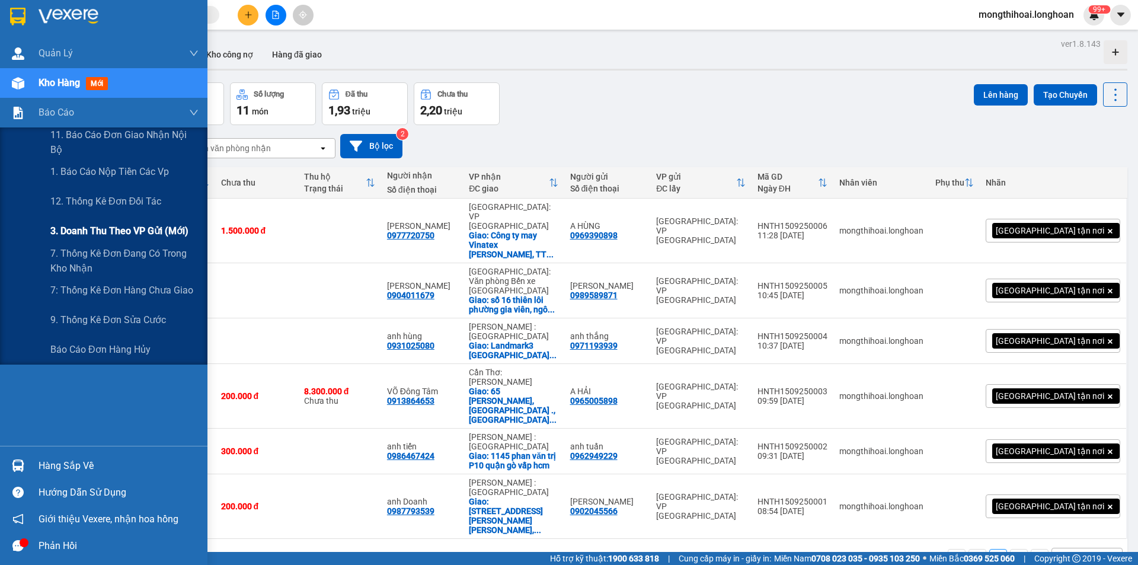
click at [130, 229] on span "3. Doanh Thu theo VP Gửi (mới)" at bounding box center [119, 231] width 138 height 15
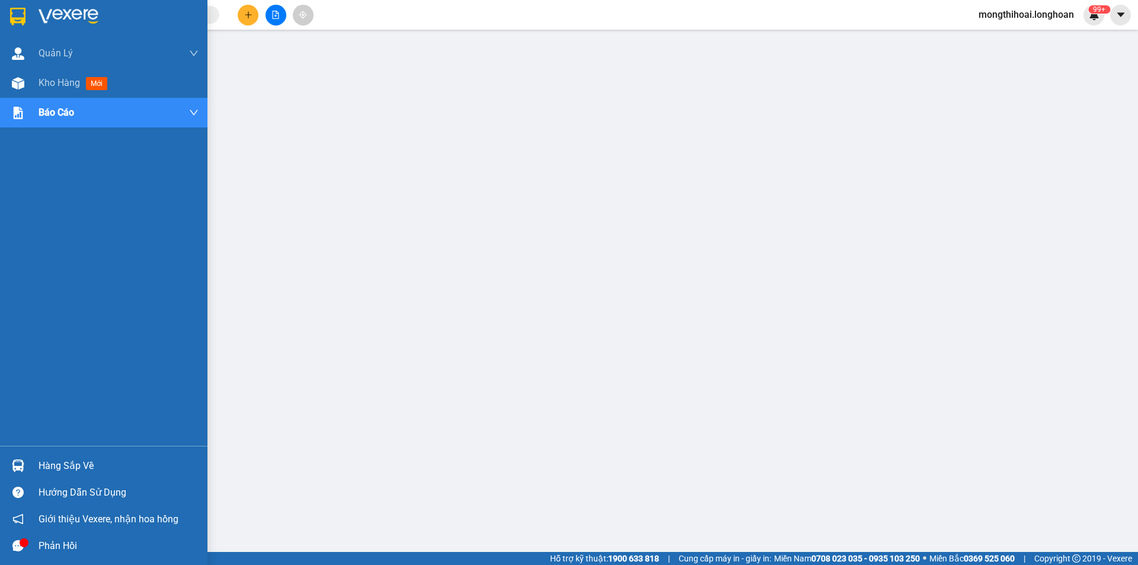
click at [1, 14] on div at bounding box center [104, 19] width 208 height 39
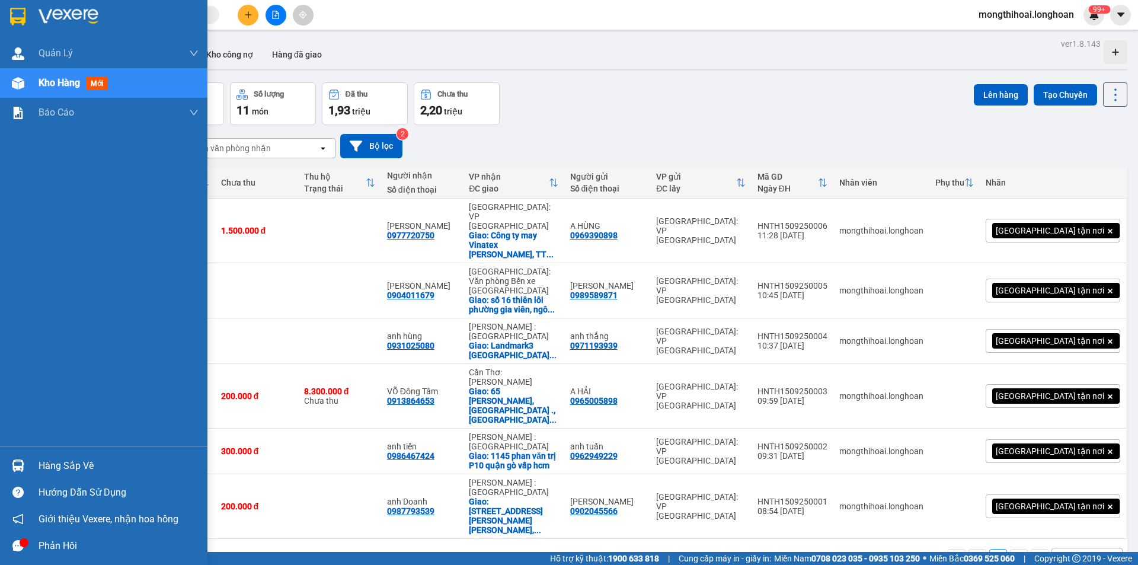
drag, startPoint x: 9, startPoint y: 14, endPoint x: 408, endPoint y: 560, distance: 676.8
click at [10, 14] on img at bounding box center [17, 17] width 15 height 18
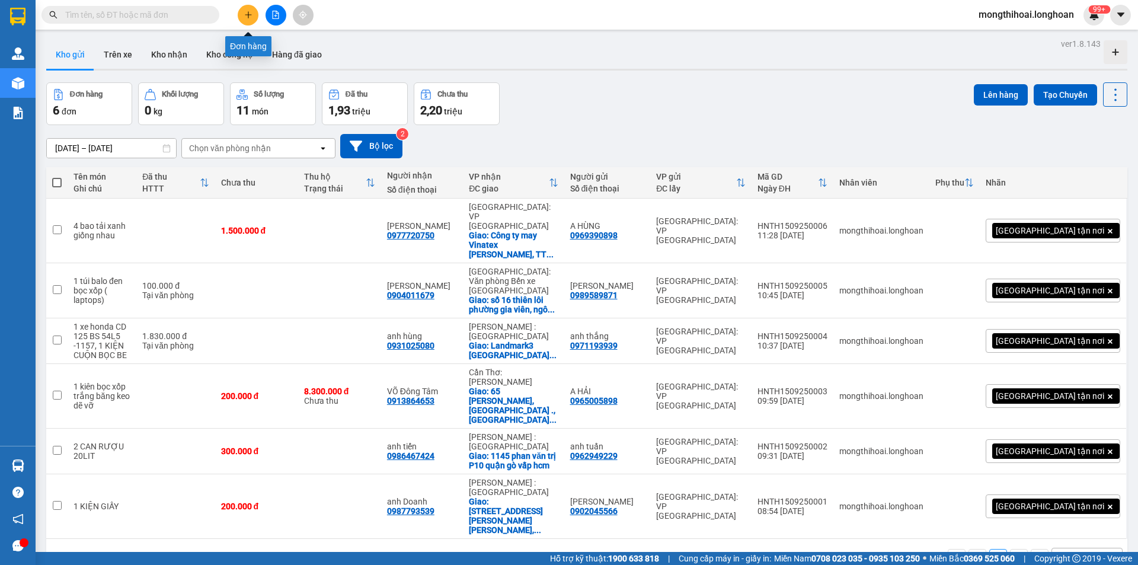
click at [241, 17] on button at bounding box center [248, 15] width 21 height 21
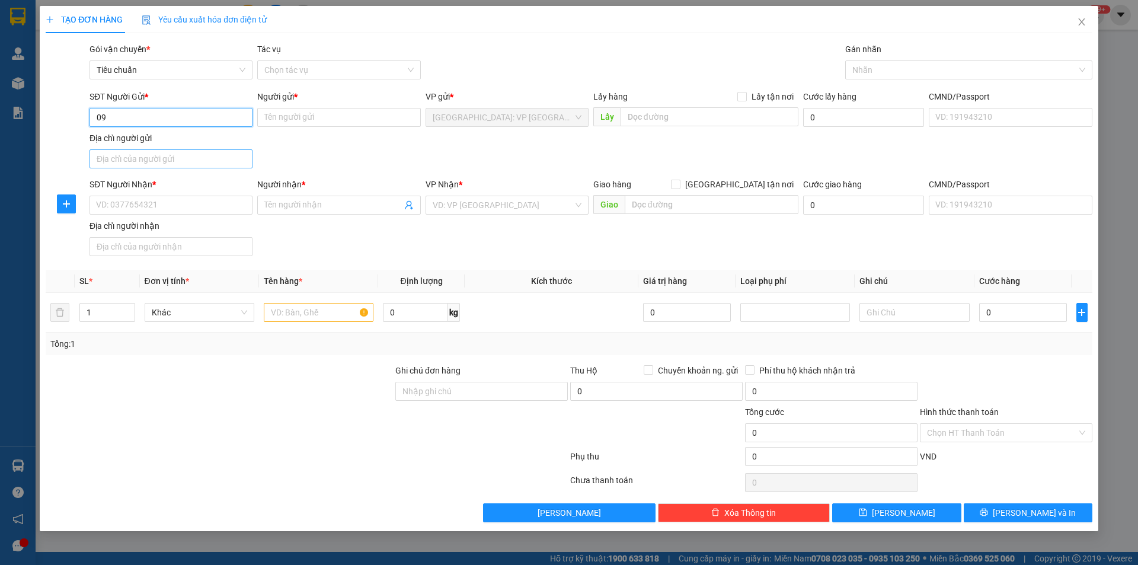
type input "0"
click at [182, 137] on div "0982760031 - anh chiến" at bounding box center [171, 141] width 149 height 13
type input "0982760031"
type input "anh chiến"
type input "0982760031"
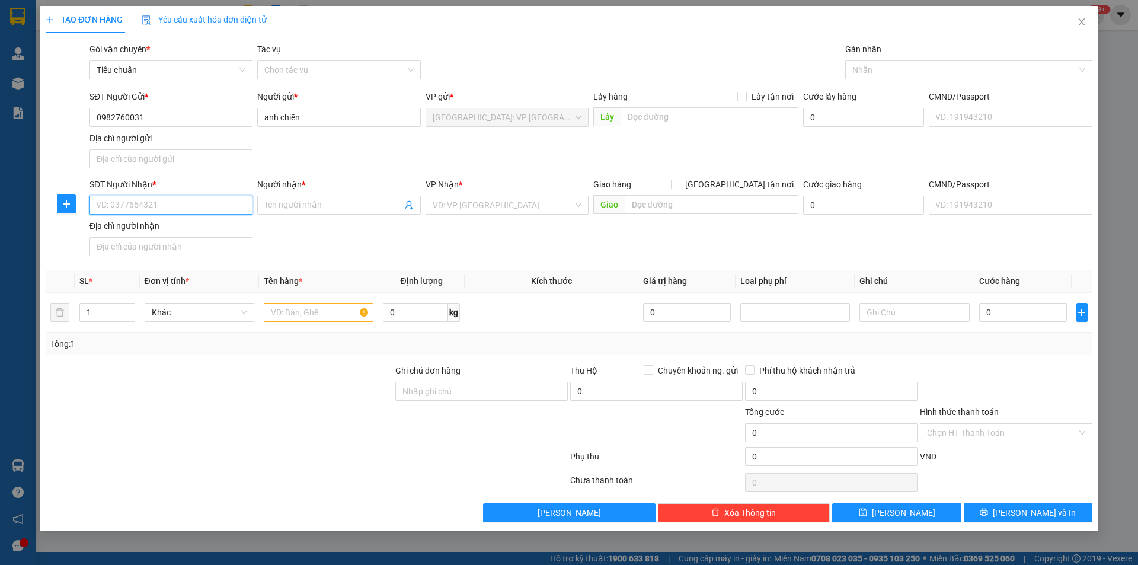
click at [184, 205] on input "SĐT Người Nhận *" at bounding box center [171, 205] width 163 height 19
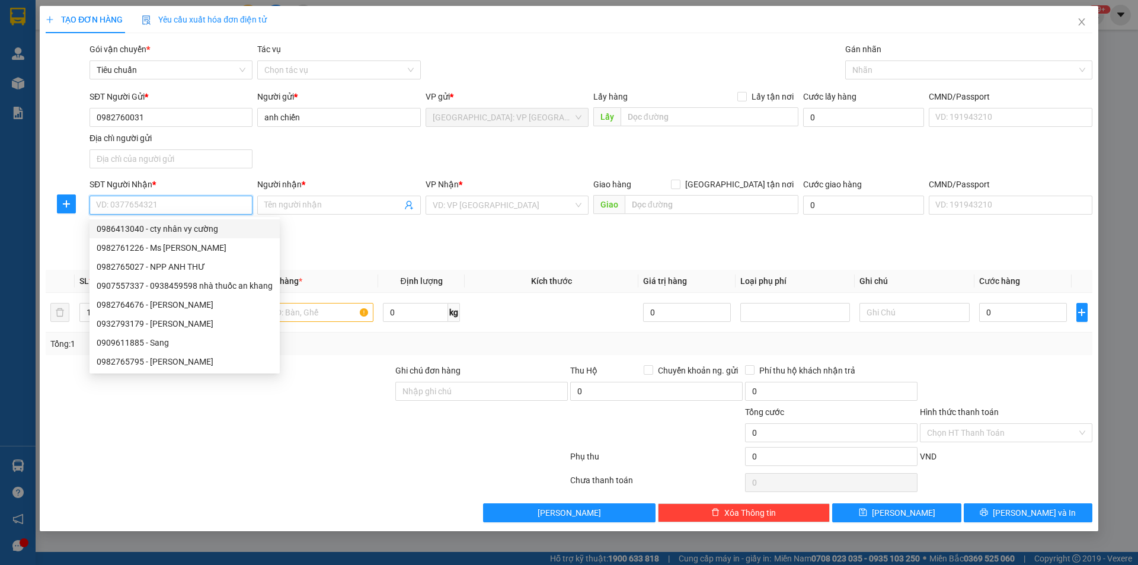
click at [166, 235] on div "0986413040 - cty nhân vy cường" at bounding box center [185, 228] width 176 height 13
type input "0986413040"
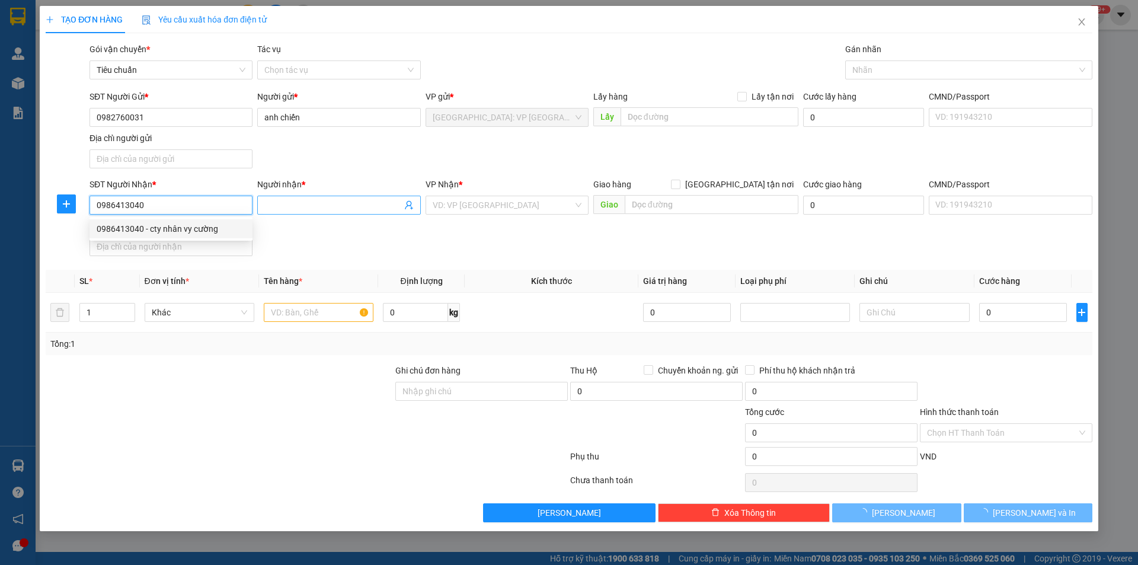
type input "cty nhân vy cường"
checkbox input "true"
type input "số 10, đường số 10 [GEOGRAPHIC_DATA] 4B xã [GEOGRAPHIC_DATA] huyện [GEOGRAPHIC_…"
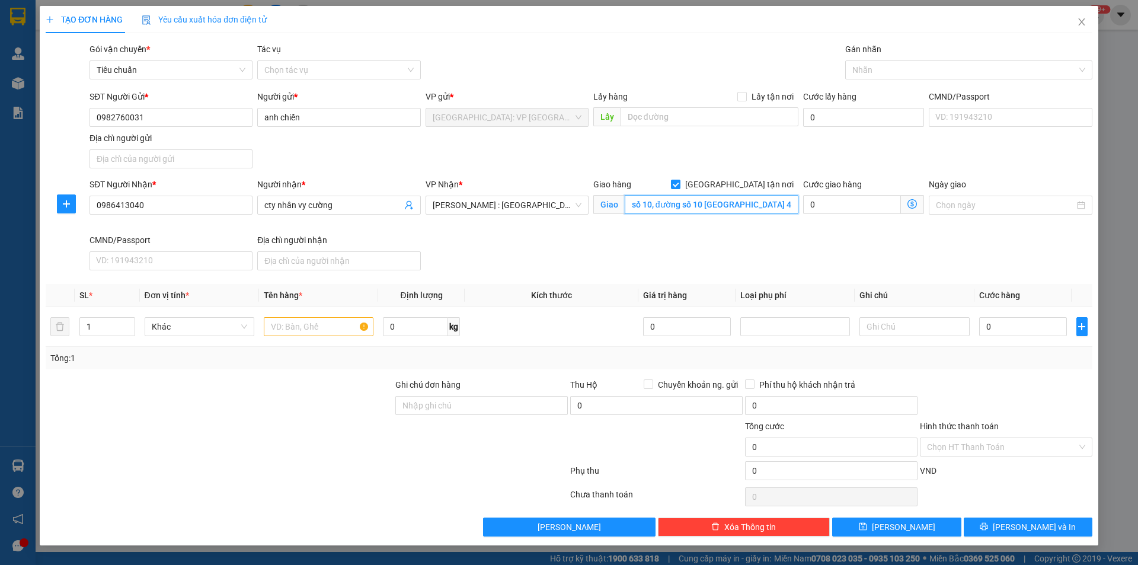
click at [743, 206] on input "số 10, đường số 10 [GEOGRAPHIC_DATA] 4B xã [GEOGRAPHIC_DATA] huyện [GEOGRAPHIC_…" at bounding box center [712, 204] width 174 height 19
click at [750, 204] on input "số 10, đường số 10 [GEOGRAPHIC_DATA] 4B xã [GEOGRAPHIC_DATA] huyện [GEOGRAPHIC_…" at bounding box center [712, 204] width 174 height 19
click at [859, 63] on div at bounding box center [962, 70] width 229 height 14
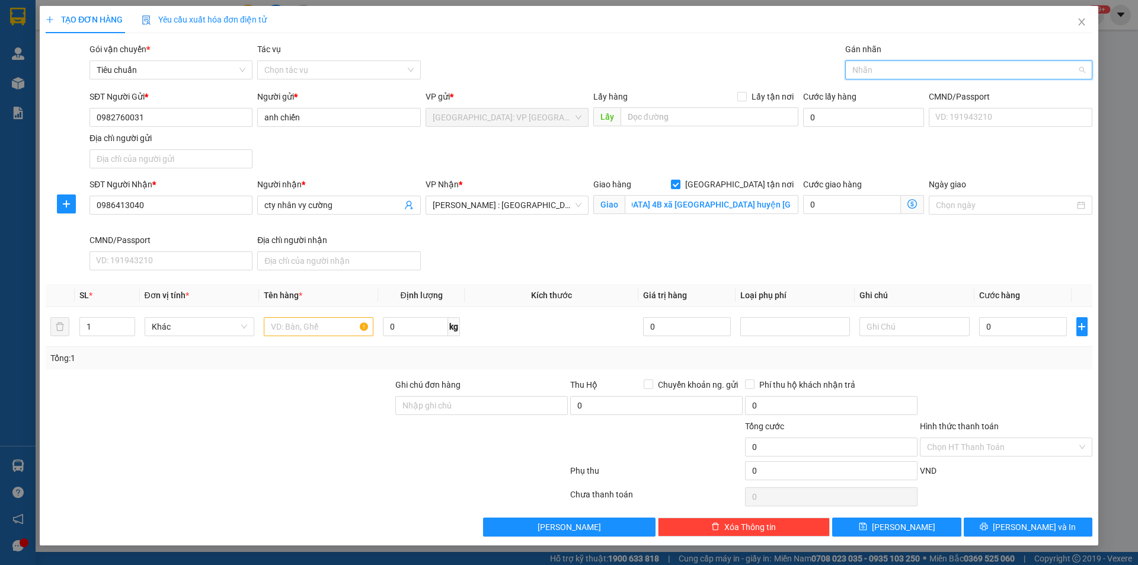
scroll to position [0, 0]
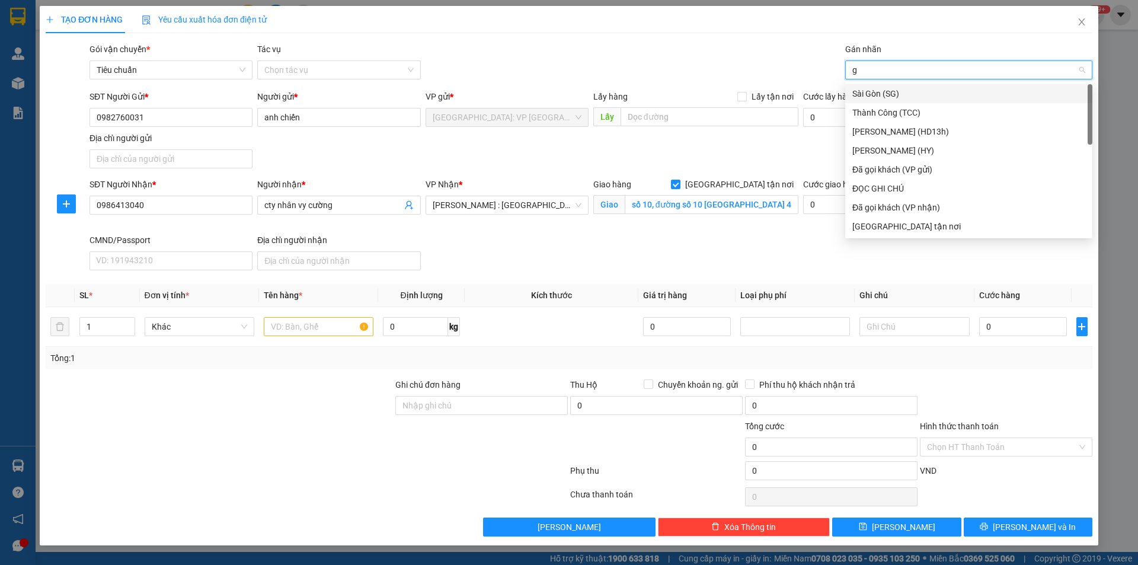
type input "gi"
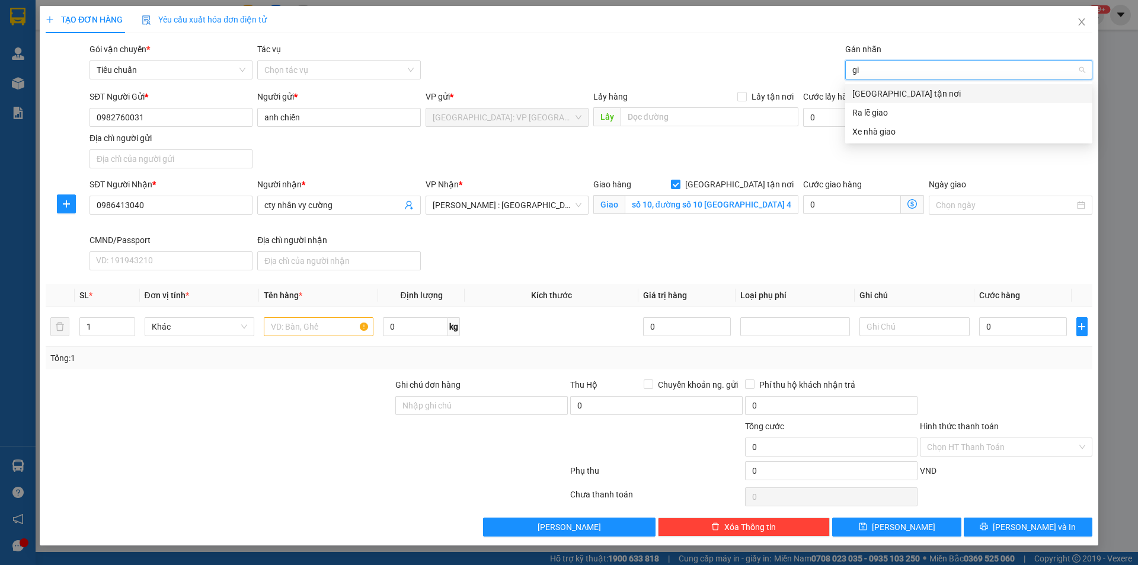
click at [879, 90] on div "[GEOGRAPHIC_DATA] tận nơi" at bounding box center [969, 93] width 233 height 13
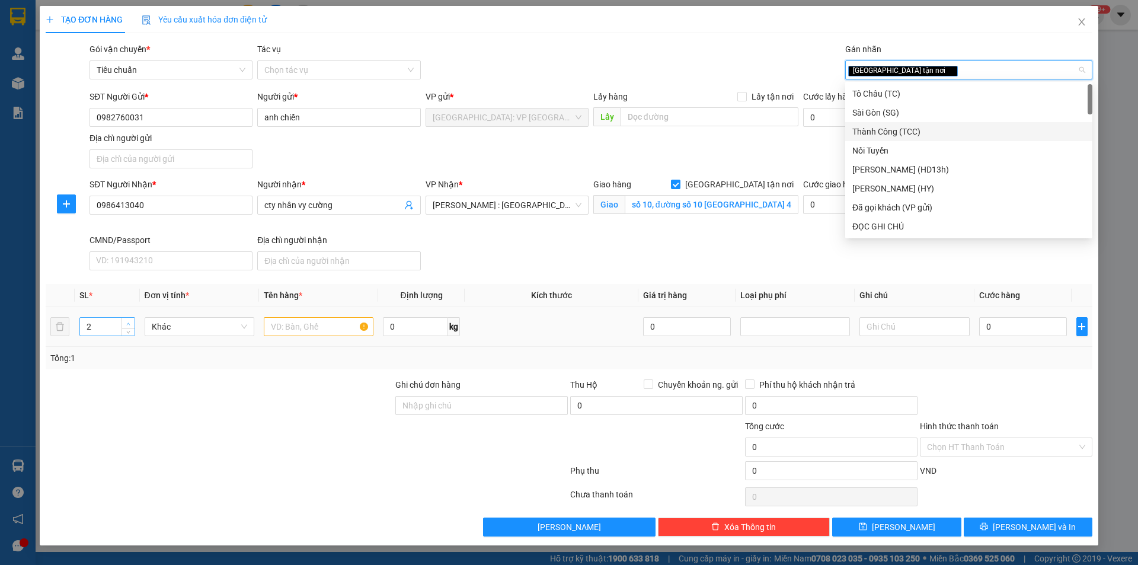
click at [130, 323] on icon "up" at bounding box center [128, 324] width 4 height 4
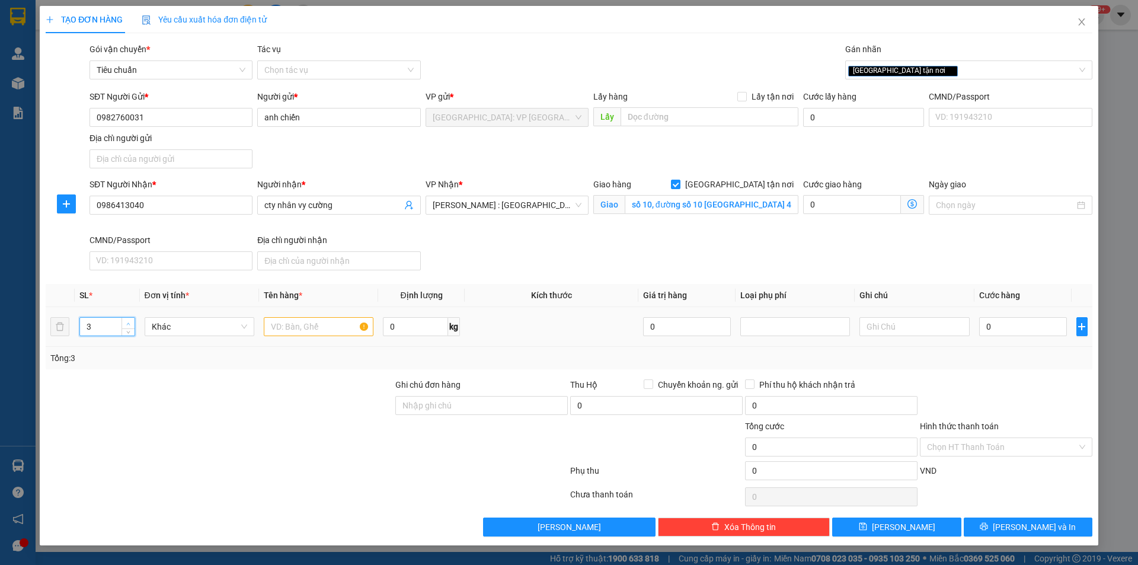
click at [130, 323] on icon "up" at bounding box center [128, 324] width 4 height 4
type input "5"
click at [130, 323] on icon "up" at bounding box center [128, 324] width 4 height 4
click at [280, 323] on input "text" at bounding box center [319, 326] width 110 height 19
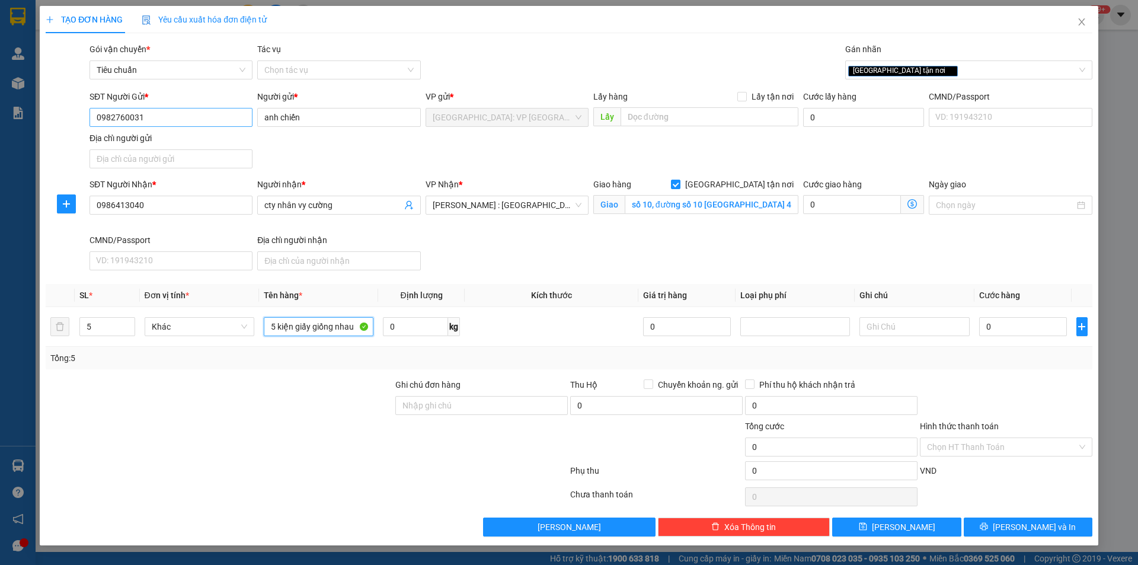
type input "5 kiện giấy giống nhau"
click at [190, 115] on input "0982760031" at bounding box center [171, 117] width 163 height 19
click at [1020, 334] on input "0" at bounding box center [1023, 326] width 88 height 19
type input "4"
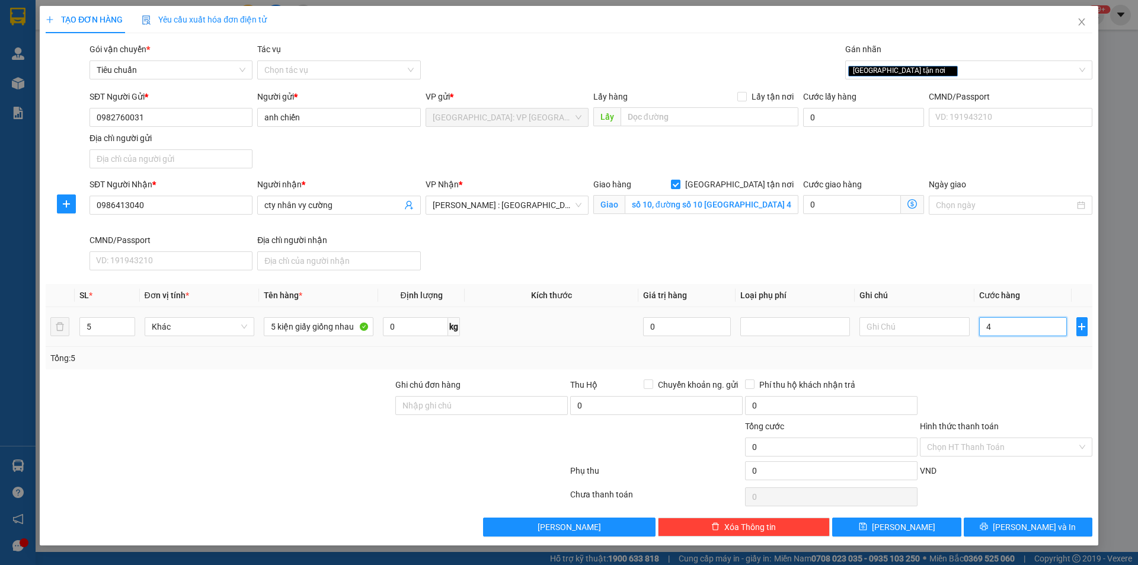
type input "4"
type input "40"
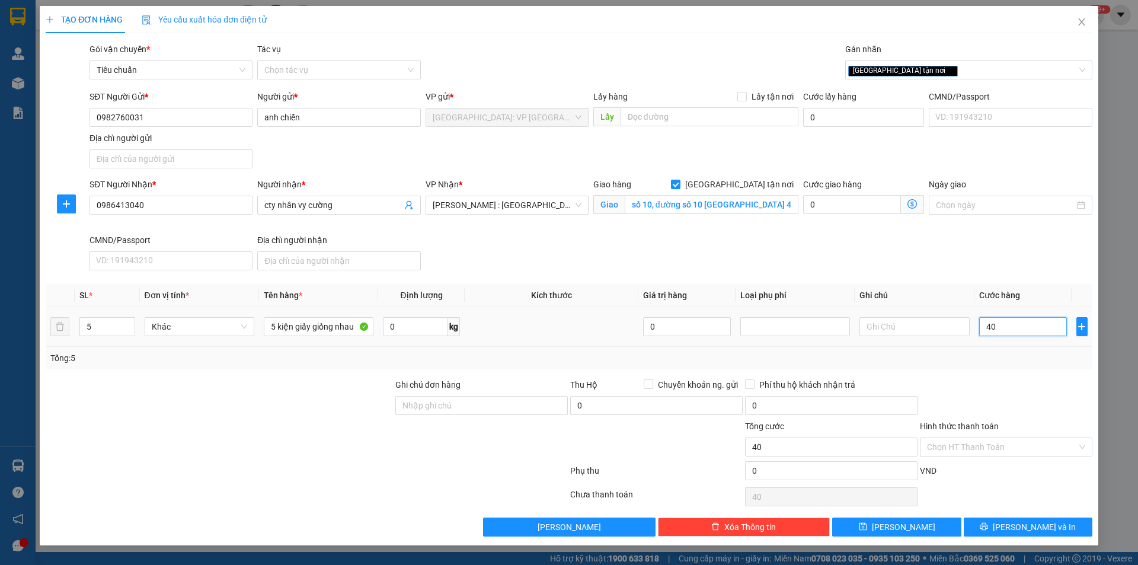
type input "400"
type input "4.000"
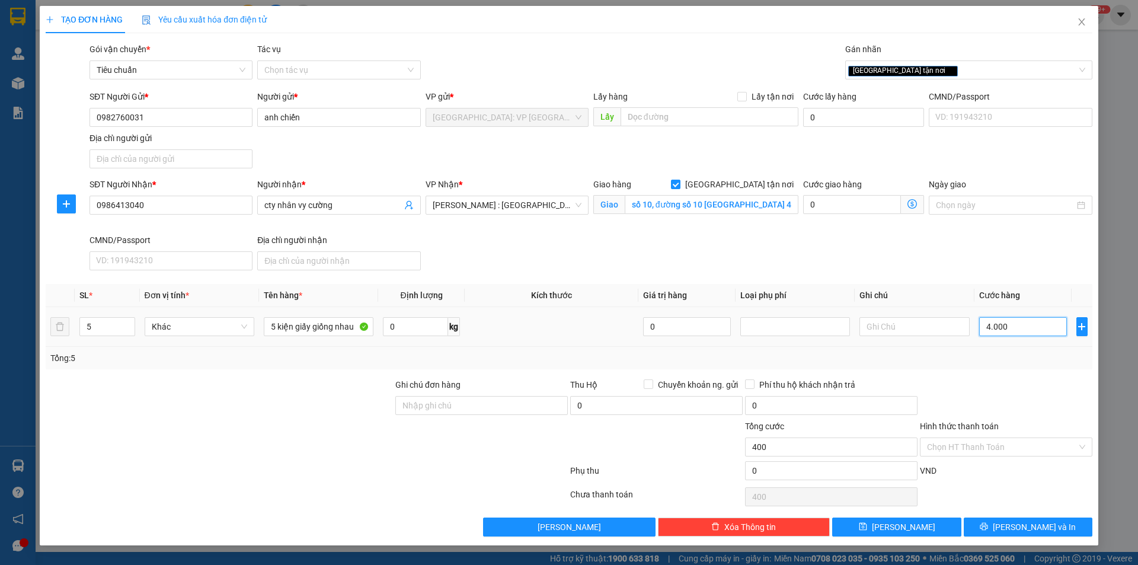
type input "4.000"
type input "40.000"
type input "400.000"
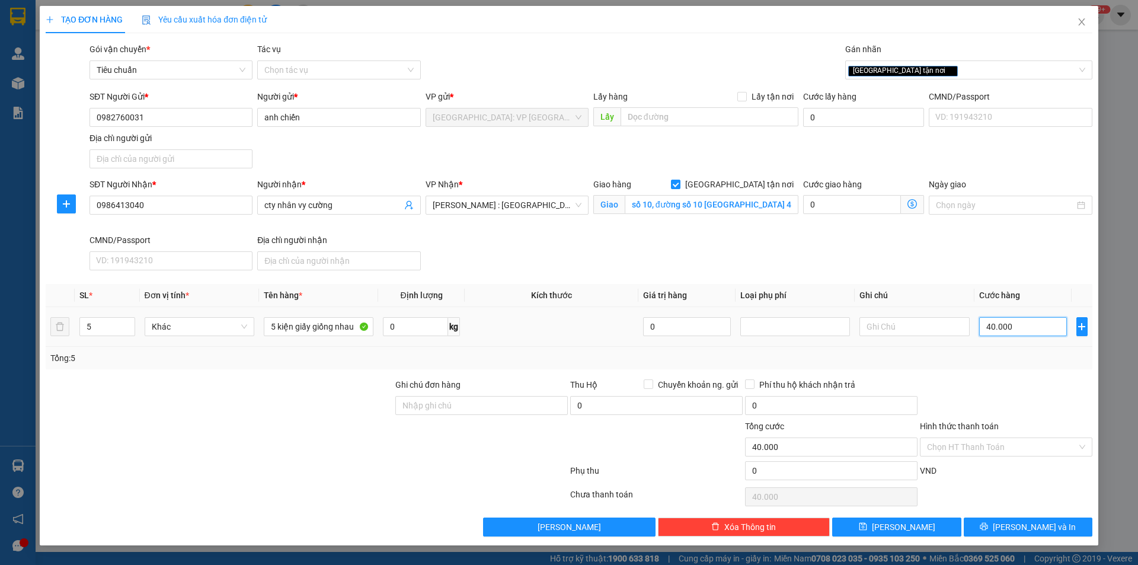
type input "400.000"
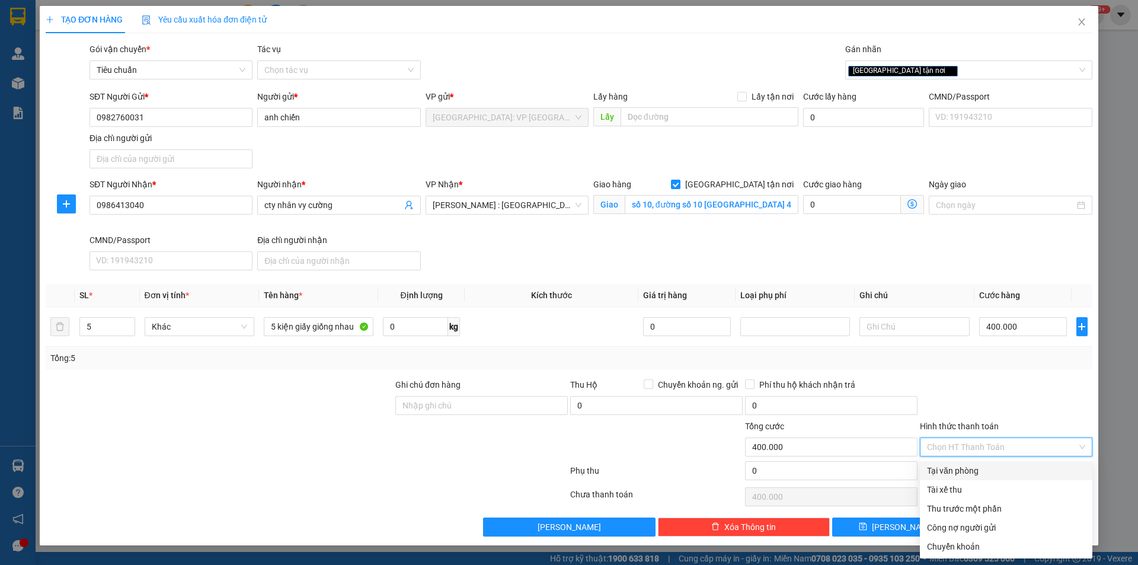
click at [989, 451] on input "Hình thức thanh toán" at bounding box center [1002, 447] width 150 height 18
click at [966, 469] on div "Tại văn phòng" at bounding box center [1006, 470] width 158 height 13
type input "0"
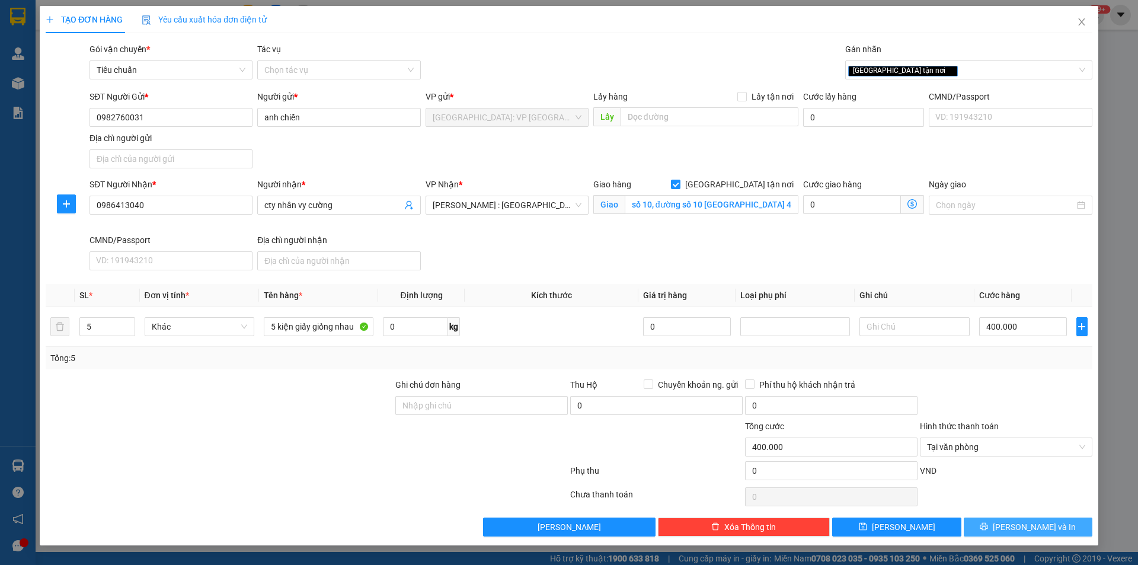
click at [1024, 528] on span "[PERSON_NAME] và In" at bounding box center [1034, 527] width 83 height 13
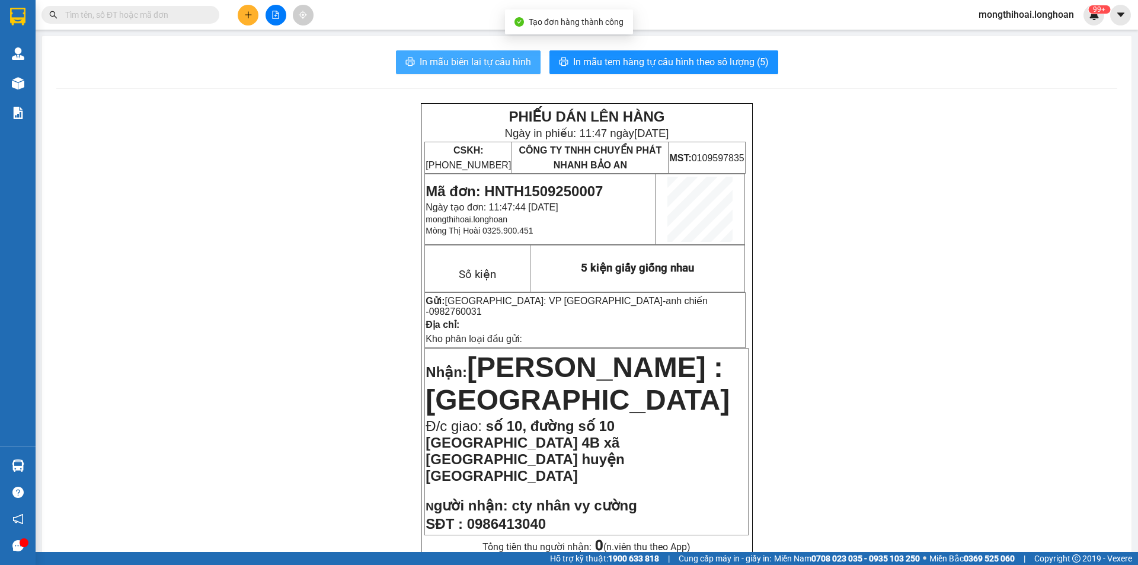
click at [483, 55] on span "In mẫu biên lai tự cấu hình" at bounding box center [475, 62] width 111 height 15
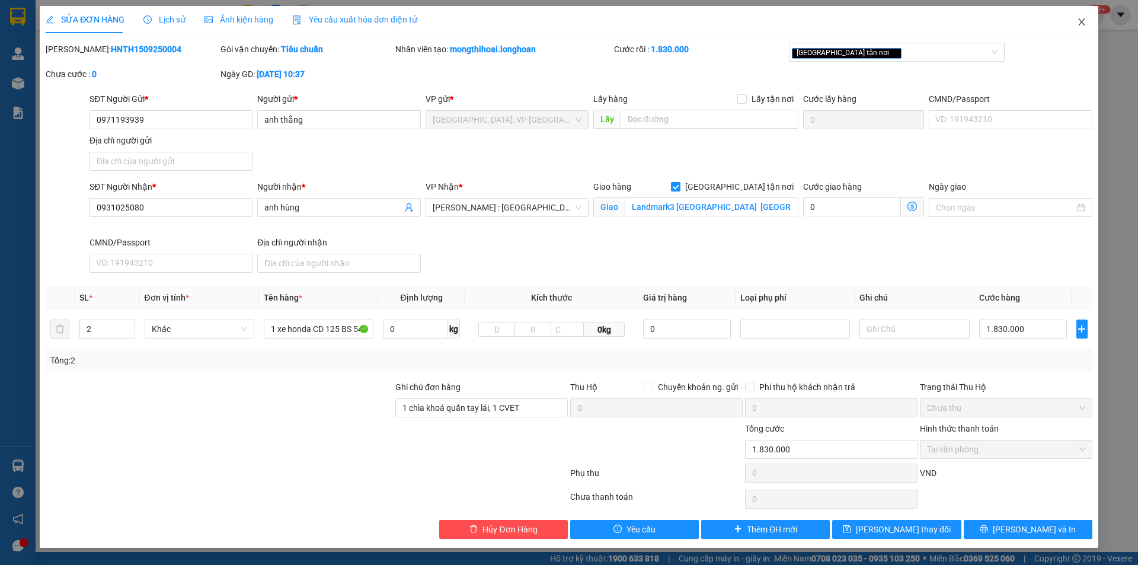
click at [1077, 20] on icon "close" at bounding box center [1081, 21] width 9 height 9
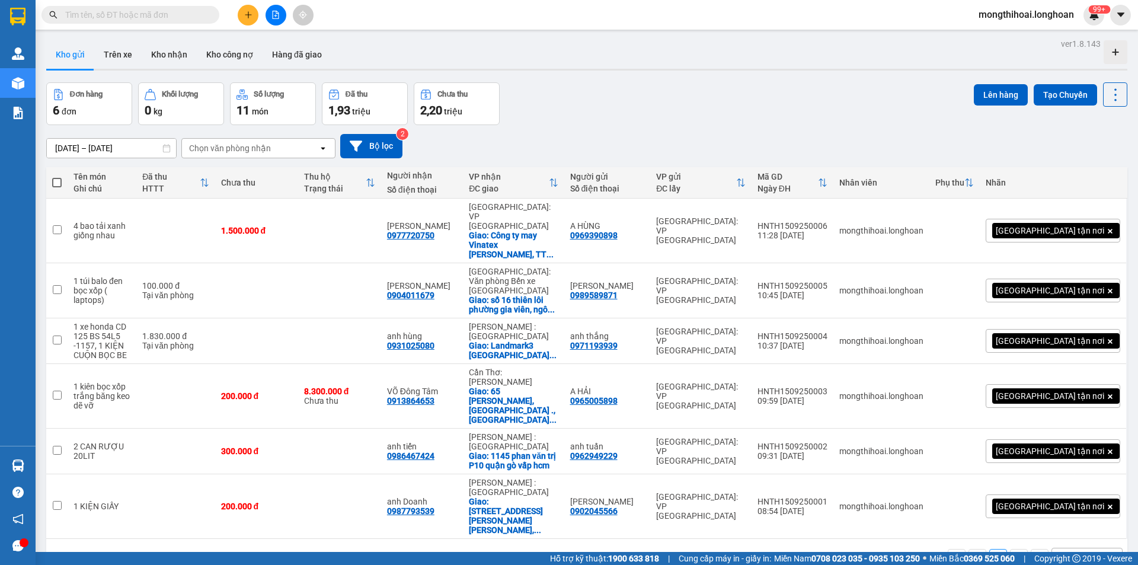
click at [194, 17] on input "text" at bounding box center [135, 14] width 140 height 13
paste input "0982760031"
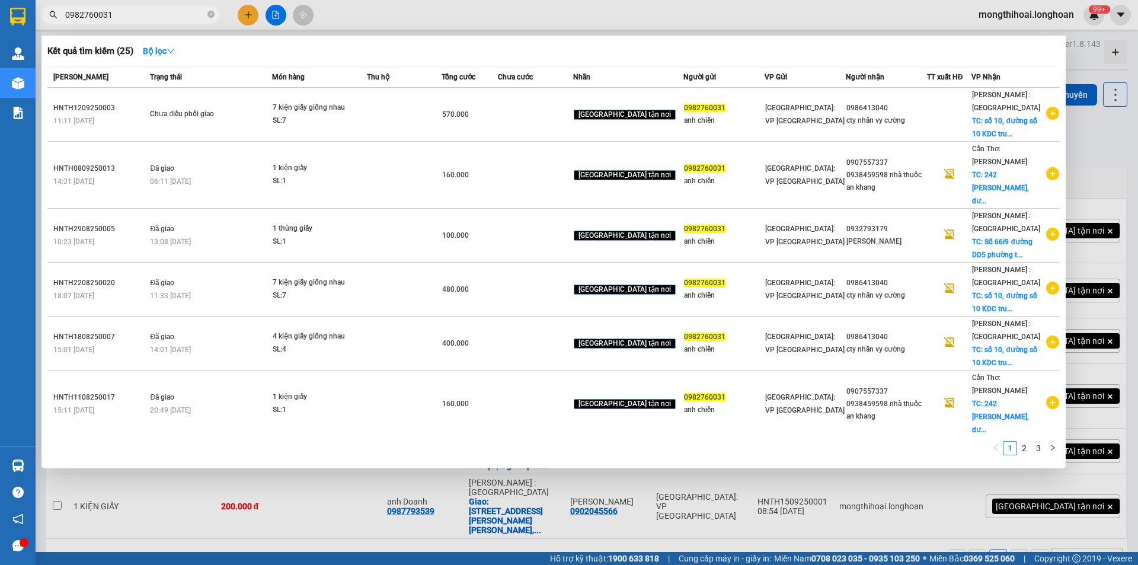
type input "0982760031"
click at [211, 18] on icon "close-circle" at bounding box center [211, 14] width 7 height 7
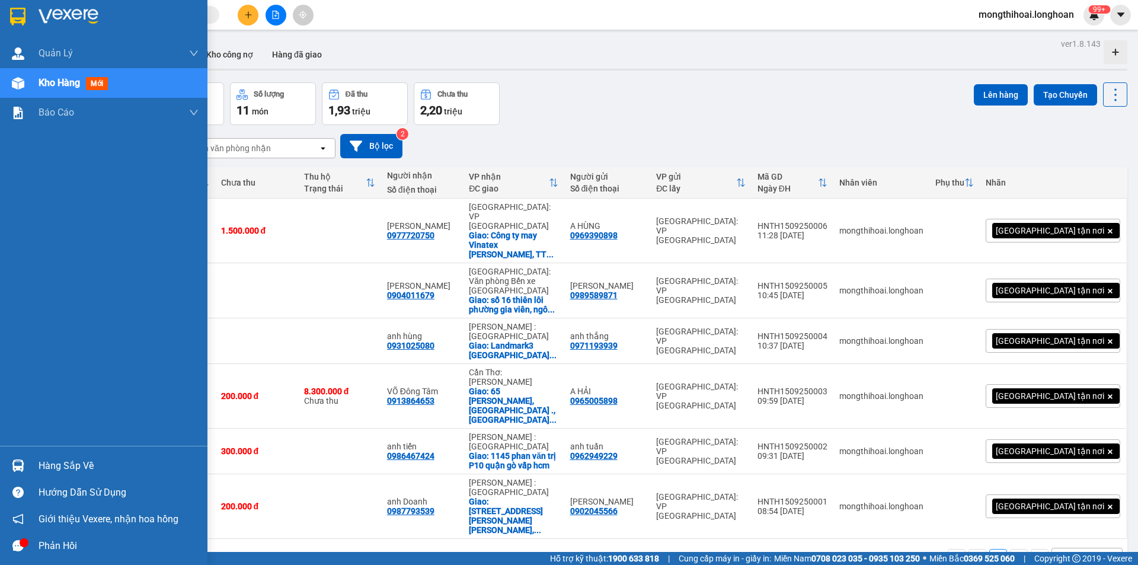
click at [8, 14] on div at bounding box center [18, 16] width 21 height 21
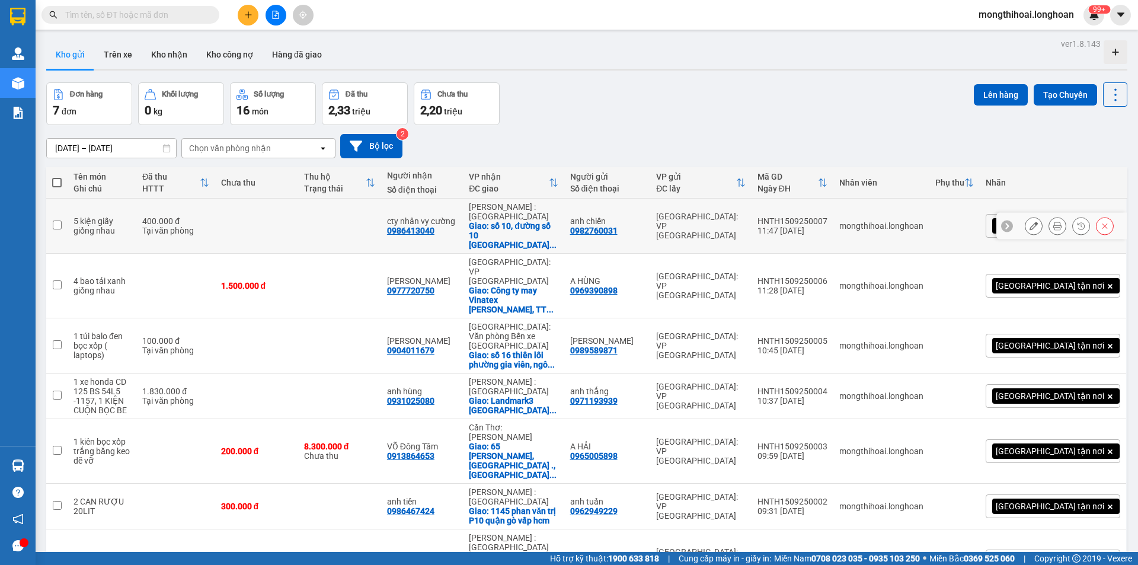
click at [1054, 225] on icon at bounding box center [1058, 226] width 8 height 8
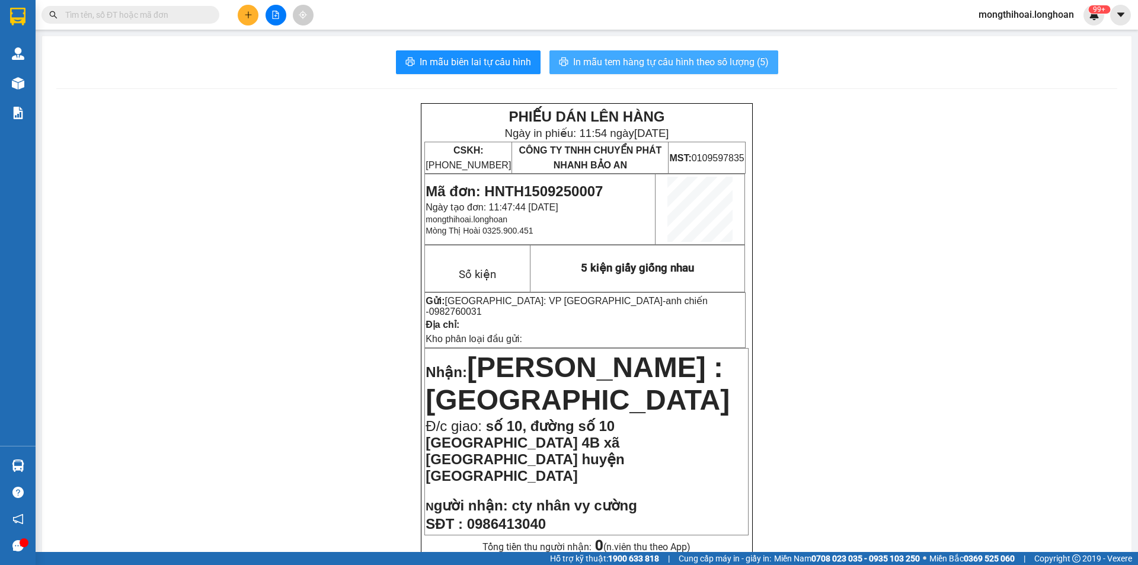
click at [731, 58] on span "In mẫu tem hàng tự cấu hình theo số lượng (5)" at bounding box center [671, 62] width 196 height 15
